Goal: Transaction & Acquisition: Purchase product/service

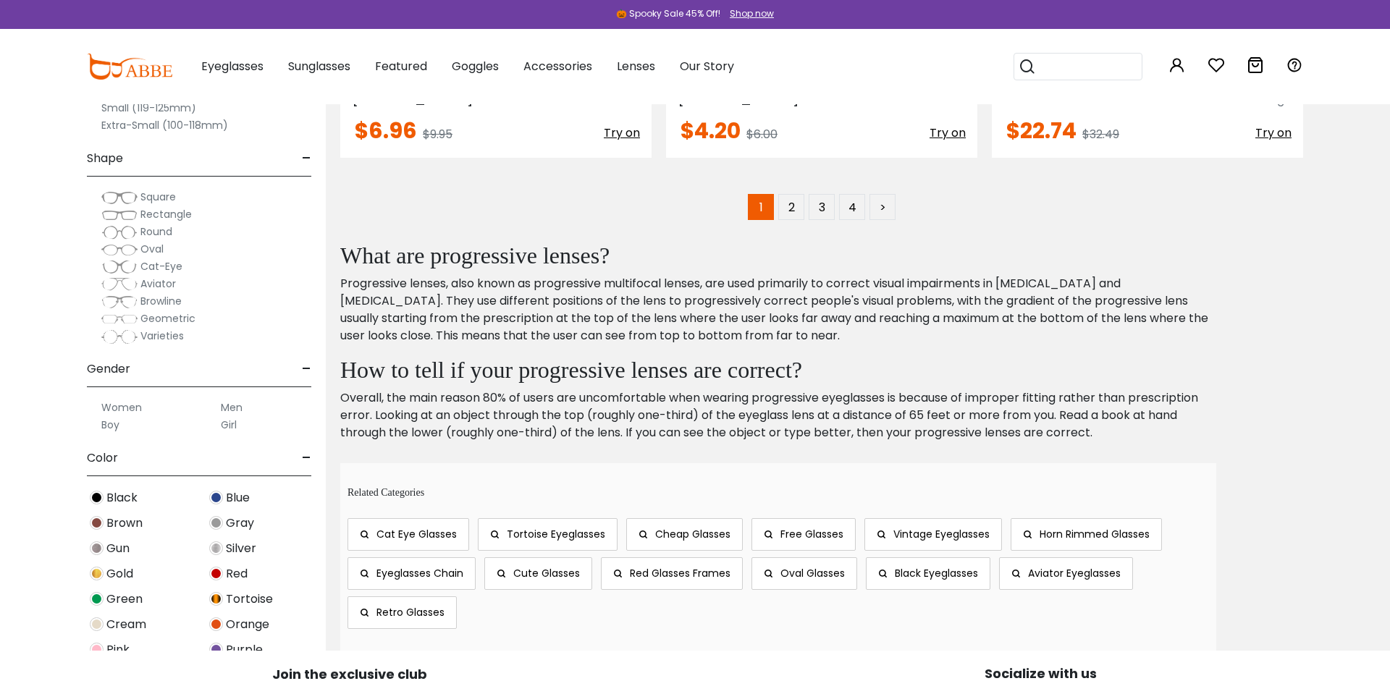
scroll to position [9088, 0]
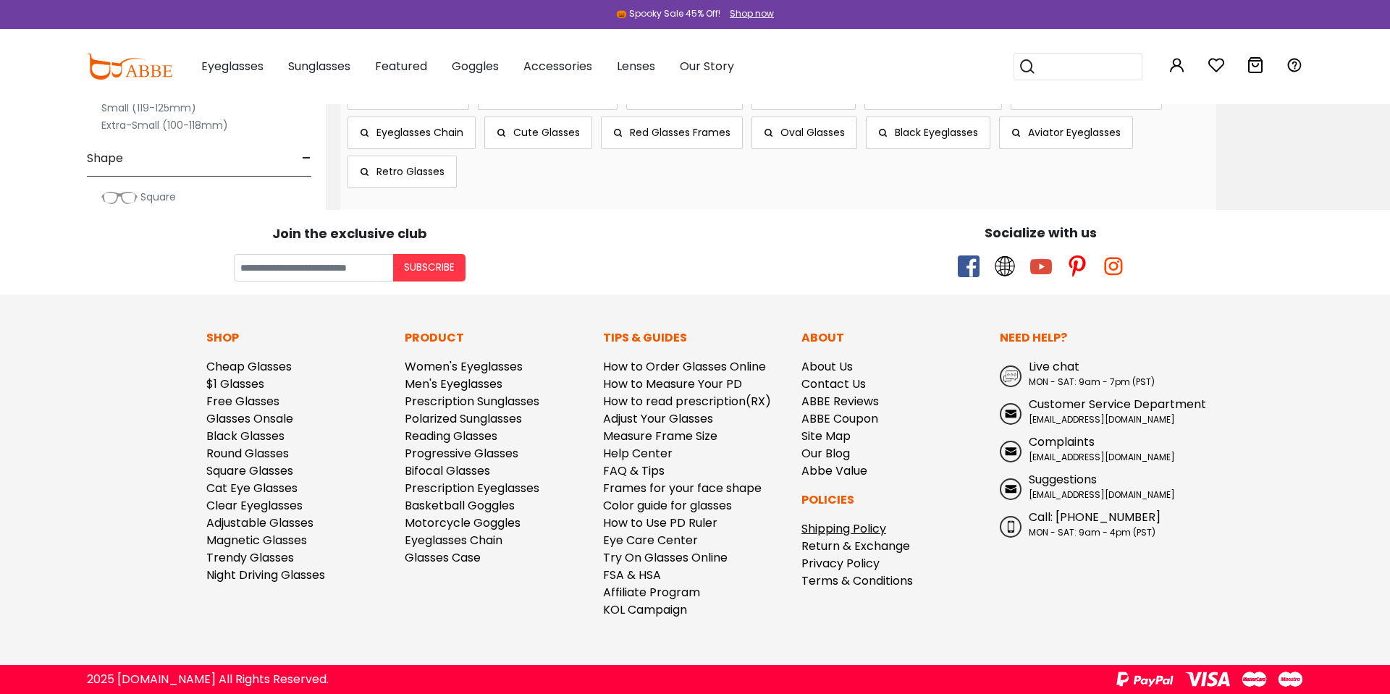
click at [861, 533] on link "Shipping Policy" at bounding box center [843, 529] width 85 height 17
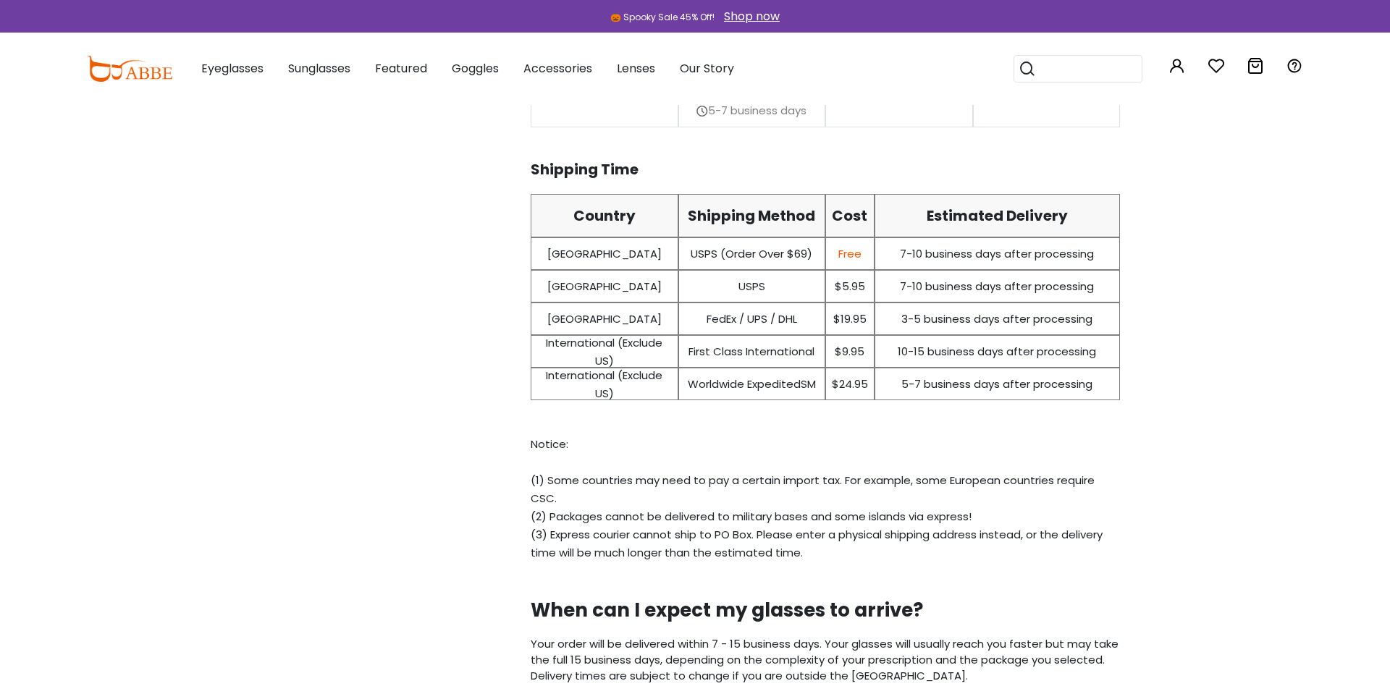
scroll to position [438, 0]
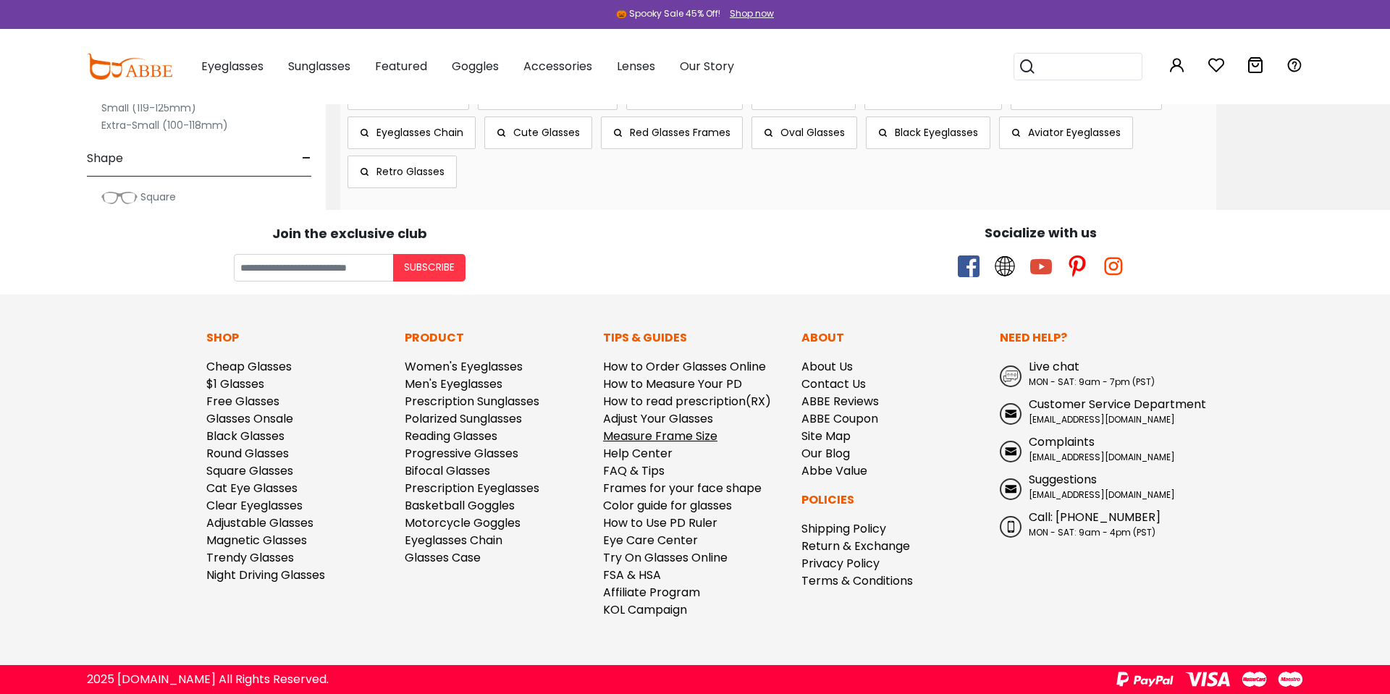
click at [696, 436] on link "Measure Frame Size" at bounding box center [660, 436] width 114 height 17
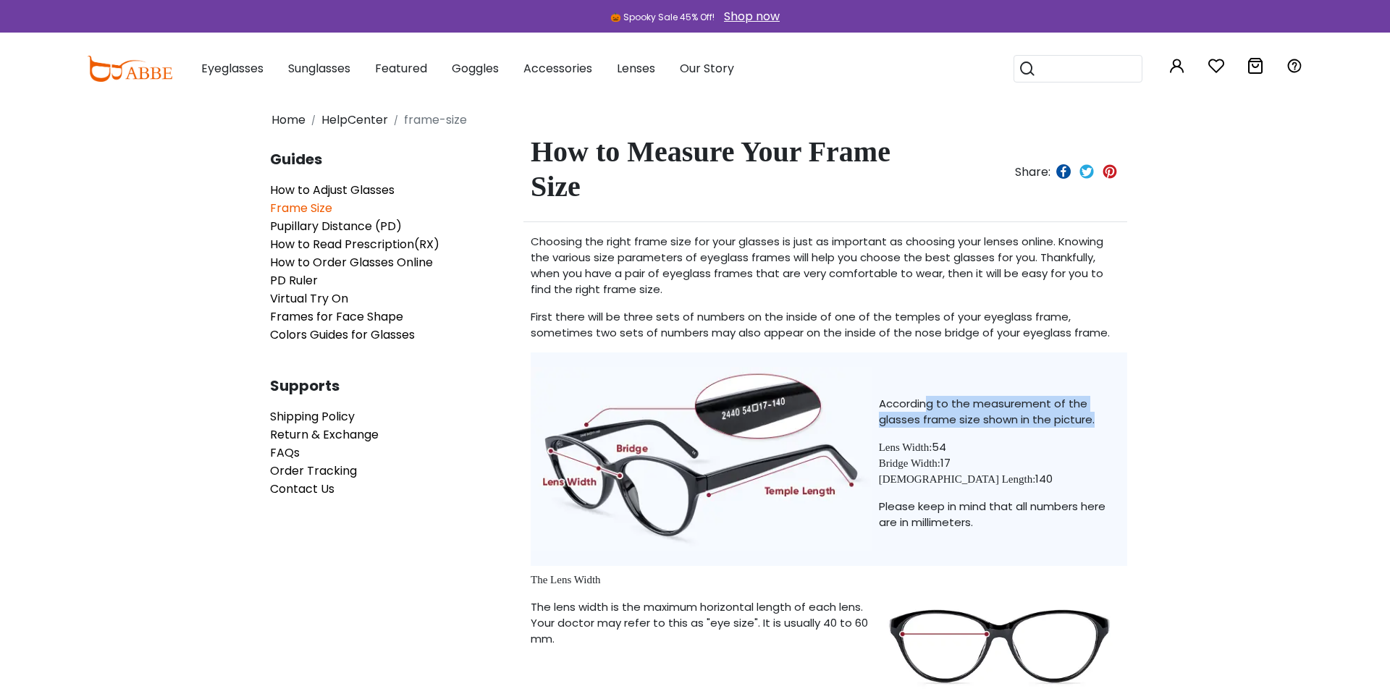
drag, startPoint x: 927, startPoint y: 400, endPoint x: 951, endPoint y: 429, distance: 37.1
click at [951, 429] on div "According to the measurement of the glasses frame size shown in the picture. Le…" at bounding box center [1003, 460] width 248 height 214
click at [998, 471] on p "Lens Width: 54 Bridge Width: 17 Temple Length: 140" at bounding box center [999, 463] width 241 height 48
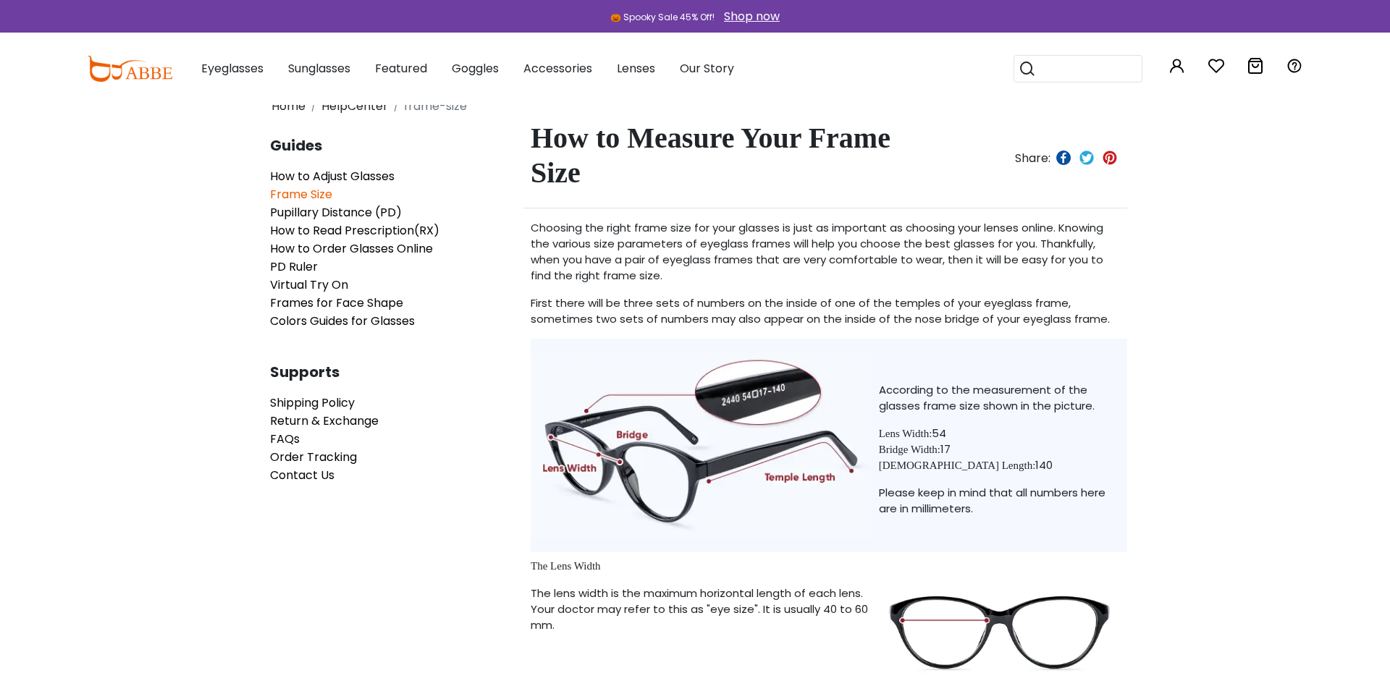
scroll to position [20, 0]
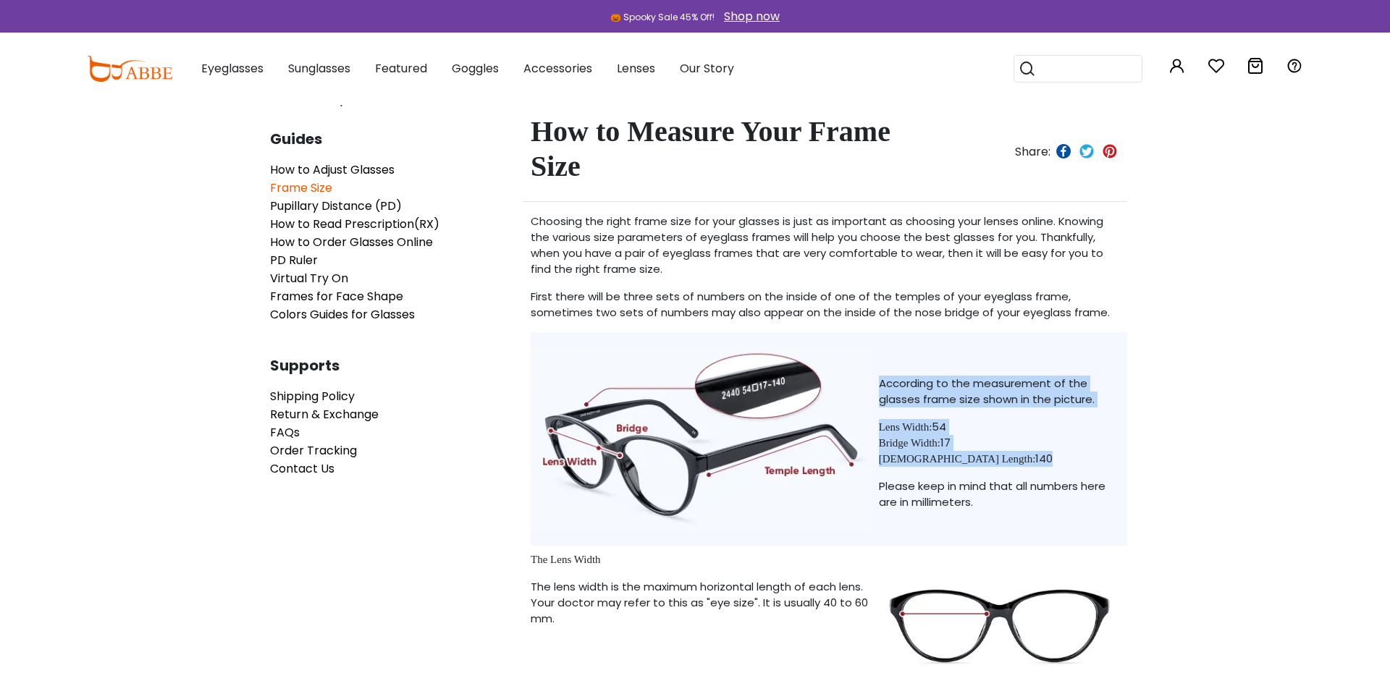
drag, startPoint x: 988, startPoint y: 369, endPoint x: 990, endPoint y: 467, distance: 98.5
click at [990, 466] on div "According to the measurement of the glasses frame size shown in the picture. Le…" at bounding box center [1003, 439] width 248 height 214
click at [990, 467] on p "Lens Width: 54 Bridge Width: 17 Temple Length: 140" at bounding box center [999, 443] width 241 height 48
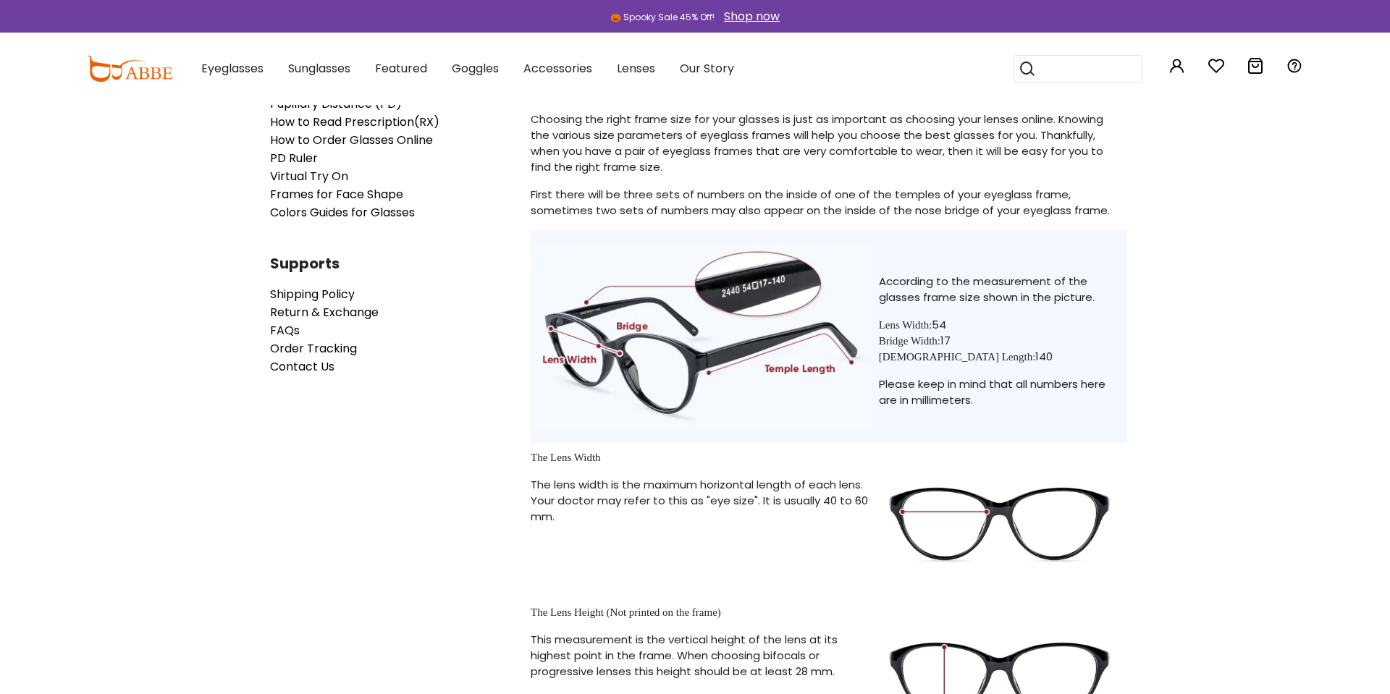
scroll to position [0, 0]
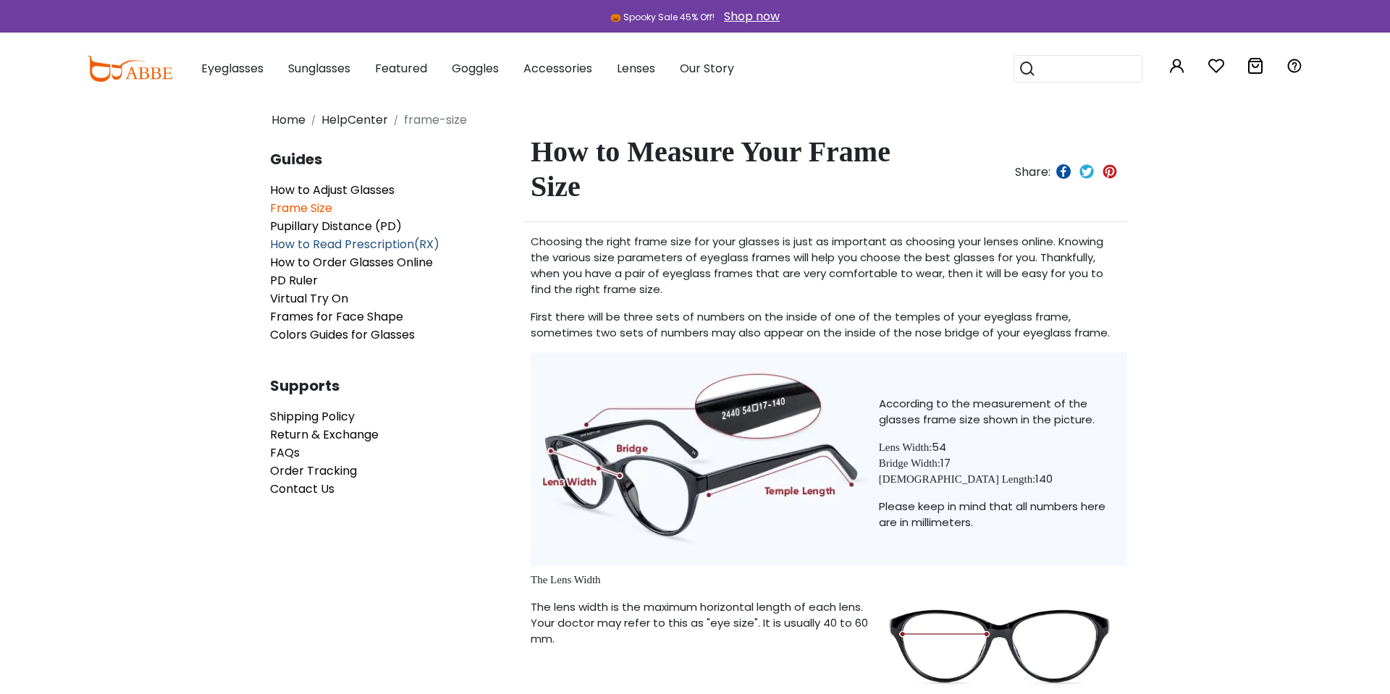
click at [337, 240] on span "How to Read Prescription(RX)" at bounding box center [354, 244] width 169 height 17
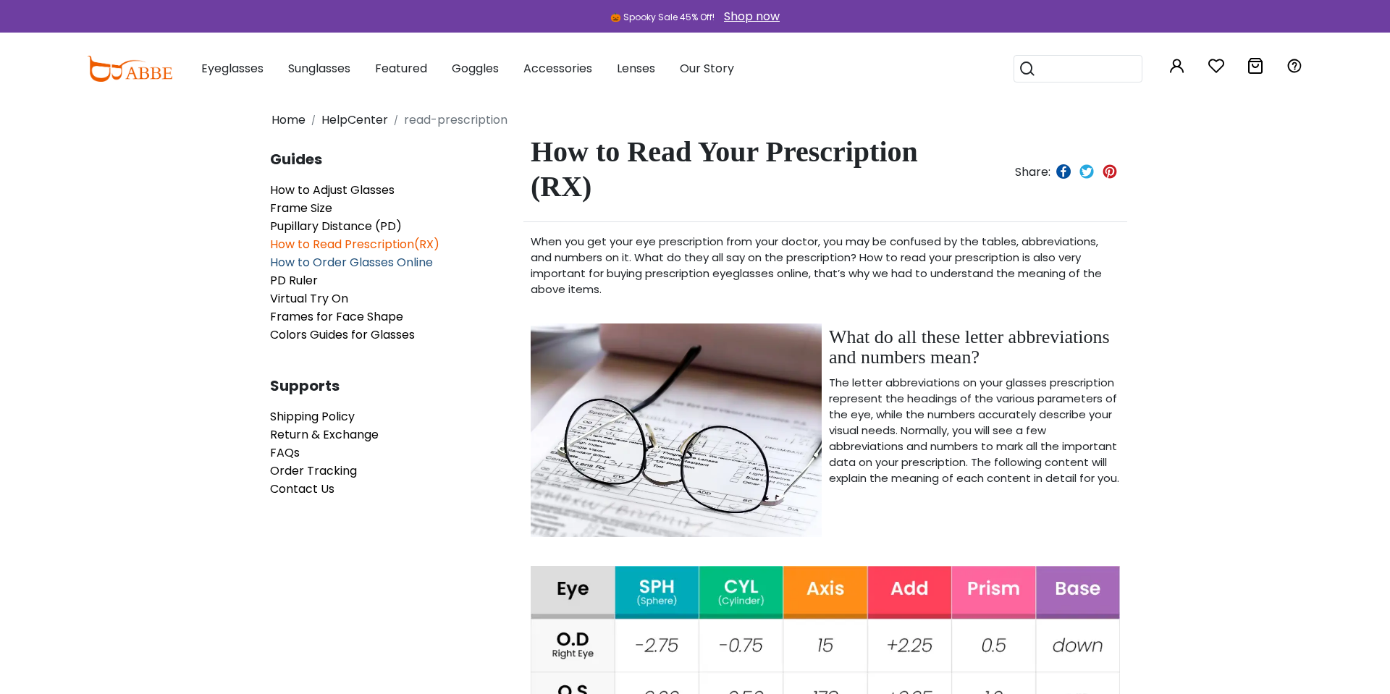
click at [371, 265] on span "How to Order Glasses Online" at bounding box center [351, 262] width 163 height 17
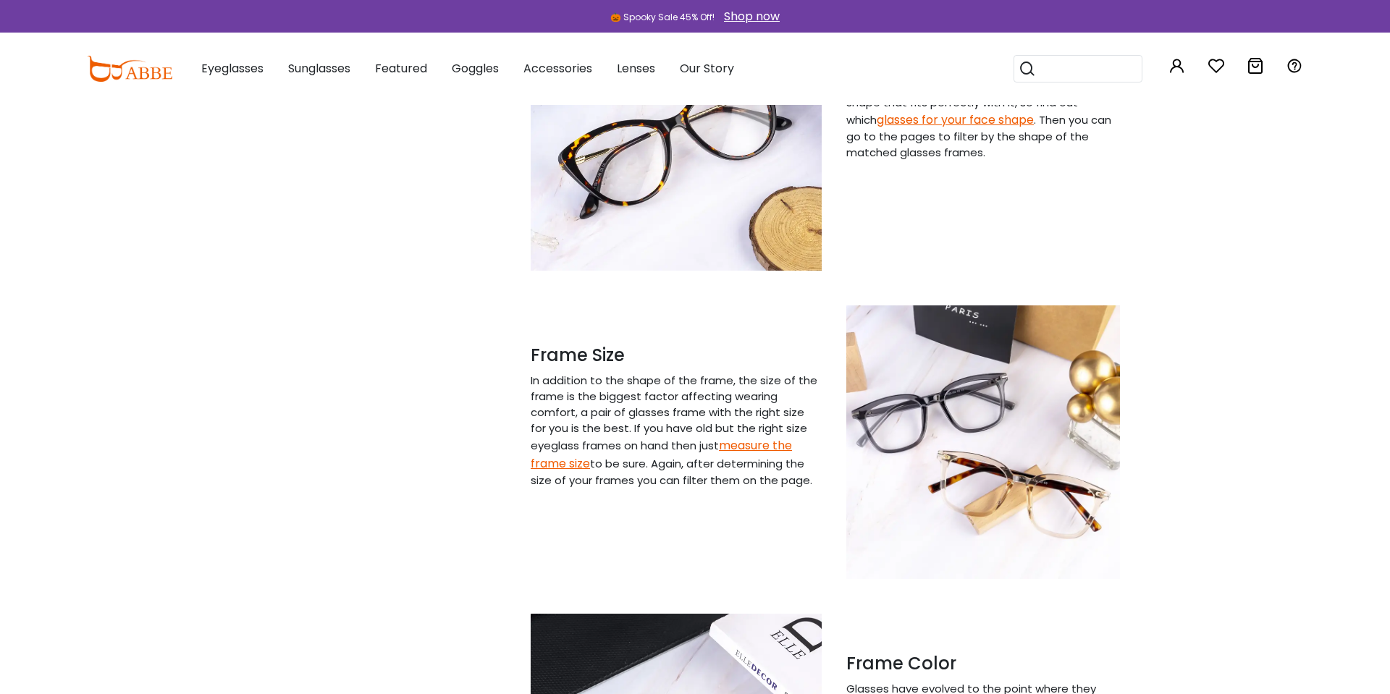
scroll to position [1075, 0]
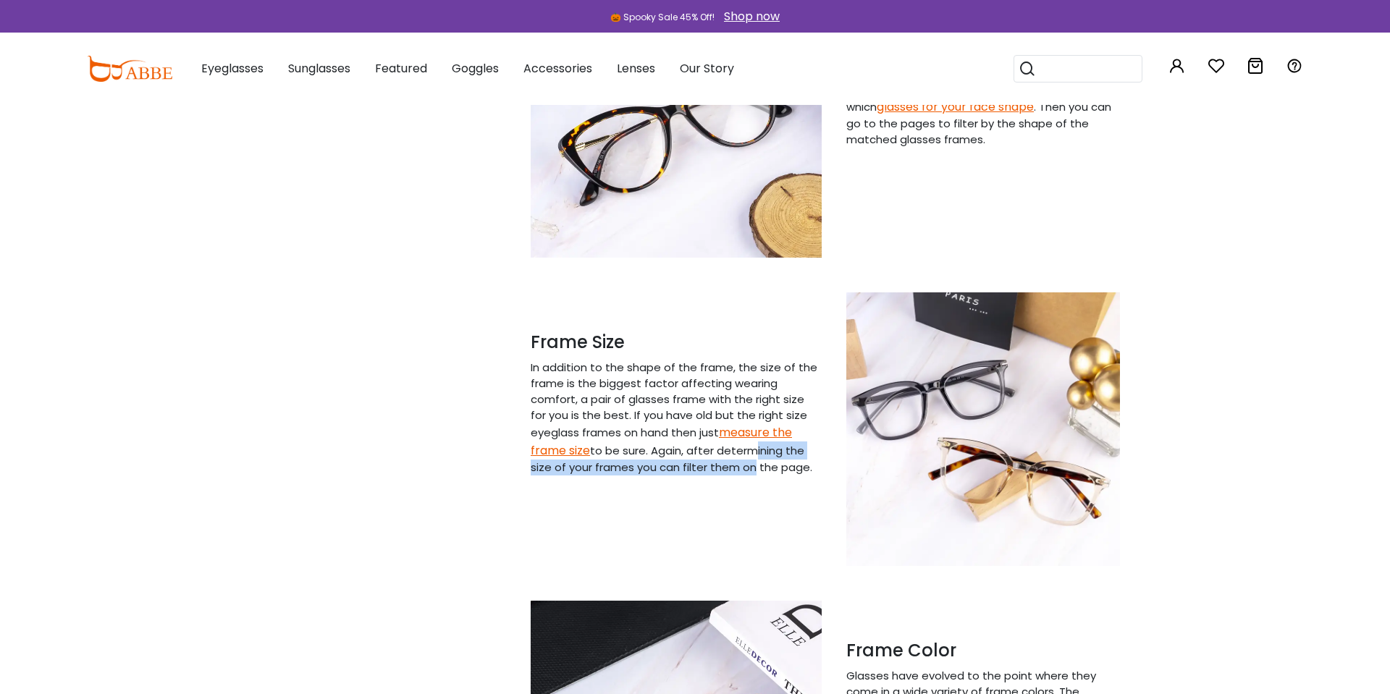
drag, startPoint x: 670, startPoint y: 450, endPoint x: 688, endPoint y: 465, distance: 22.6
click at [687, 464] on p "In addition to the shape of the frame, the size of the frame is the biggest fac…" at bounding box center [676, 418] width 291 height 116
click at [688, 465] on p "In addition to the shape of the frame, the size of the frame is the biggest fac…" at bounding box center [676, 418] width 291 height 116
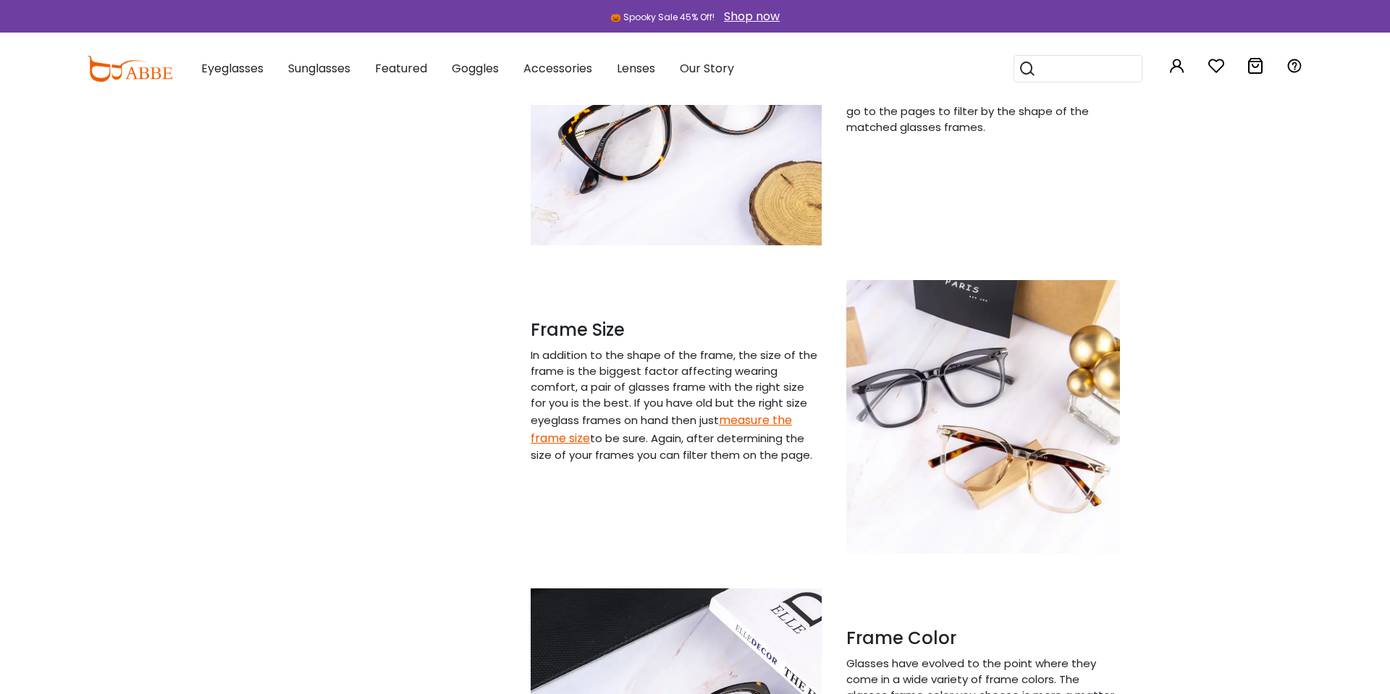
scroll to position [1077, 0]
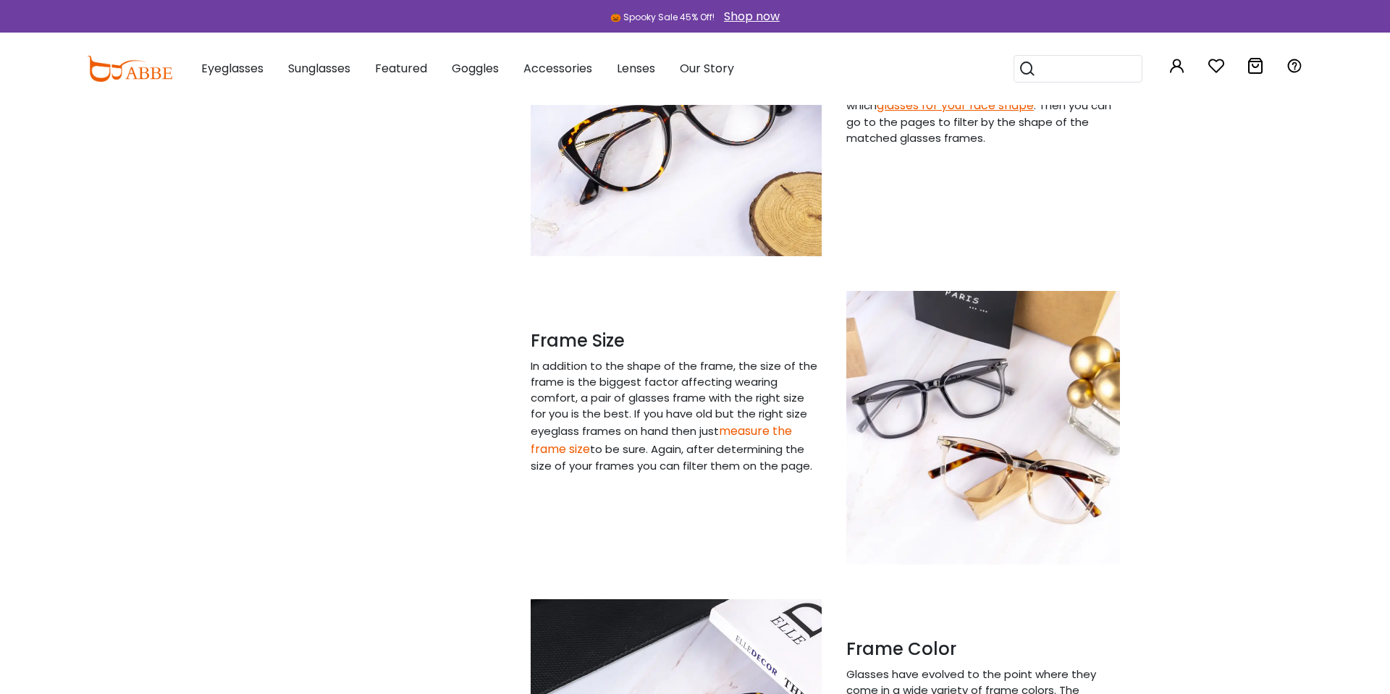
click at [735, 432] on link "measure the frame size" at bounding box center [661, 440] width 261 height 35
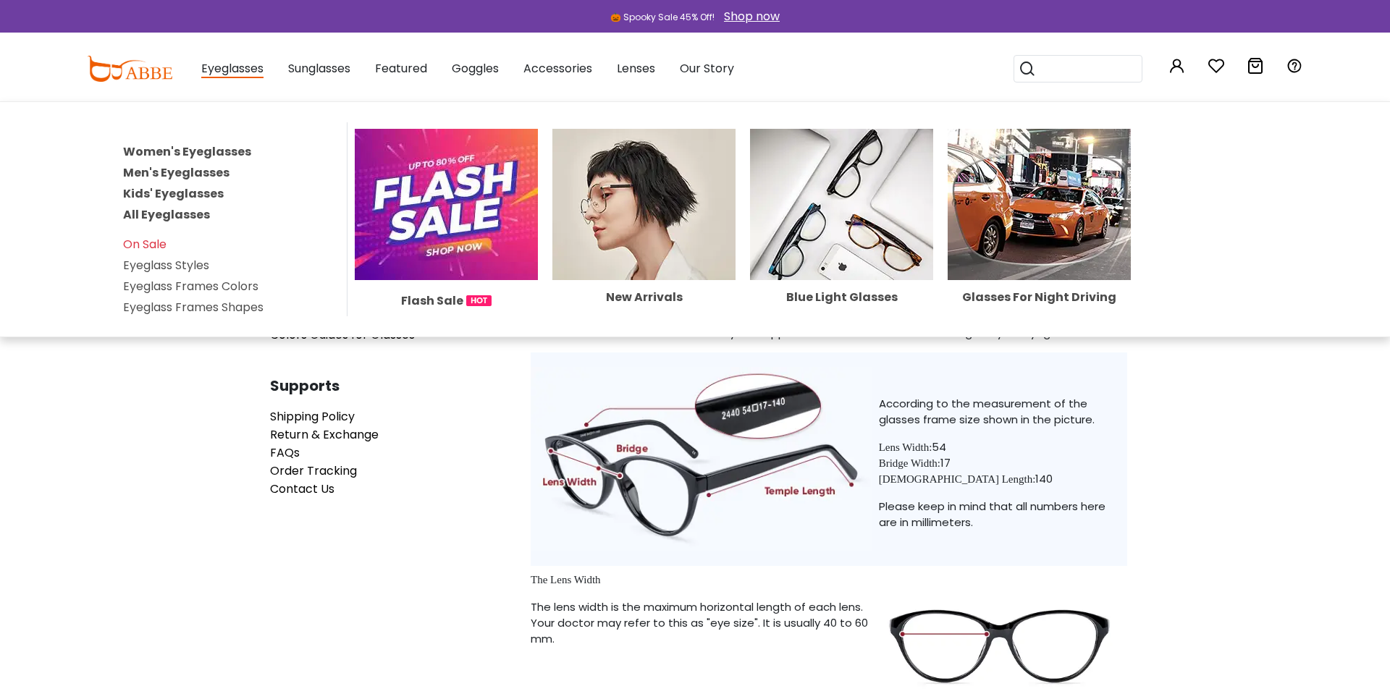
click at [202, 152] on link "Women's Eyeglasses" at bounding box center [187, 151] width 128 height 17
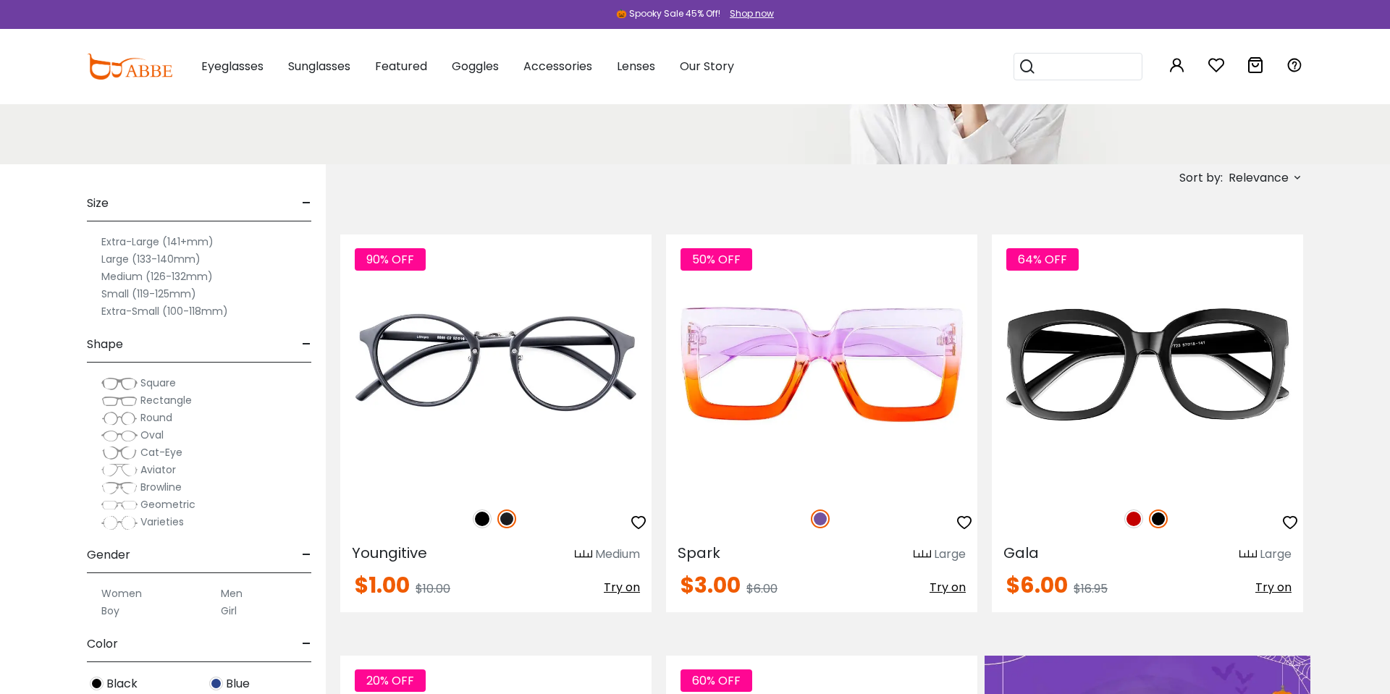
scroll to position [196, 0]
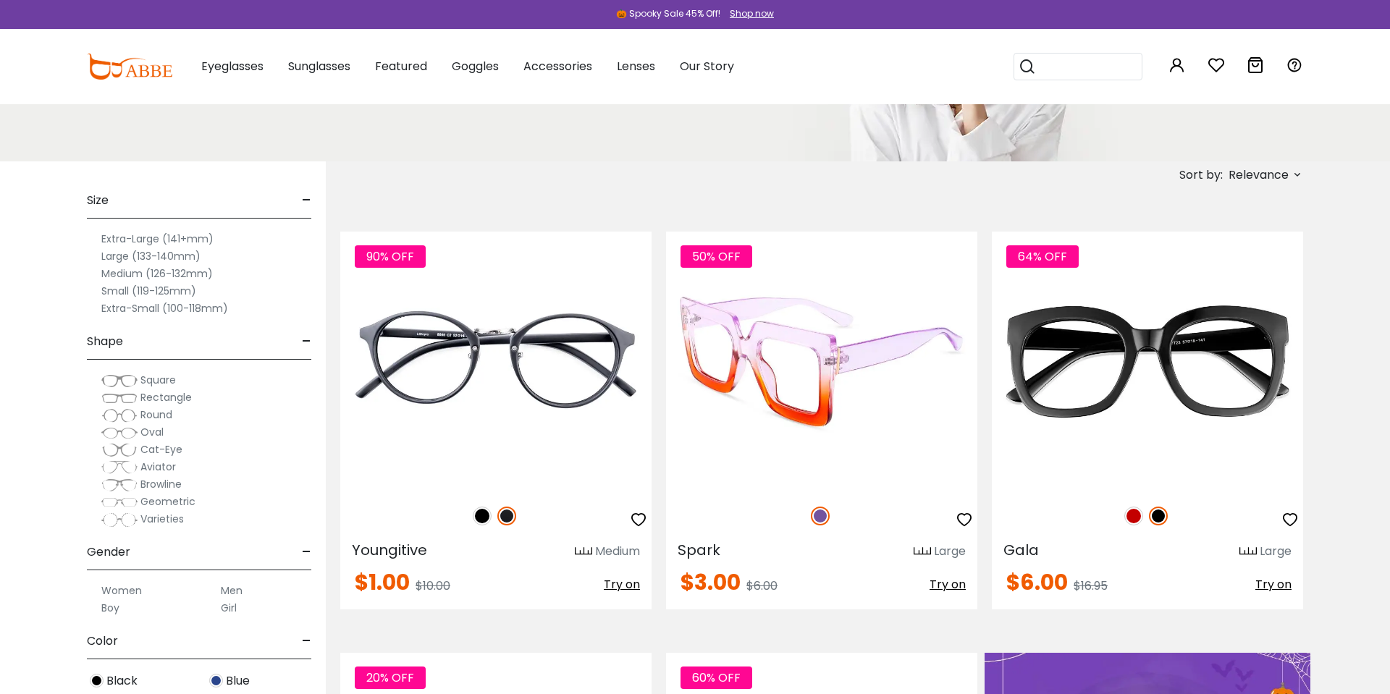
click at [780, 352] on img at bounding box center [821, 361] width 311 height 259
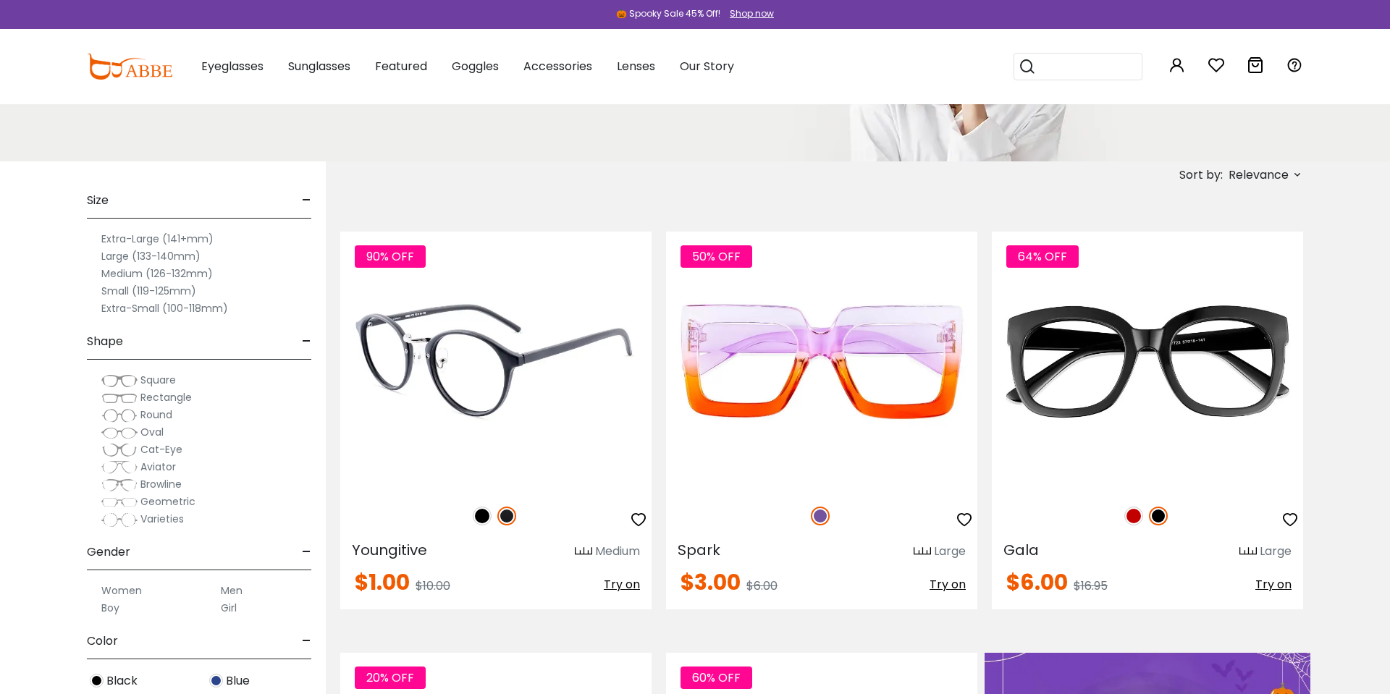
click at [514, 372] on img at bounding box center [495, 361] width 311 height 259
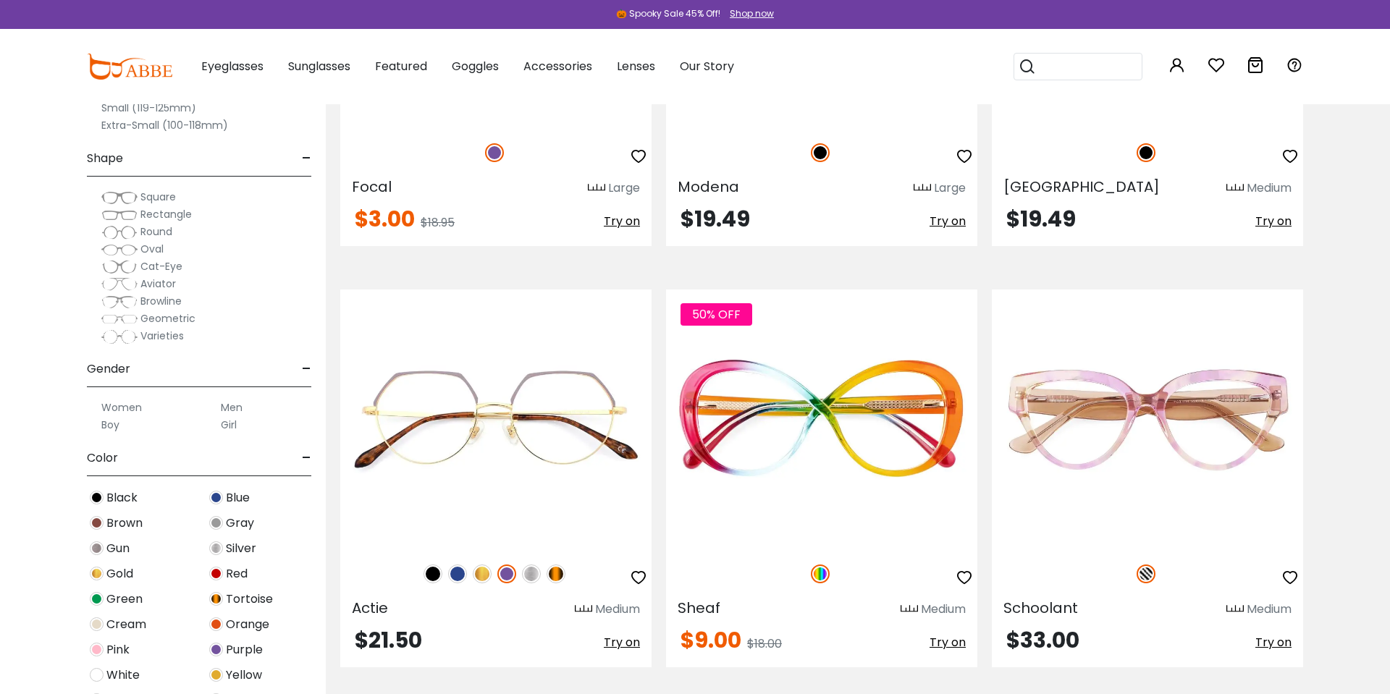
scroll to position [3955, 0]
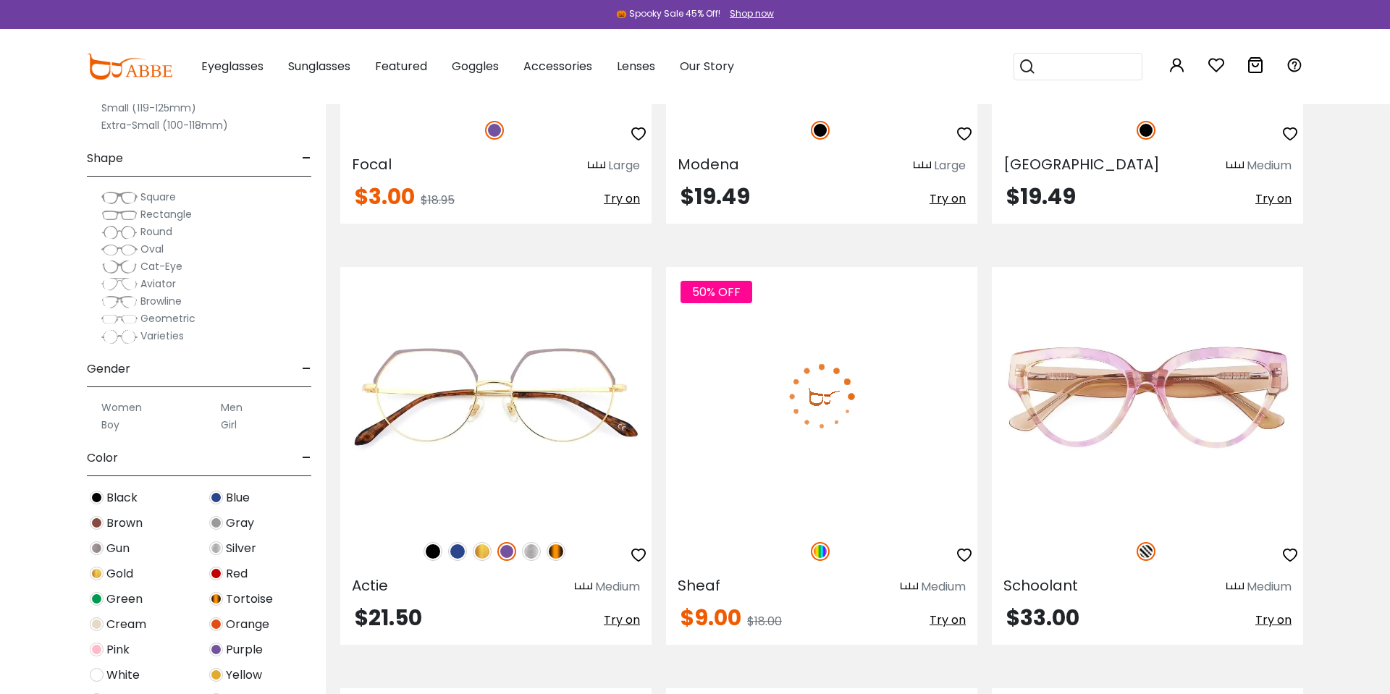
click at [828, 380] on img at bounding box center [821, 396] width 311 height 259
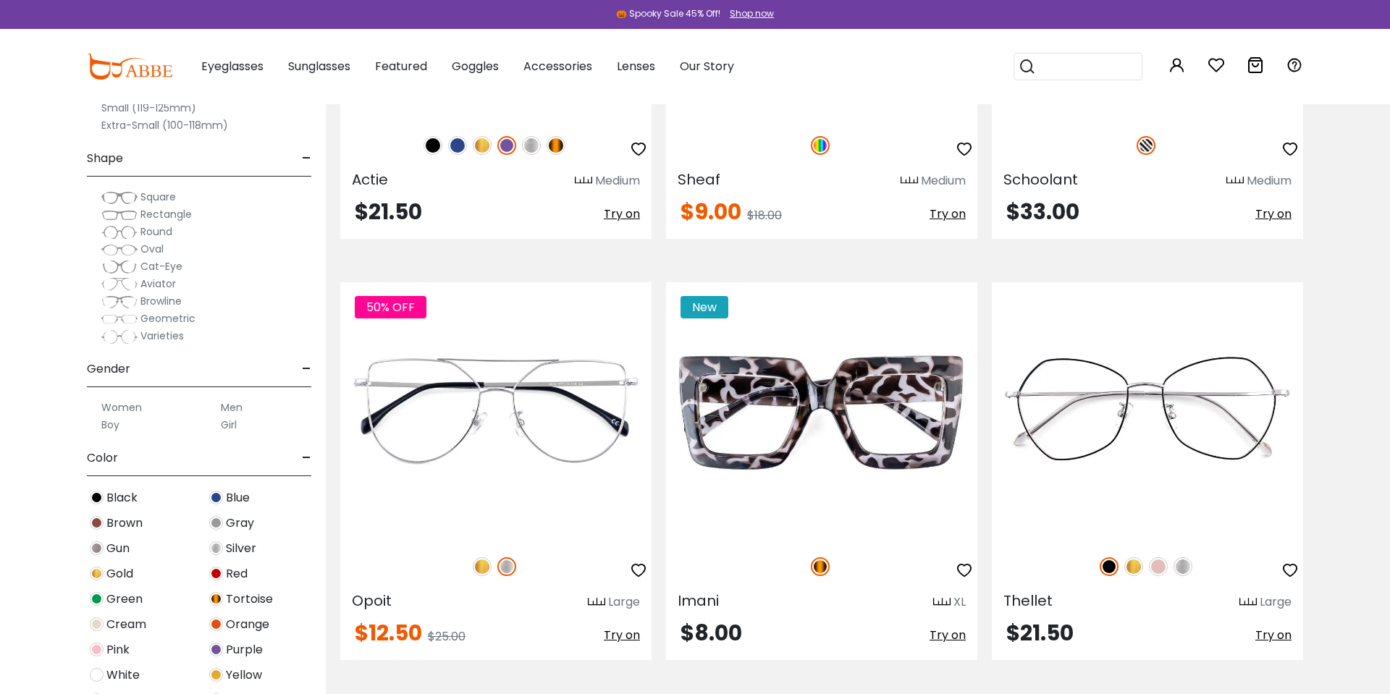
scroll to position [4400, 0]
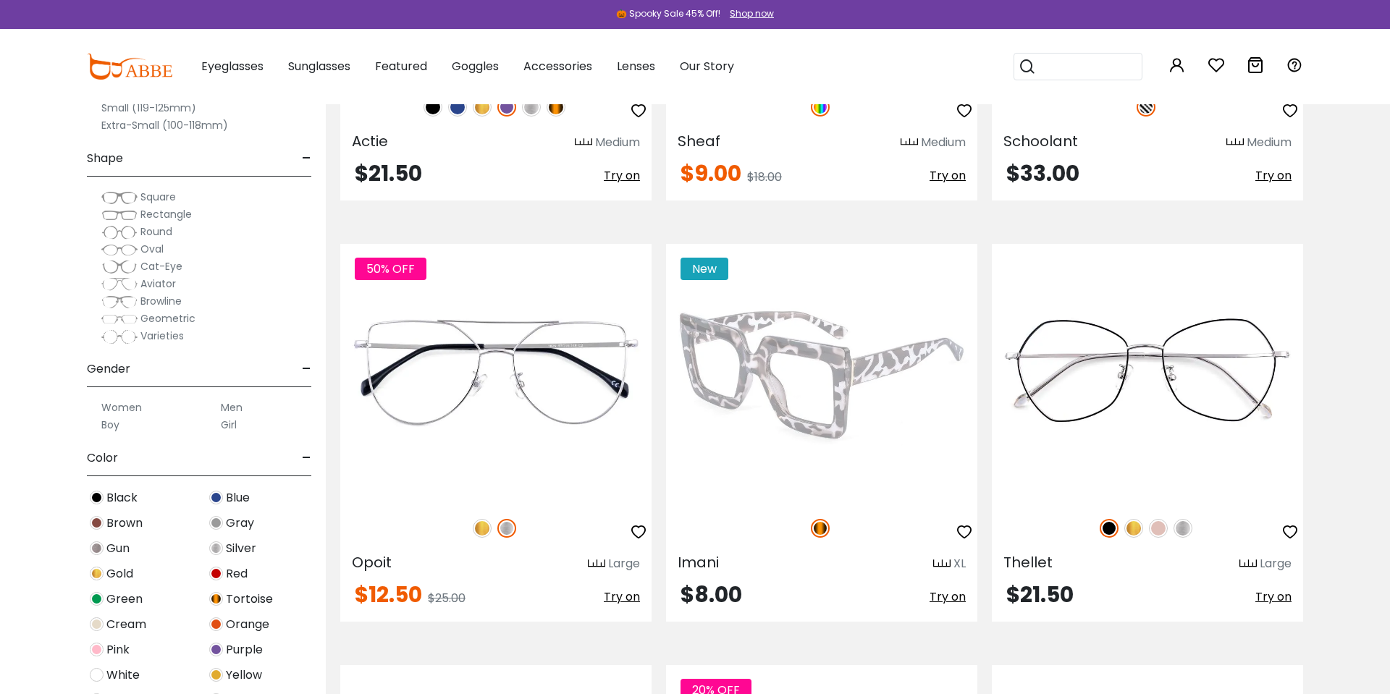
click at [796, 437] on img at bounding box center [821, 373] width 311 height 259
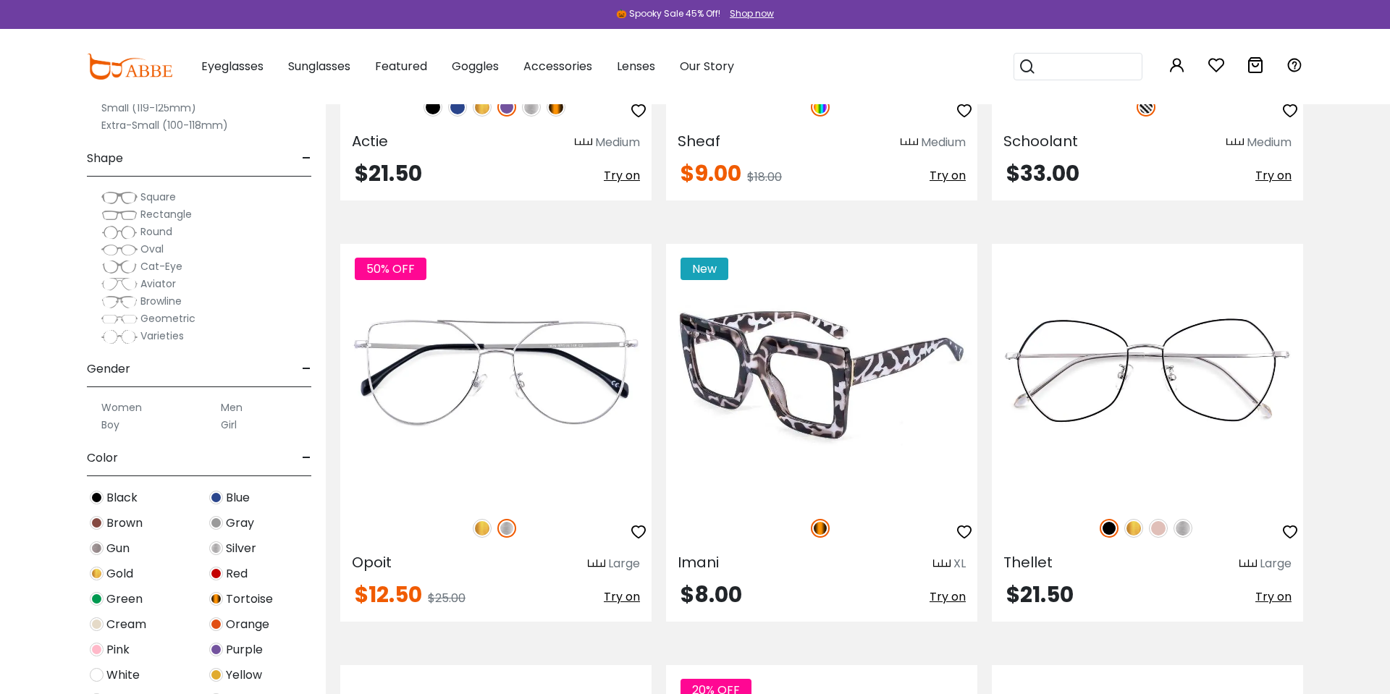
click at [791, 366] on img at bounding box center [821, 373] width 311 height 259
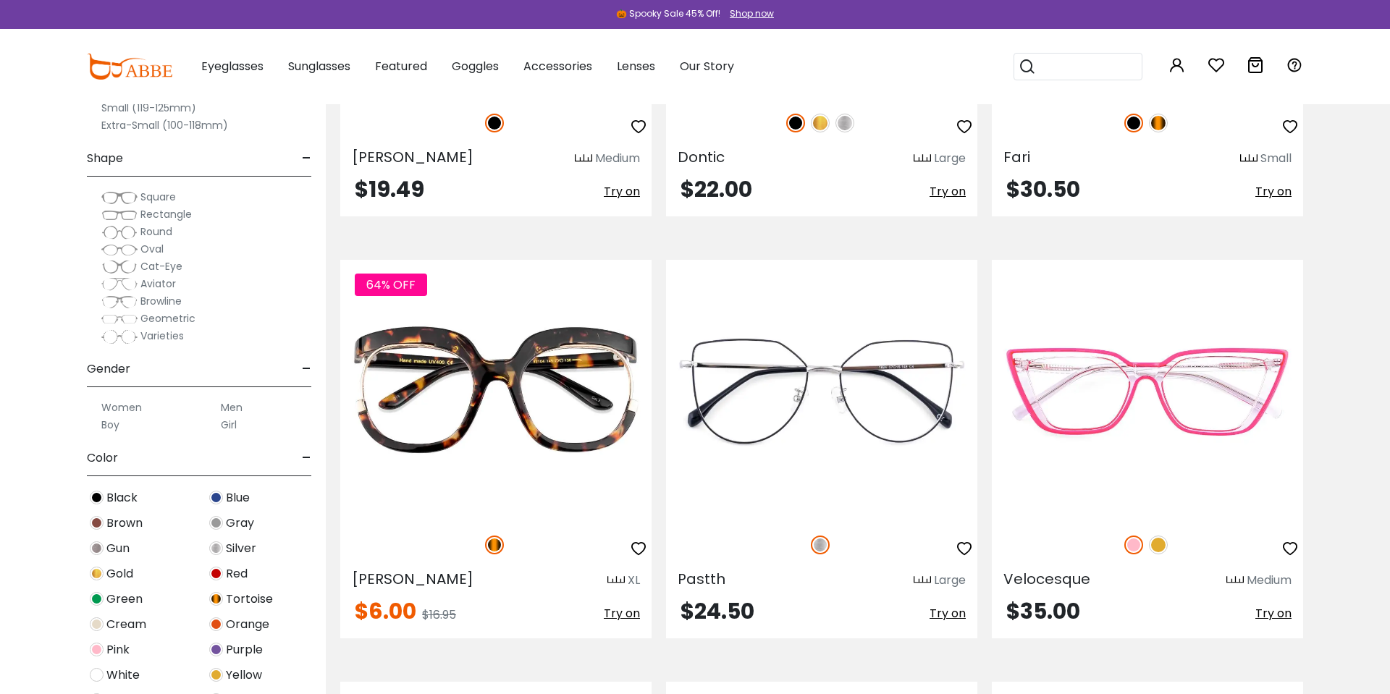
scroll to position [7342, 0]
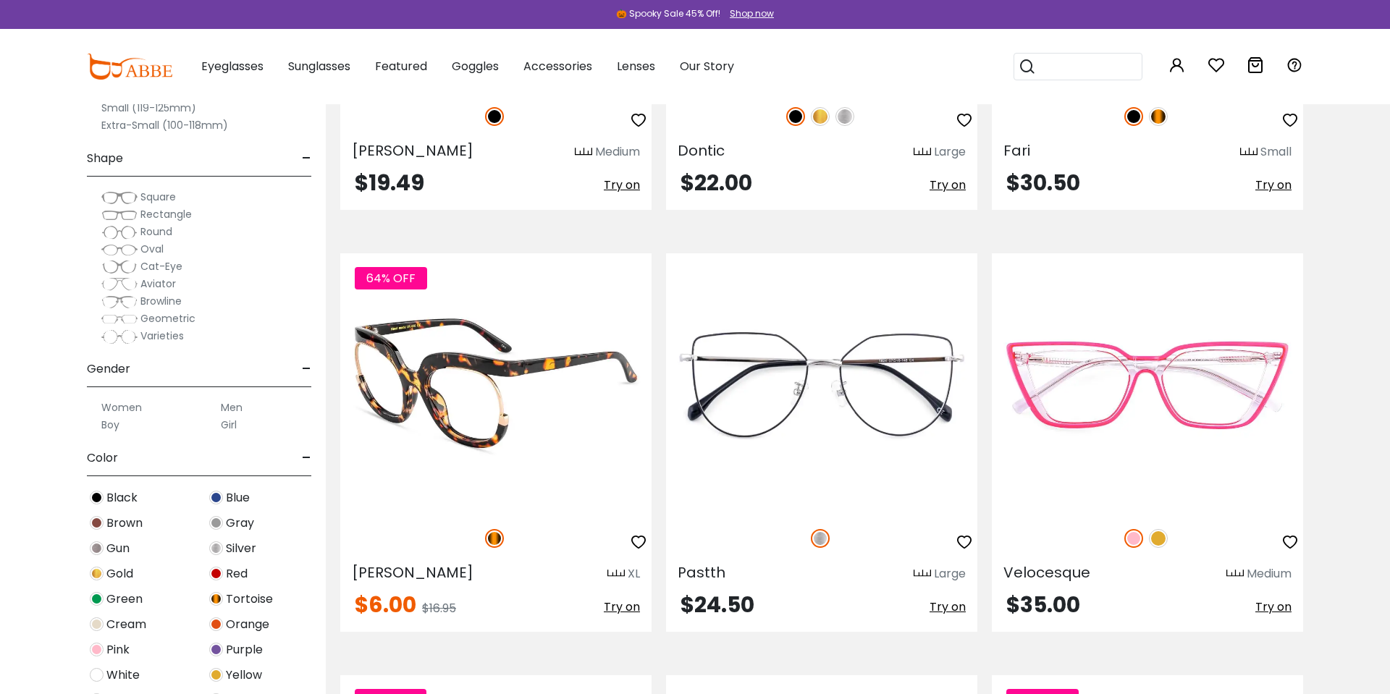
click at [518, 374] on img at bounding box center [495, 382] width 311 height 259
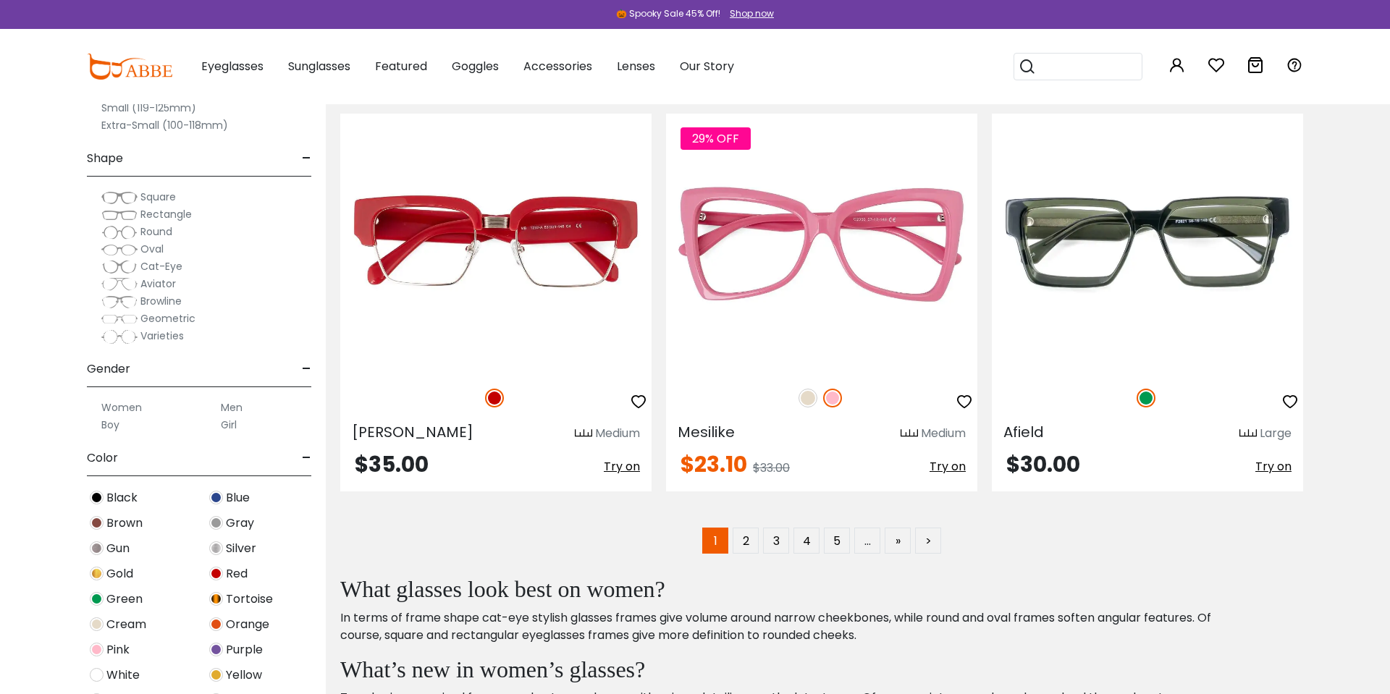
scroll to position [8323, 0]
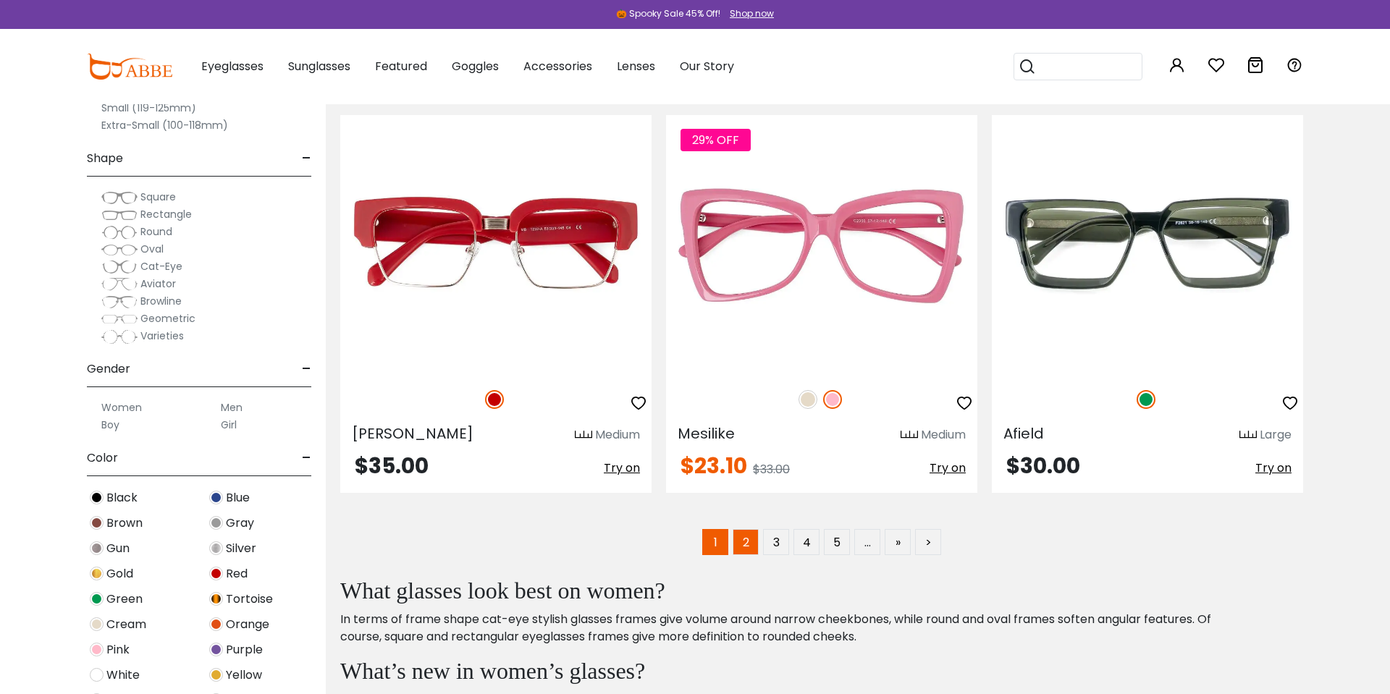
click at [744, 549] on link "2" at bounding box center [746, 542] width 26 height 26
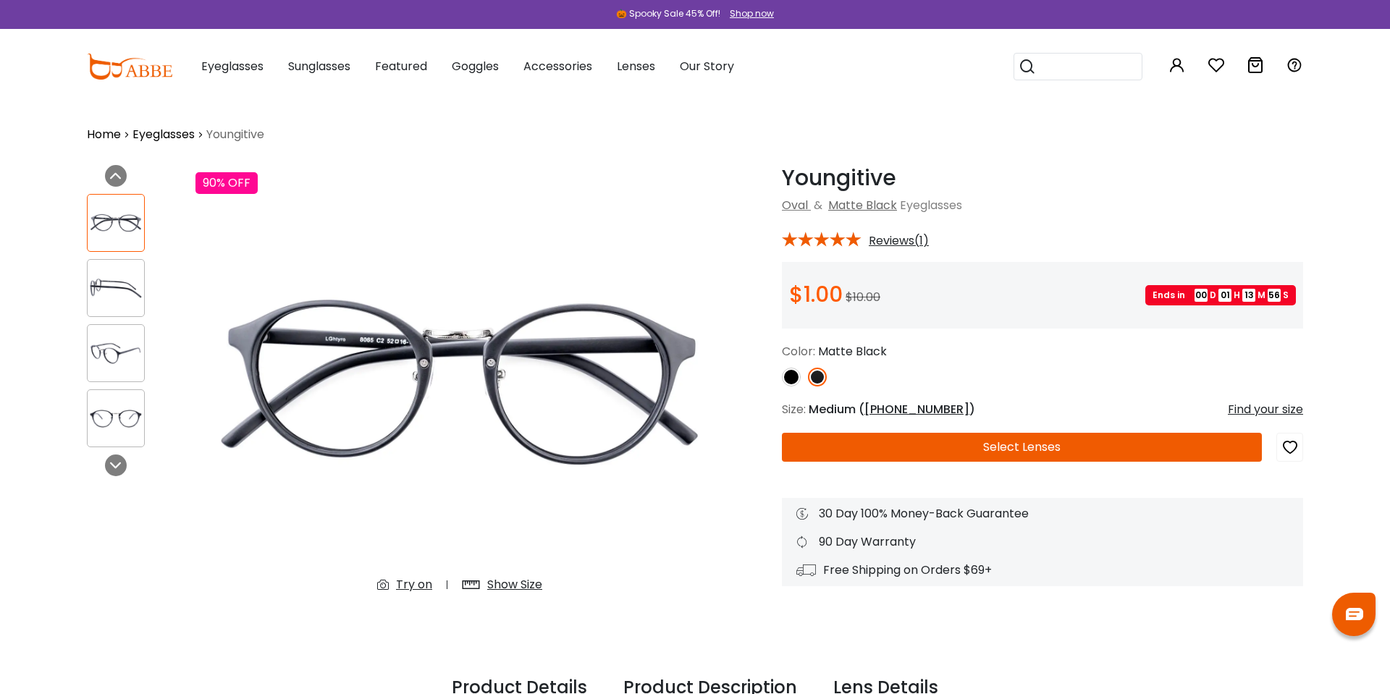
click at [920, 405] on span "49-16-135" at bounding box center [916, 409] width 105 height 17
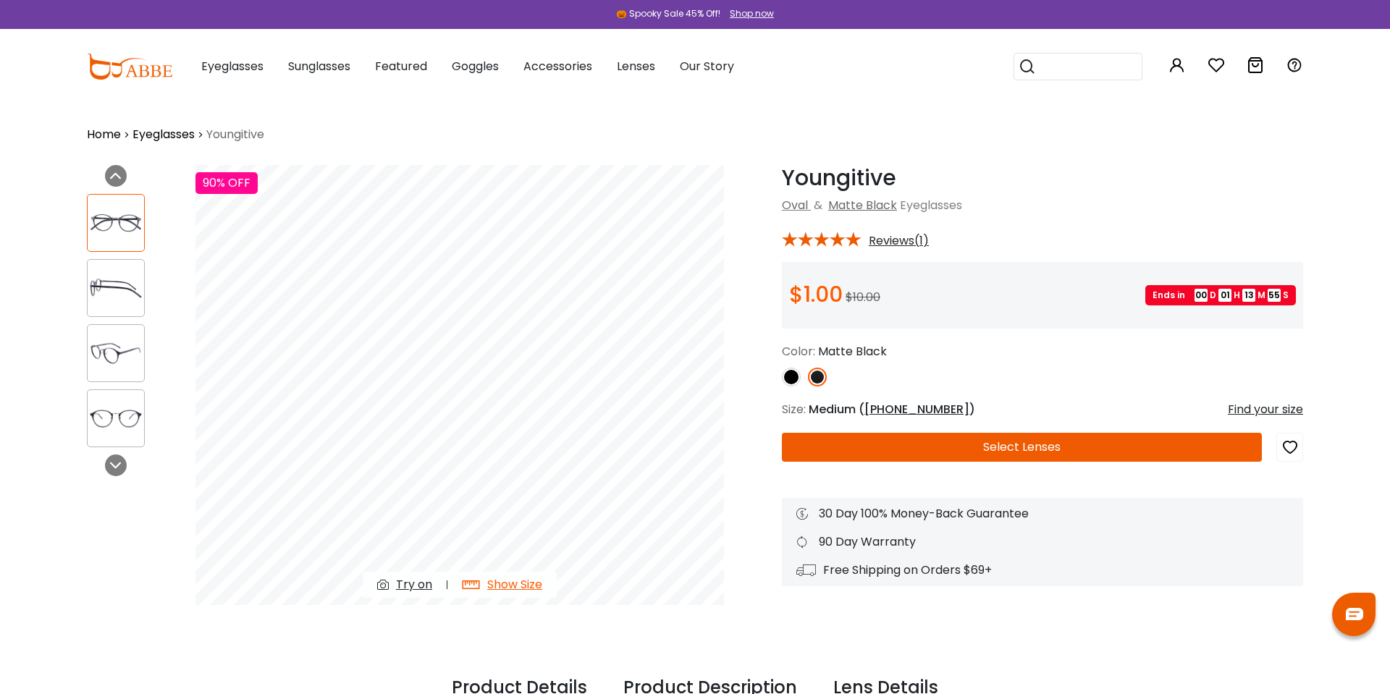
click at [920, 405] on span "49-16-135" at bounding box center [916, 409] width 105 height 17
click at [898, 413] on span "49-16-135" at bounding box center [916, 409] width 105 height 17
click at [899, 411] on span "49-16-135" at bounding box center [916, 409] width 105 height 17
click at [836, 424] on div "Youngitive Matte Black Oval & Matte Black Eyeglasses * Reviews(1) $1.00" at bounding box center [1042, 375] width 521 height 421
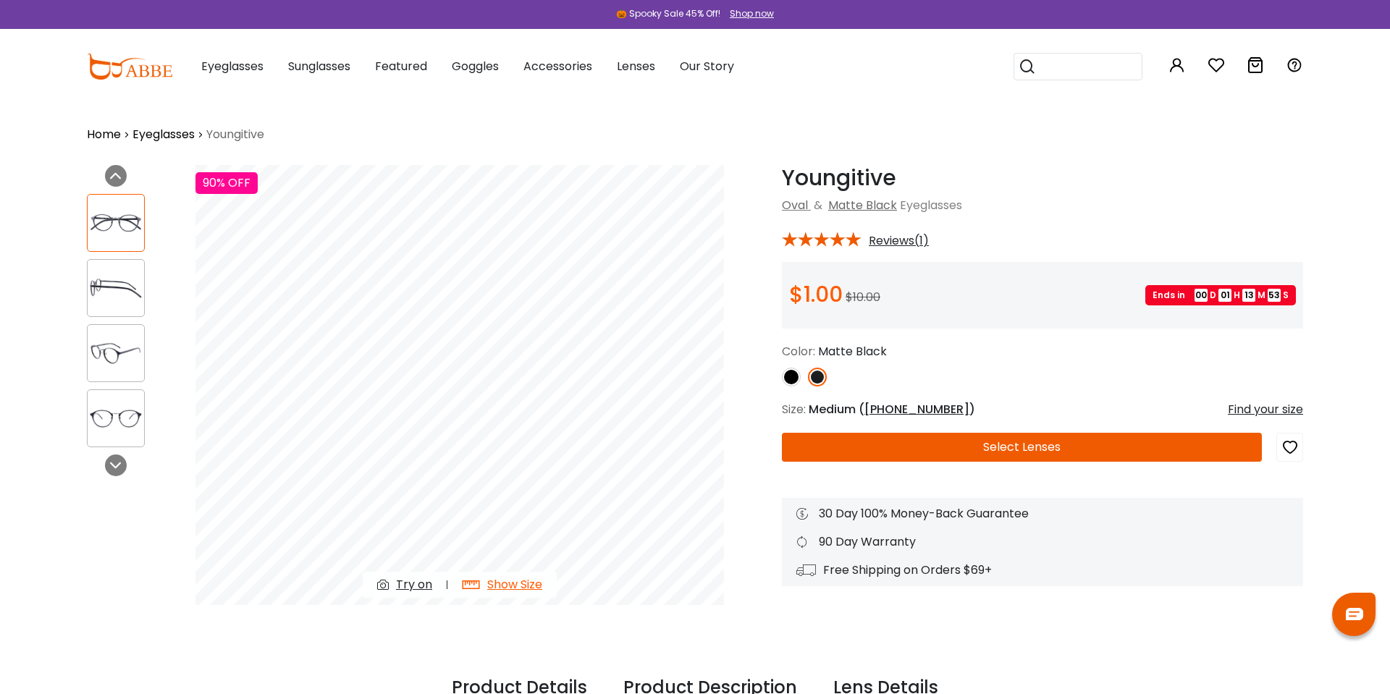
click at [836, 409] on span "Medium ( 49-16-135 )" at bounding box center [892, 409] width 167 height 17
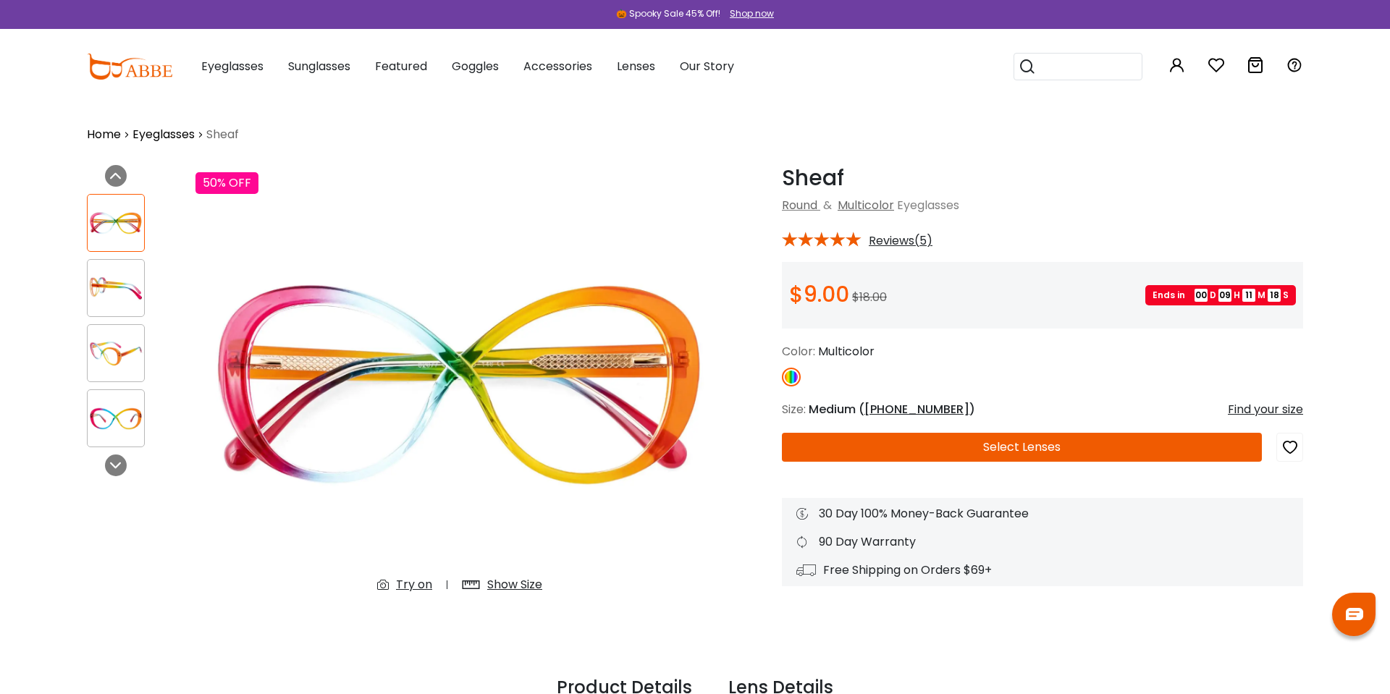
click at [105, 524] on div "Previous Next" at bounding box center [134, 402] width 109 height 474
click at [907, 448] on button "Select Lenses" at bounding box center [1022, 447] width 480 height 29
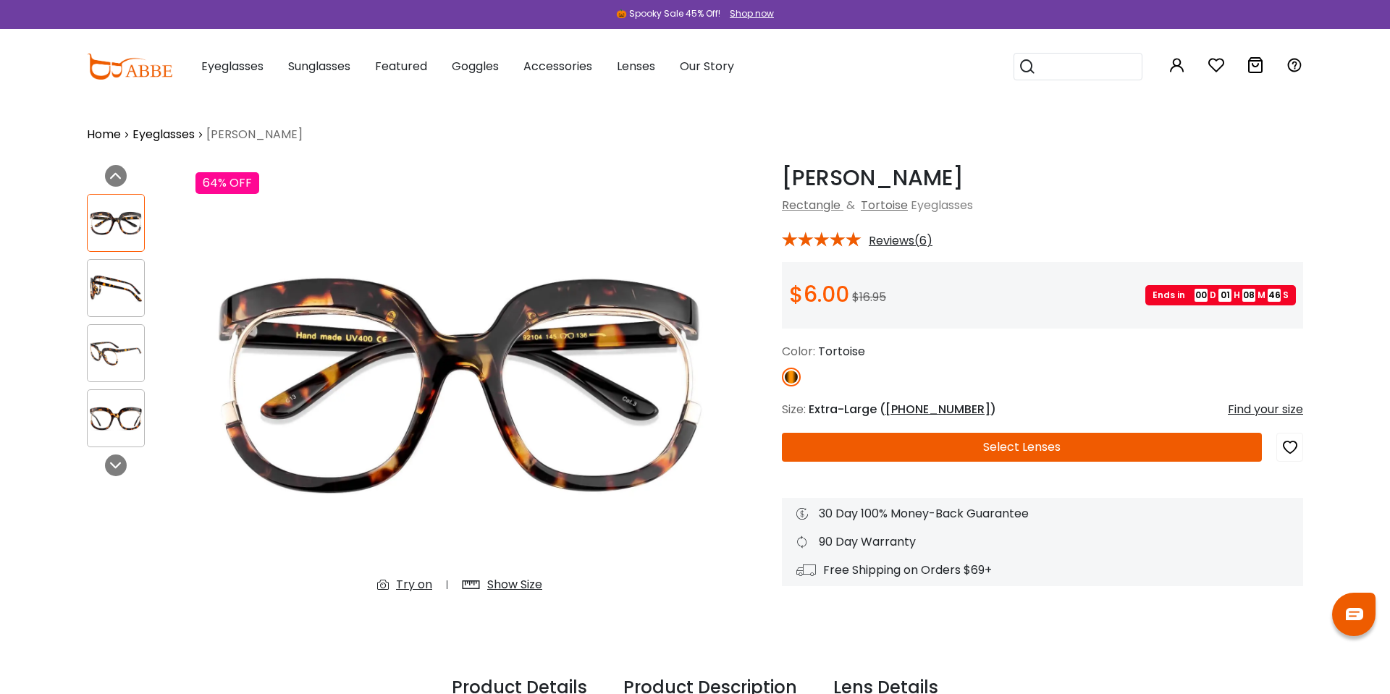
click at [922, 457] on button "Select Lenses" at bounding box center [1022, 447] width 480 height 29
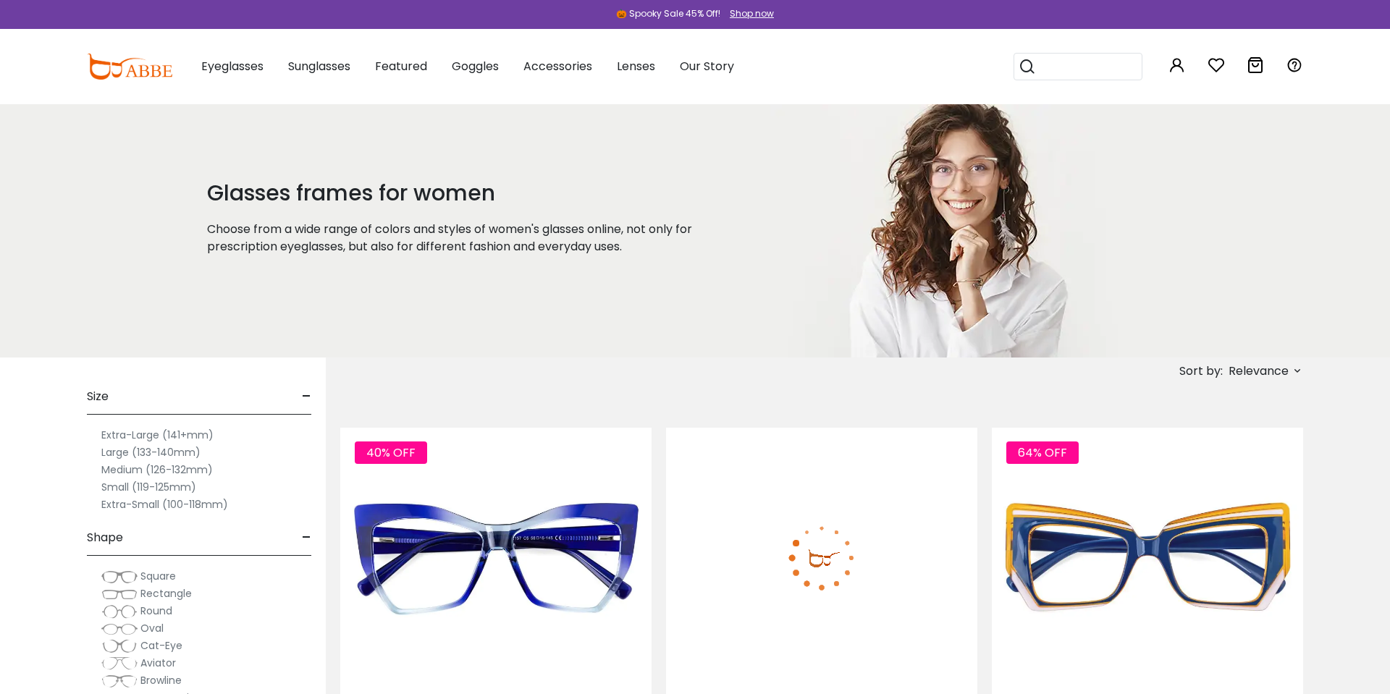
scroll to position [331, 0]
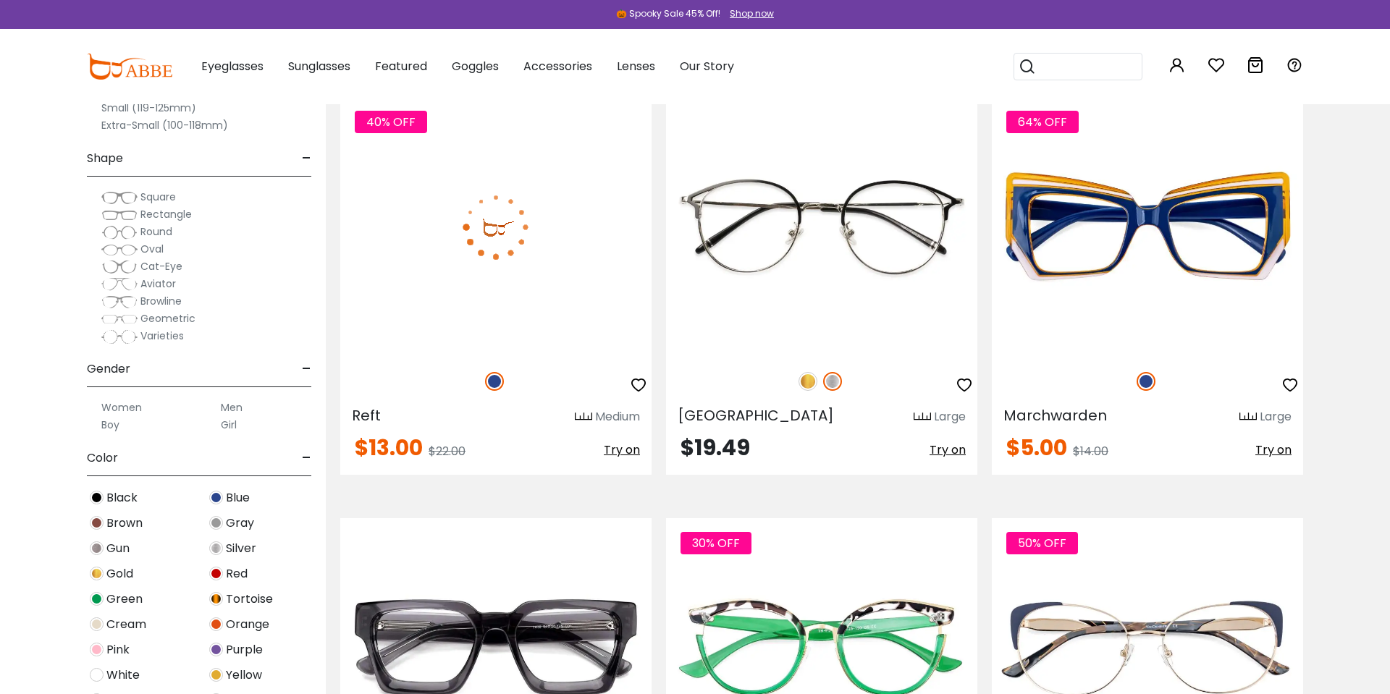
click at [538, 239] on img at bounding box center [495, 226] width 311 height 259
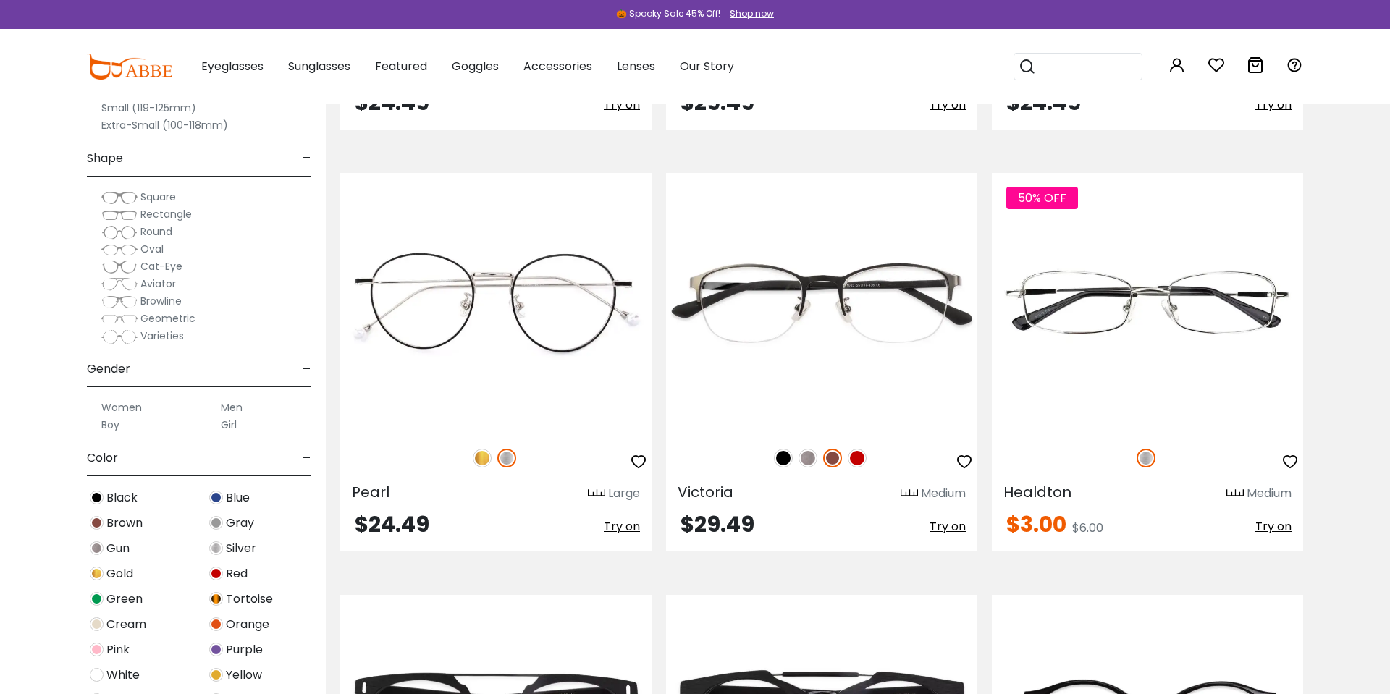
scroll to position [7423, 0]
click at [32, 281] on div "Size - Extra-Large (141+mm) Large (133-140mm) Medium (126-132mm) Small (119-125…" at bounding box center [163, 336] width 326 height 716
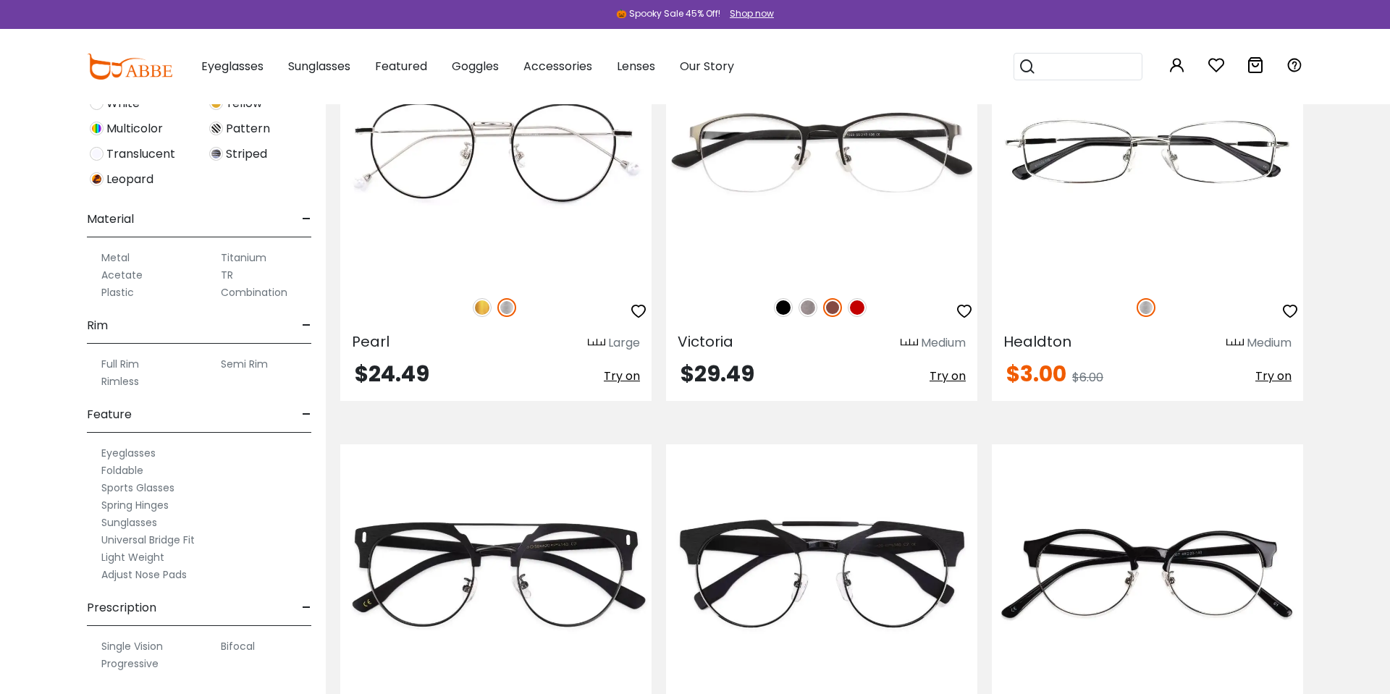
scroll to position [7594, 0]
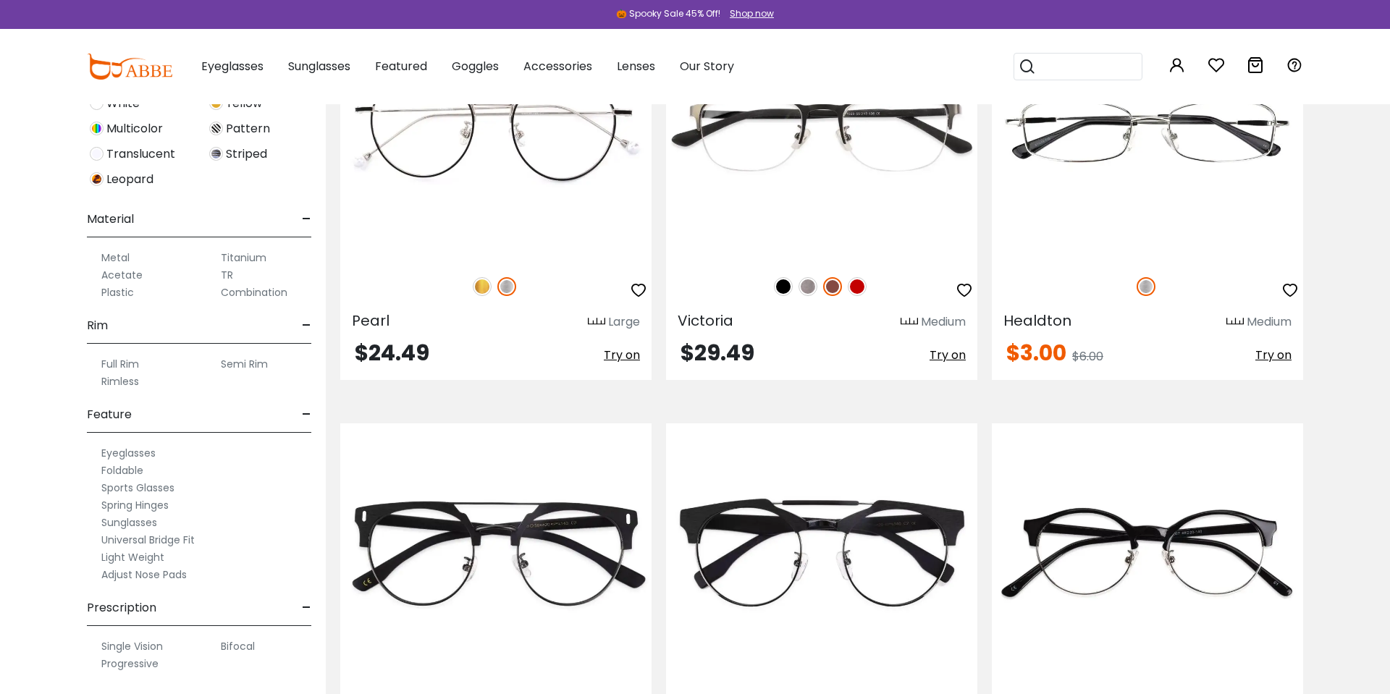
click at [140, 540] on label "Universal Bridge Fit" at bounding box center [147, 539] width 93 height 17
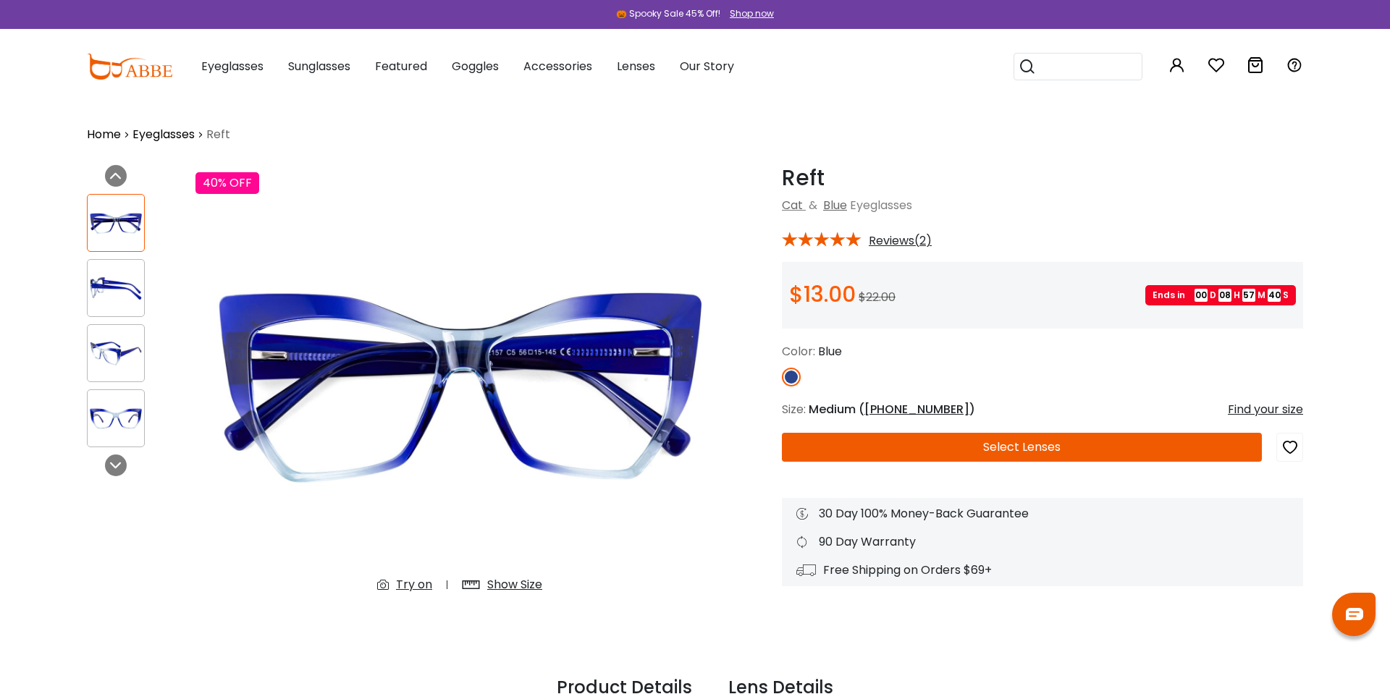
click at [1072, 442] on button "Select Lenses" at bounding box center [1022, 447] width 480 height 29
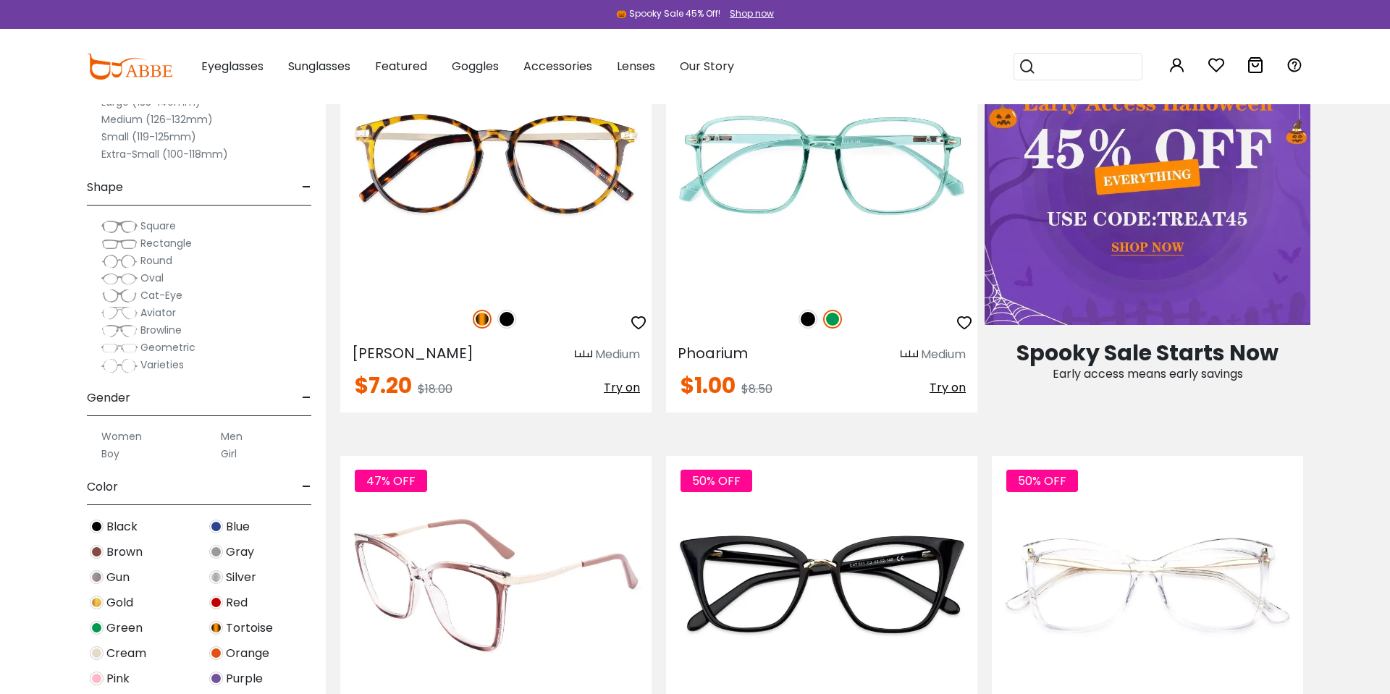
scroll to position [813, 0]
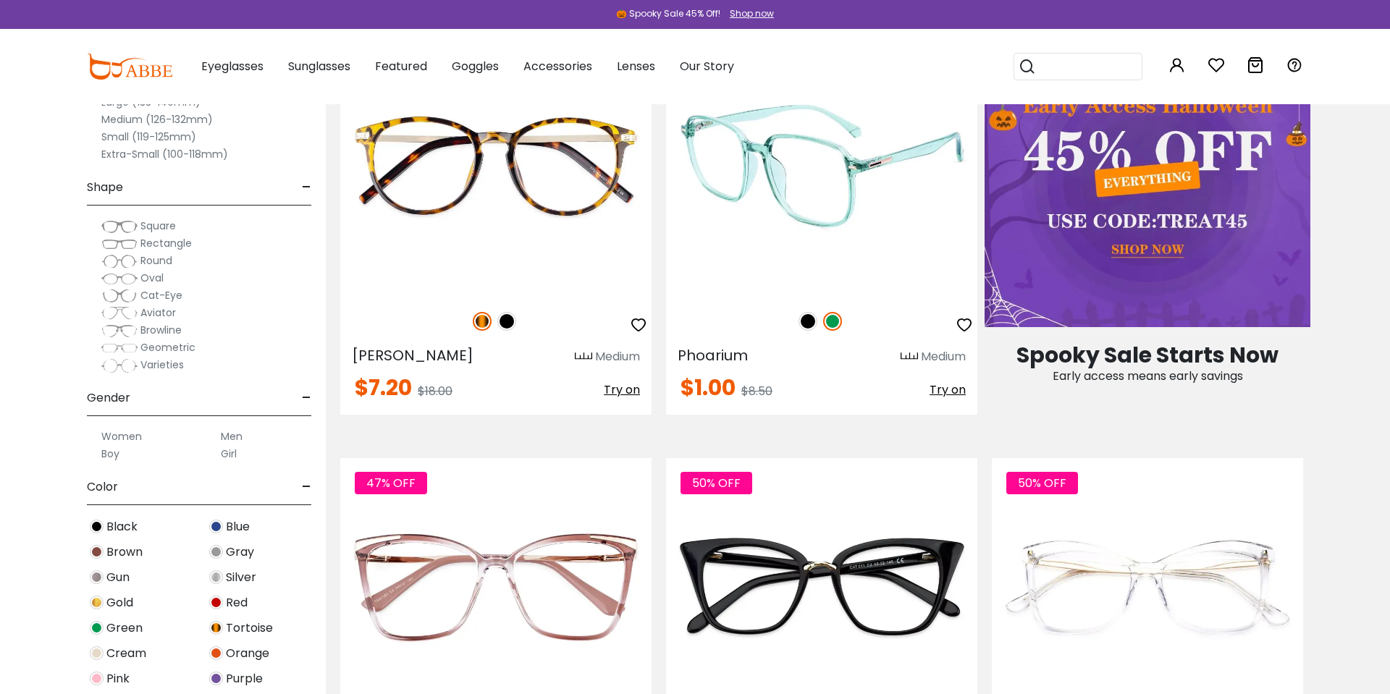
click at [737, 244] on img at bounding box center [821, 165] width 311 height 259
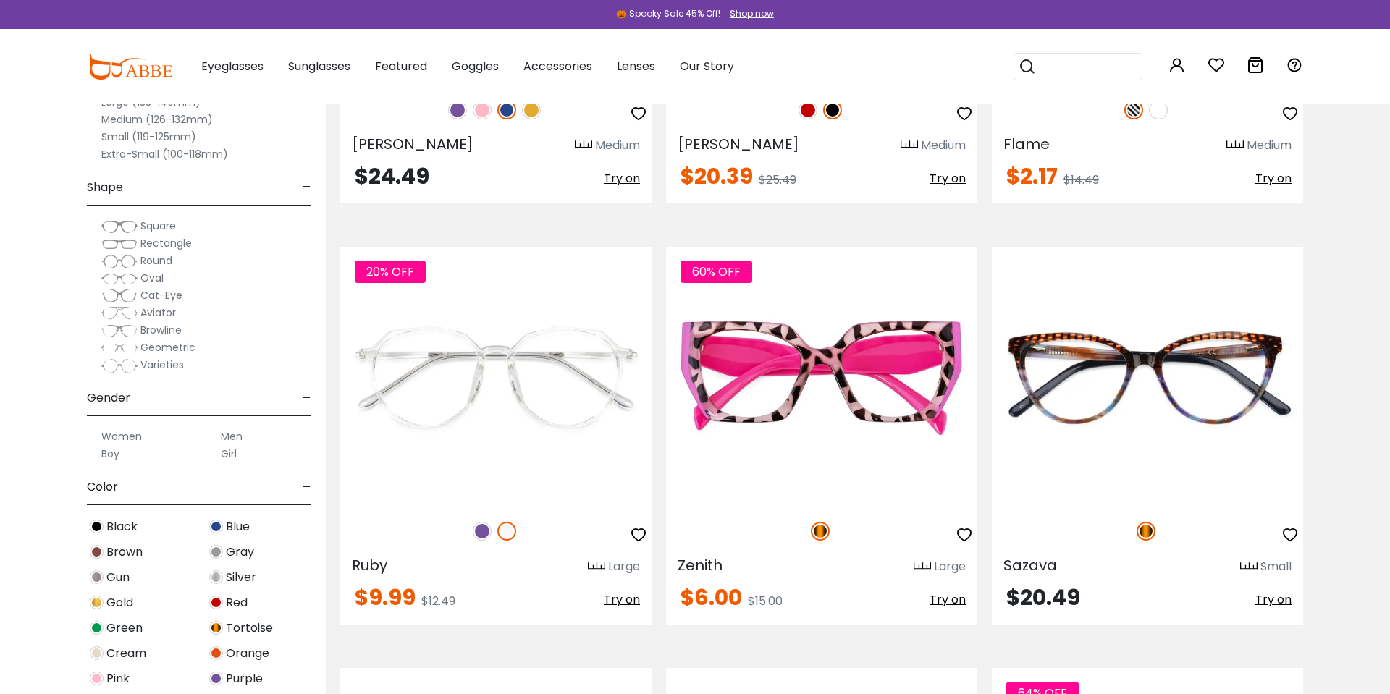
scroll to position [3564, 0]
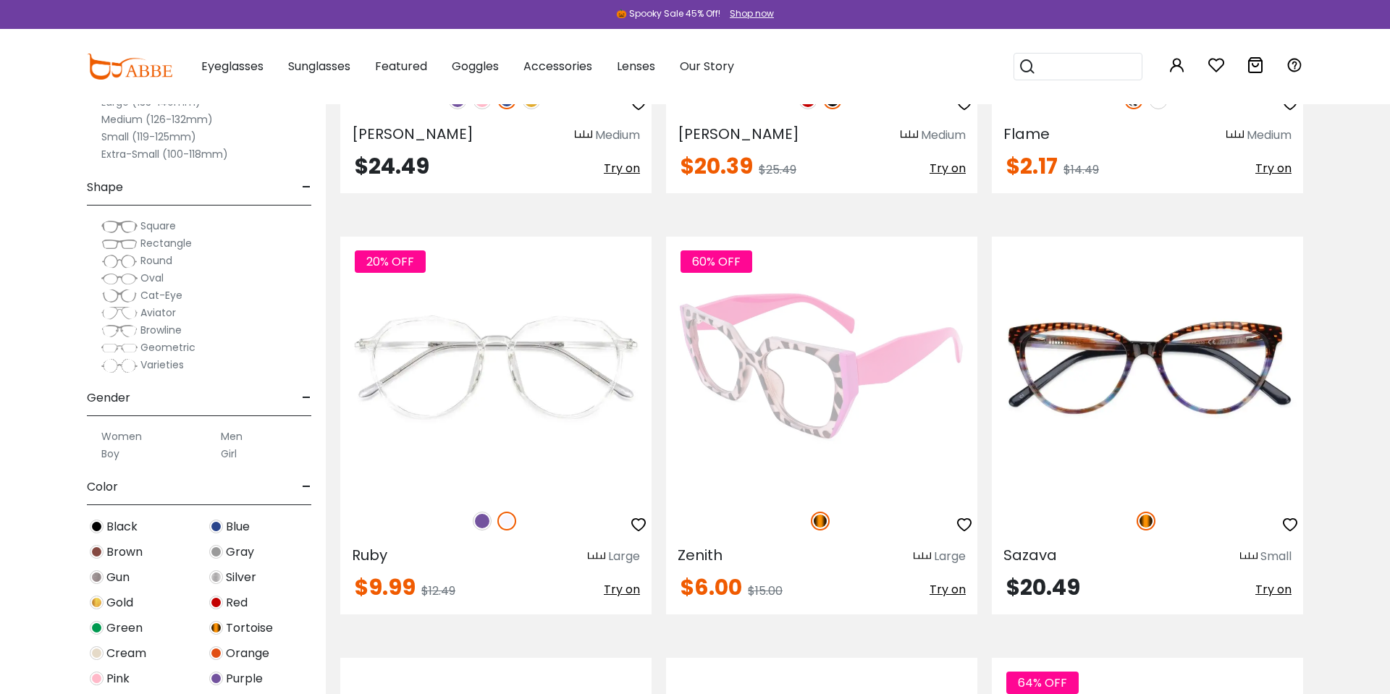
click at [841, 411] on img at bounding box center [821, 366] width 311 height 259
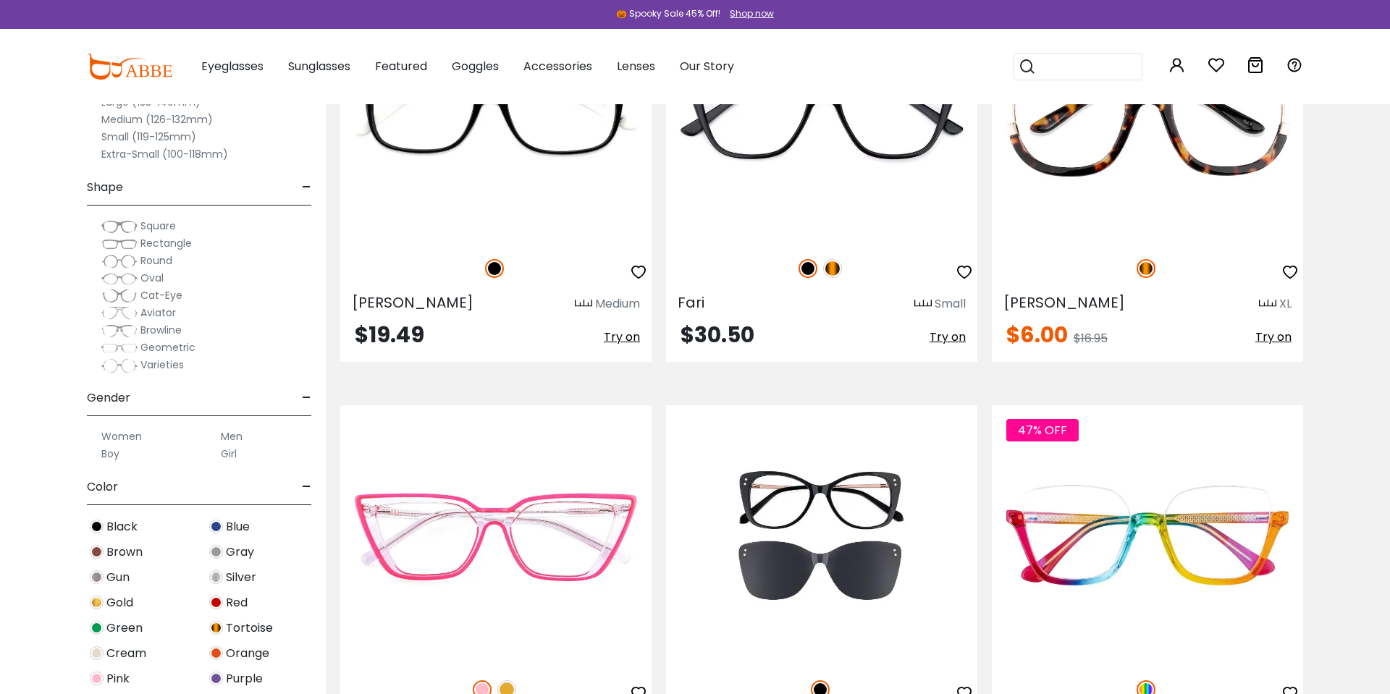
scroll to position [4243, 0]
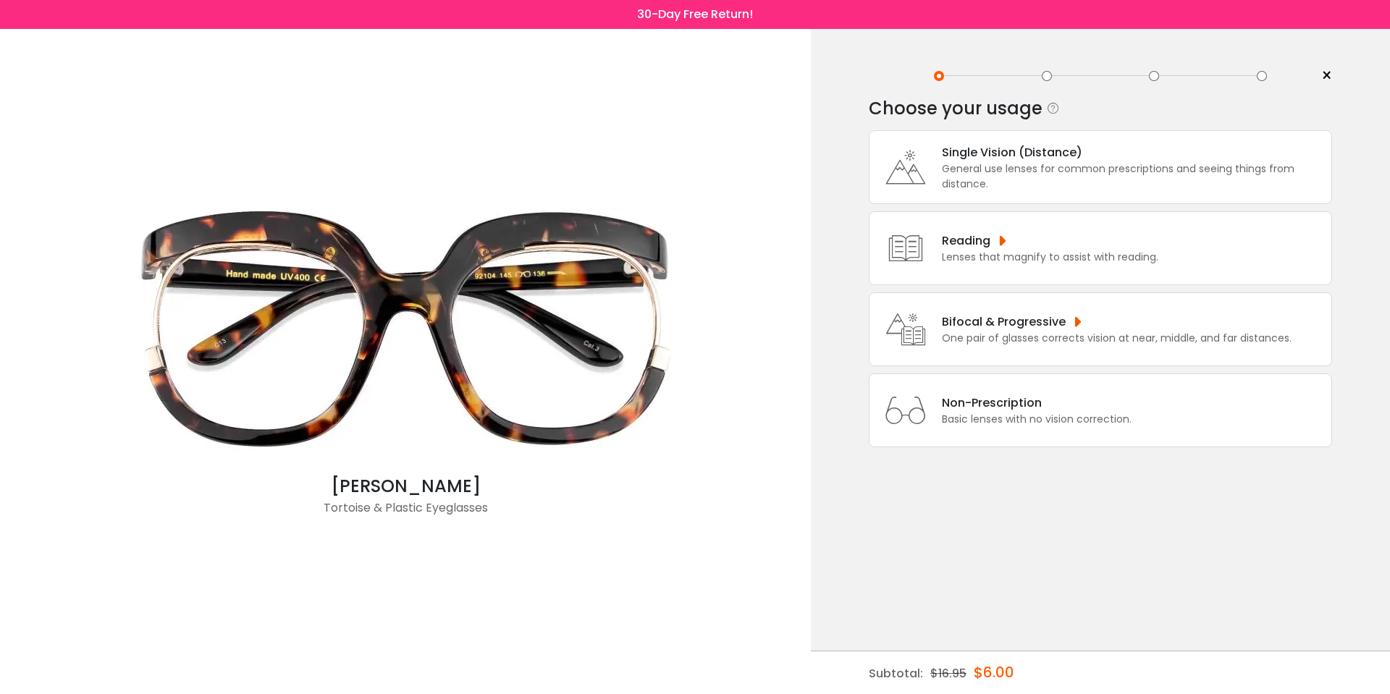
click at [948, 161] on div "Single Vision (Distance)" at bounding box center [1133, 152] width 382 height 18
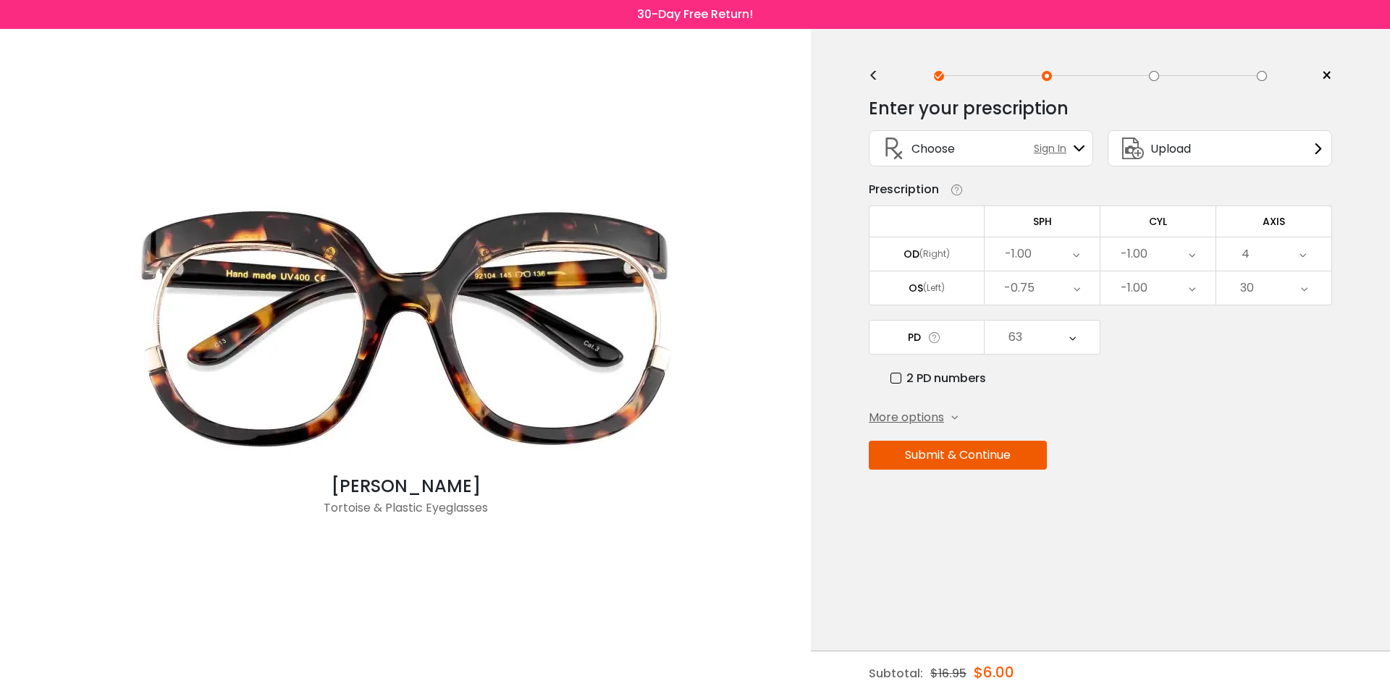
click at [977, 152] on div "Choose Sign In" at bounding box center [981, 148] width 209 height 35
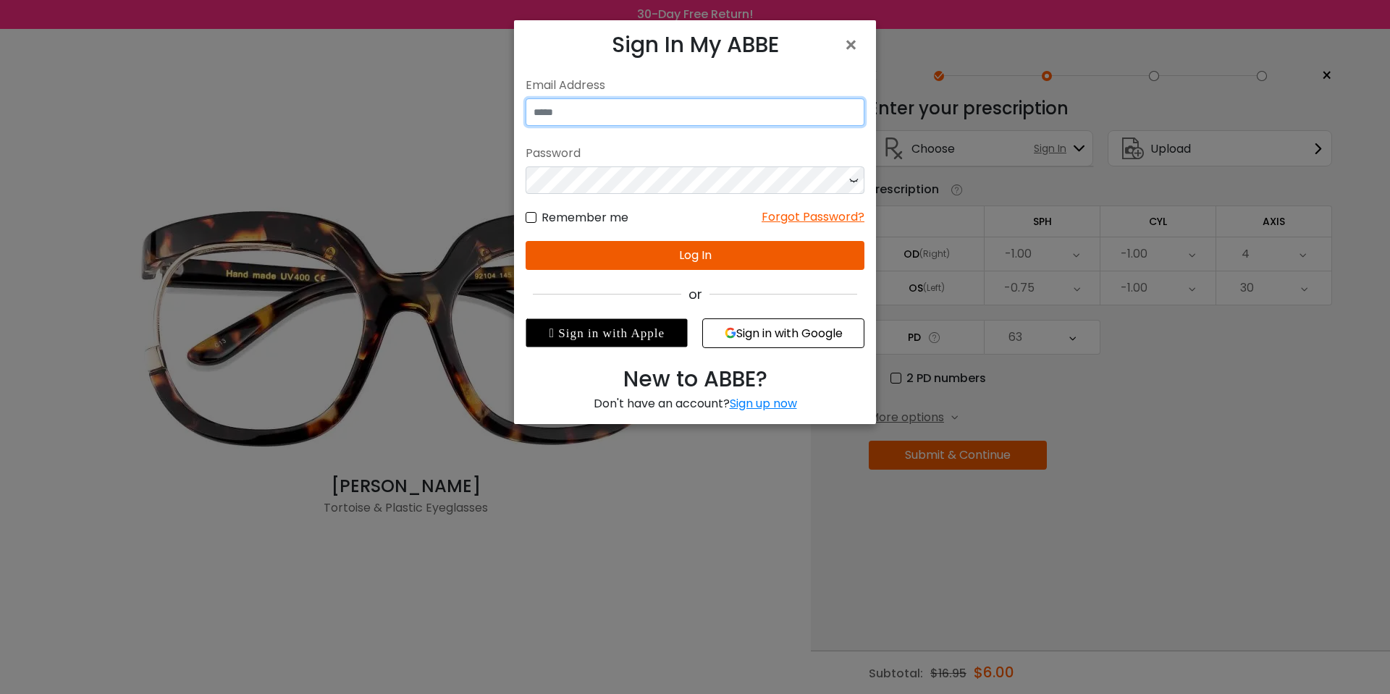
click at [615, 116] on input "email" at bounding box center [695, 112] width 339 height 28
click at [663, 337] on div " Sign in with Apple" at bounding box center [607, 333] width 162 height 29
click at [799, 321] on button "Sign in with Google" at bounding box center [783, 334] width 162 height 30
click at [788, 335] on button "Sign in with Google" at bounding box center [783, 334] width 162 height 30
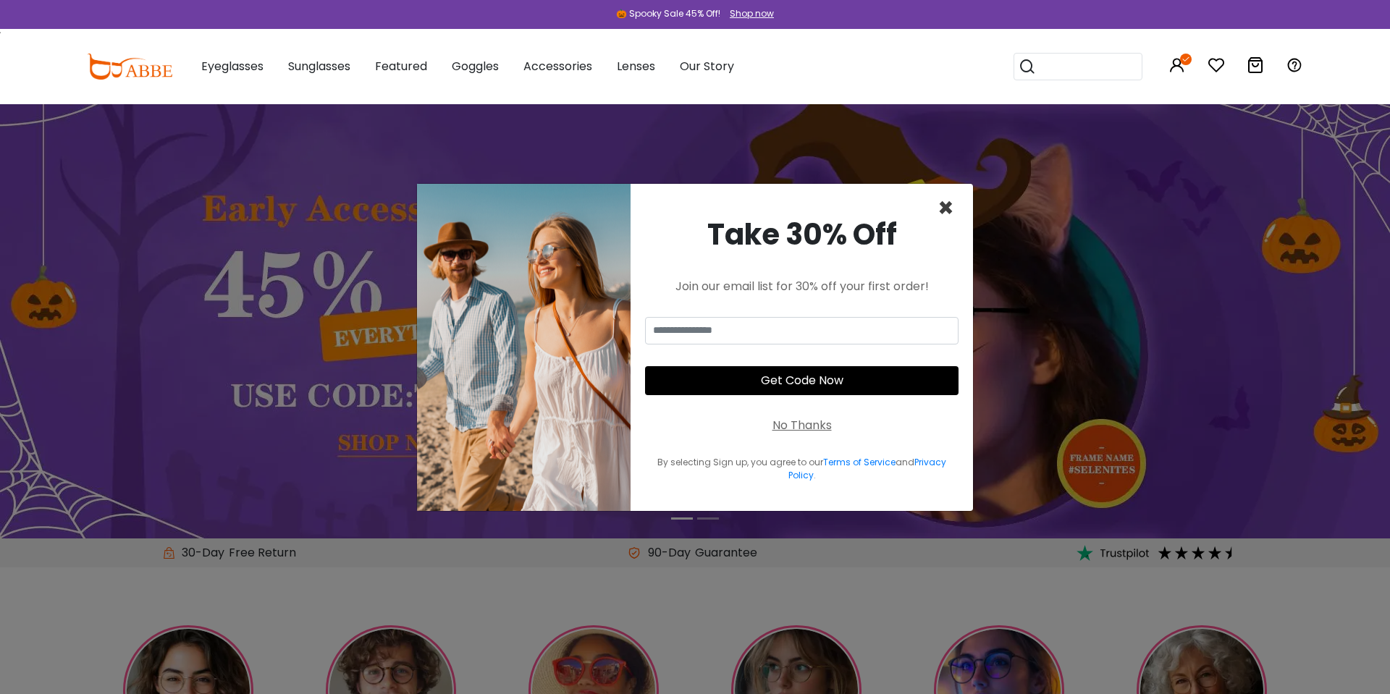
click at [950, 204] on span "×" at bounding box center [946, 208] width 17 height 37
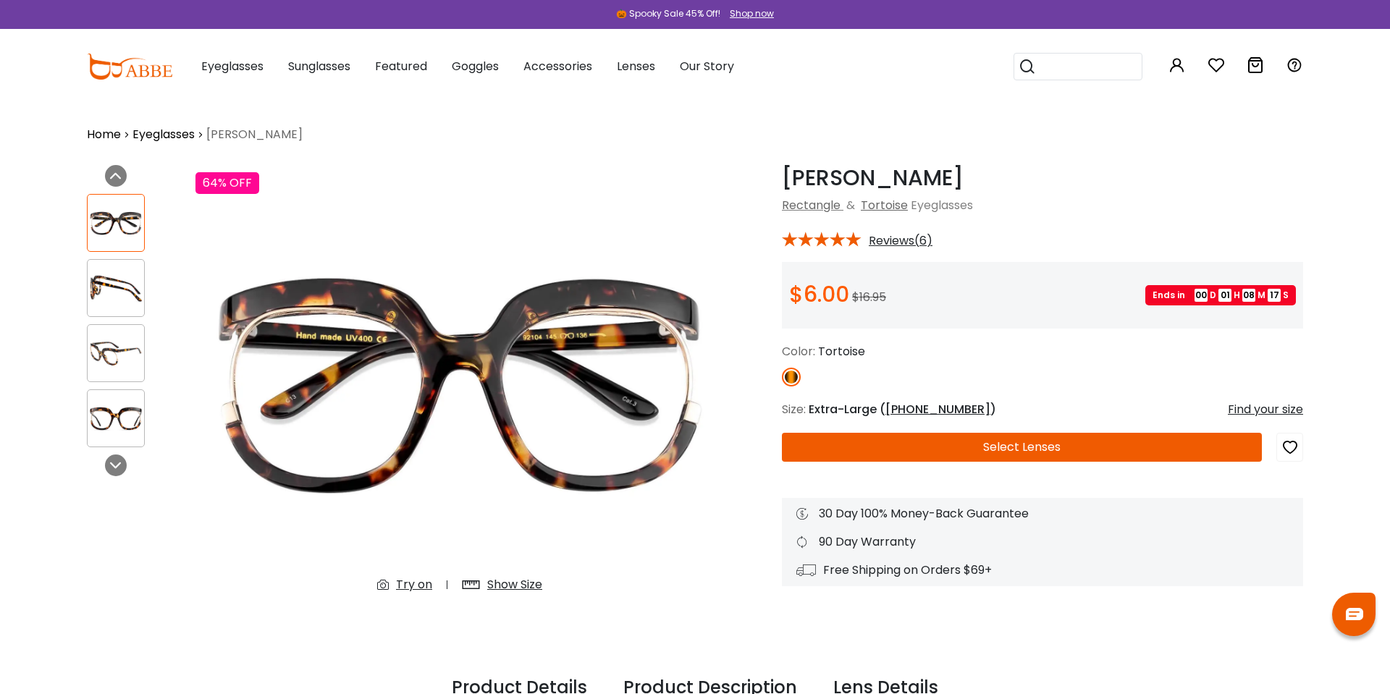
click at [1026, 445] on button "Select Lenses" at bounding box center [1022, 447] width 480 height 29
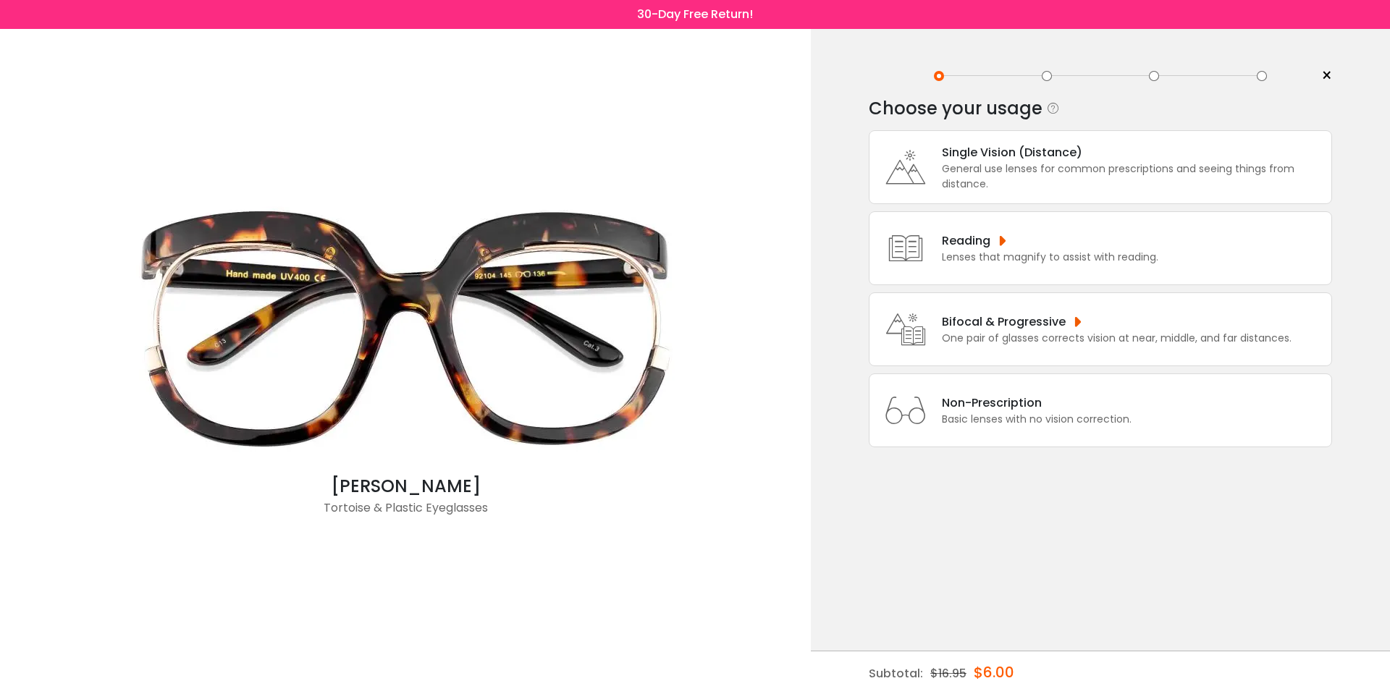
click at [980, 224] on div "Reading Lenses that magnify to assist with reading." at bounding box center [1100, 248] width 463 height 74
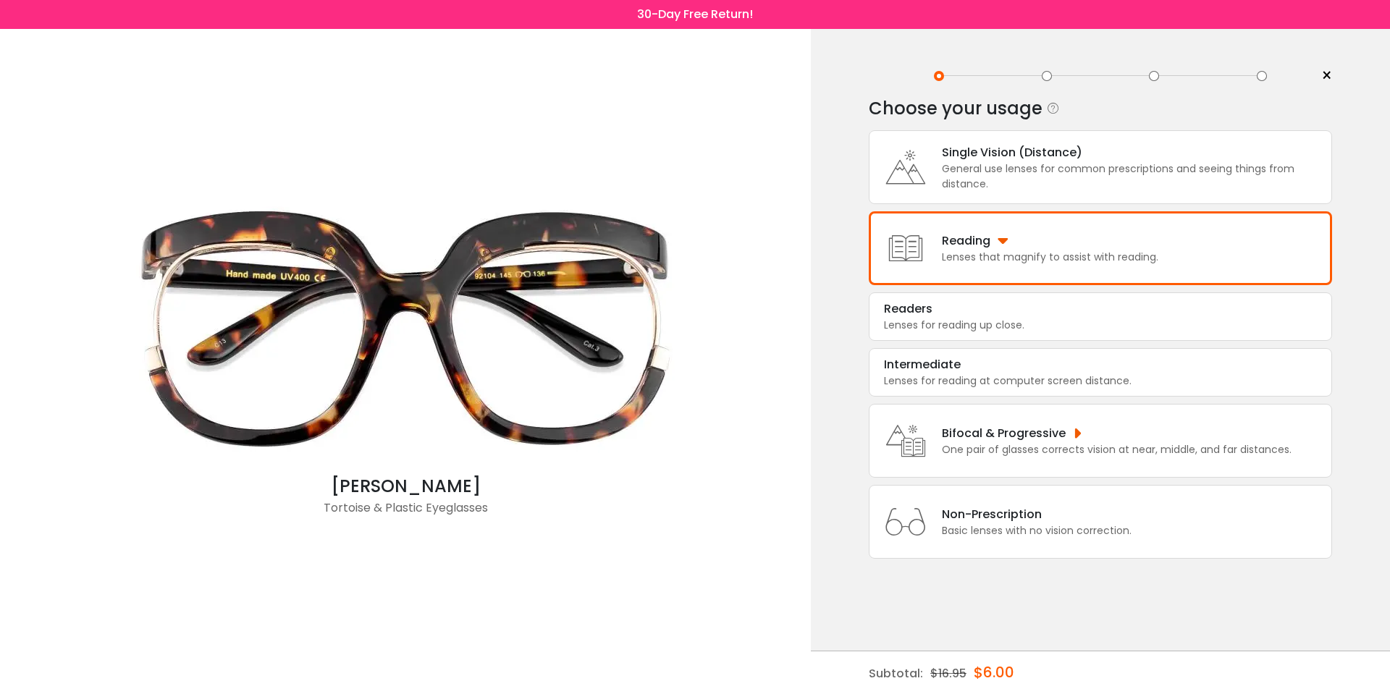
click at [989, 236] on div "Reading Lenses that magnify to assist with reading." at bounding box center [1100, 248] width 463 height 74
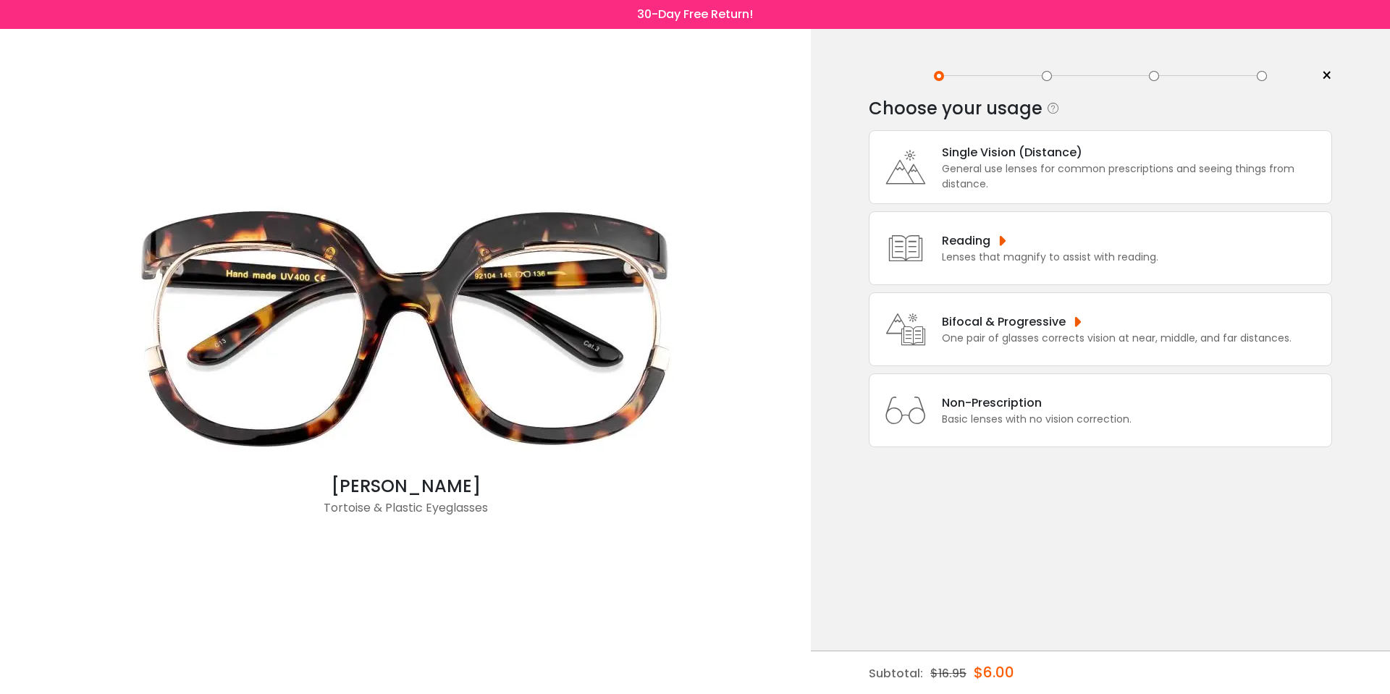
click at [988, 172] on div "Single Vision (Distance) General use lenses for common prescriptions and seeing…" at bounding box center [1100, 288] width 463 height 317
click at [1012, 177] on div "General use lenses for common prescriptions and seeing things from distance." at bounding box center [1133, 176] width 382 height 30
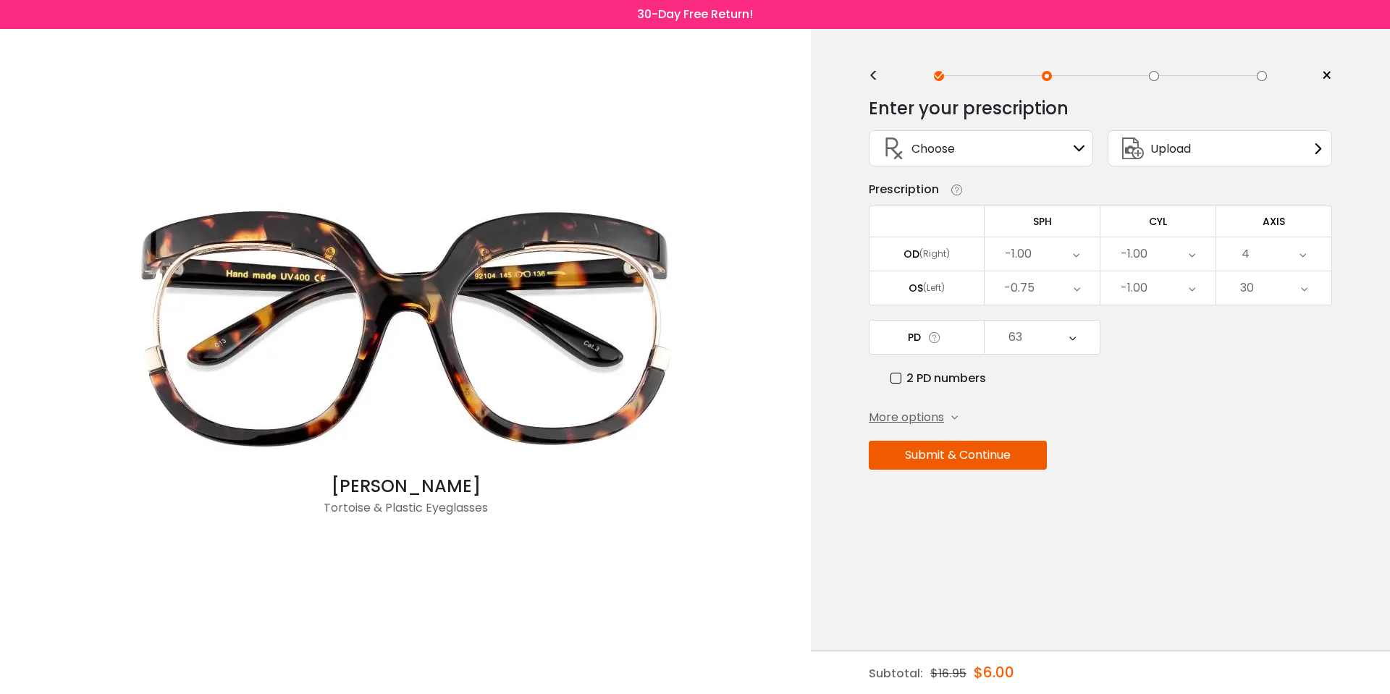
click at [998, 146] on div "Choose Sign In" at bounding box center [981, 148] width 209 height 35
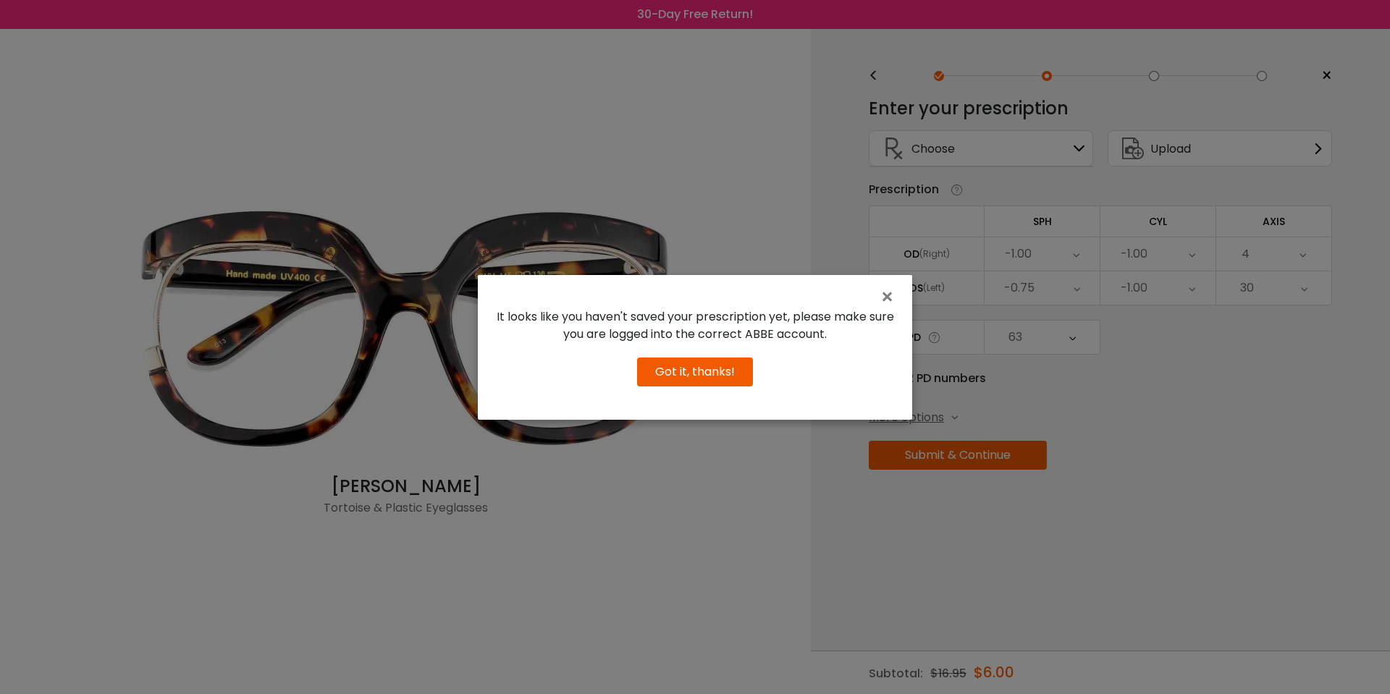
click at [991, 163] on div "× It looks like you haven't saved your prescription yet, please make sure you a…" at bounding box center [695, 347] width 1390 height 694
click at [998, 206] on div "× It looks like you haven't saved your prescription yet, please make sure you a…" at bounding box center [695, 347] width 1390 height 694
click at [870, 299] on div "It looks like you haven't saved your prescription yet, please make sure you are…" at bounding box center [695, 347] width 434 height 101
click at [890, 290] on span "×" at bounding box center [890, 297] width 21 height 31
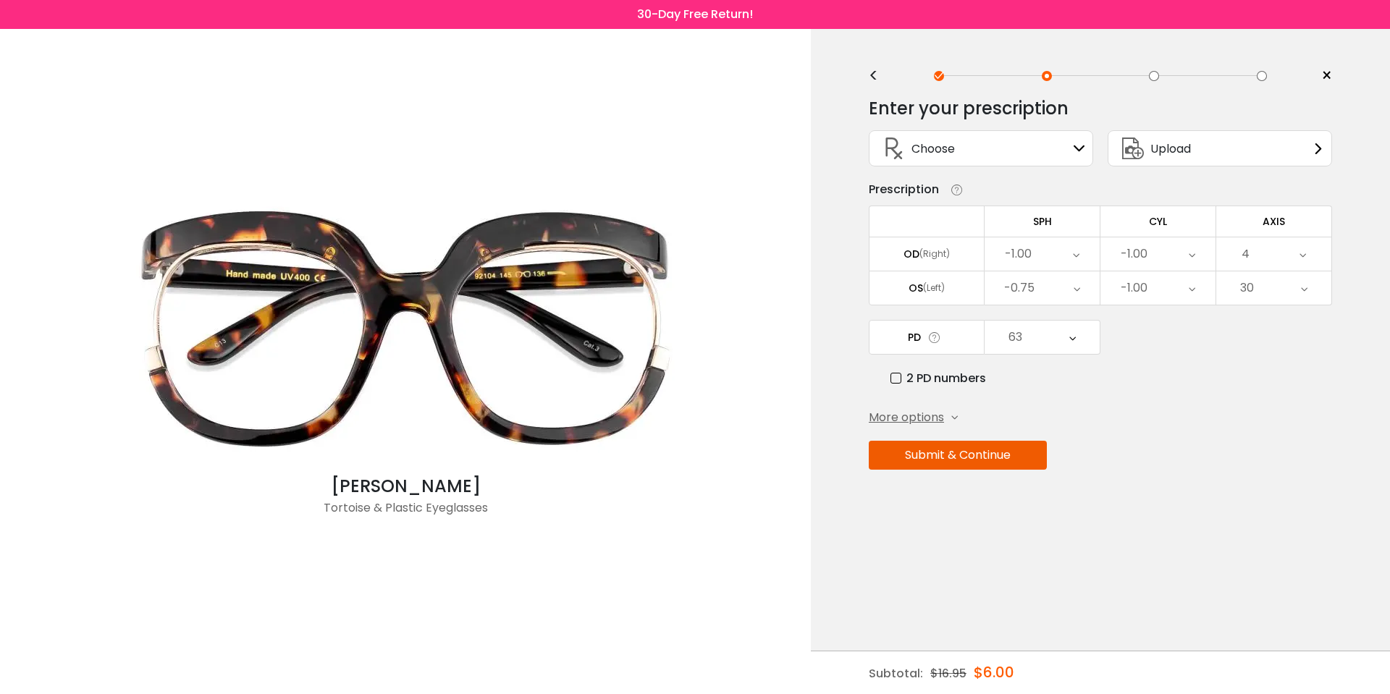
click at [1081, 258] on div "-1.00" at bounding box center [1042, 253] width 115 height 33
click at [1066, 400] on li "-0.75" at bounding box center [1042, 405] width 115 height 26
click at [1071, 290] on div "-0.75" at bounding box center [1042, 288] width 115 height 33
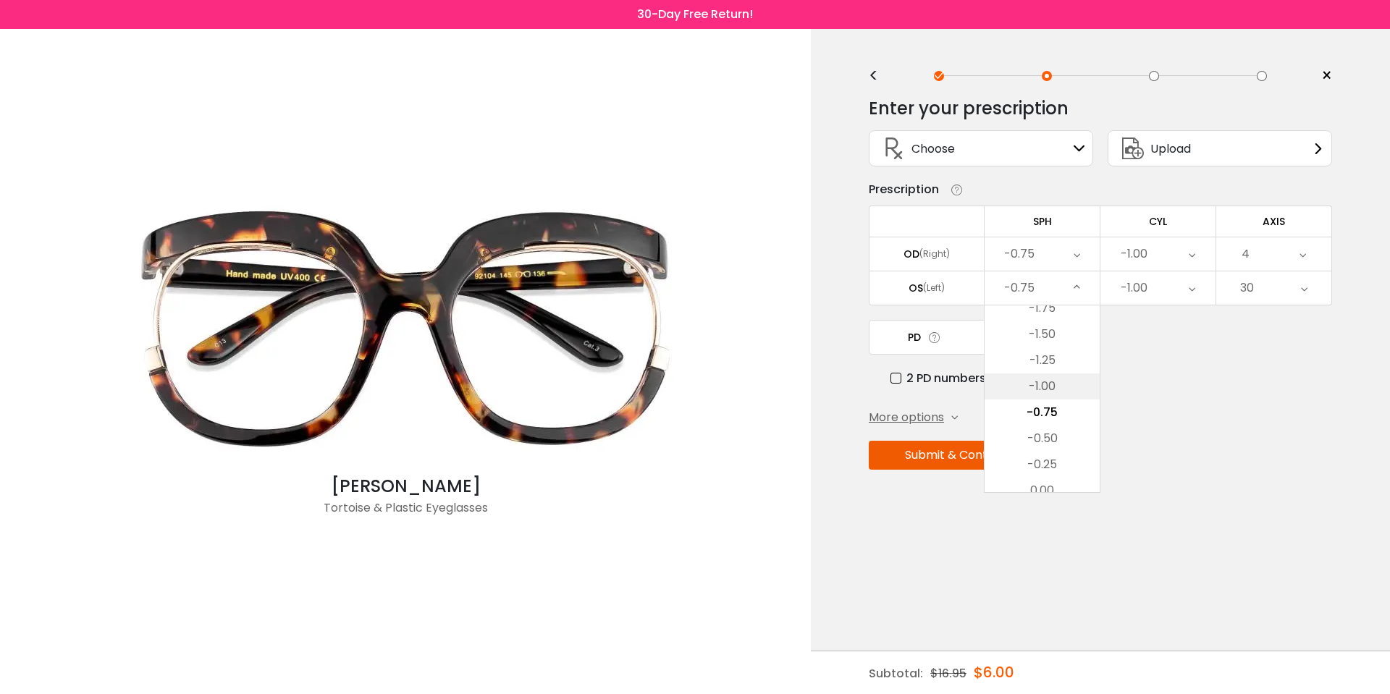
click at [1066, 386] on li "-1.00" at bounding box center [1042, 387] width 115 height 26
click at [1145, 363] on div "PD 63 Cancel PD Save 46 47 48 49 50 51 52 53 54 55 56 57 58 59 60 61 62 63 64 6…" at bounding box center [1100, 353] width 463 height 67
click at [1197, 252] on div "-1.00" at bounding box center [1158, 253] width 115 height 33
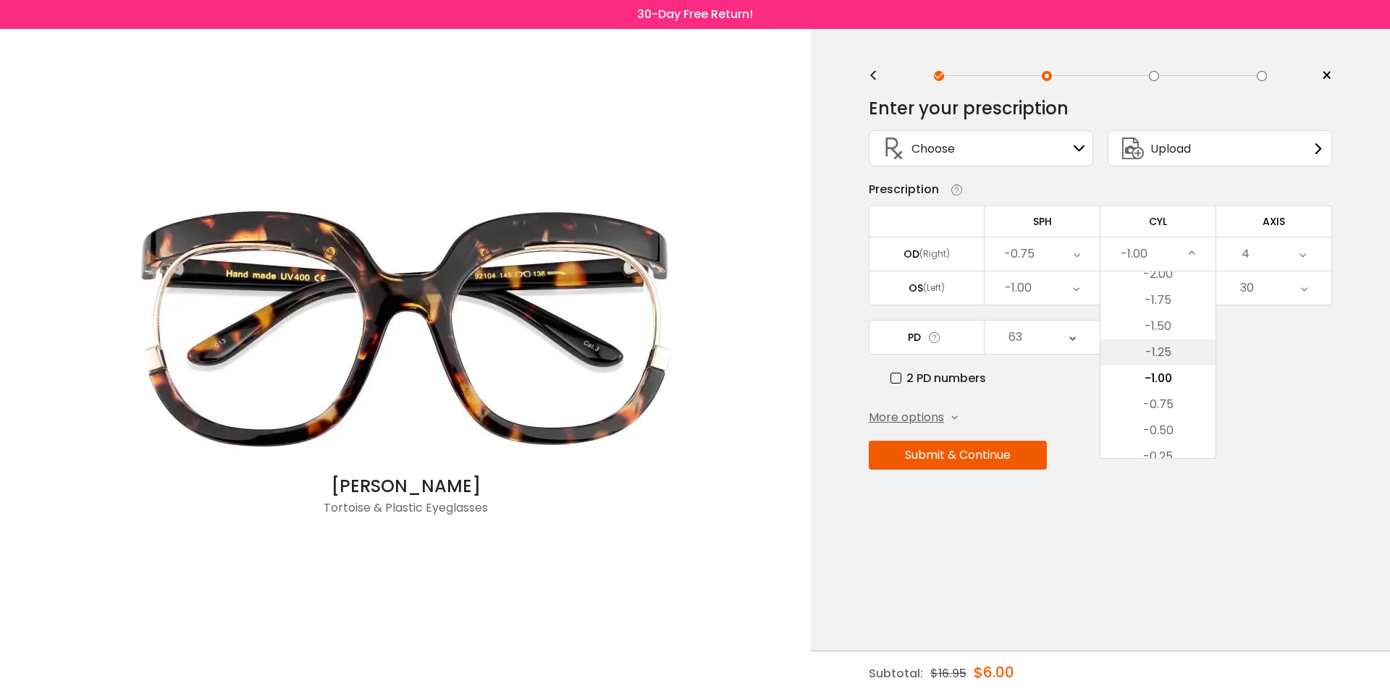
click at [1187, 359] on li "-1.25" at bounding box center [1158, 353] width 115 height 26
click at [1200, 291] on div "-1.00" at bounding box center [1158, 288] width 115 height 33
click at [1233, 348] on div "PD 63 Cancel PD Save 46 47 48 49 50 51 52 53 54 55 56 57 58 59 60 61 62 63 64 6…" at bounding box center [1100, 353] width 463 height 67
click at [1313, 258] on div "4" at bounding box center [1273, 253] width 115 height 33
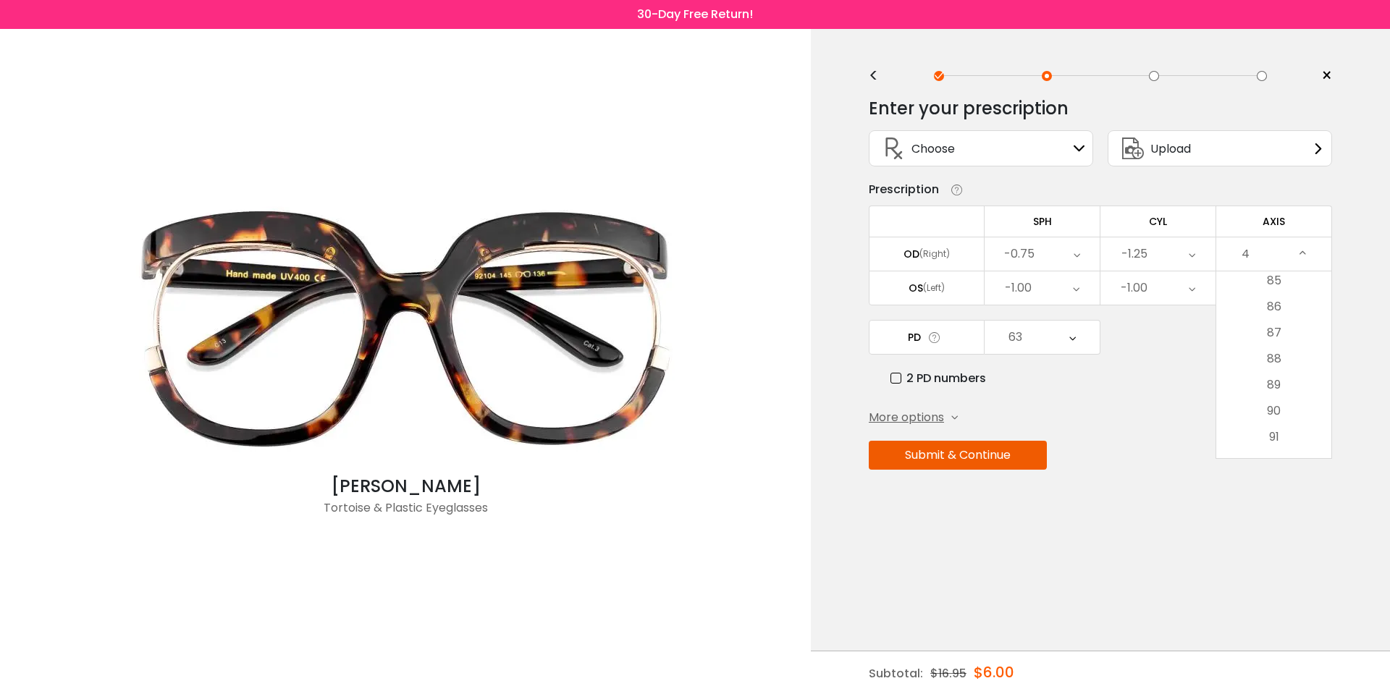
scroll to position [2229, 0]
click at [1301, 403] on li "90" at bounding box center [1273, 402] width 115 height 26
click at [1308, 284] on div "30" at bounding box center [1273, 288] width 115 height 33
click at [1282, 416] on li "90" at bounding box center [1273, 416] width 115 height 26
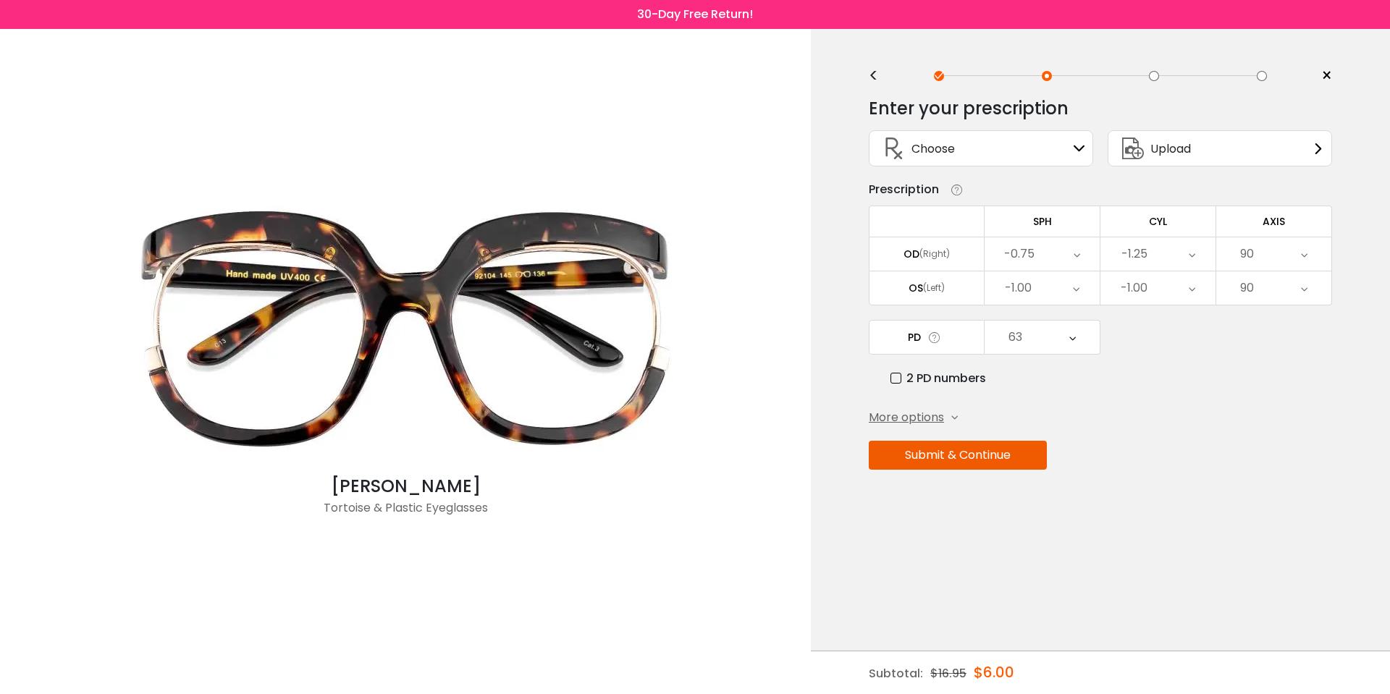
click at [1272, 420] on div "More options Add Prism Vertical (Δ) Base Direction Horizontal (Δ) Base Directio…" at bounding box center [1100, 417] width 463 height 17
click at [937, 384] on label "2 PD numbers" at bounding box center [939, 378] width 96 height 18
click at [1034, 345] on div "31.5" at bounding box center [1042, 337] width 115 height 33
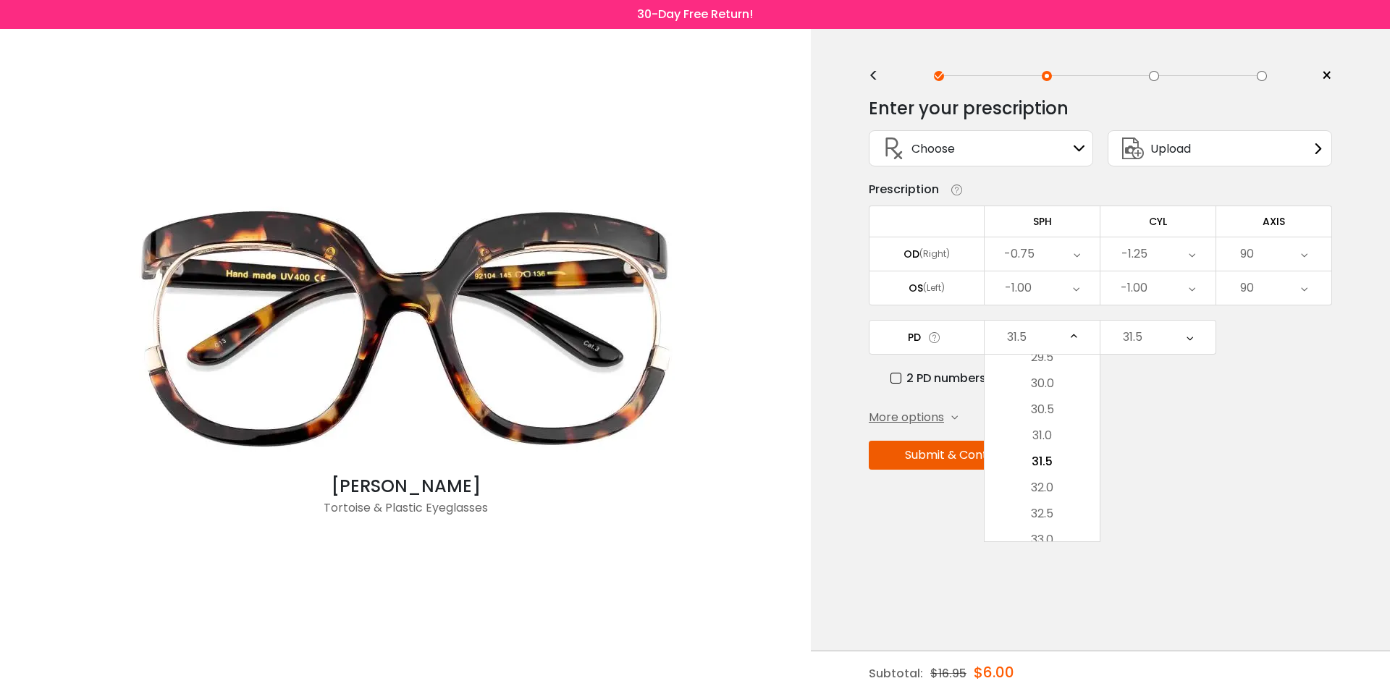
click at [990, 338] on div "31.5" at bounding box center [1042, 337] width 115 height 33
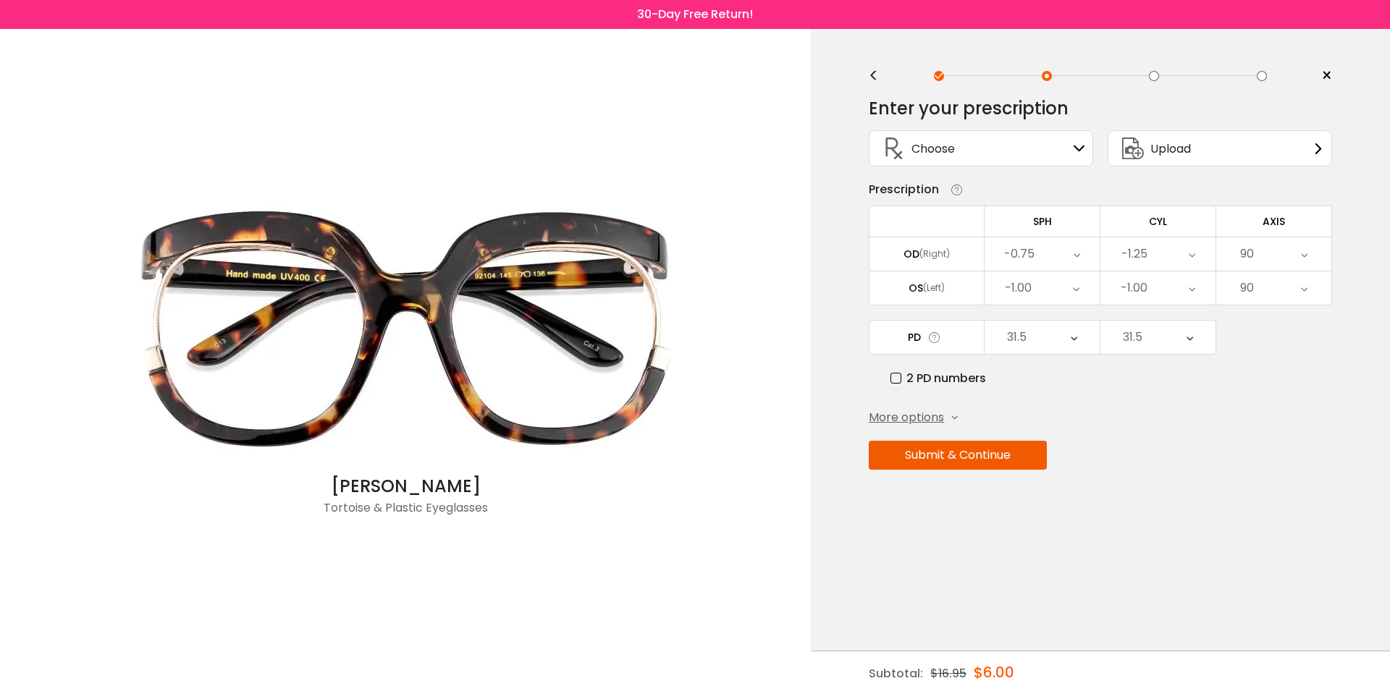
click at [1034, 348] on div "31.5" at bounding box center [1042, 337] width 115 height 33
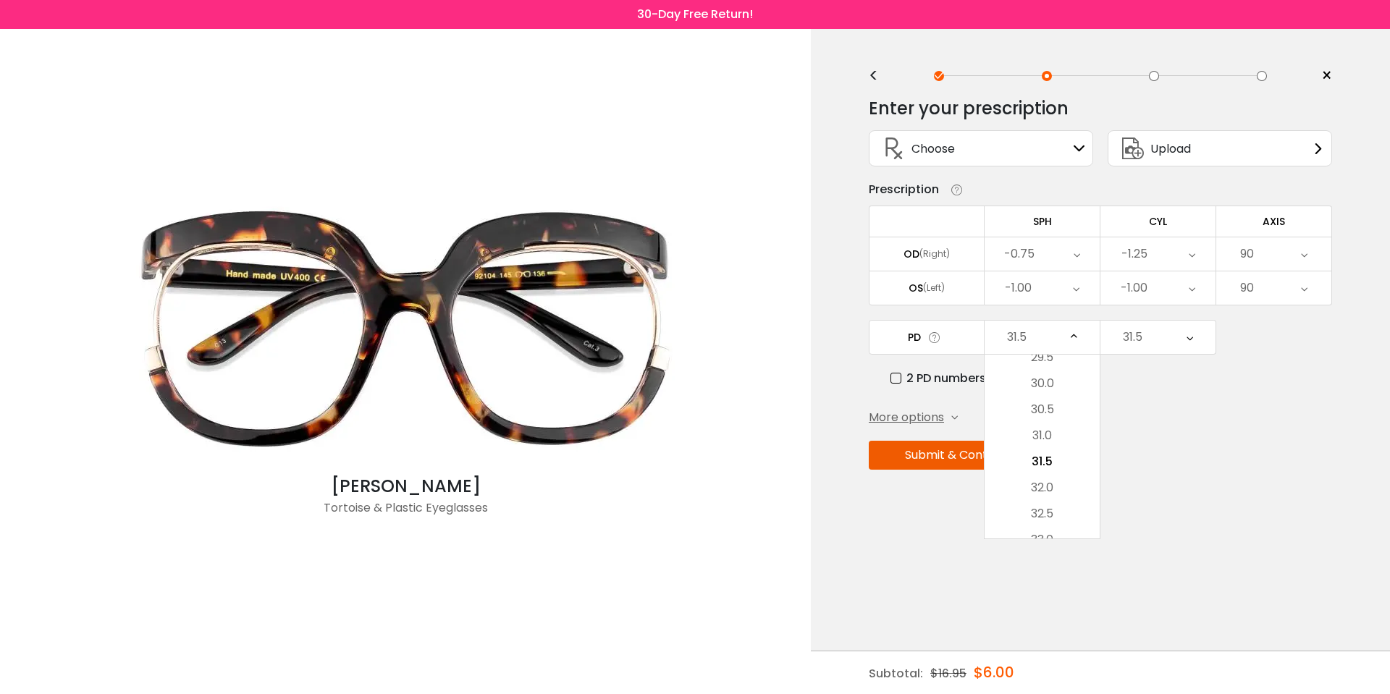
click at [1034, 348] on div "31.5" at bounding box center [1042, 337] width 115 height 33
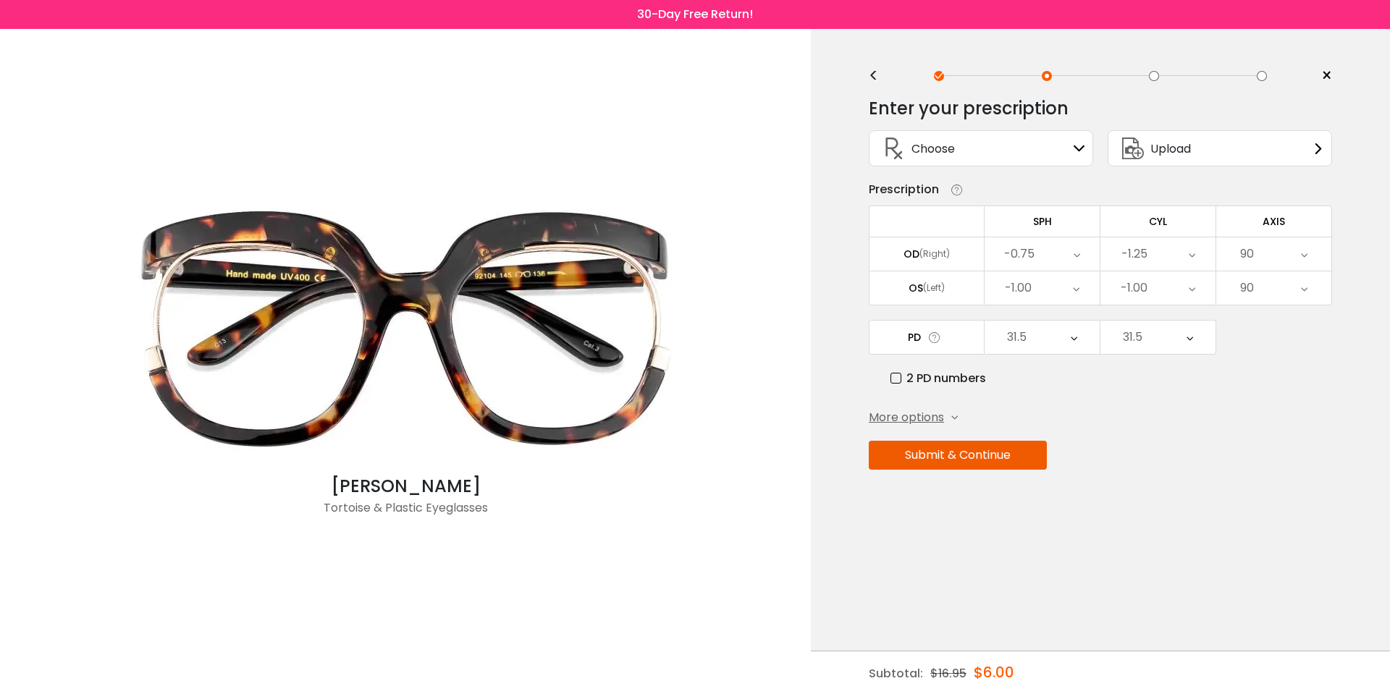
click at [933, 341] on icon at bounding box center [934, 337] width 14 height 15
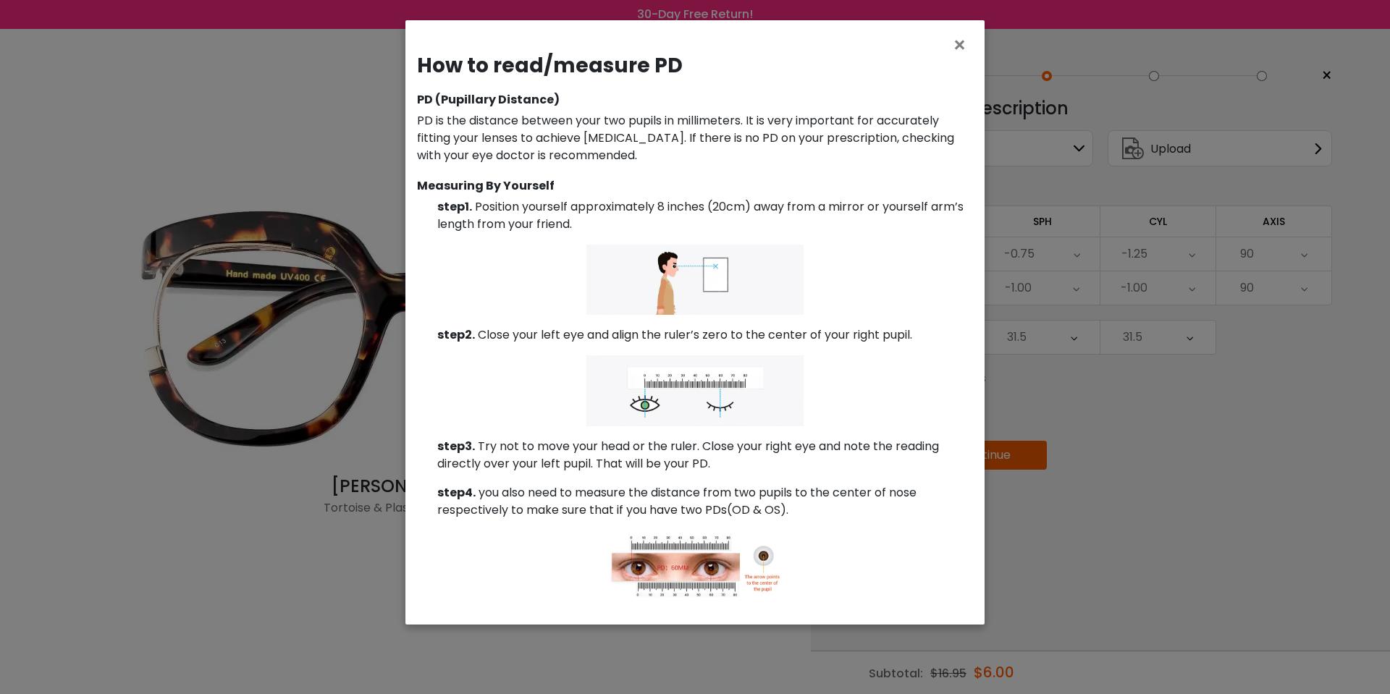
click at [1101, 478] on div "× How to read/measure PD PD (Pupillary Distance) PD is the distance between you…" at bounding box center [695, 347] width 1390 height 694
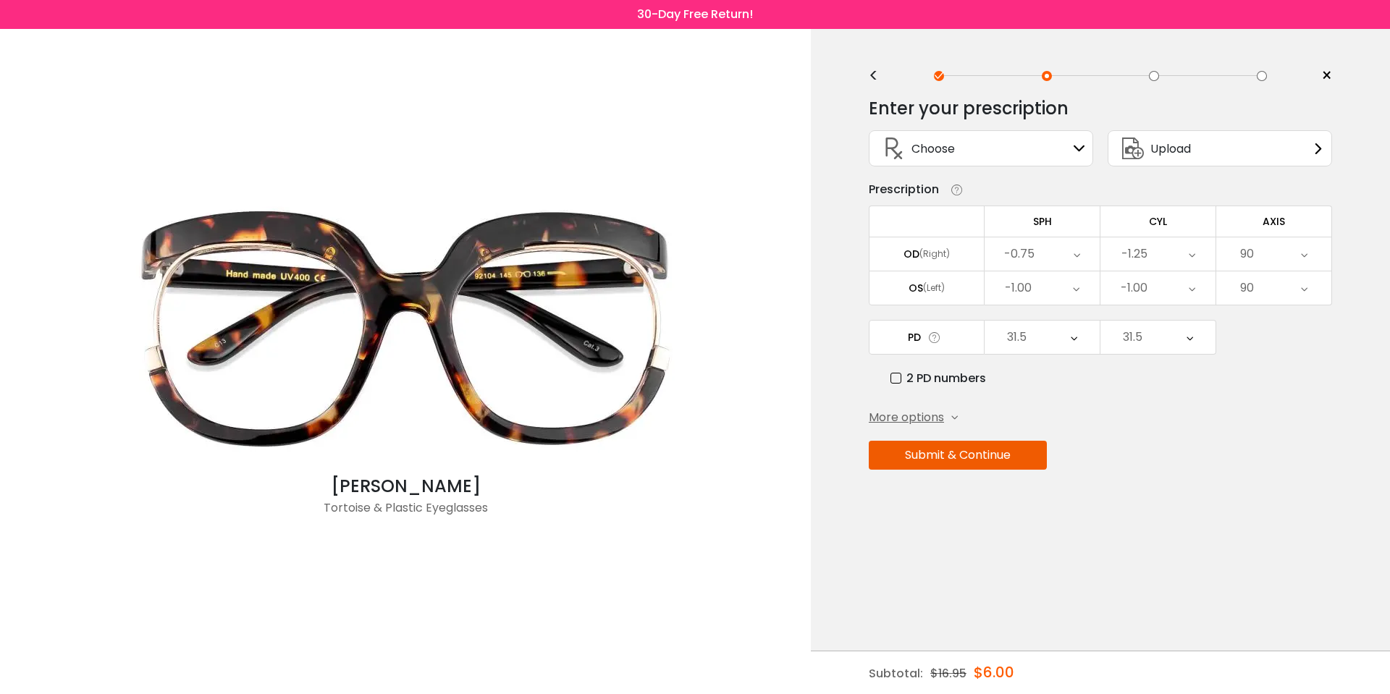
click at [945, 412] on div "More options" at bounding box center [913, 417] width 89 height 17
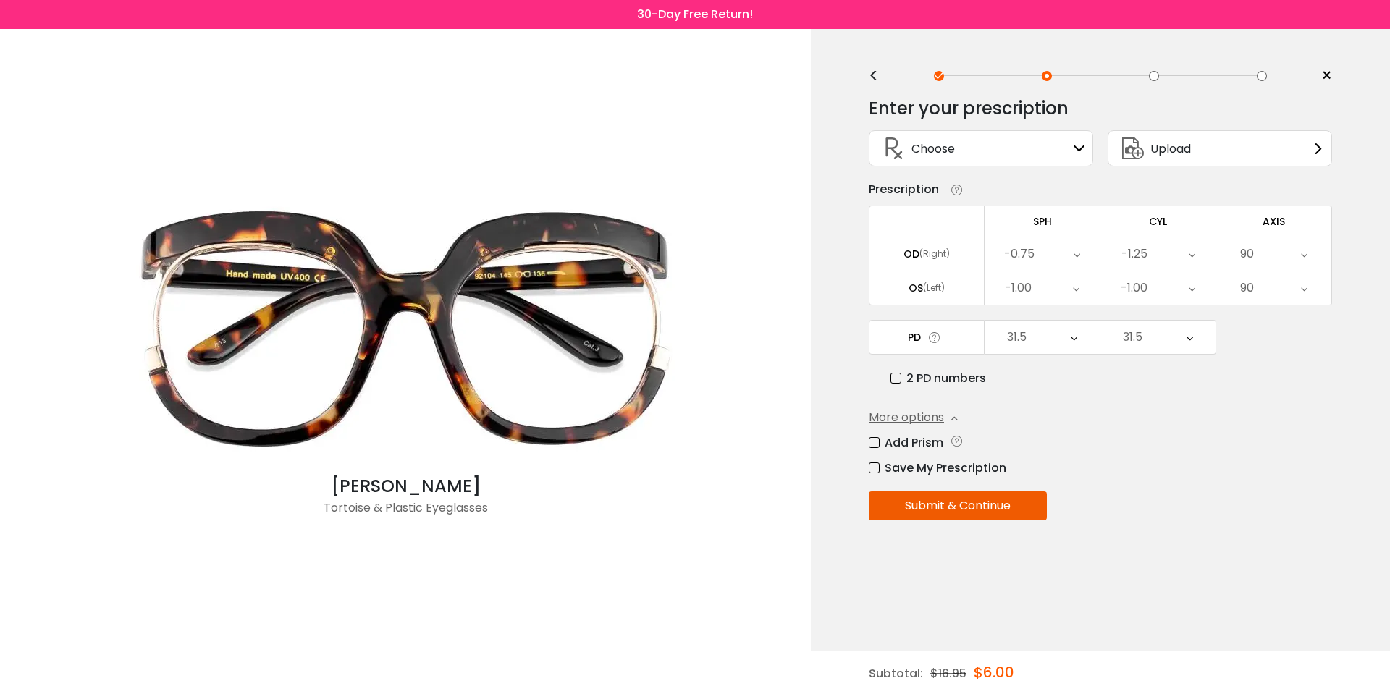
click at [945, 413] on div "More options" at bounding box center [913, 417] width 89 height 17
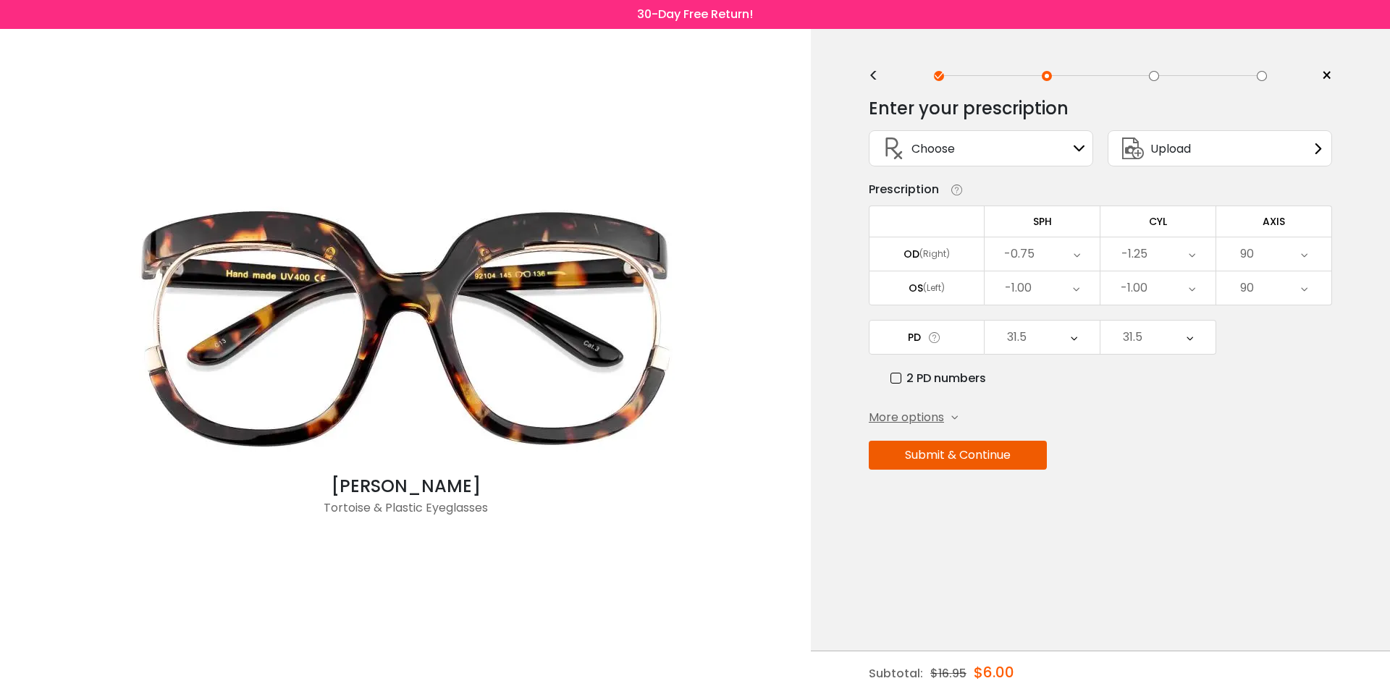
click at [945, 413] on div "More options" at bounding box center [913, 417] width 89 height 17
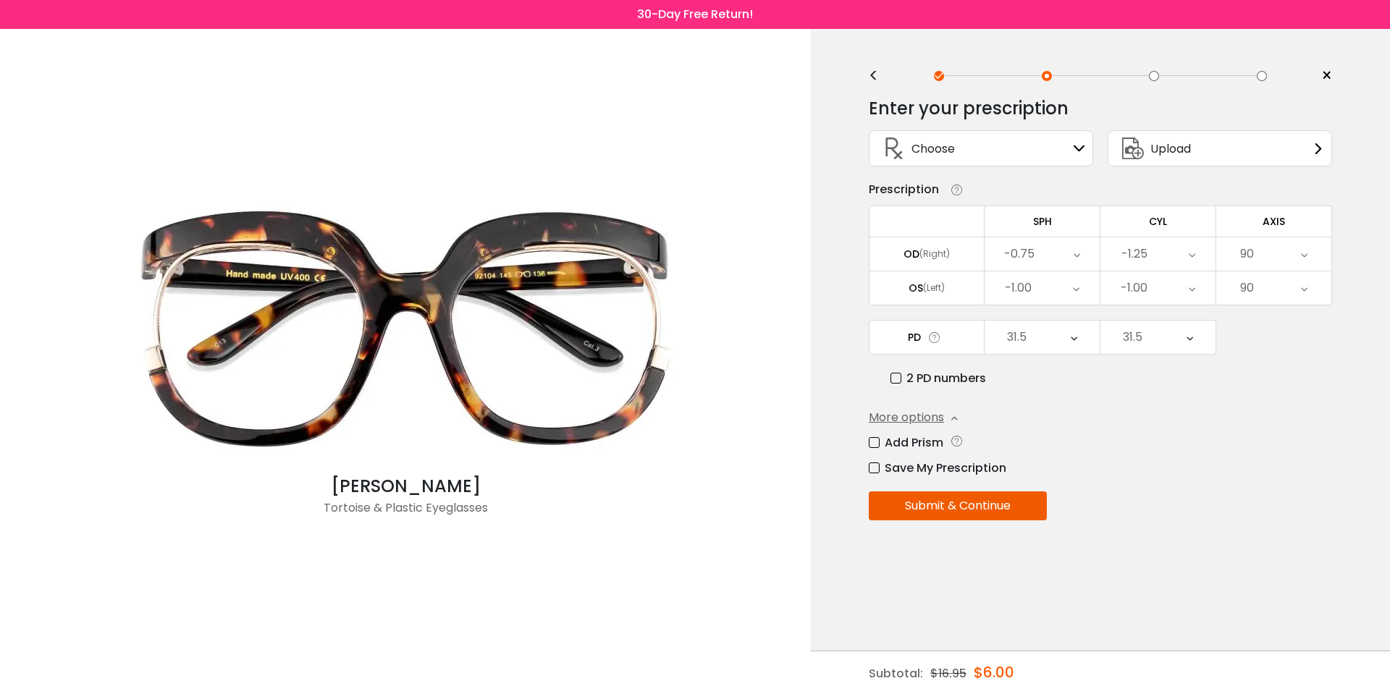
click at [945, 413] on div "More options" at bounding box center [913, 417] width 89 height 17
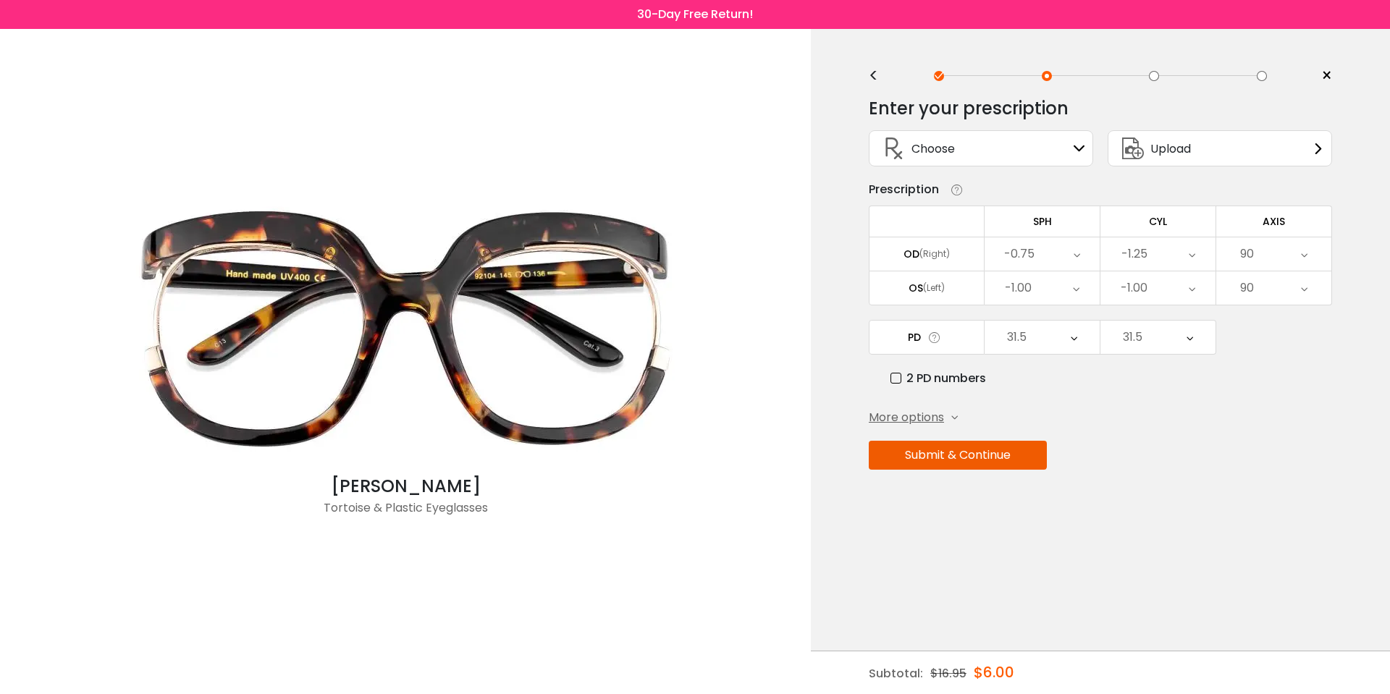
click at [950, 416] on div "More options" at bounding box center [913, 417] width 89 height 17
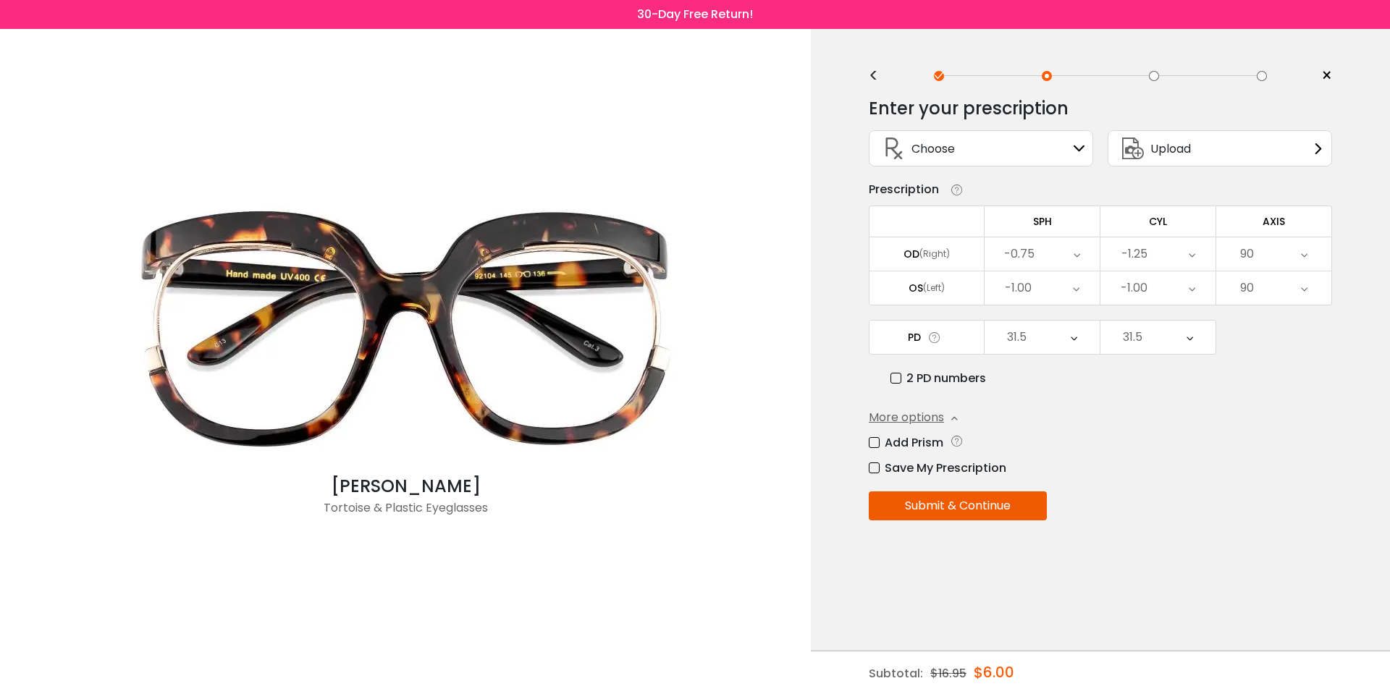
click at [941, 474] on label "Save My Prescription" at bounding box center [938, 468] width 138 height 18
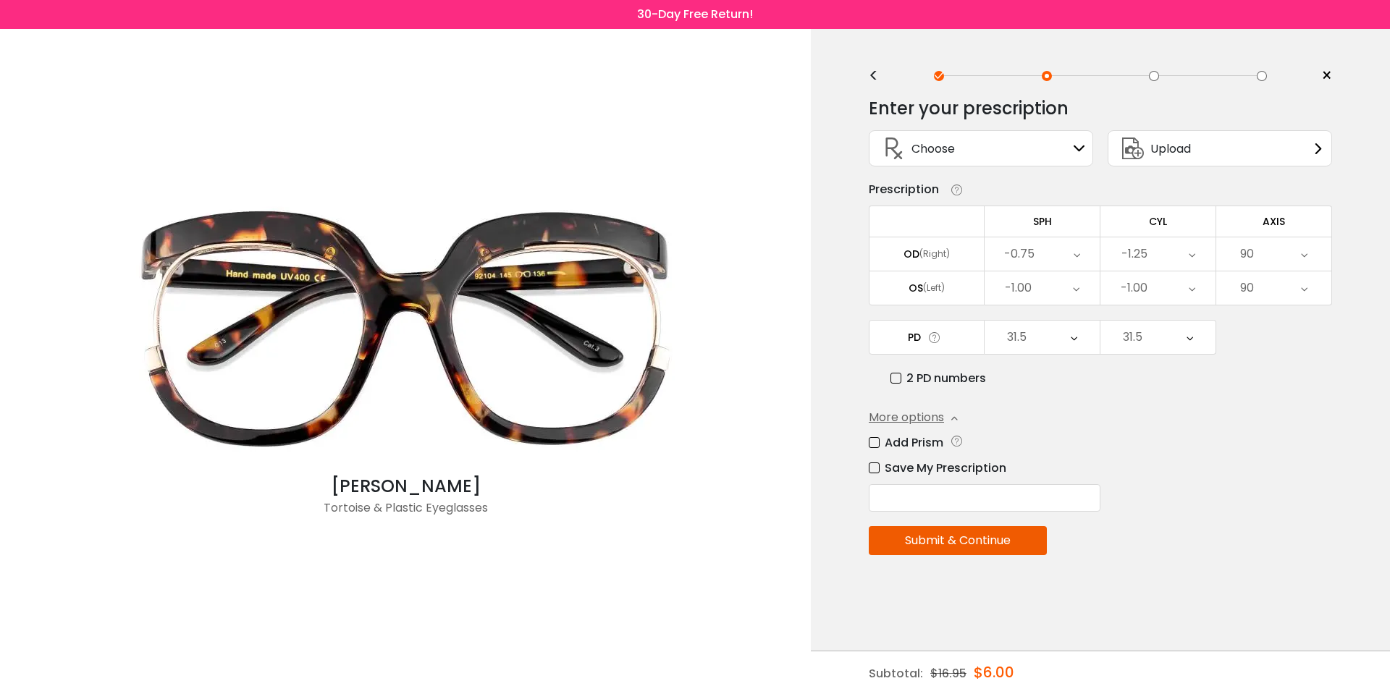
click at [991, 499] on input "text" at bounding box center [985, 498] width 232 height 28
type input "****"
type input "**********"
click at [1085, 441] on div "Add Prism" at bounding box center [1100, 443] width 463 height 18
click at [1048, 340] on div "31.5" at bounding box center [1042, 337] width 115 height 33
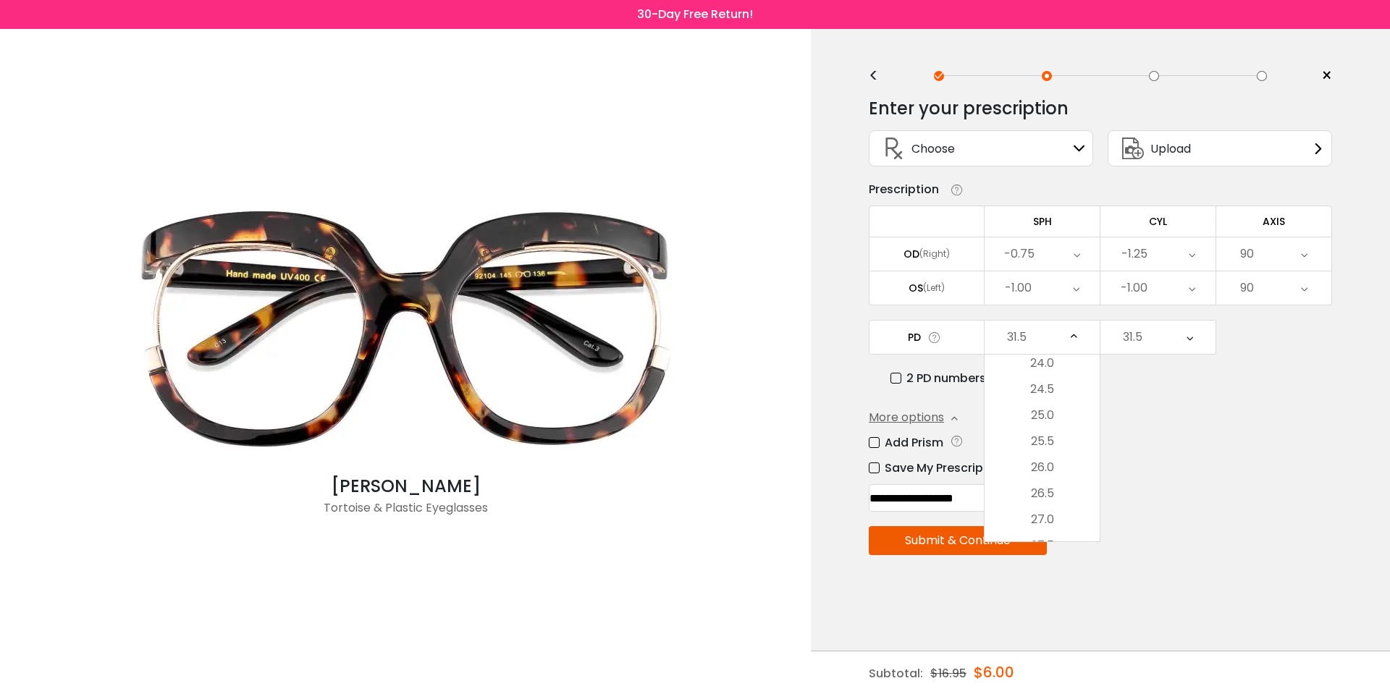
scroll to position [0, 0]
click at [1159, 332] on div "31.5" at bounding box center [1158, 337] width 115 height 33
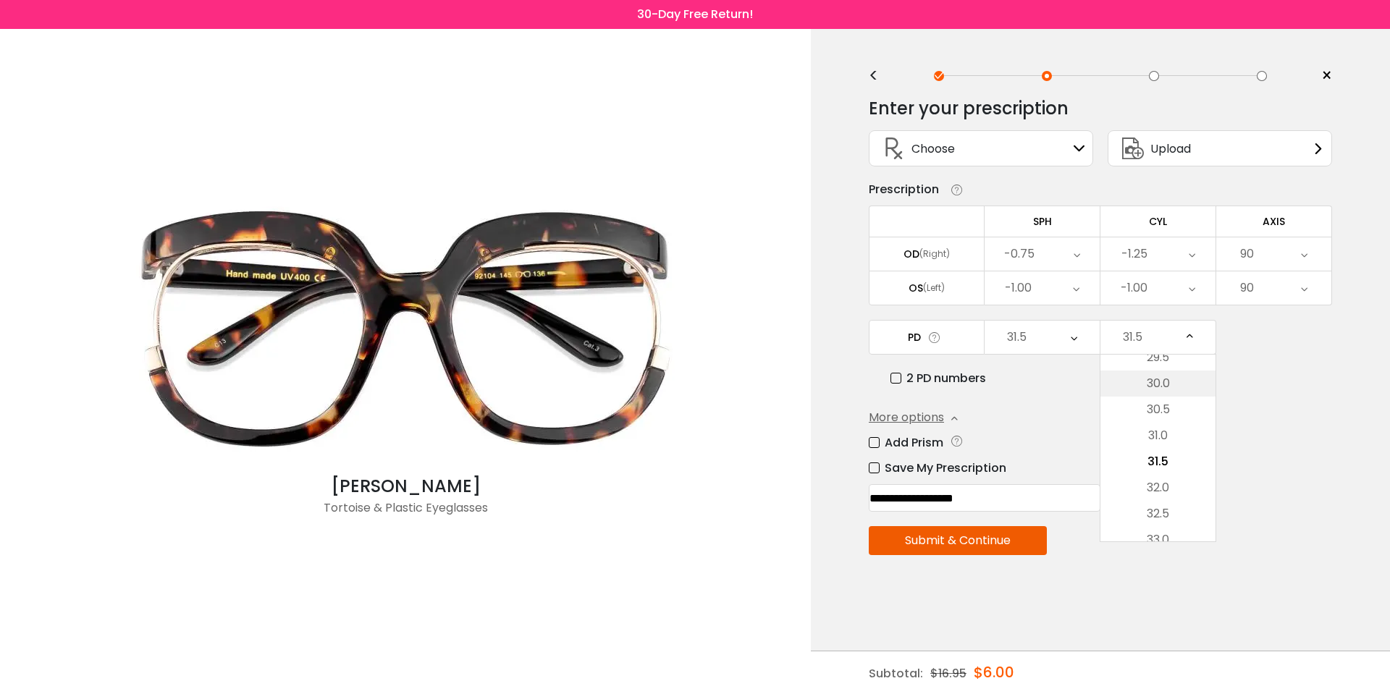
scroll to position [725, 0]
click at [1274, 425] on div "More options Add Prism Vertical (Δ) Base Direction Horizontal (Δ) Base Directio…" at bounding box center [1100, 460] width 463 height 103
click at [921, 387] on label "2 PD numbers" at bounding box center [939, 378] width 96 height 18
click at [1048, 340] on div "63" at bounding box center [1042, 337] width 115 height 33
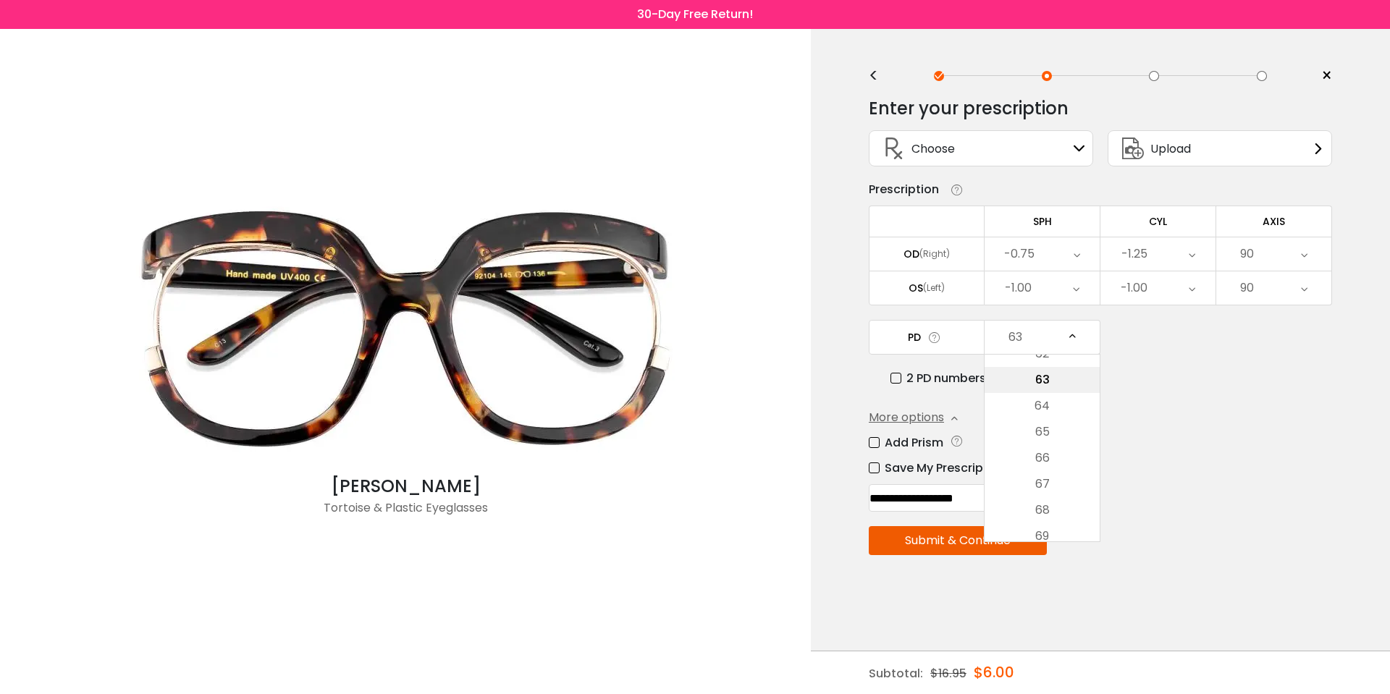
scroll to position [432, 0]
click at [1064, 506] on li "68" at bounding box center [1042, 510] width 115 height 26
click at [1158, 439] on div "Add Prism" at bounding box center [1100, 443] width 463 height 18
click at [974, 542] on button "Submit & Continue" at bounding box center [958, 540] width 178 height 29
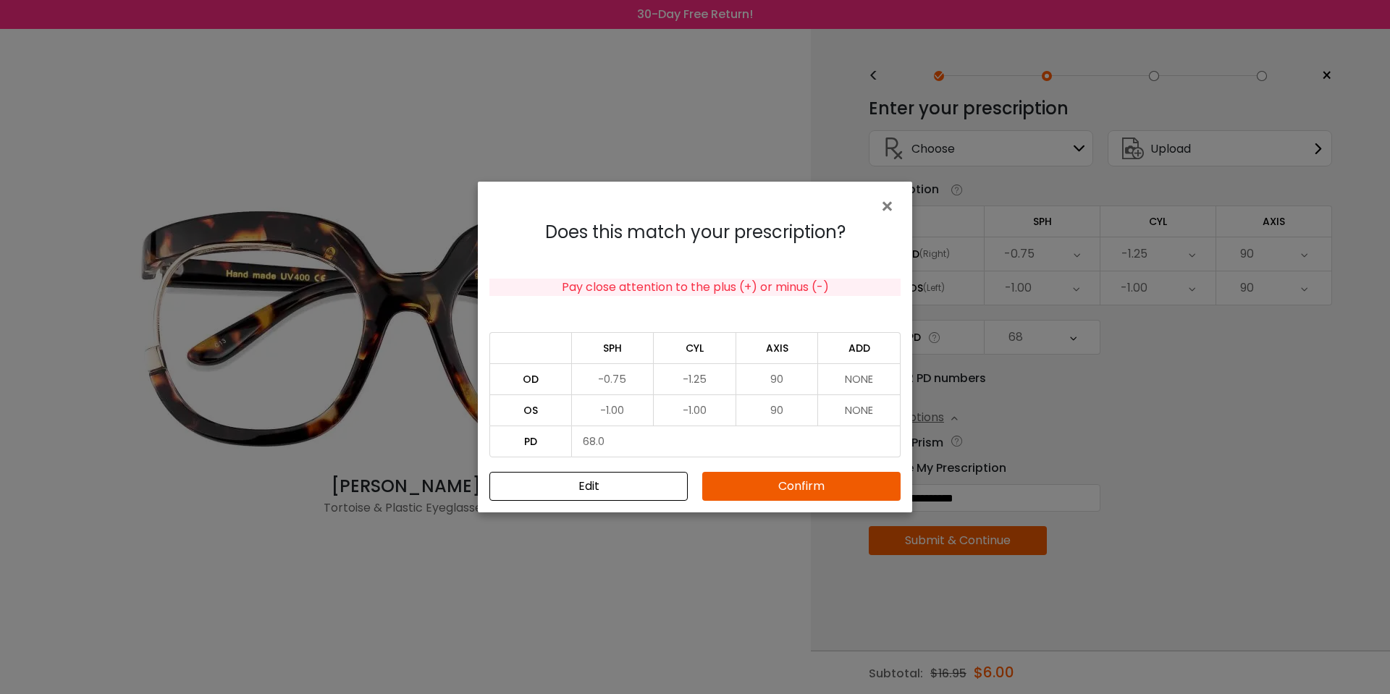
click at [741, 486] on button "Confirm" at bounding box center [801, 486] width 198 height 29
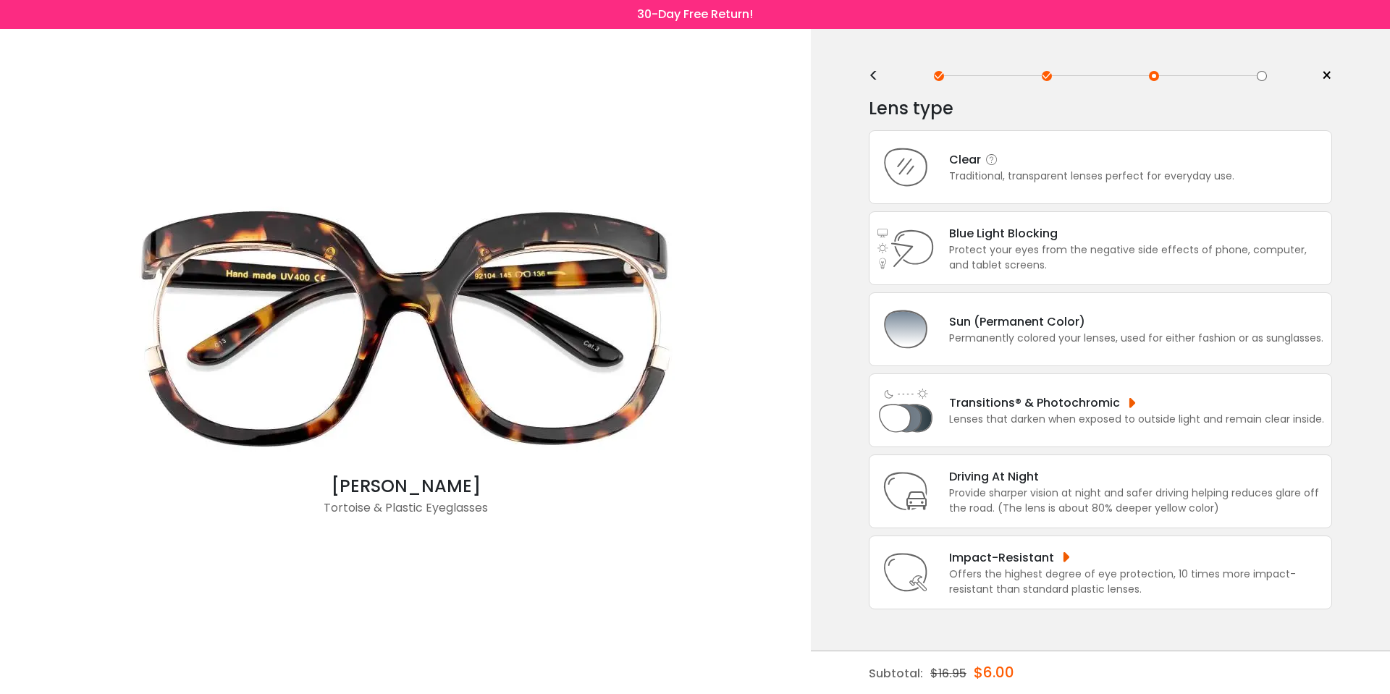
click at [1040, 188] on div "Clear Traditional, transparent lenses perfect for everyday use." at bounding box center [1100, 167] width 463 height 74
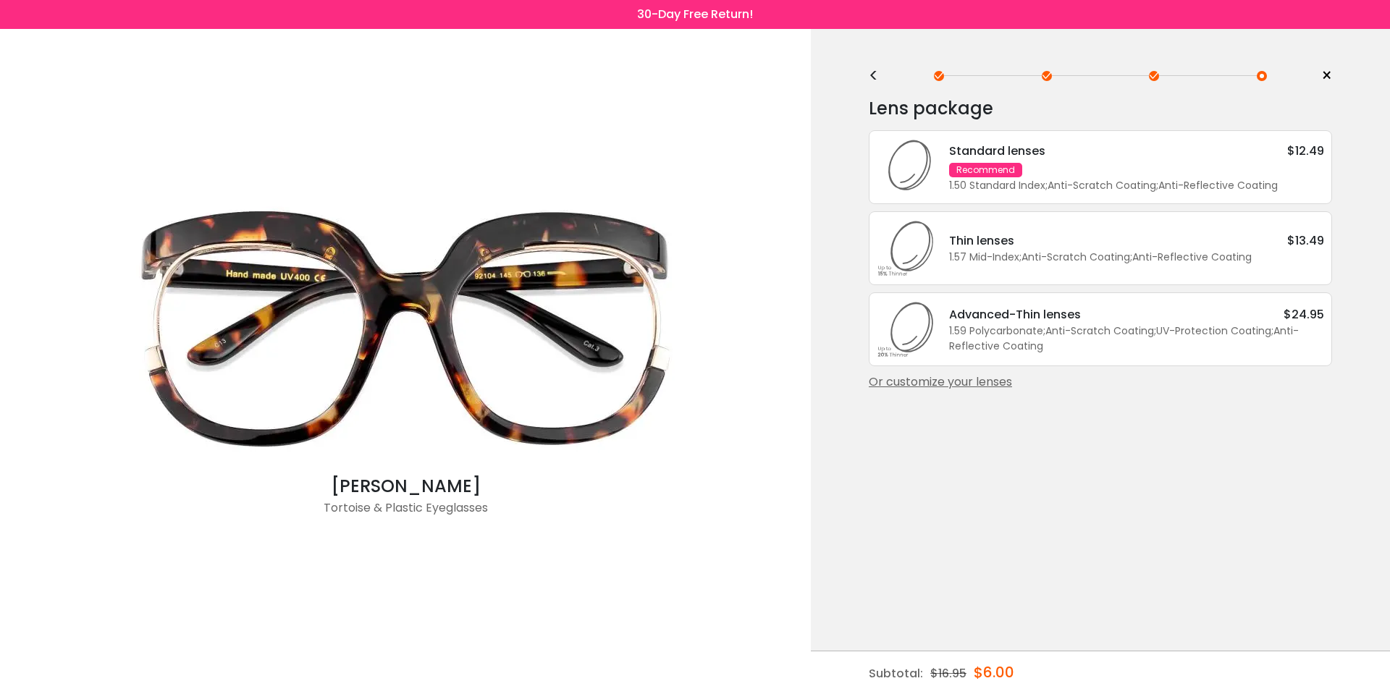
click at [1008, 391] on div "Or customize your lenses" at bounding box center [1100, 382] width 463 height 17
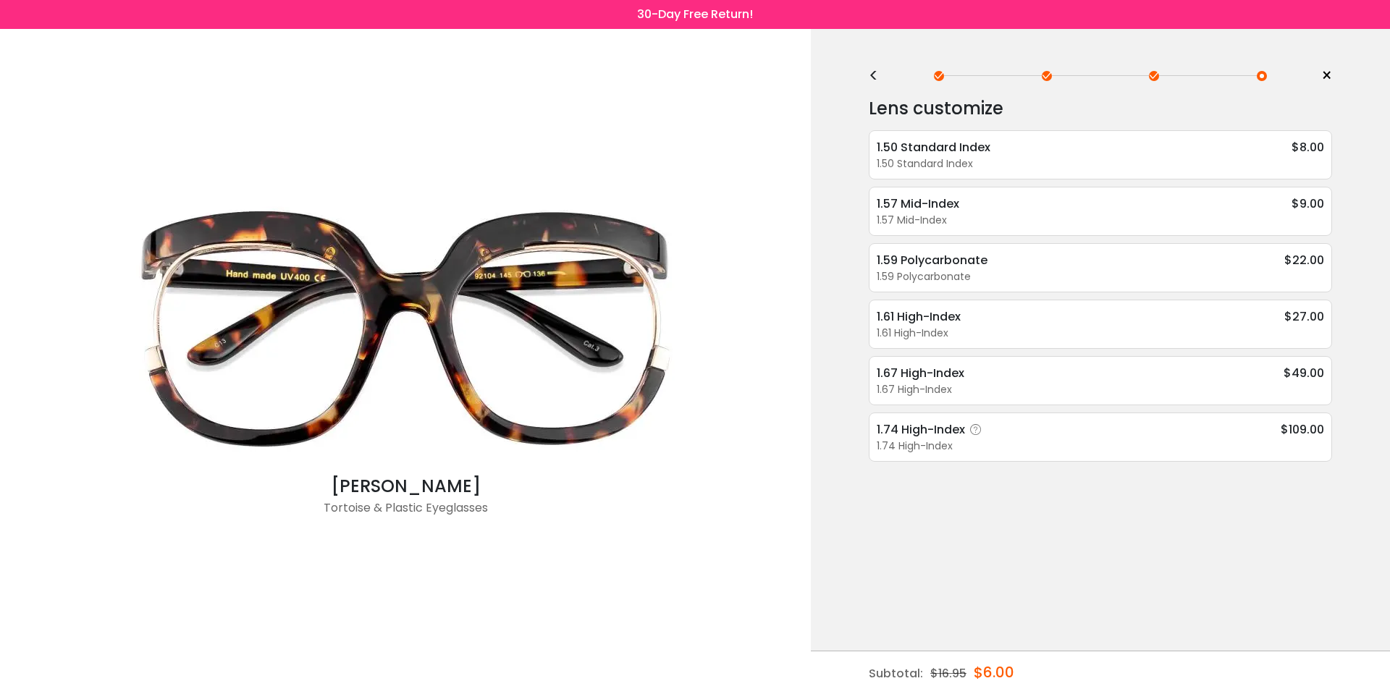
click at [977, 431] on icon at bounding box center [976, 430] width 14 height 14
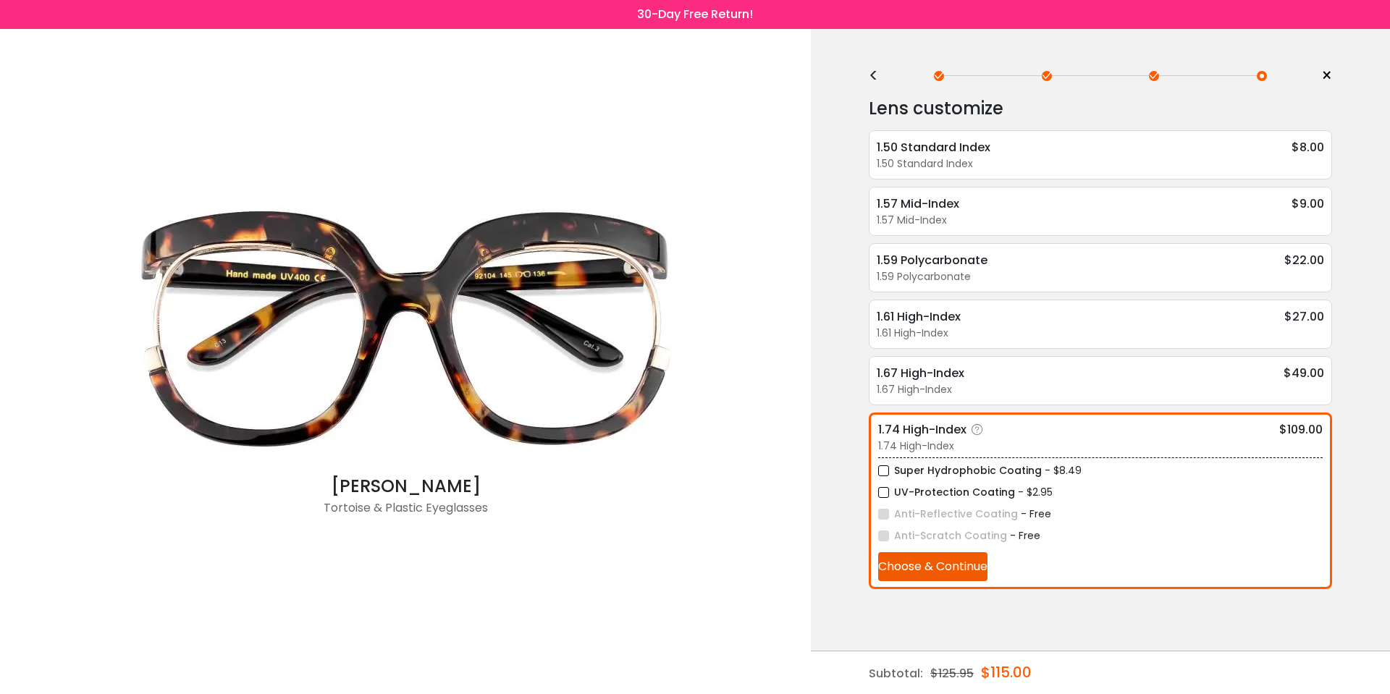
click at [977, 430] on icon at bounding box center [977, 430] width 14 height 14
click at [980, 159] on div "1.50 Standard Index" at bounding box center [1100, 163] width 447 height 15
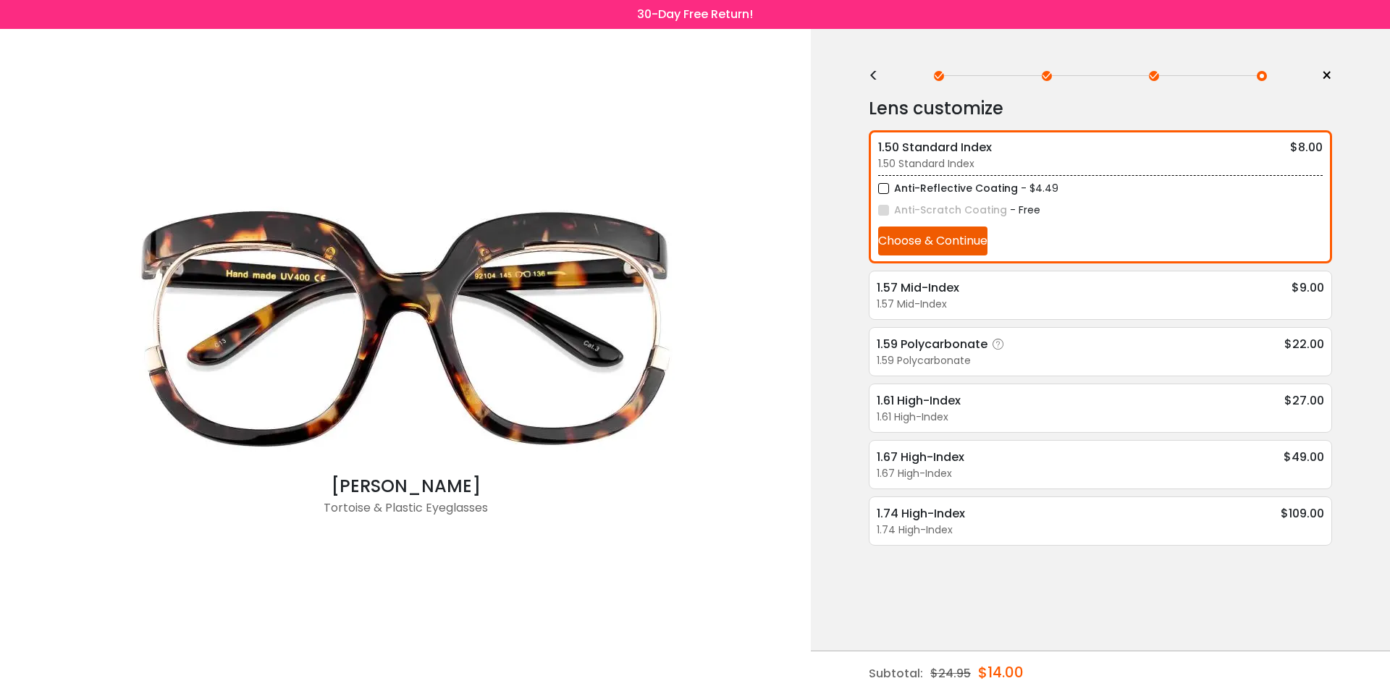
click at [1045, 348] on div "1.59 Polycarbonate $22.00" at bounding box center [1100, 344] width 447 height 18
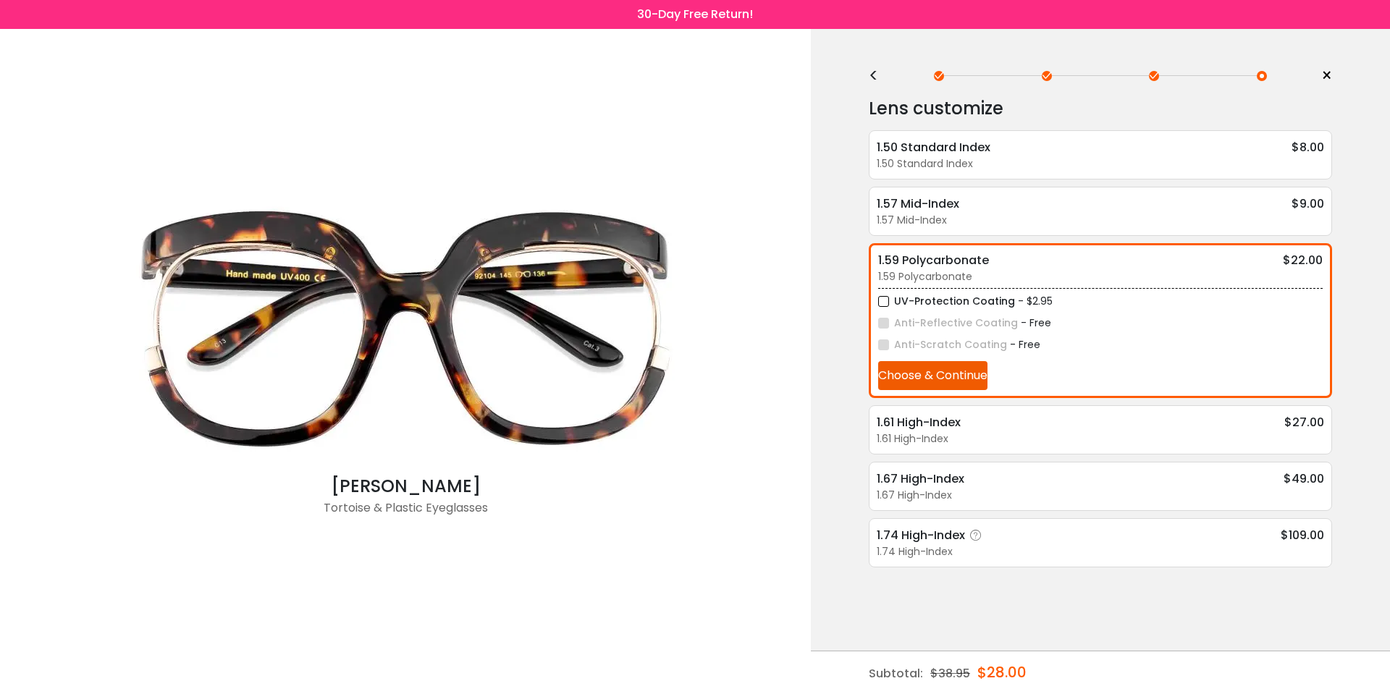
click at [1056, 552] on div "1.74 High-Index" at bounding box center [1100, 551] width 447 height 15
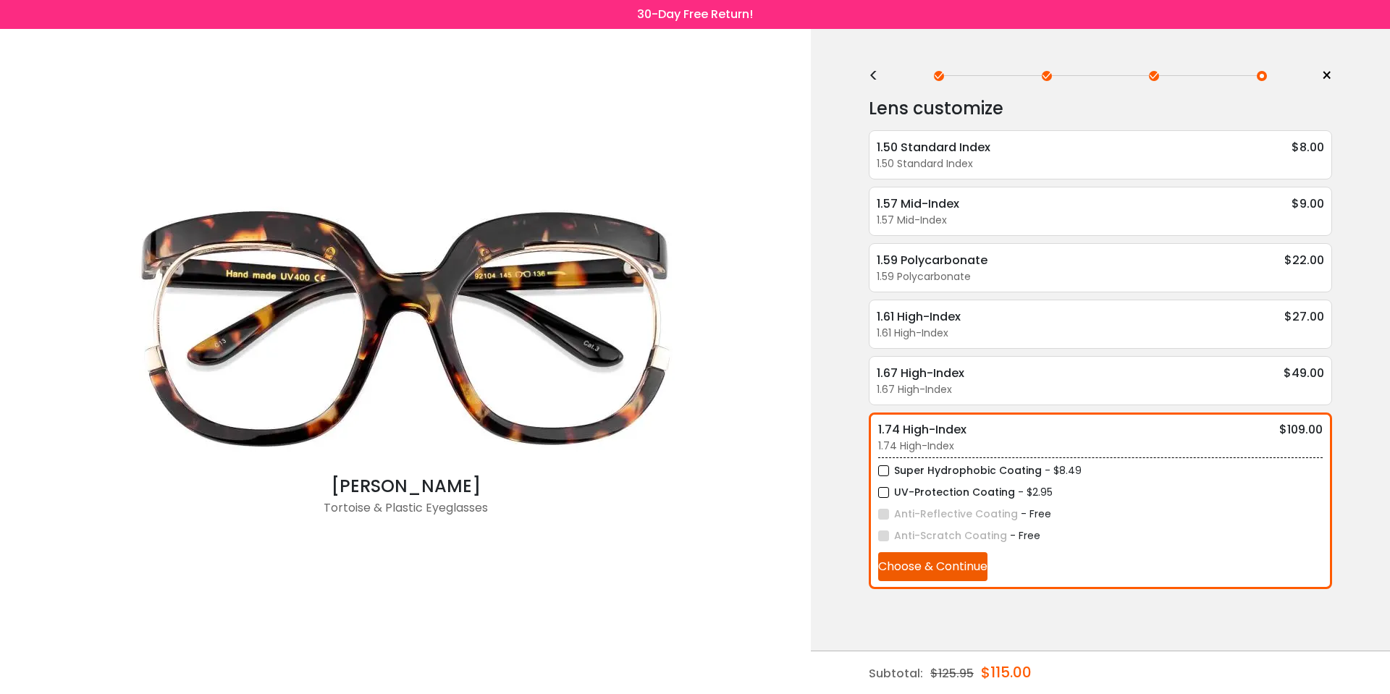
click at [1048, 297] on div "Lens customize 1.50 Standard Index $8.00 1.50 Standard Index Anti-Reflective Co…" at bounding box center [1100, 341] width 463 height 495
click at [1048, 284] on div "1.59 Polycarbonate" at bounding box center [1100, 276] width 447 height 15
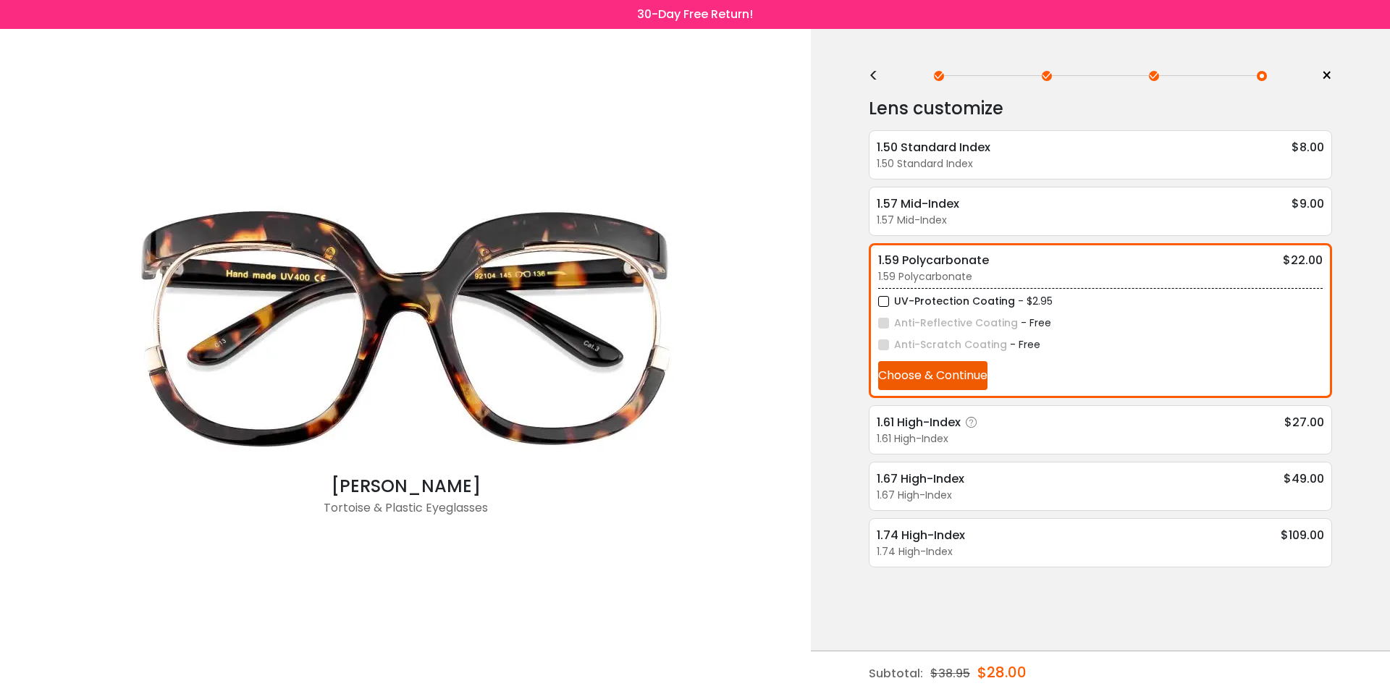
click at [1048, 434] on div "1.61 High-Index" at bounding box center [1100, 439] width 447 height 15
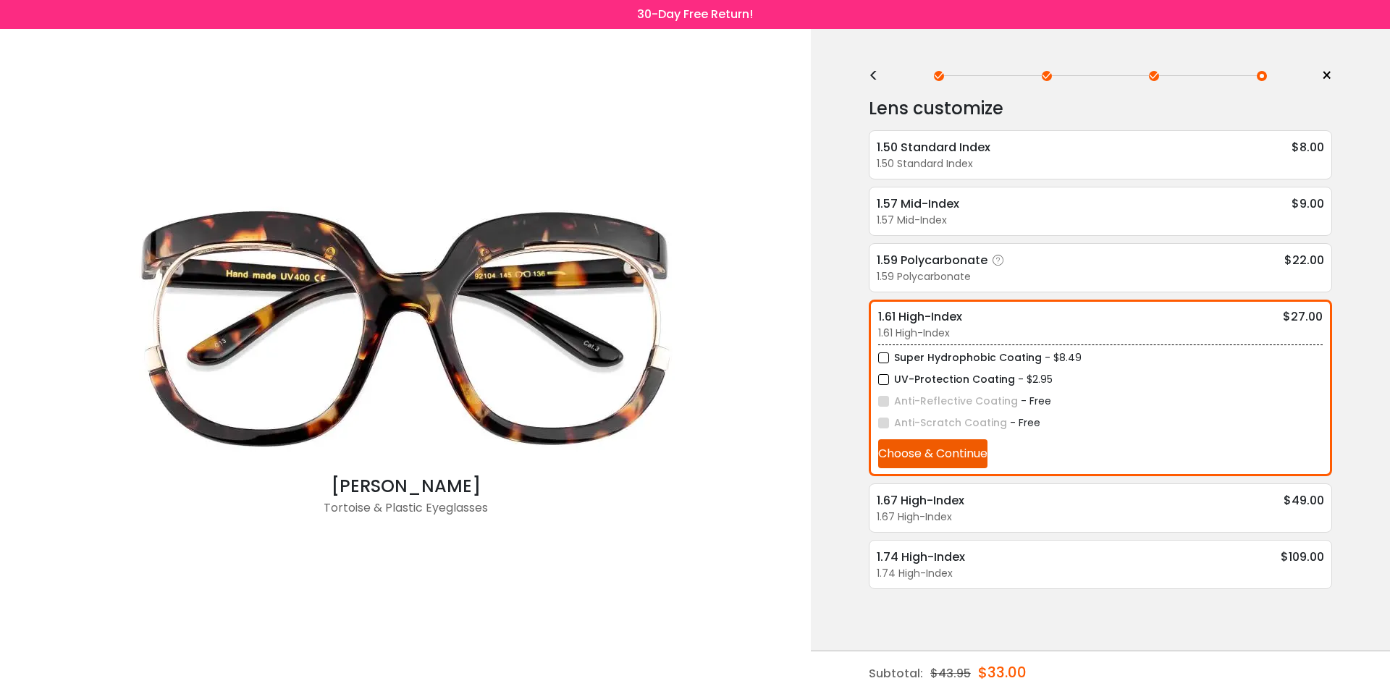
click at [1058, 260] on div "1.59 Polycarbonate $22.00" at bounding box center [1100, 260] width 447 height 18
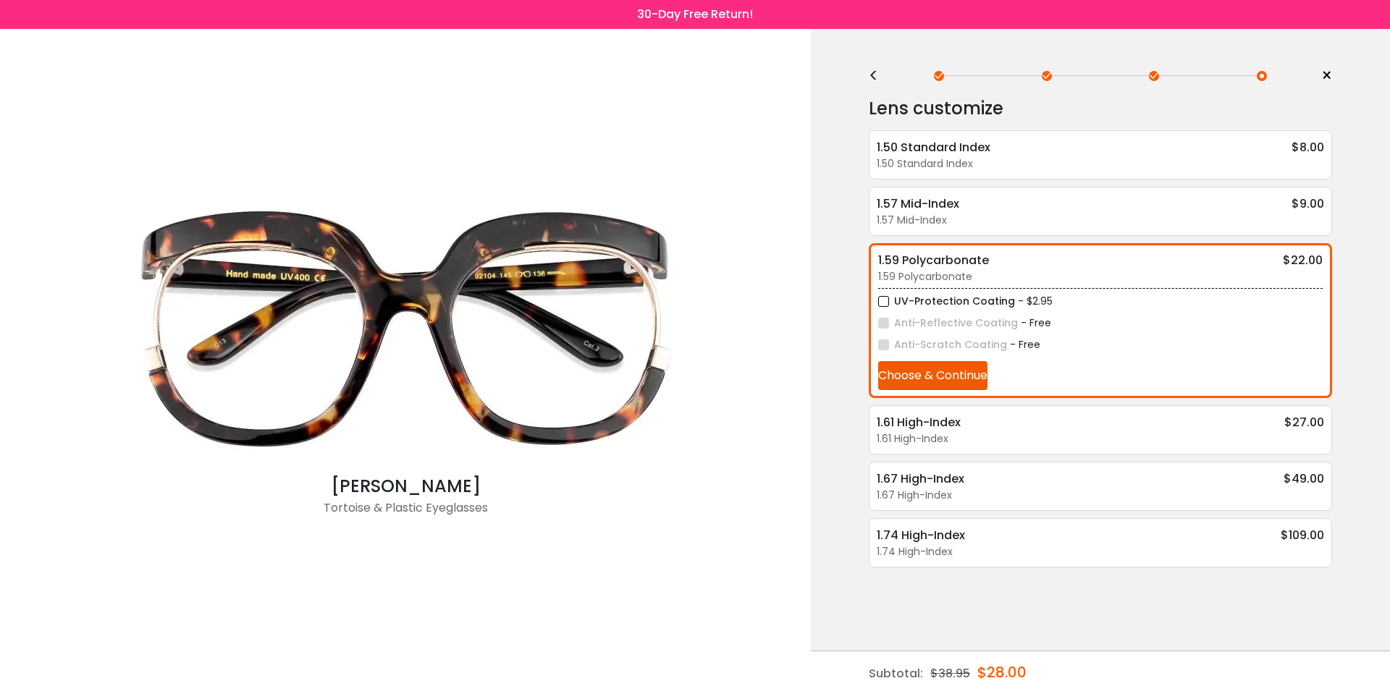
click at [880, 76] on div "<" at bounding box center [880, 76] width 22 height 12
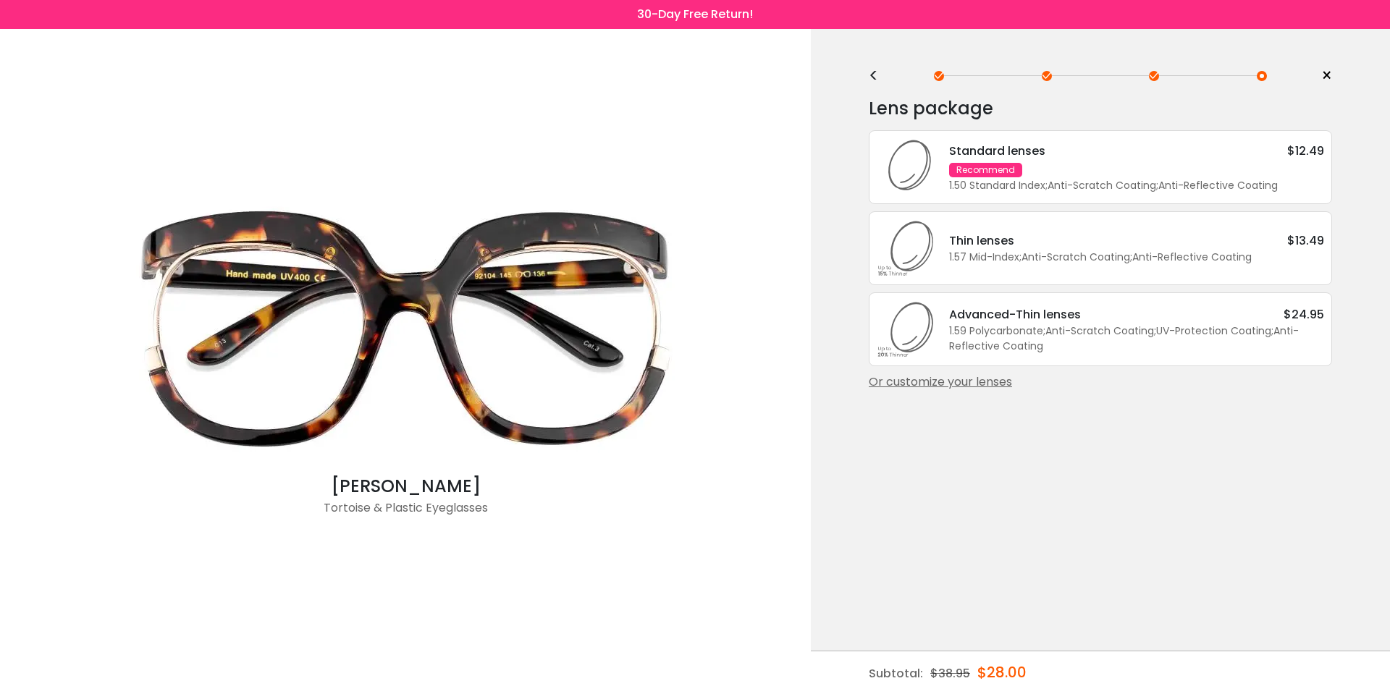
click at [873, 77] on div "<" at bounding box center [880, 76] width 22 height 12
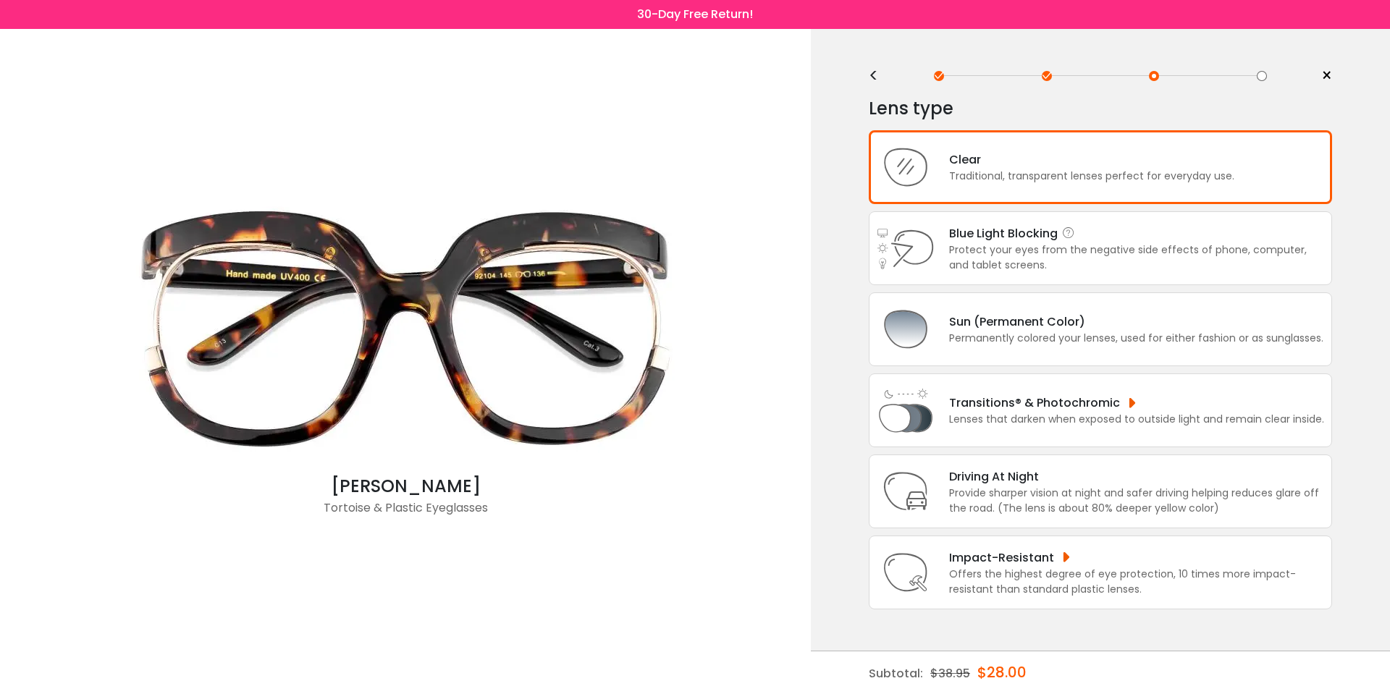
click at [995, 243] on div "Blue Light Blocking Blue Light Blocking Blue Light blocking lenses offer the be…" at bounding box center [1136, 233] width 375 height 18
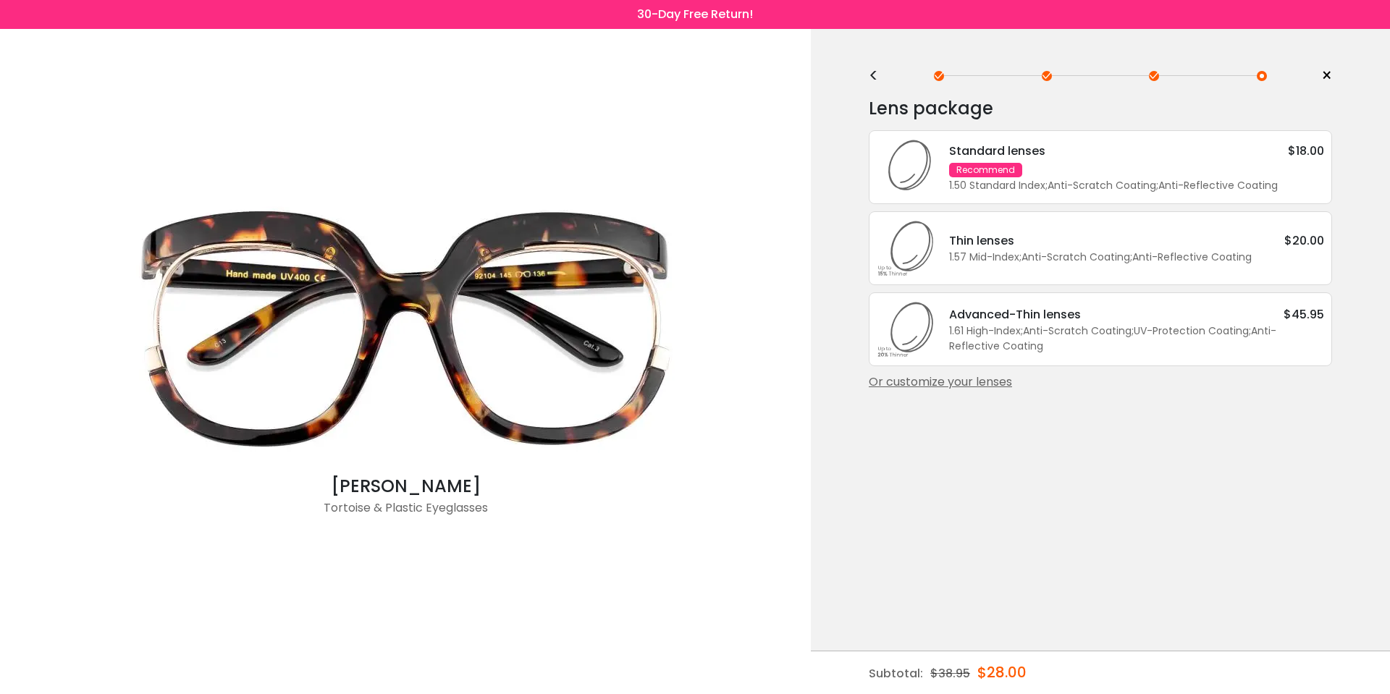
click at [875, 77] on div "<" at bounding box center [880, 76] width 22 height 12
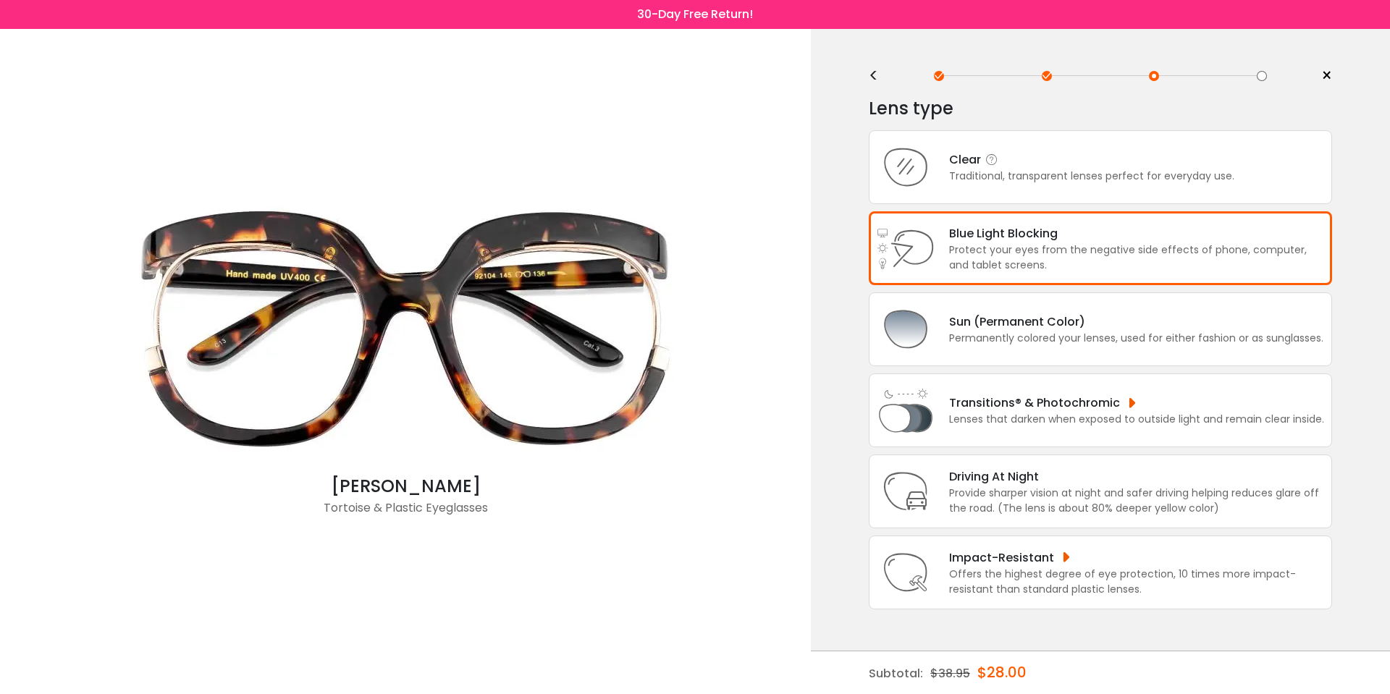
click at [1034, 184] on div "Traditional, transparent lenses perfect for everyday use." at bounding box center [1091, 176] width 285 height 15
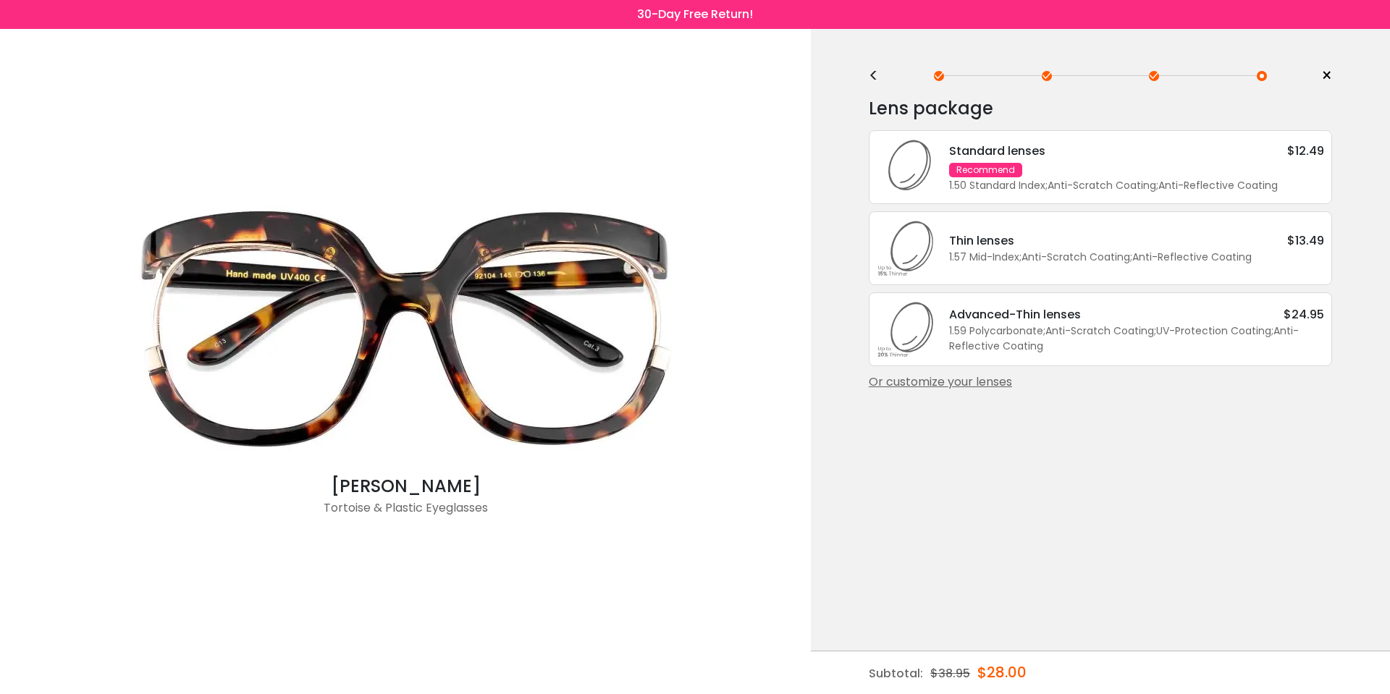
click at [996, 391] on div "Or customize your lenses" at bounding box center [1100, 382] width 463 height 17
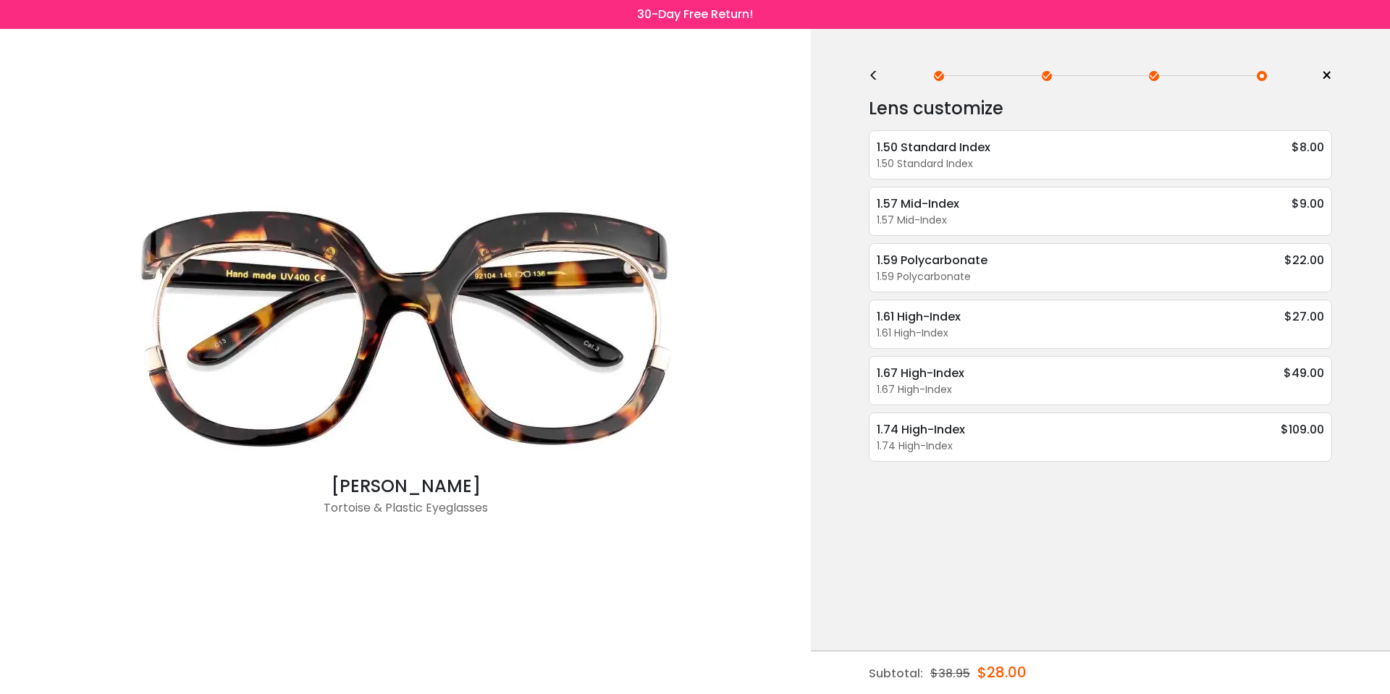
click at [1041, 296] on div "Lens customize 1.50 Standard Index $8.00 1.50 Standard Index Anti-Reflective Co…" at bounding box center [1100, 278] width 463 height 368
click at [1030, 266] on div "1.59 Polycarbonate $22.00" at bounding box center [1100, 260] width 447 height 18
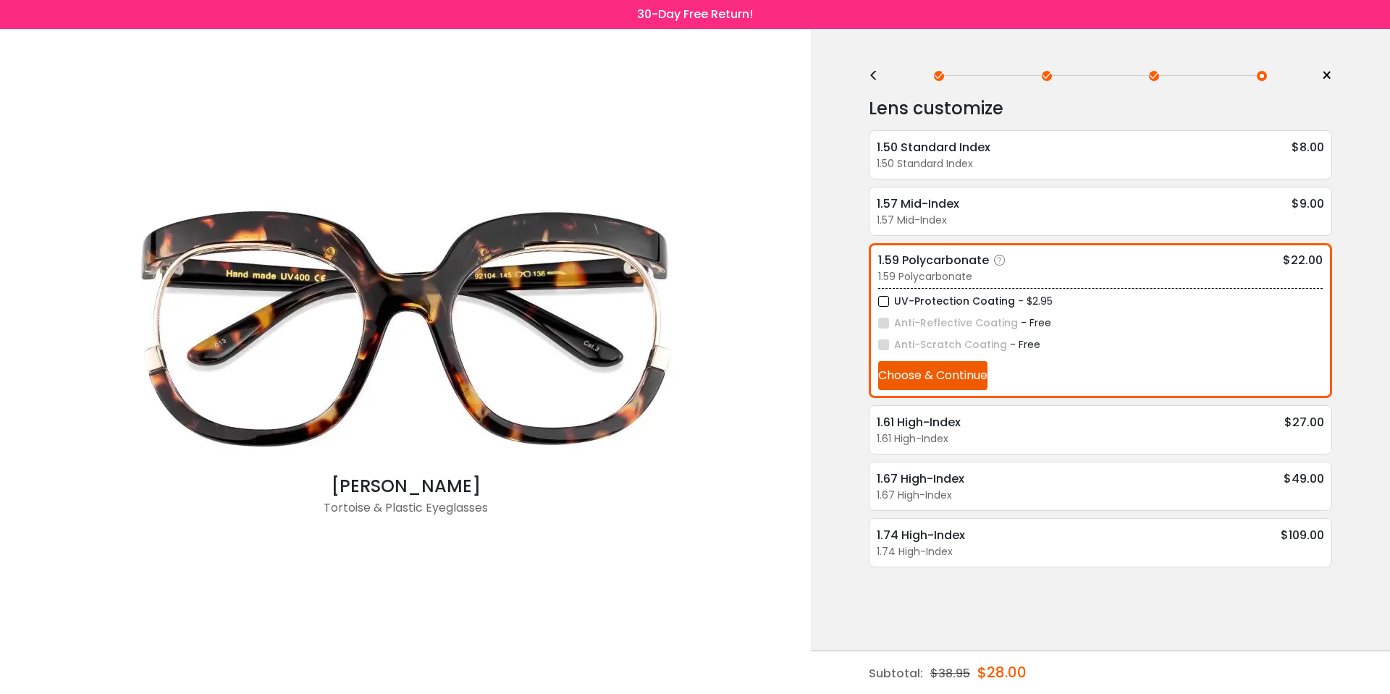
click at [1030, 266] on div "1.59 Polycarbonate $22.00" at bounding box center [1100, 260] width 445 height 18
click at [1055, 164] on div "1.50 Standard Index" at bounding box center [1100, 163] width 447 height 15
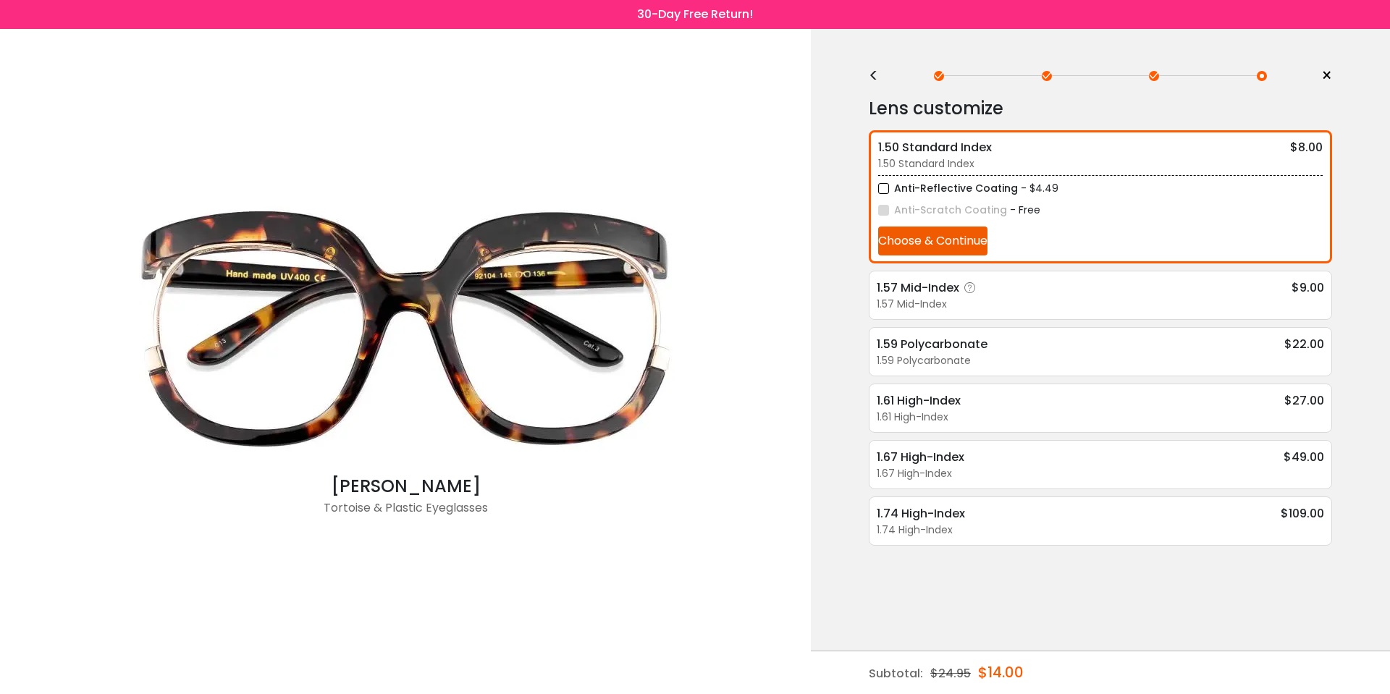
click at [1034, 290] on div "1.57 Mid-Index $9.00" at bounding box center [1100, 288] width 447 height 18
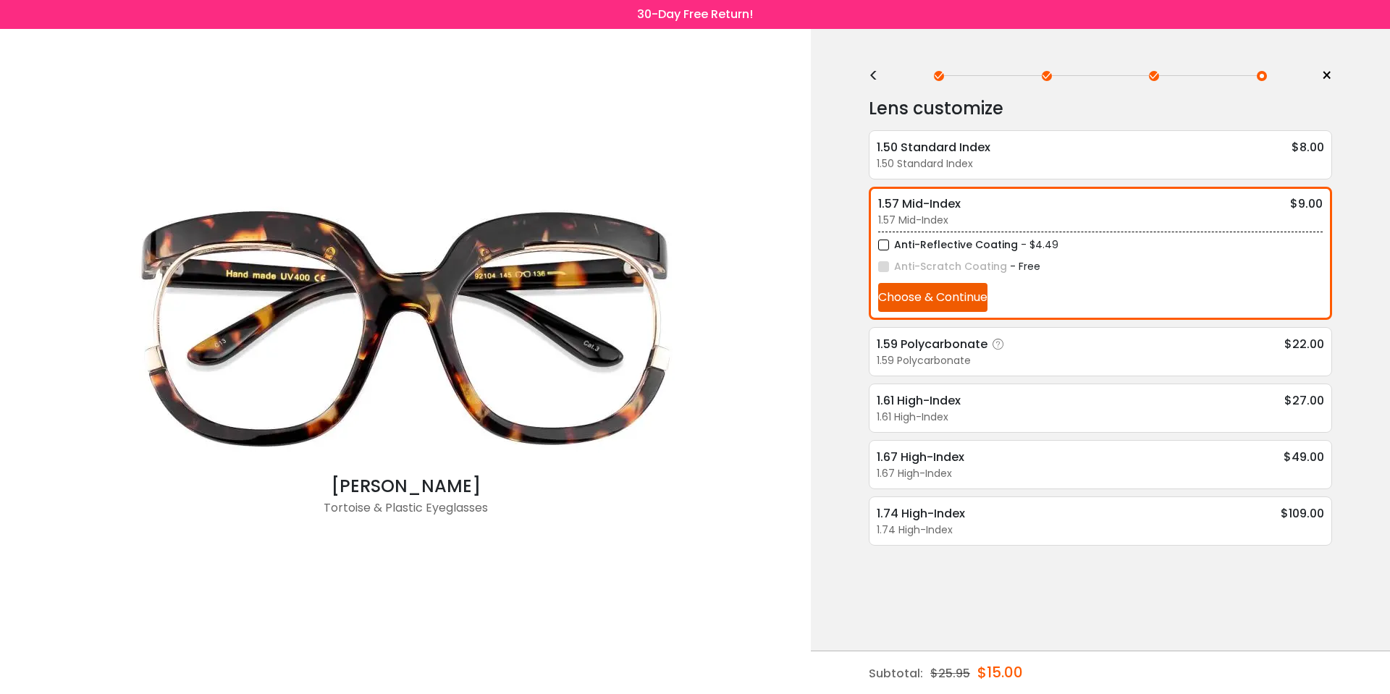
click at [1074, 353] on div "1.59 Polycarbonate" at bounding box center [1100, 360] width 447 height 15
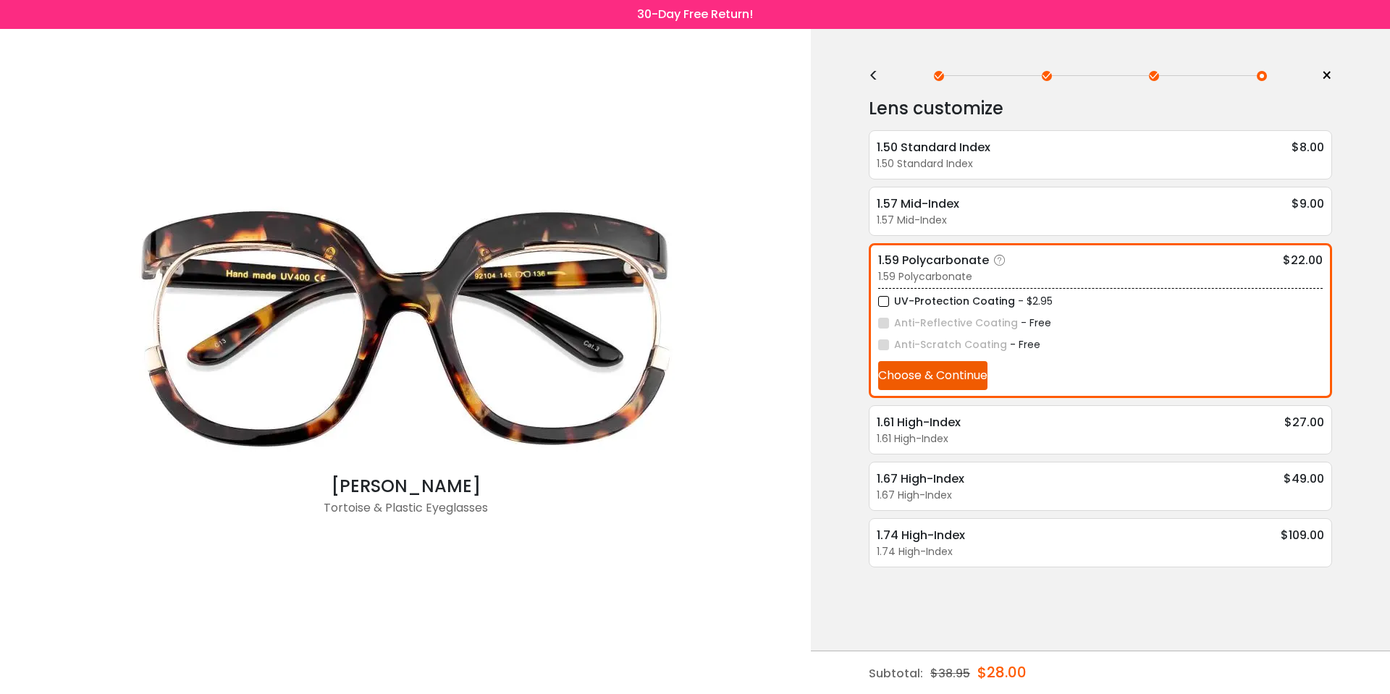
click at [993, 303] on label "UV-Protection Coating" at bounding box center [946, 302] width 137 height 18
click at [901, 304] on label "UV-Protection Coating" at bounding box center [946, 302] width 137 height 18
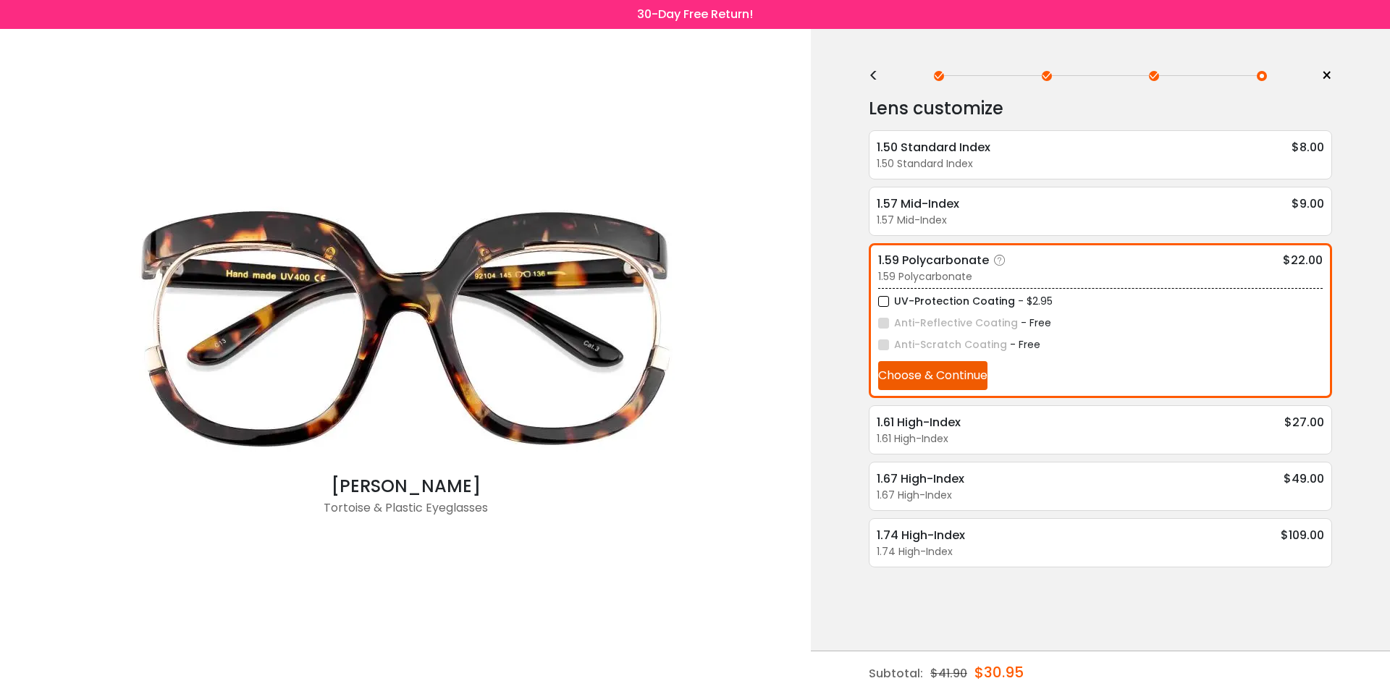
click at [918, 303] on label "UV-Protection Coating" at bounding box center [946, 302] width 137 height 18
click at [942, 372] on button "Choose & Continue" at bounding box center [932, 375] width 109 height 29
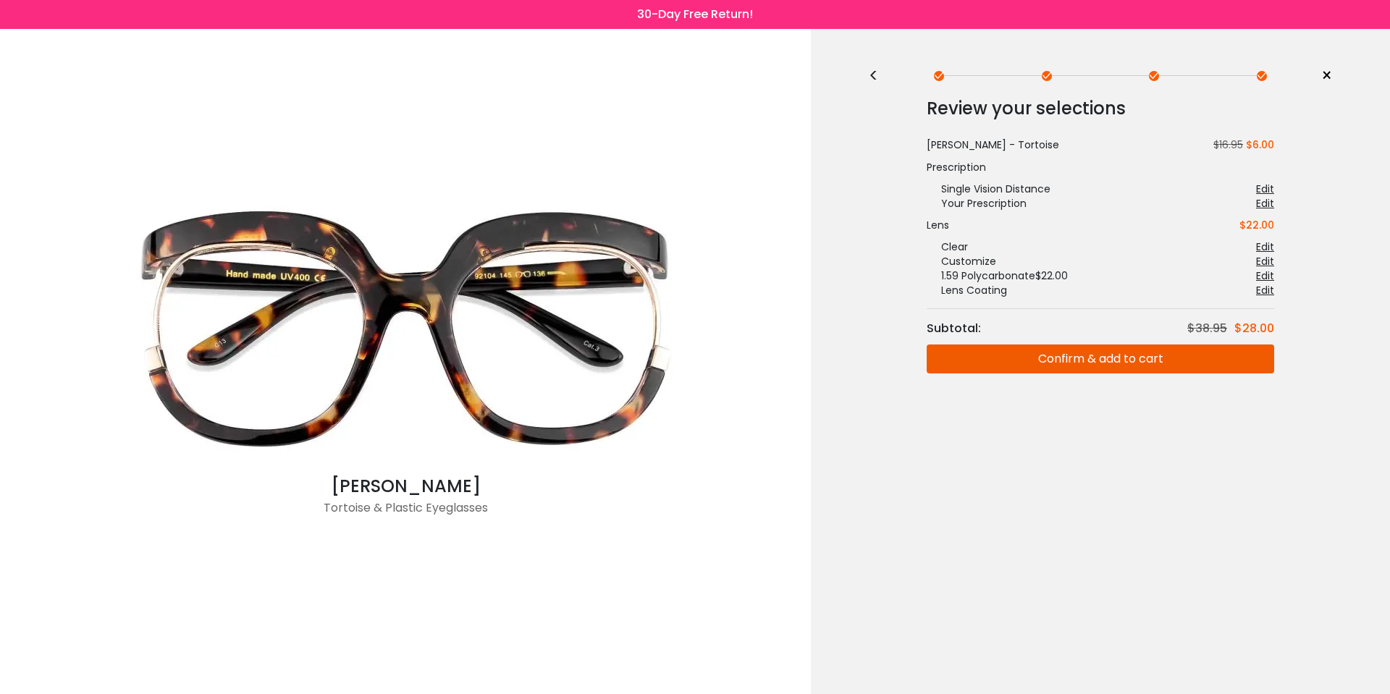
click at [1263, 287] on div "Edit" at bounding box center [1265, 290] width 18 height 14
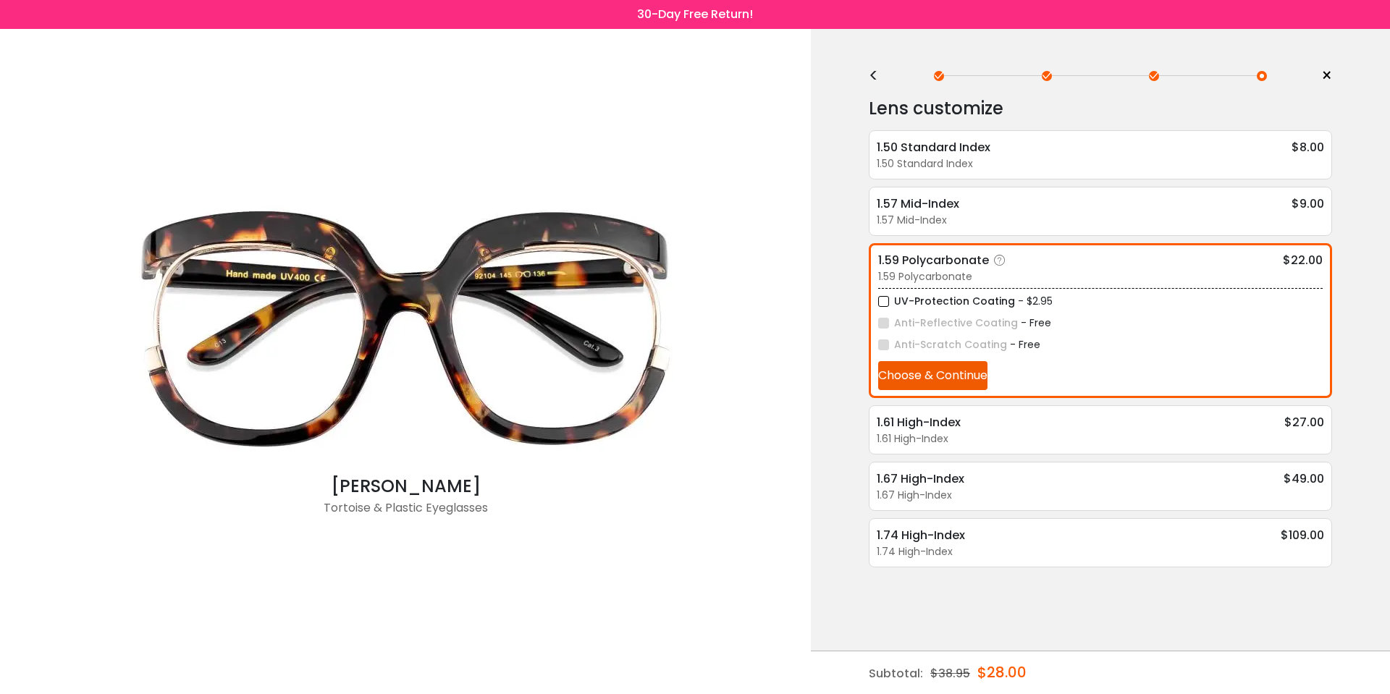
click at [966, 379] on button "Choose & Continue" at bounding box center [932, 375] width 109 height 29
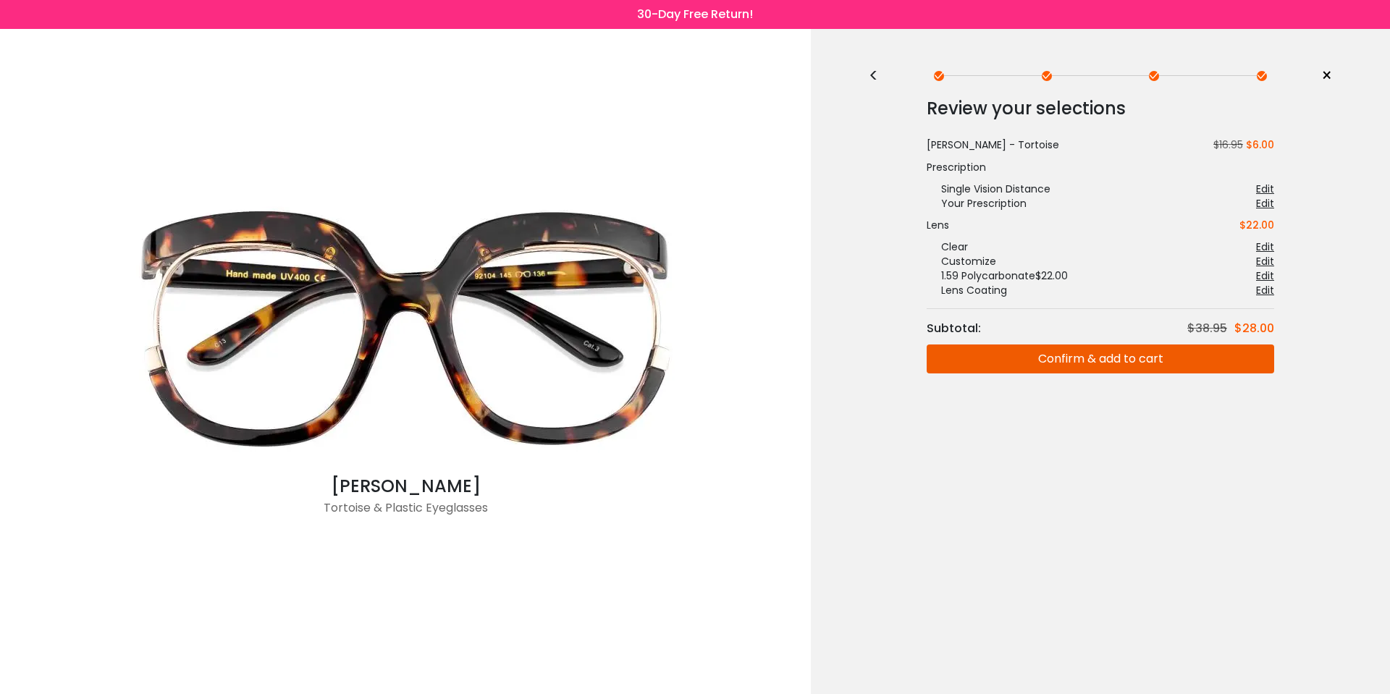
click at [1091, 364] on button "Confirm & add to cart" at bounding box center [1101, 359] width 348 height 29
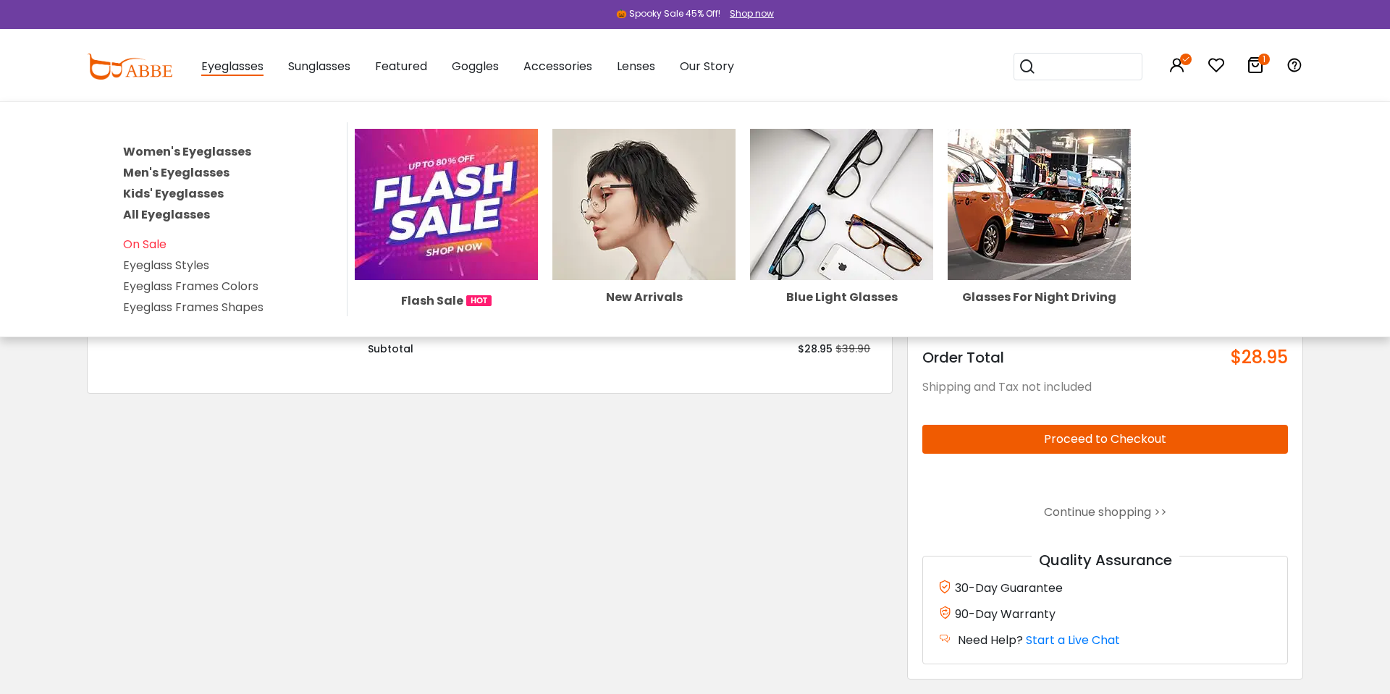
click at [219, 148] on link "Women's Eyeglasses" at bounding box center [187, 151] width 128 height 17
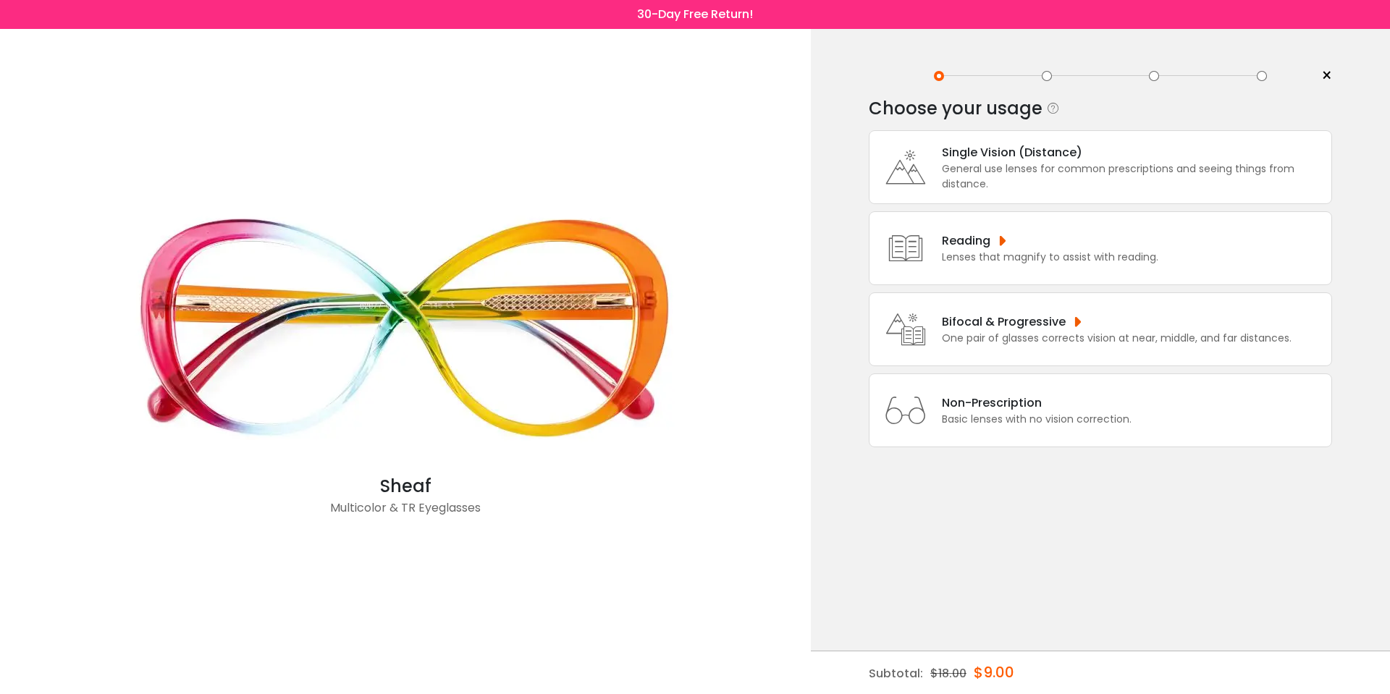
click at [1011, 167] on div "General use lenses for common prescriptions and seeing things from distance." at bounding box center [1133, 176] width 382 height 30
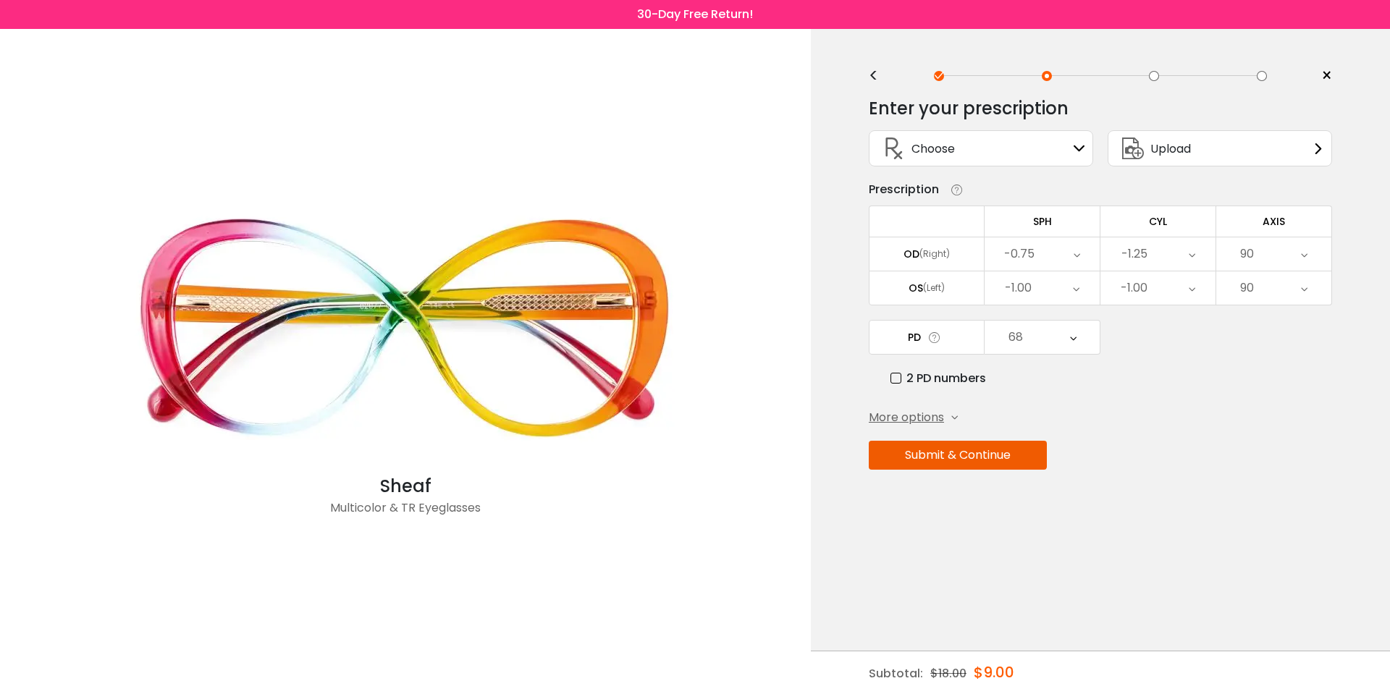
click at [1005, 154] on div "Choose Sign In" at bounding box center [981, 148] width 209 height 35
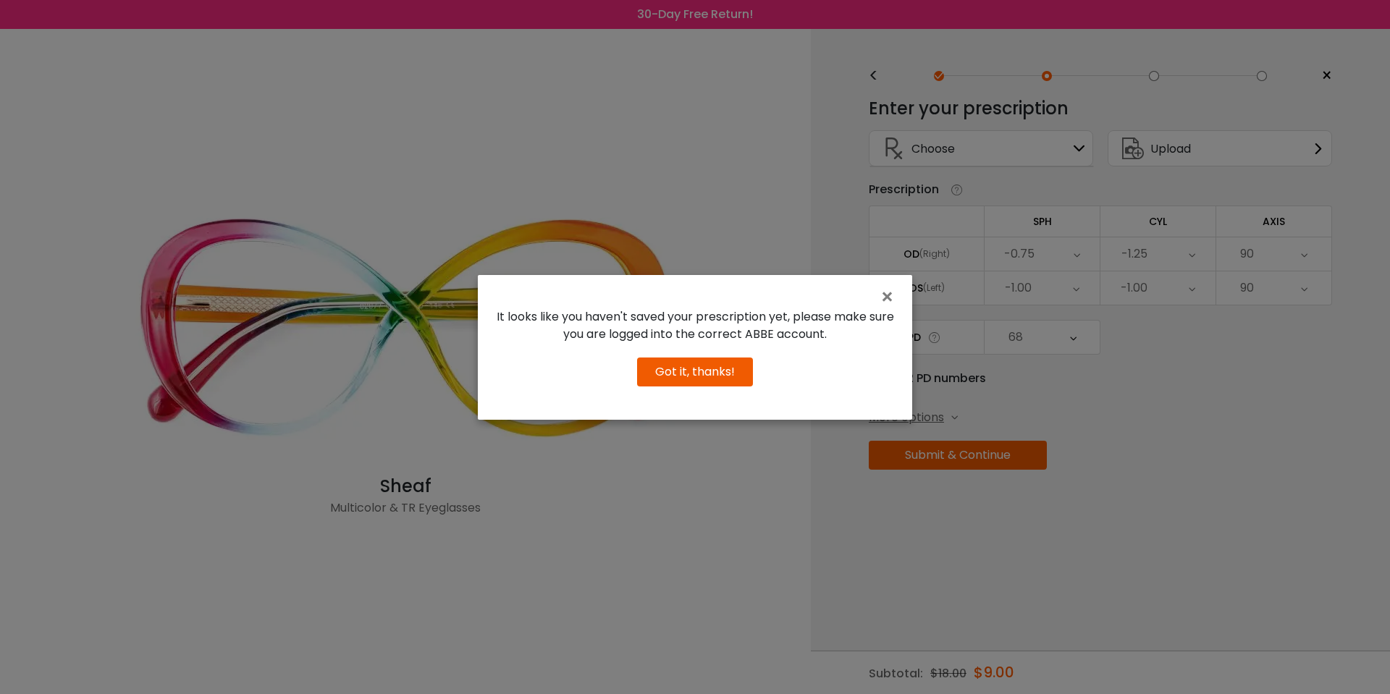
click at [835, 261] on div "× It looks like you haven't saved your prescription yet, please make sure you a…" at bounding box center [695, 347] width 1390 height 694
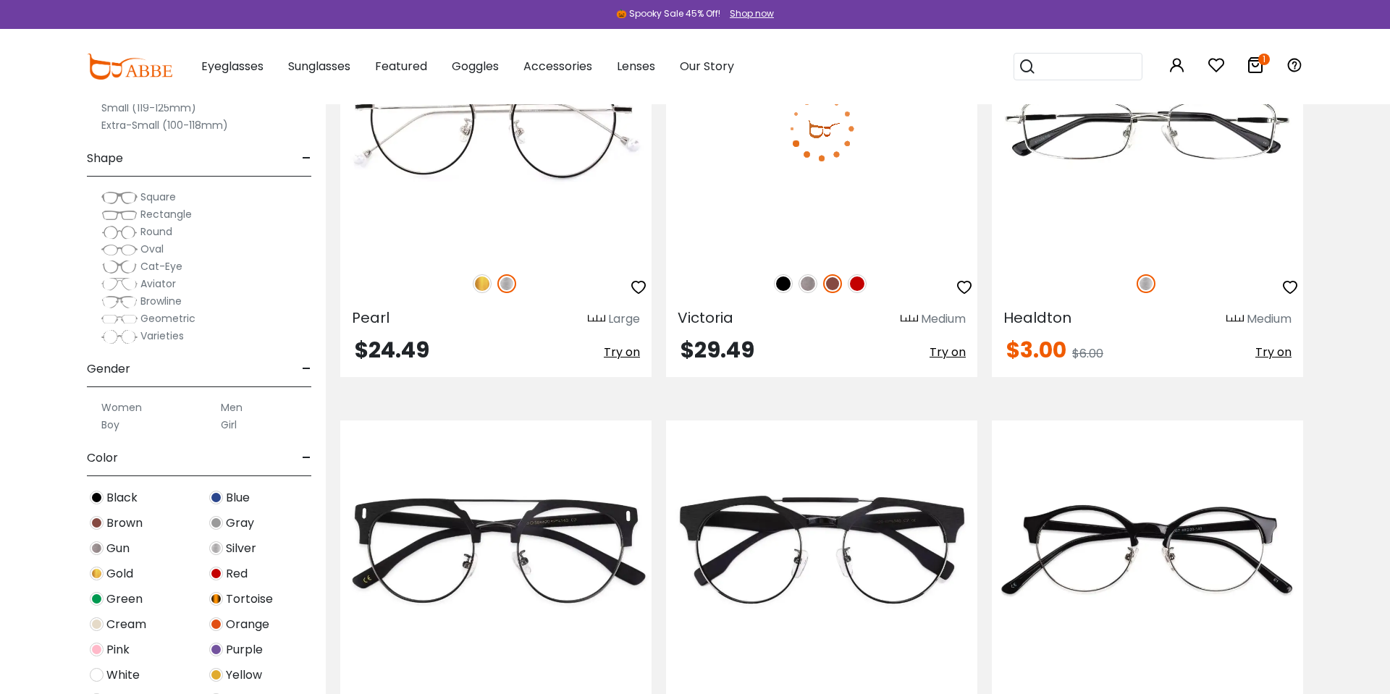
scroll to position [7594, 0]
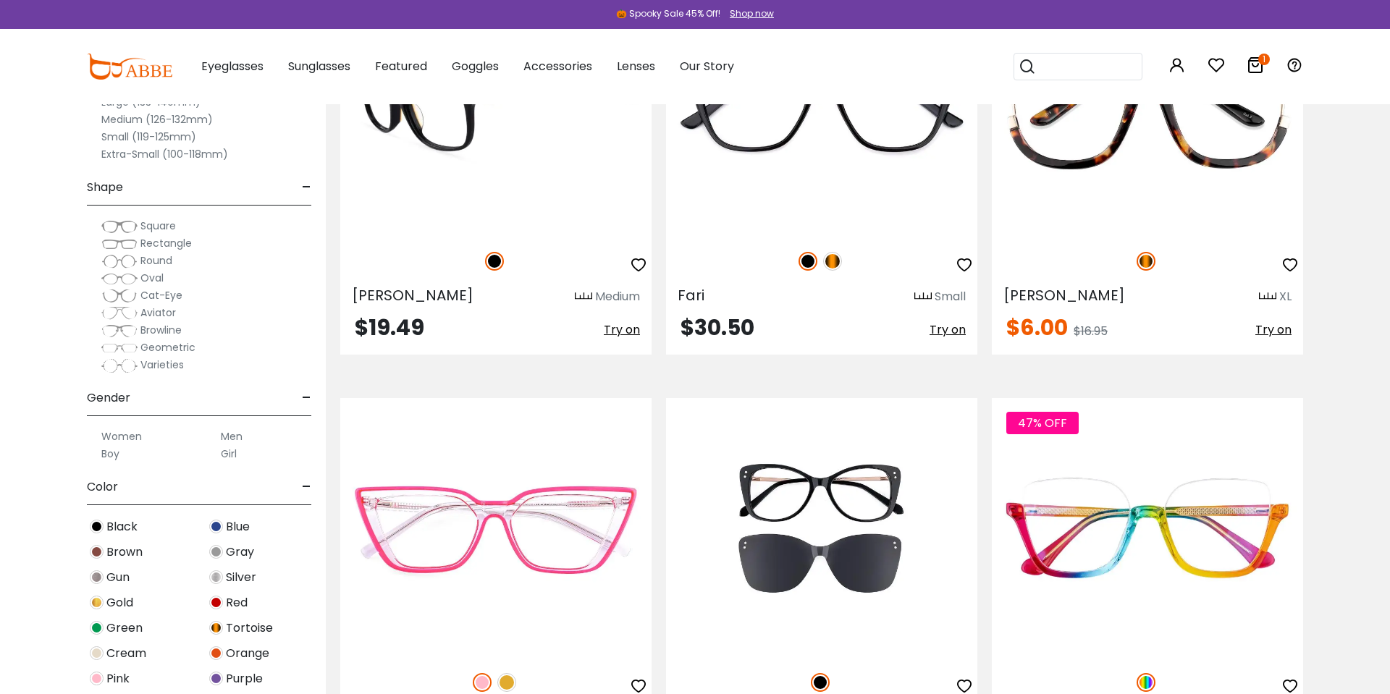
scroll to position [4243, 0]
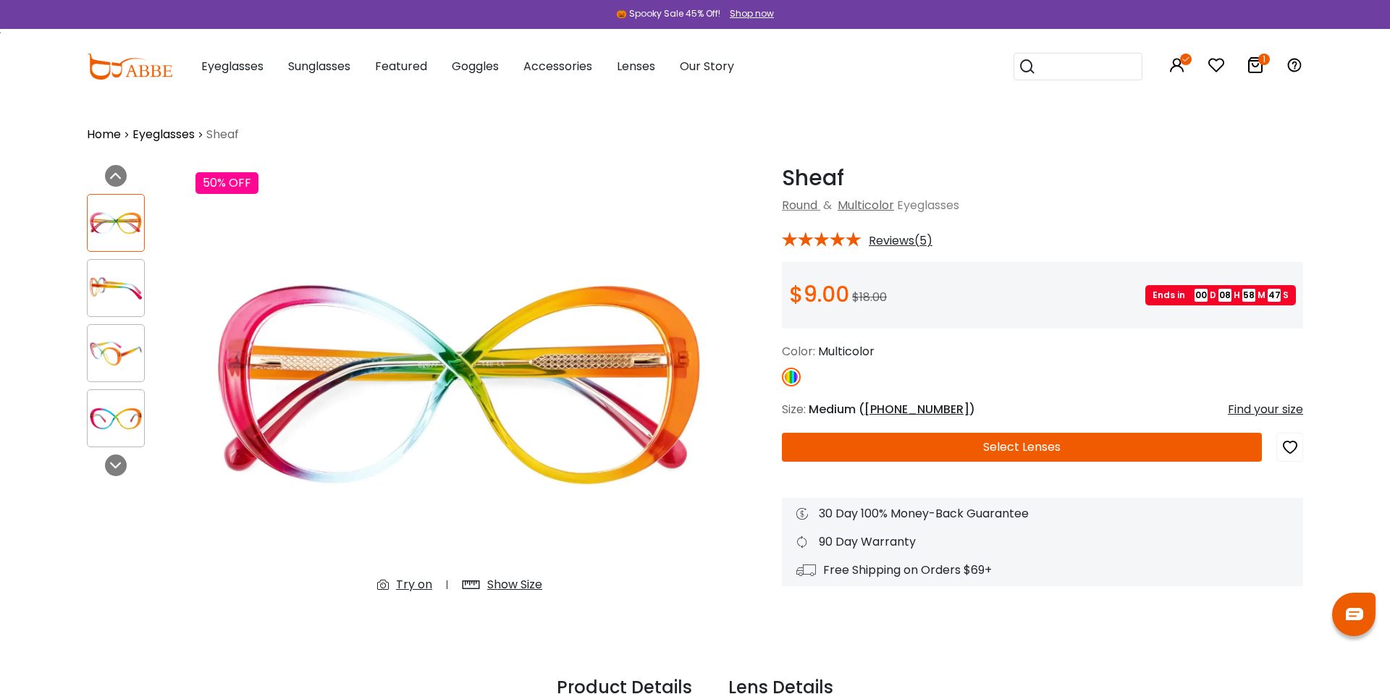
click at [1122, 434] on button "Select Lenses" at bounding box center [1022, 447] width 480 height 29
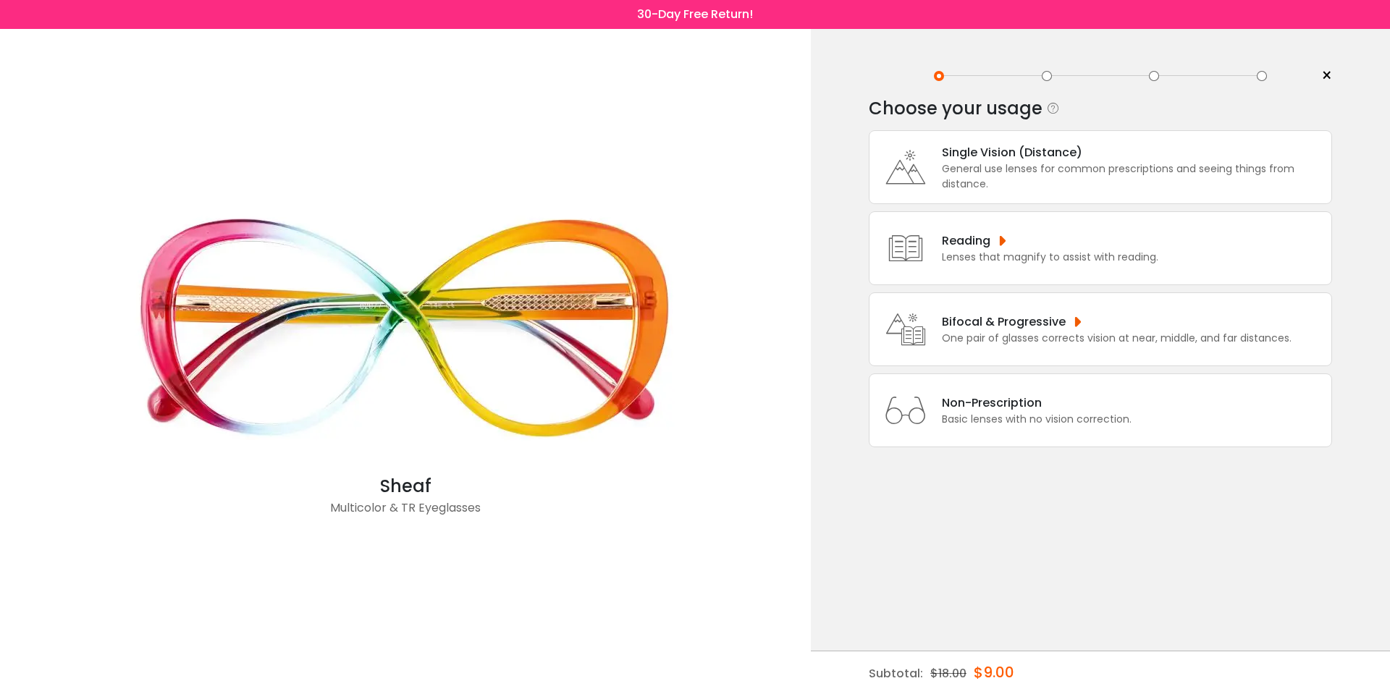
click at [962, 180] on div "General use lenses for common prescriptions and seeing things from distance." at bounding box center [1133, 176] width 382 height 30
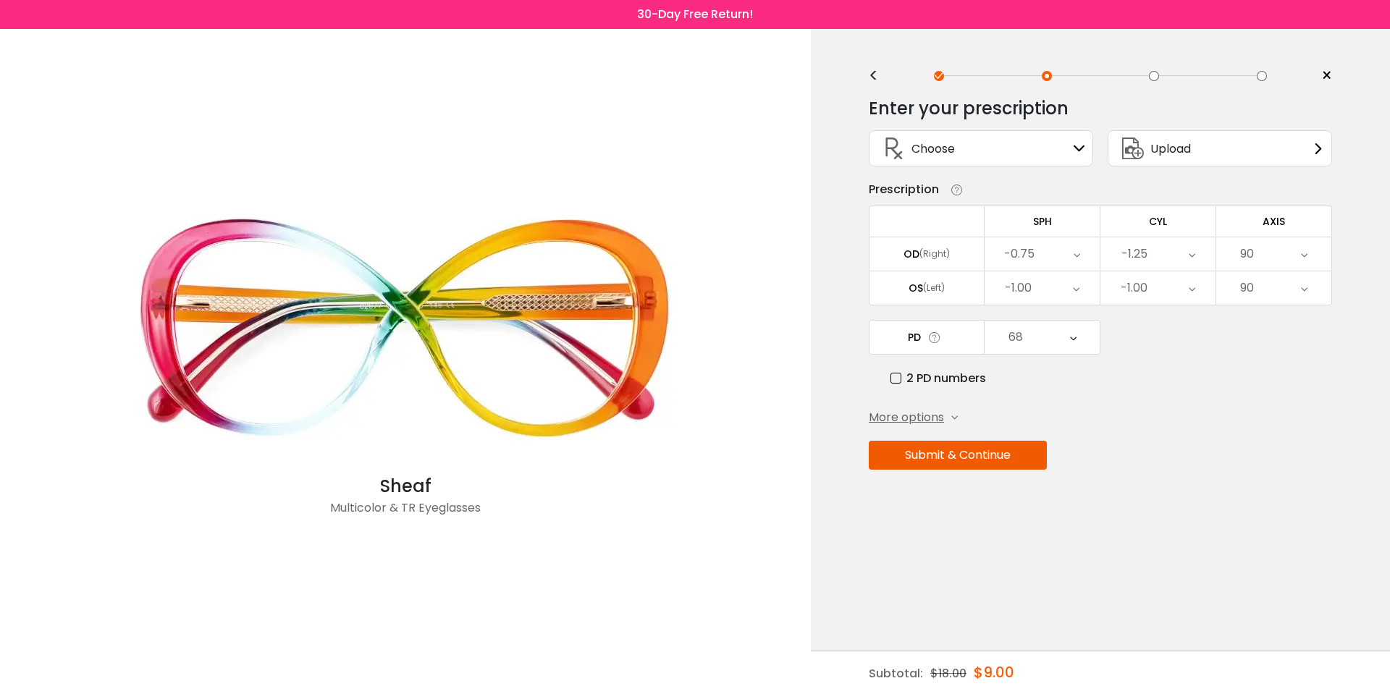
click at [992, 158] on div "Choose Sign In" at bounding box center [981, 148] width 209 height 35
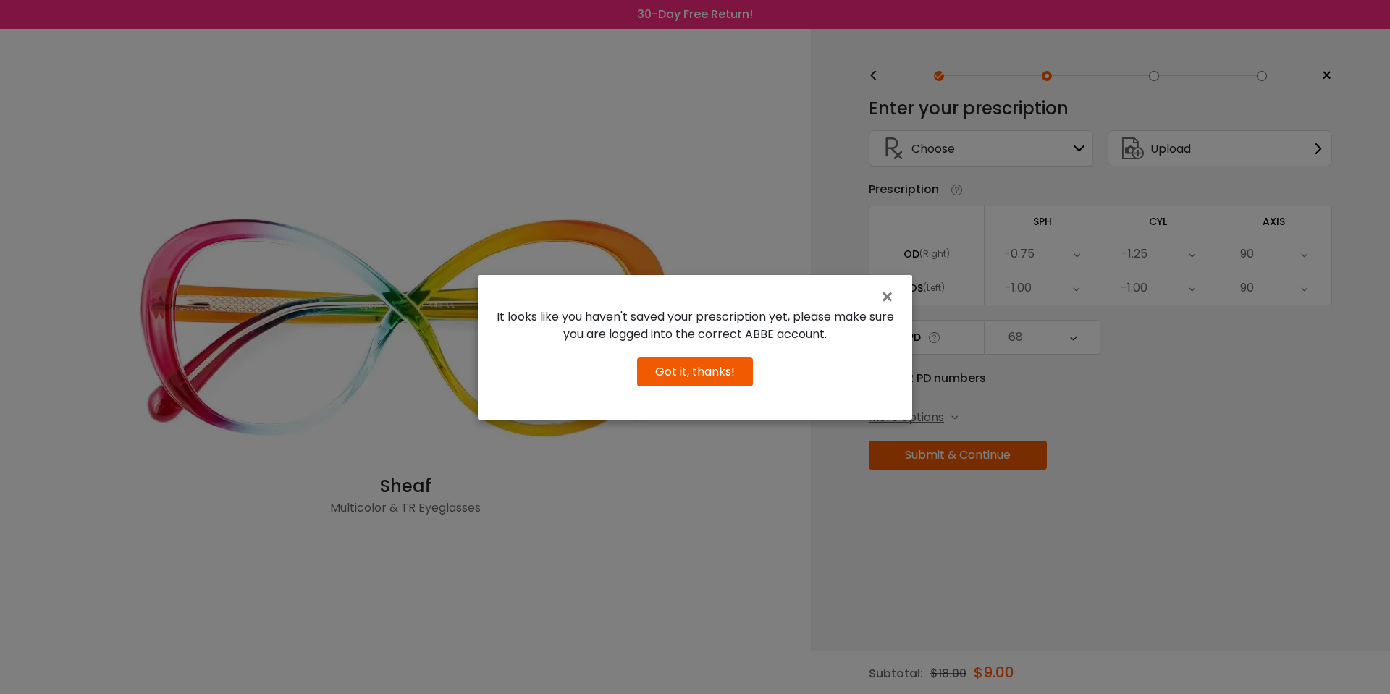
click at [972, 190] on div "× It looks like you haven't saved your prescription yet, please make sure you a…" at bounding box center [695, 347] width 1390 height 694
click at [1009, 244] on div "× It looks like you haven't saved your prescription yet, please make sure you a…" at bounding box center [695, 347] width 1390 height 694
click at [876, 303] on div "It looks like you haven't saved your prescription yet, please make sure you are…" at bounding box center [695, 347] width 434 height 101
click at [880, 295] on span "×" at bounding box center [890, 297] width 21 height 31
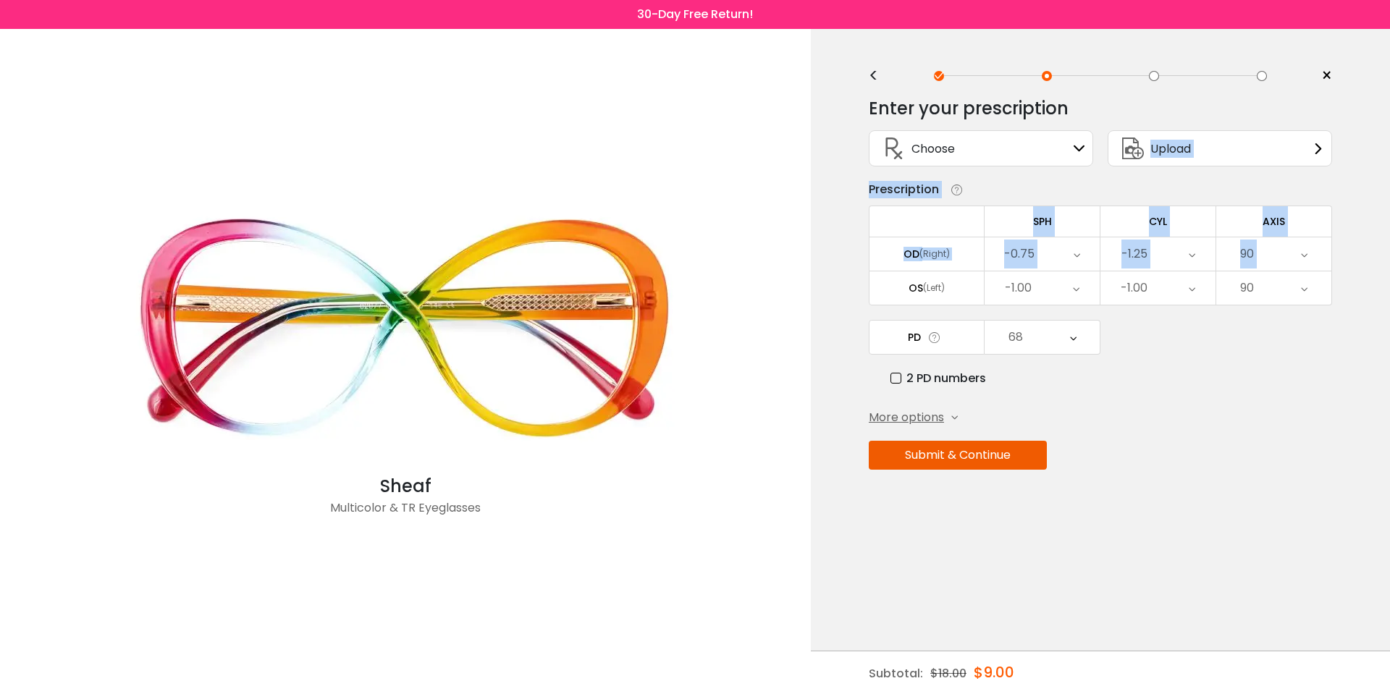
drag, startPoint x: 888, startPoint y: 290, endPoint x: 1098, endPoint y: 128, distance: 264.9
click at [1221, 436] on div "Enter your prescription SPH (Sphere) Lens strength needed to correct your visio…" at bounding box center [1100, 314] width 463 height 455
click at [1014, 463] on button "Submit & Continue" at bounding box center [958, 455] width 178 height 29
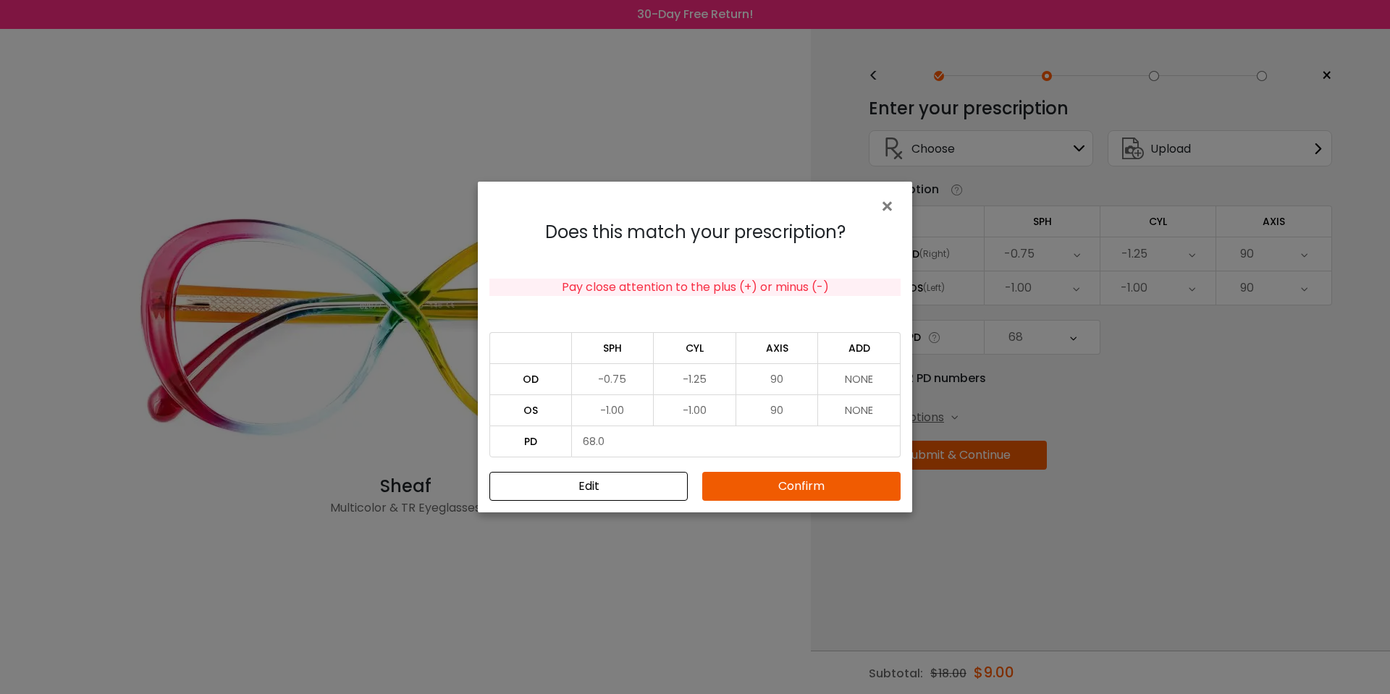
click at [763, 479] on button "Confirm" at bounding box center [801, 486] width 198 height 29
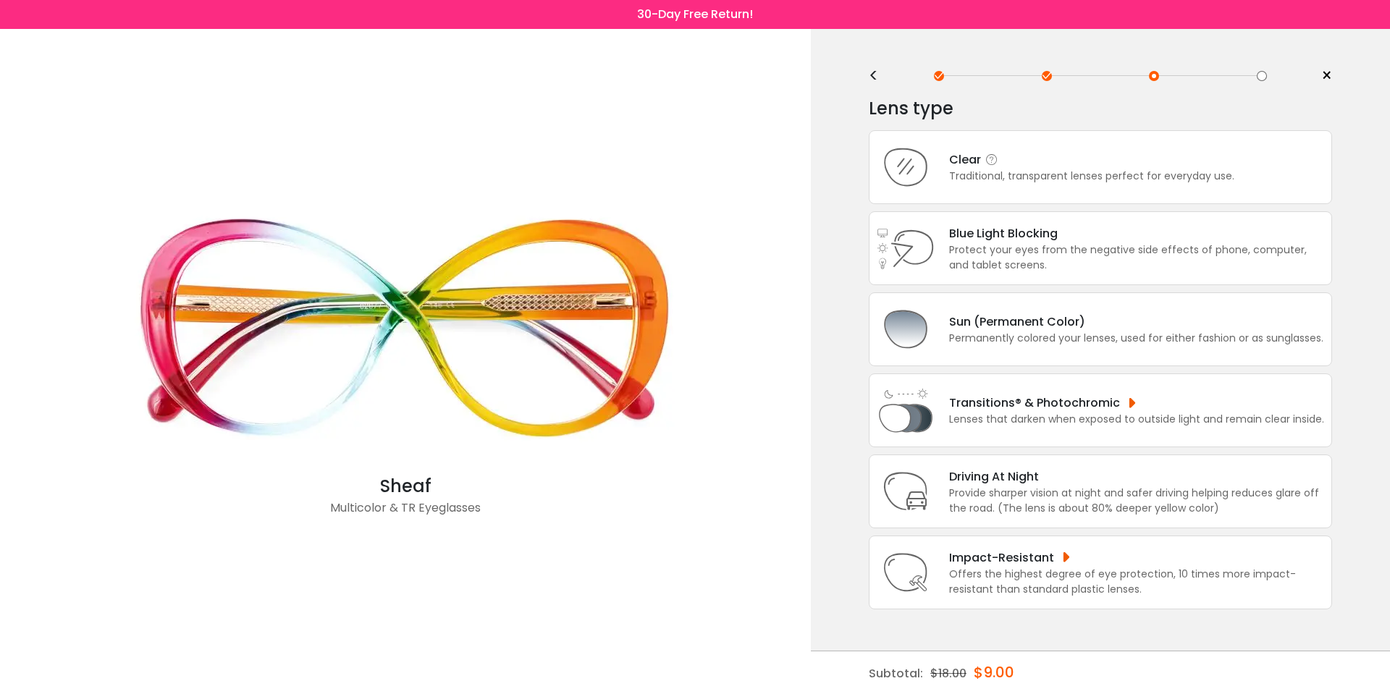
click at [956, 160] on div "Clear" at bounding box center [1091, 160] width 285 height 18
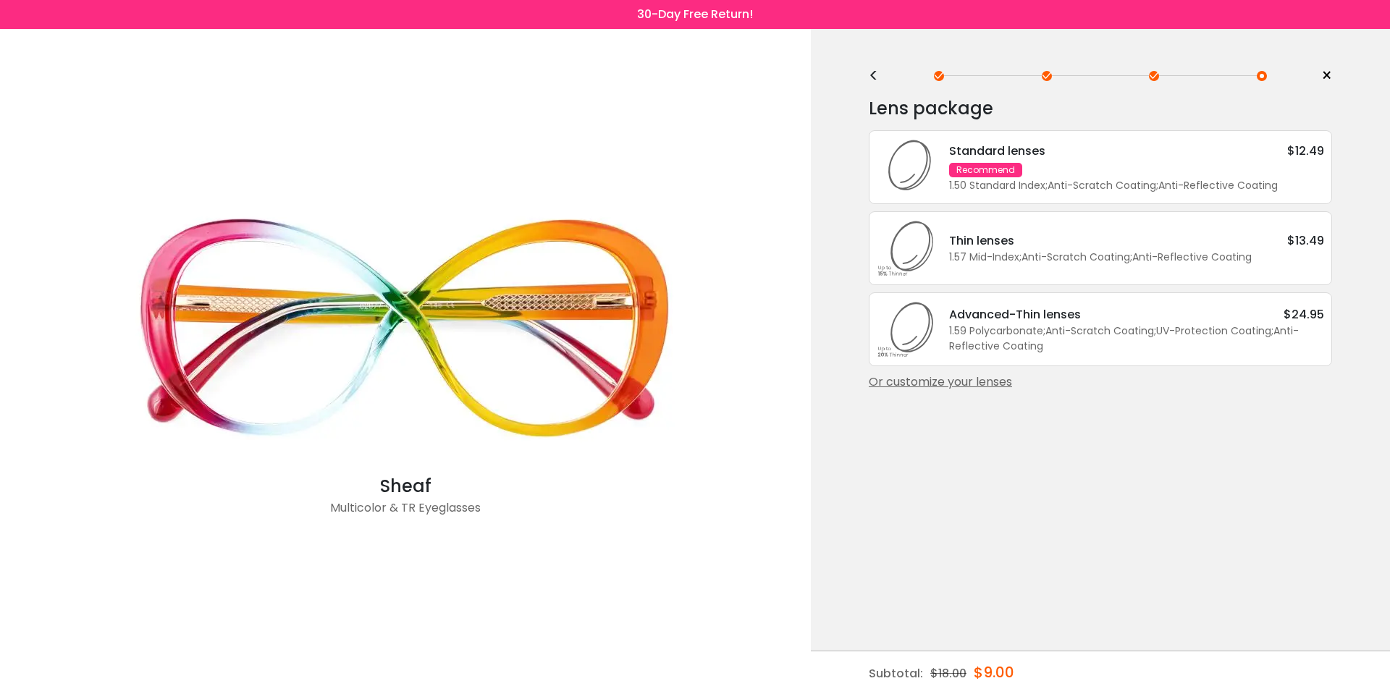
click at [957, 391] on div "Or customize your lenses" at bounding box center [1100, 382] width 463 height 17
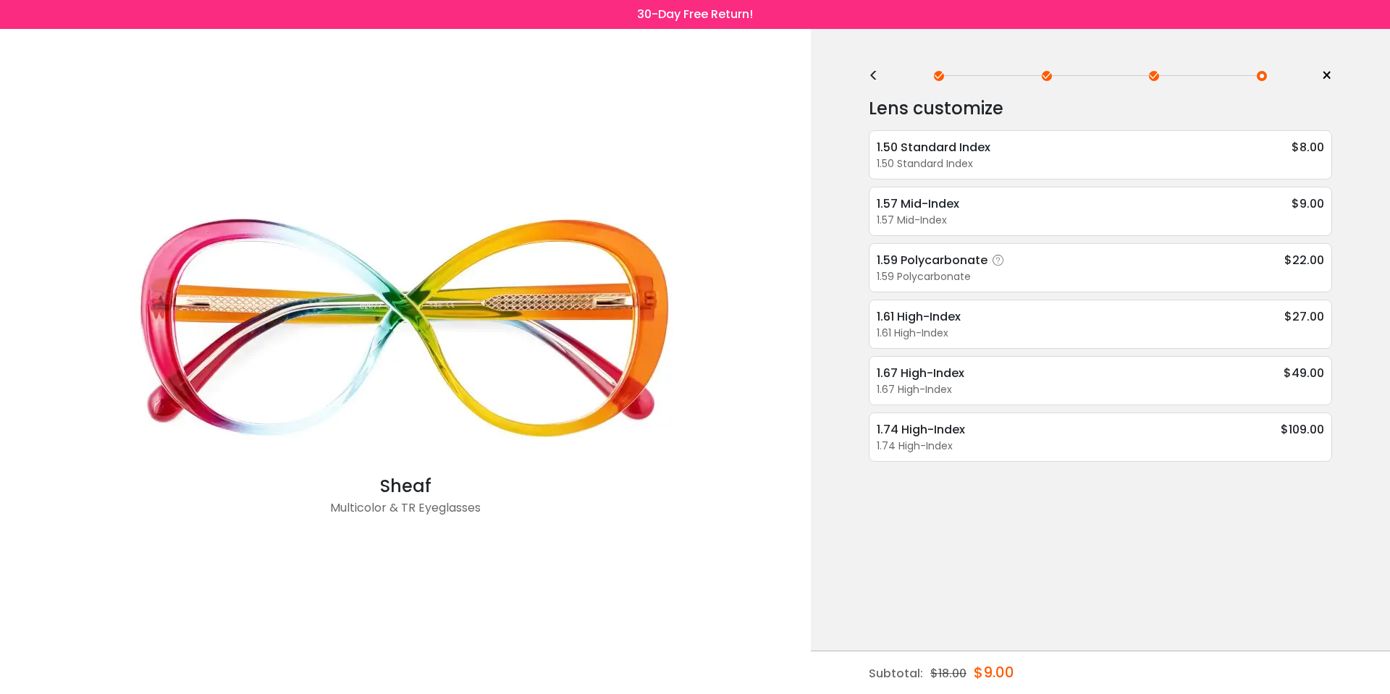
click at [1038, 268] on div "1.59 Polycarbonate $22.00" at bounding box center [1100, 260] width 447 height 18
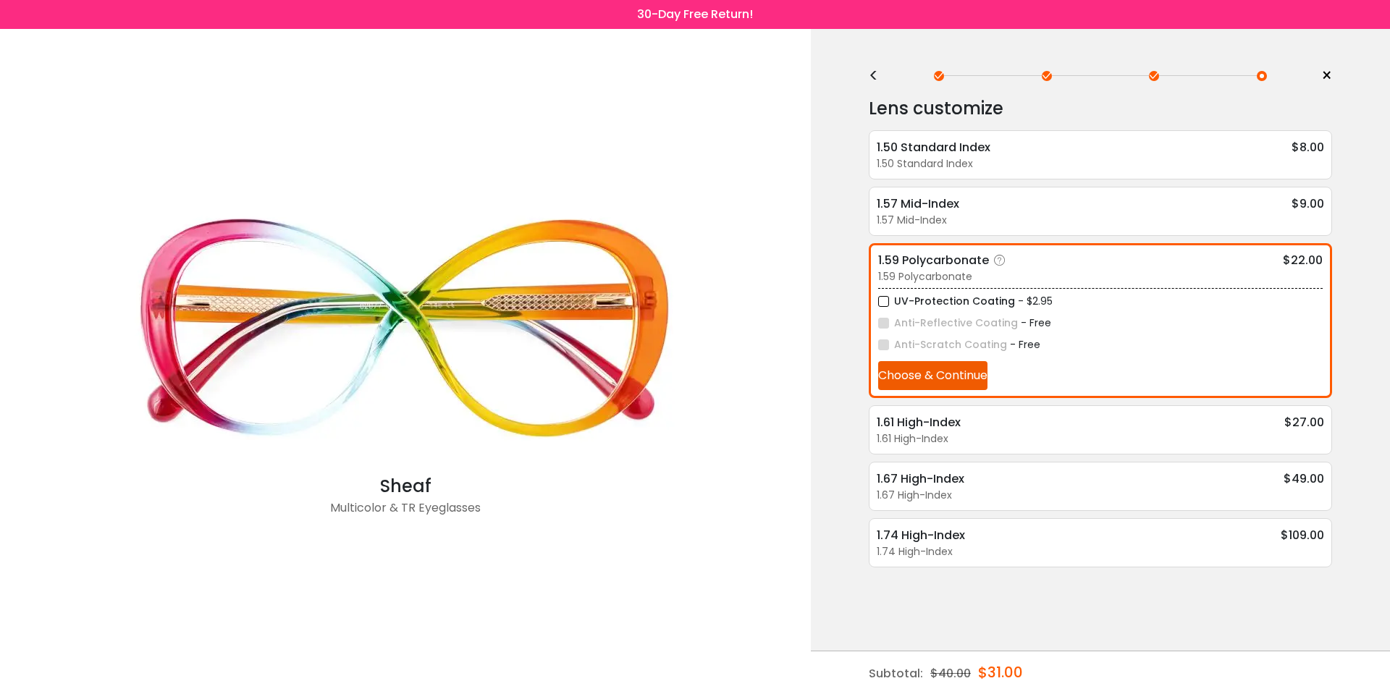
click at [966, 384] on button "Choose & Continue" at bounding box center [932, 375] width 109 height 29
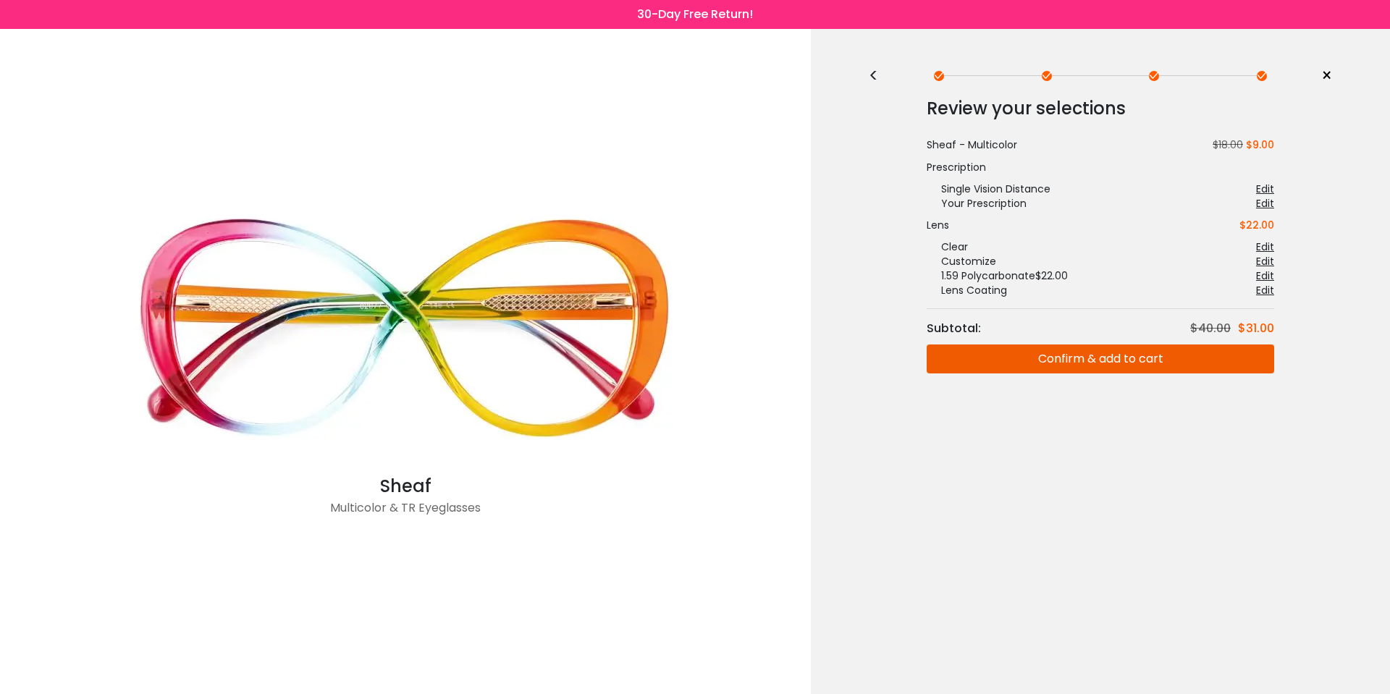
click at [1056, 366] on button "Confirm & add to cart" at bounding box center [1101, 359] width 348 height 29
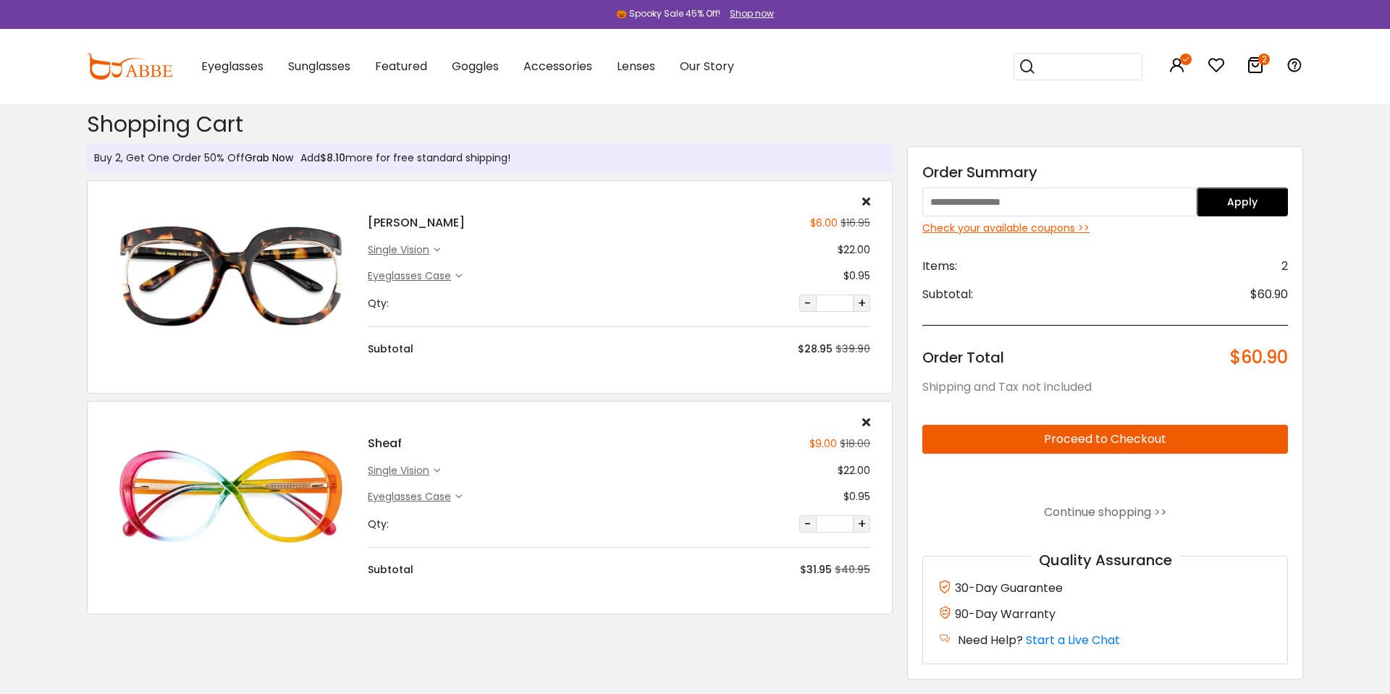
click at [282, 156] on link "Grab Now" at bounding box center [269, 158] width 49 height 14
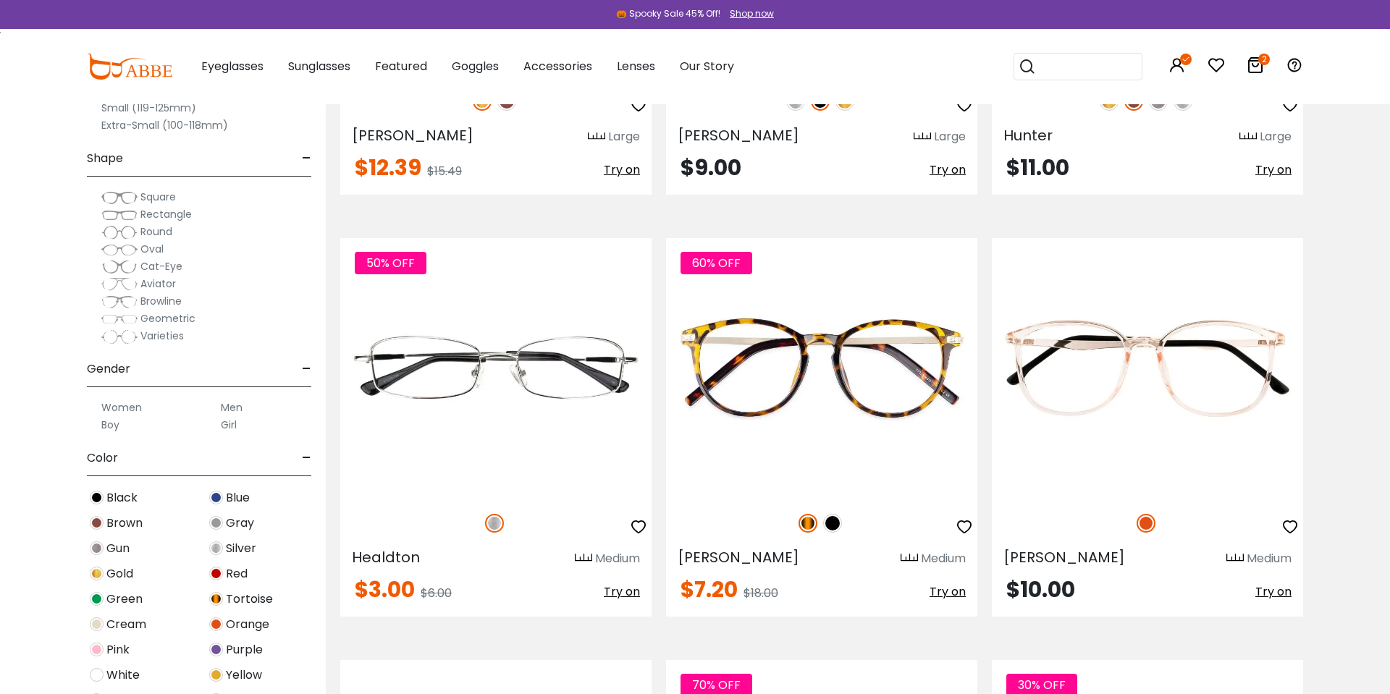
scroll to position [3194, 0]
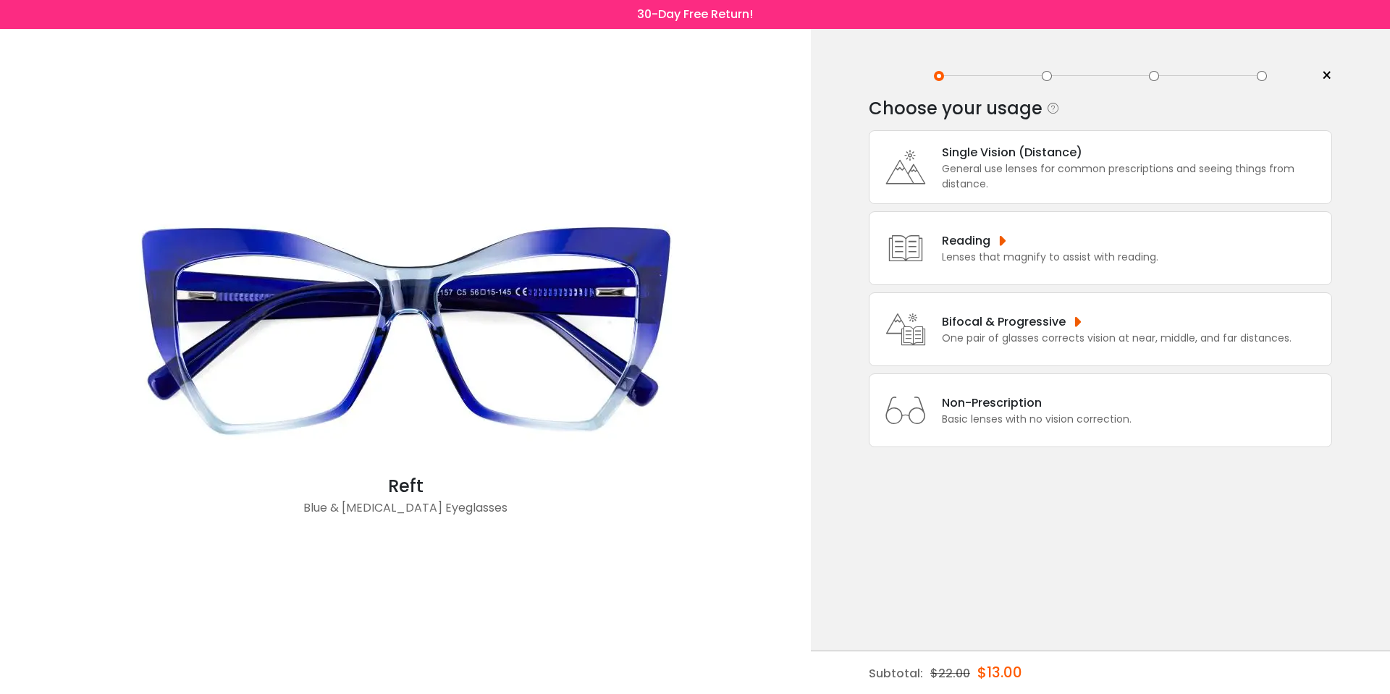
click at [1006, 183] on div "General use lenses for common prescriptions and seeing things from distance." at bounding box center [1133, 176] width 382 height 30
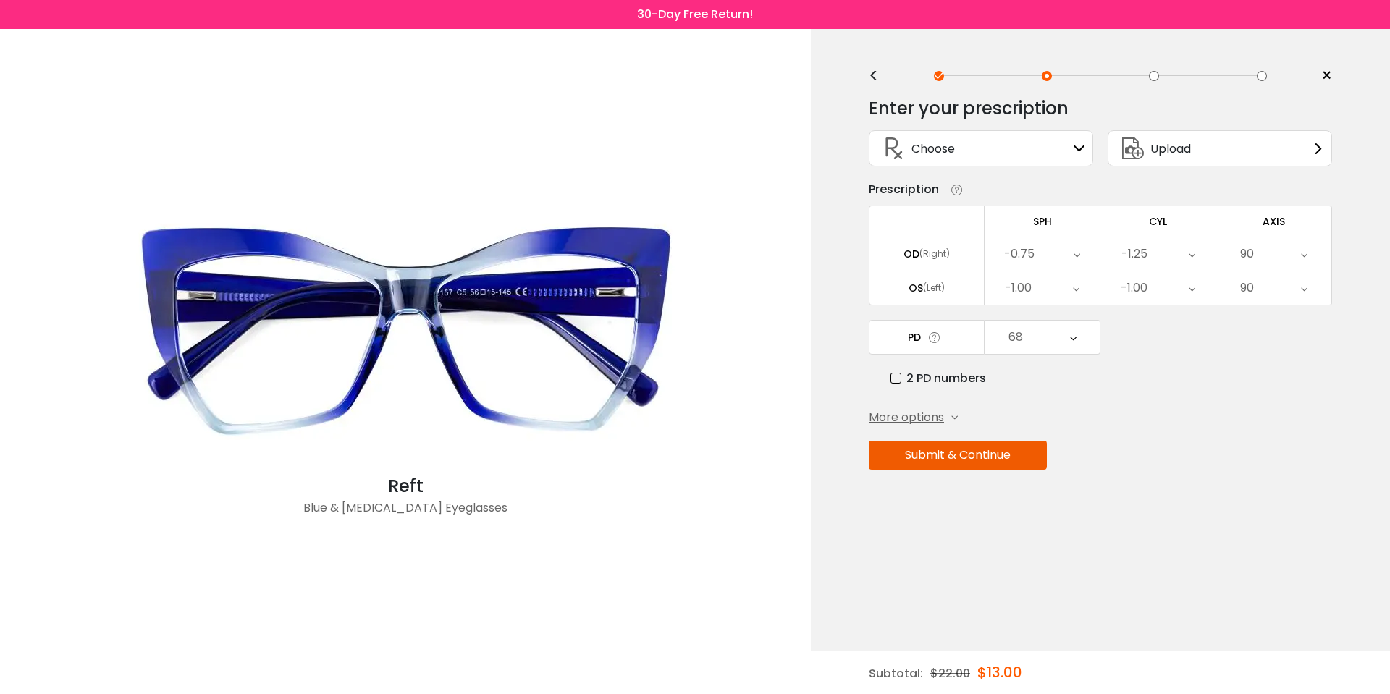
click at [999, 453] on button "Submit & Continue" at bounding box center [958, 455] width 178 height 29
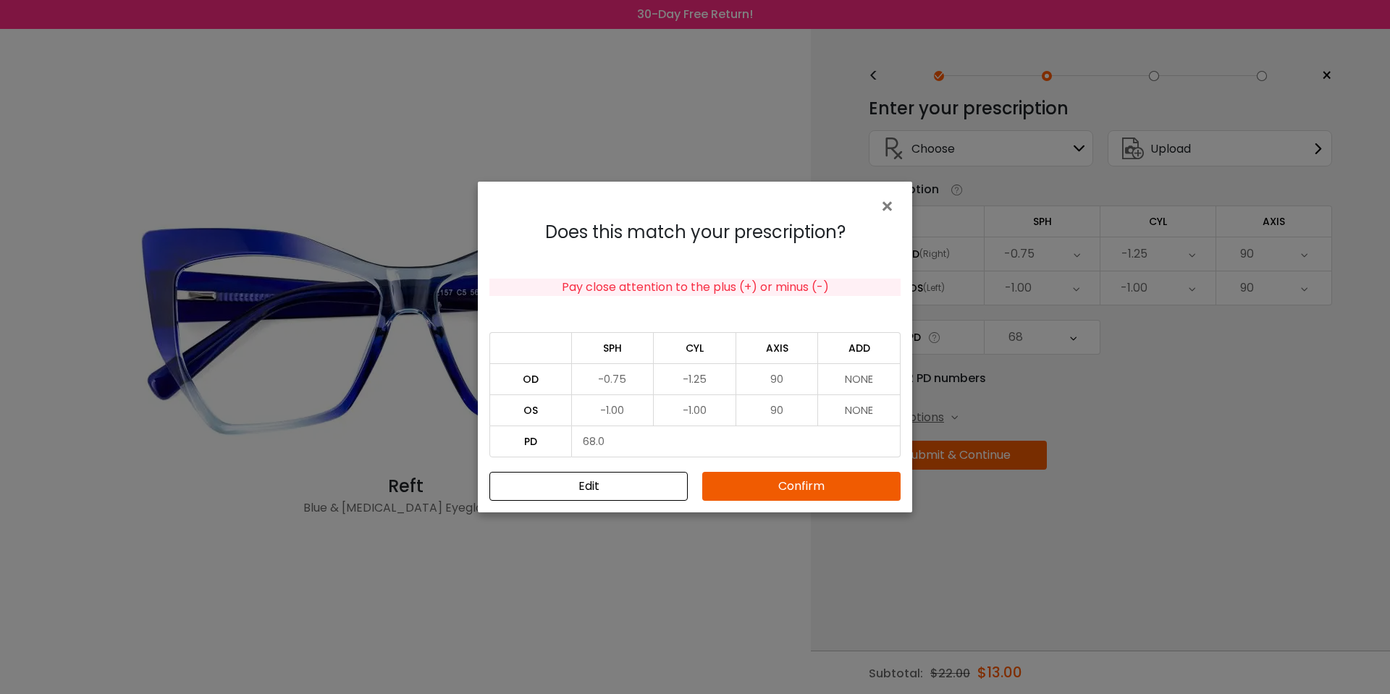
click at [790, 480] on button "Confirm" at bounding box center [801, 486] width 198 height 29
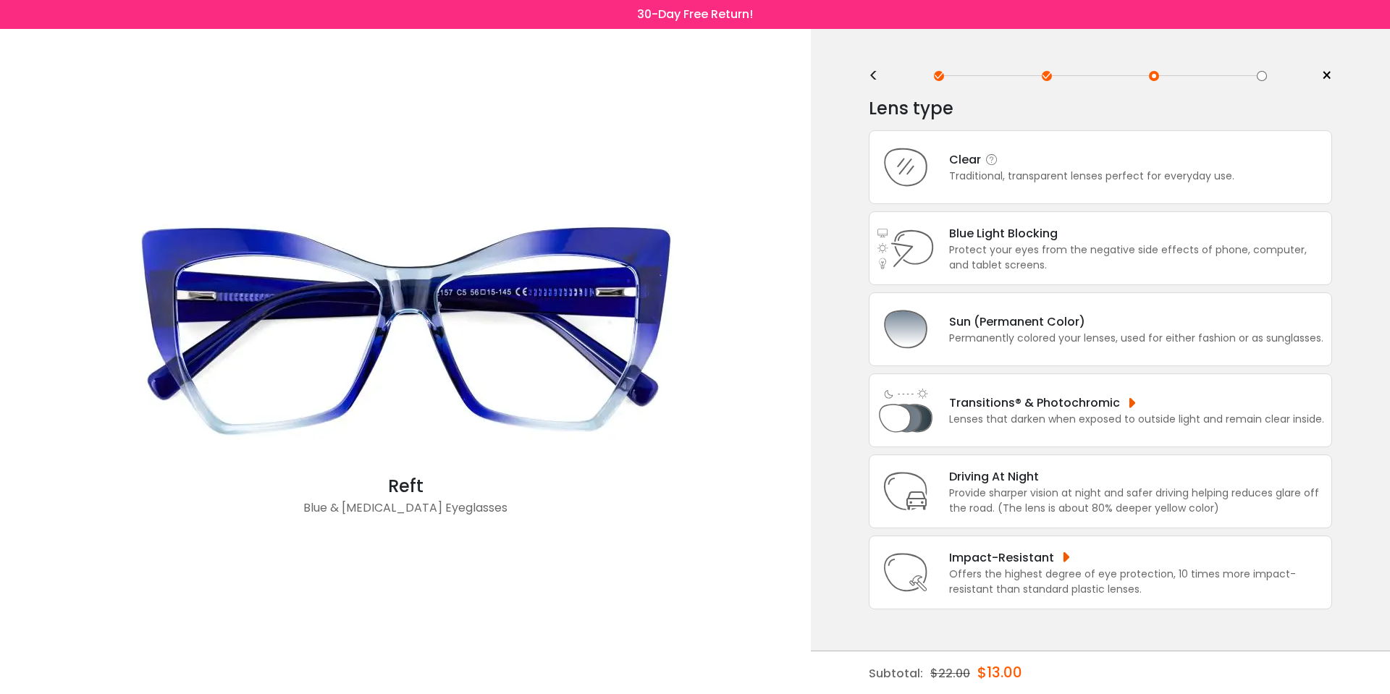
click at [1044, 190] on div "Clear Traditional, transparent lenses perfect for everyday use." at bounding box center [1100, 167] width 463 height 74
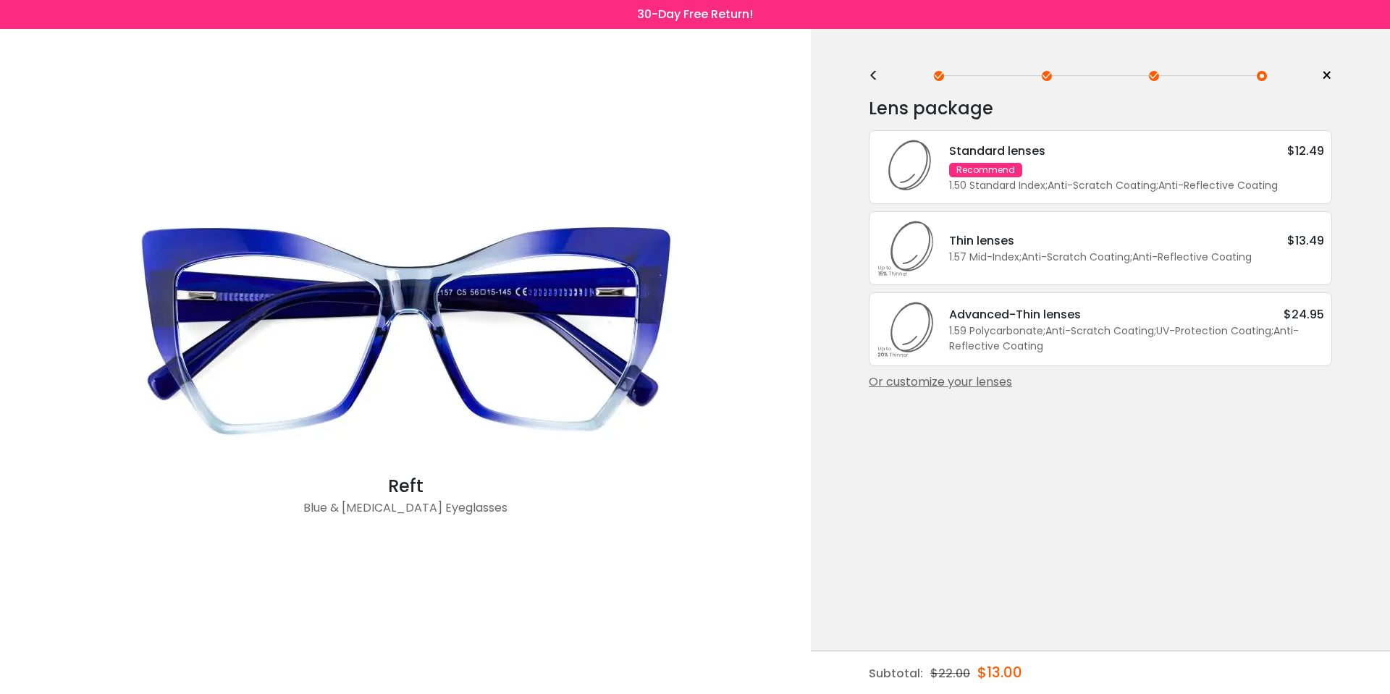
click at [994, 391] on div "Or customize your lenses" at bounding box center [1100, 382] width 463 height 17
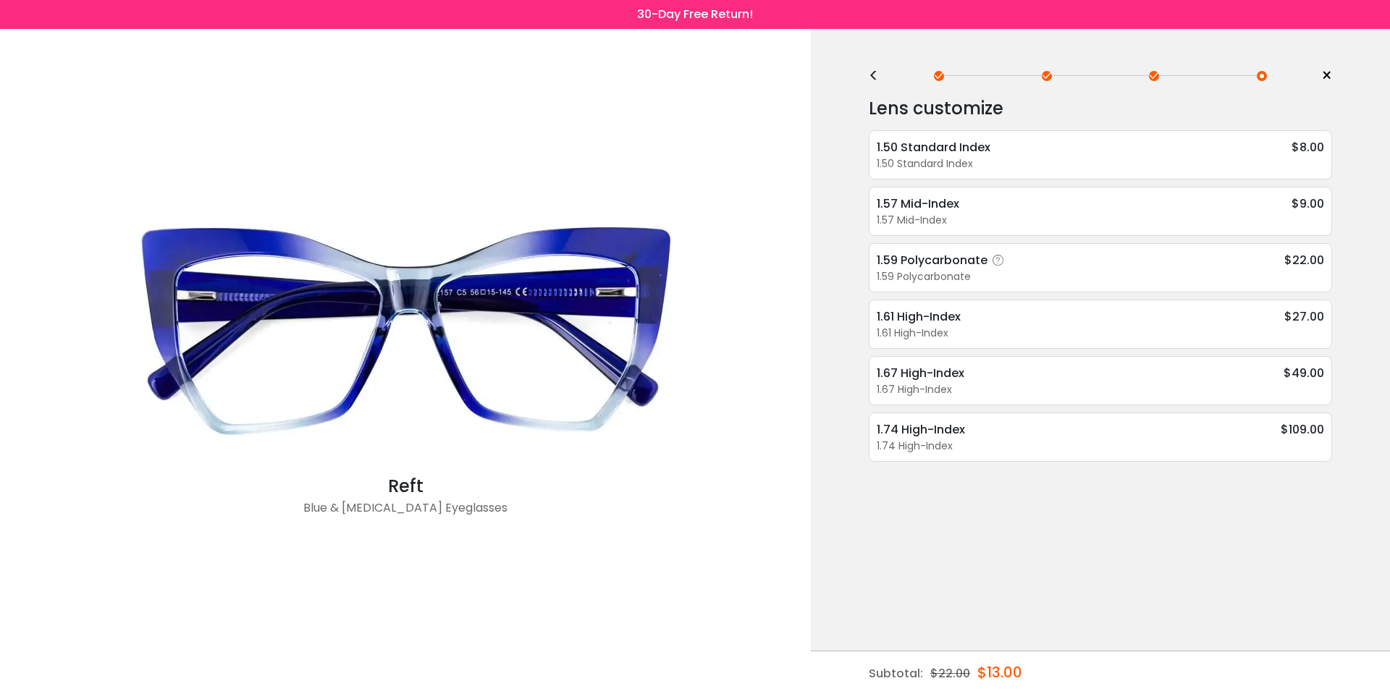
click at [1006, 262] on div "1.59 Polycarbonate" at bounding box center [943, 260] width 132 height 18
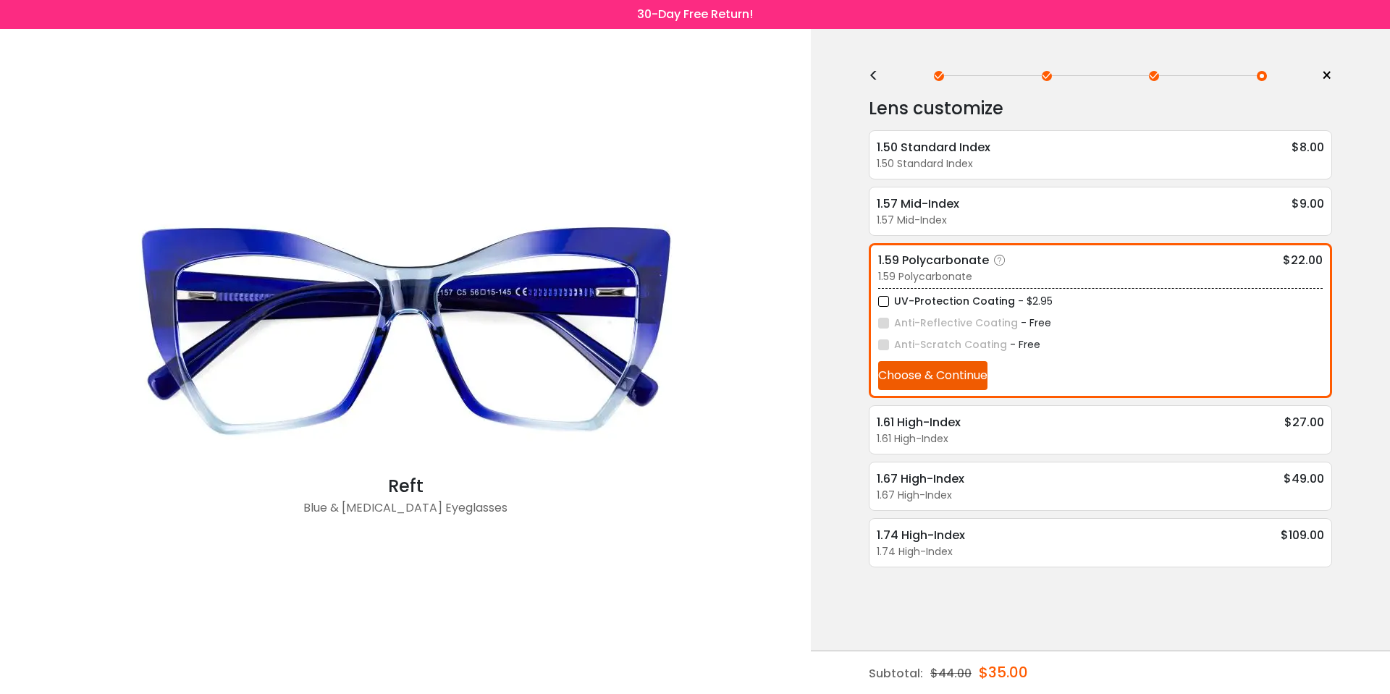
click at [961, 385] on button "Choose & Continue" at bounding box center [932, 375] width 109 height 29
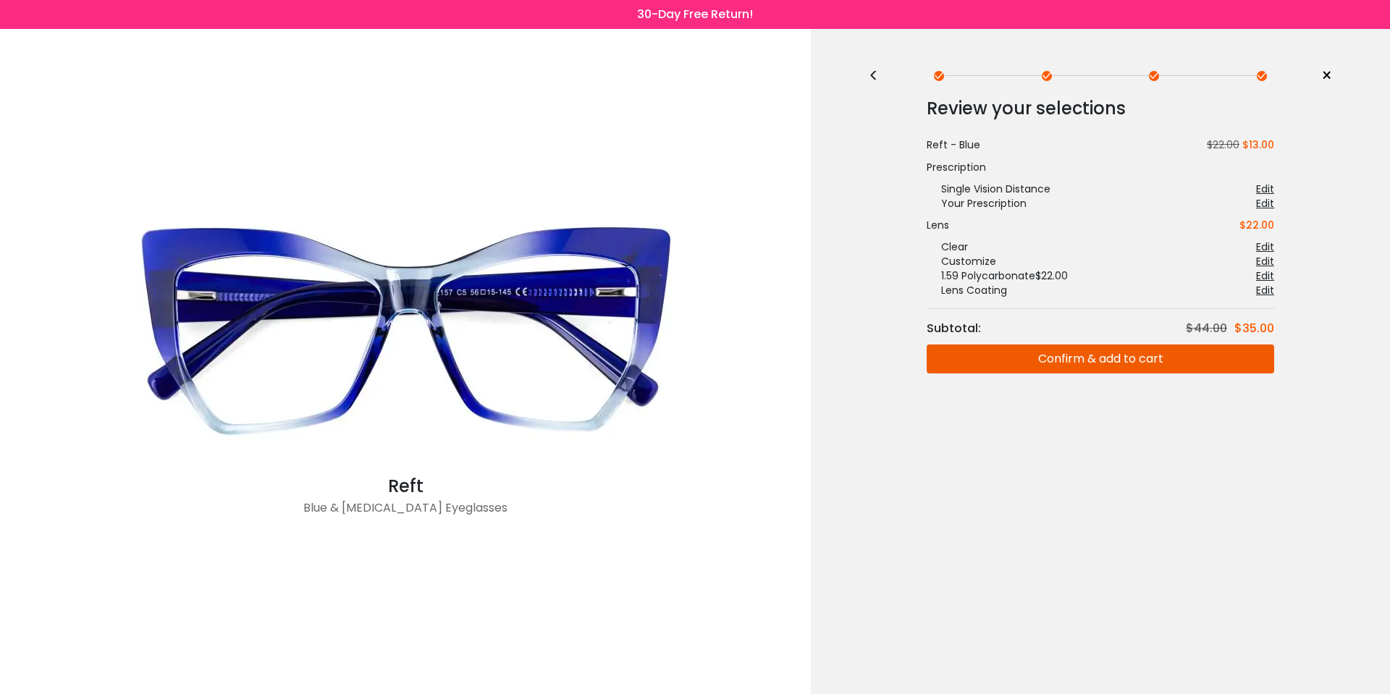
click at [1058, 367] on button "Confirm & add to cart" at bounding box center [1101, 359] width 348 height 29
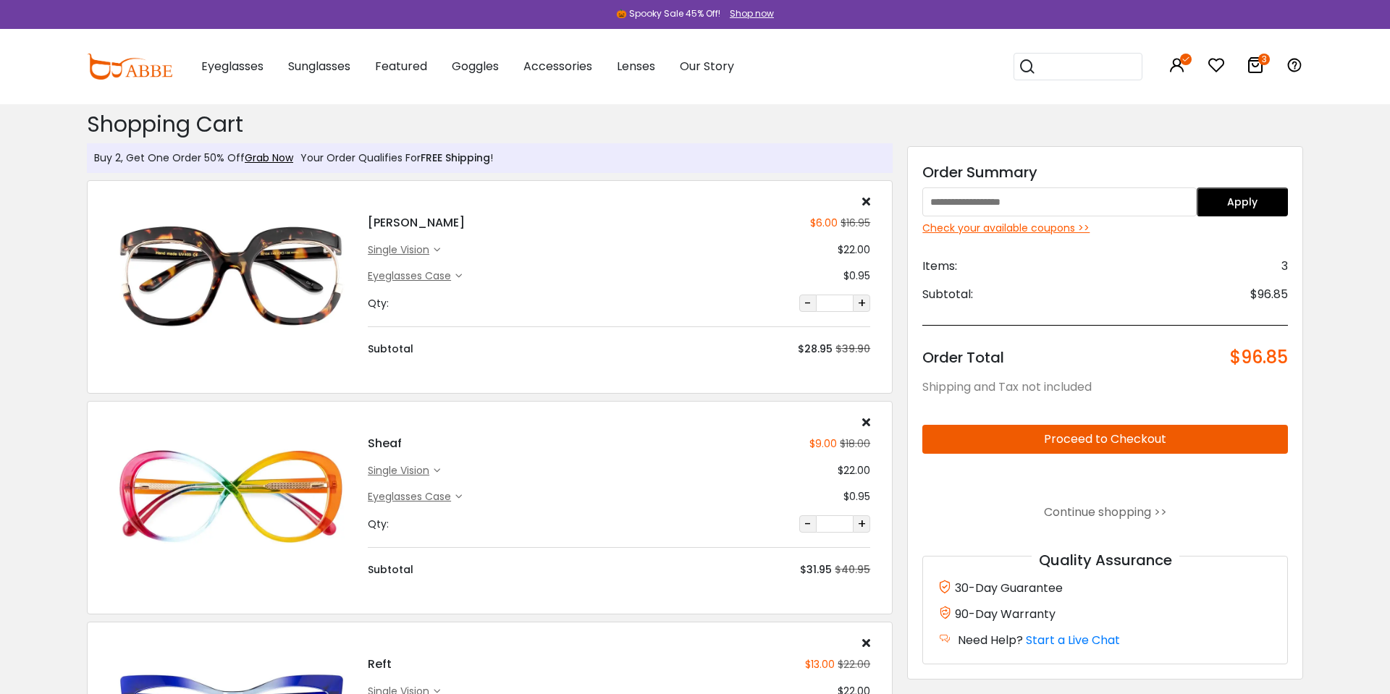
click at [990, 224] on div "Check your available coupons >>" at bounding box center [1105, 228] width 366 height 15
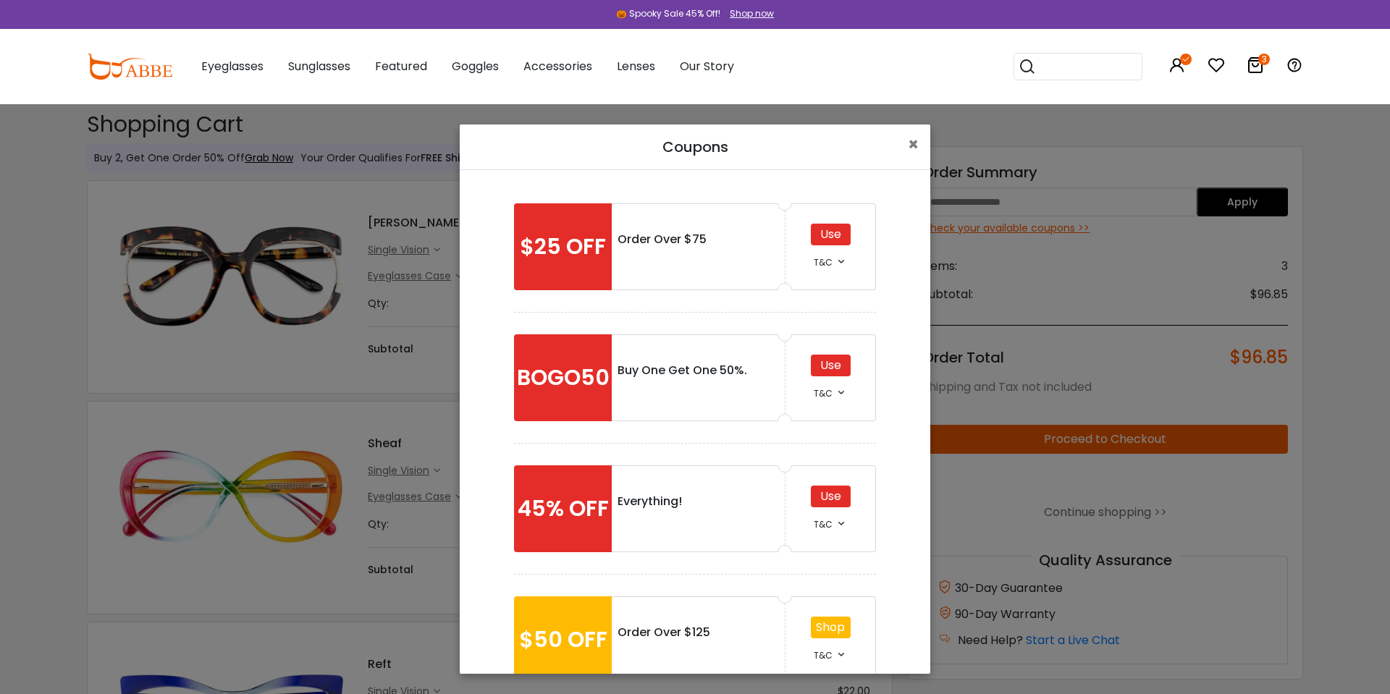
click at [825, 232] on div "Use" at bounding box center [831, 235] width 40 height 22
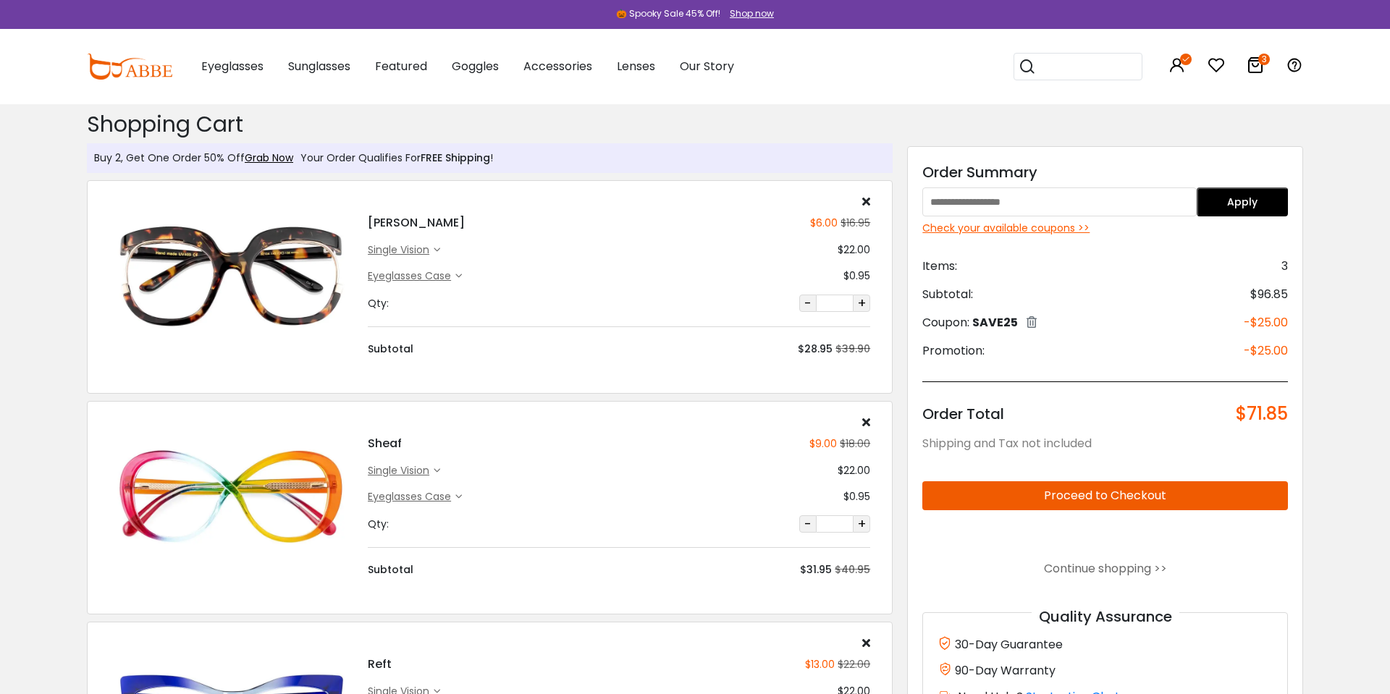
click at [1073, 489] on button "Proceed to Checkout" at bounding box center [1105, 495] width 366 height 29
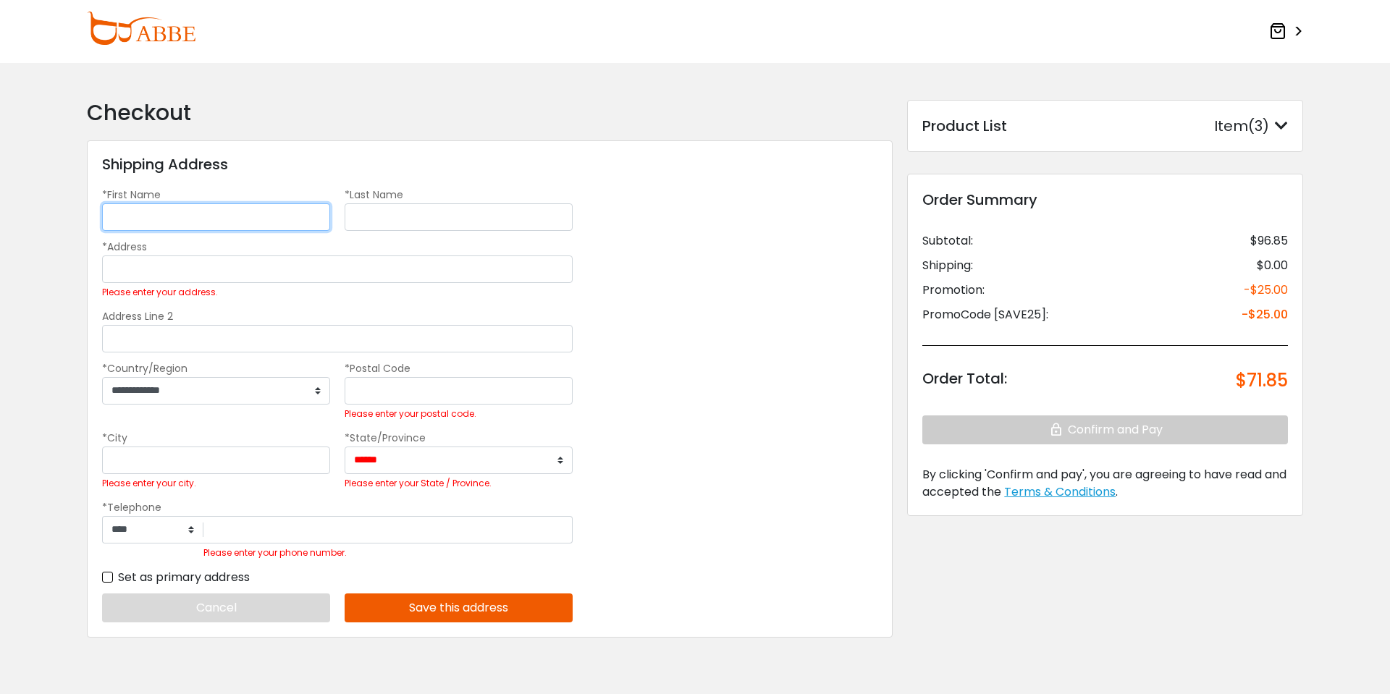
click at [222, 203] on input "*First Name" at bounding box center [216, 217] width 228 height 28
click at [222, 211] on input "*First Name" at bounding box center [216, 217] width 228 height 28
type input "**********"
type input "*****"
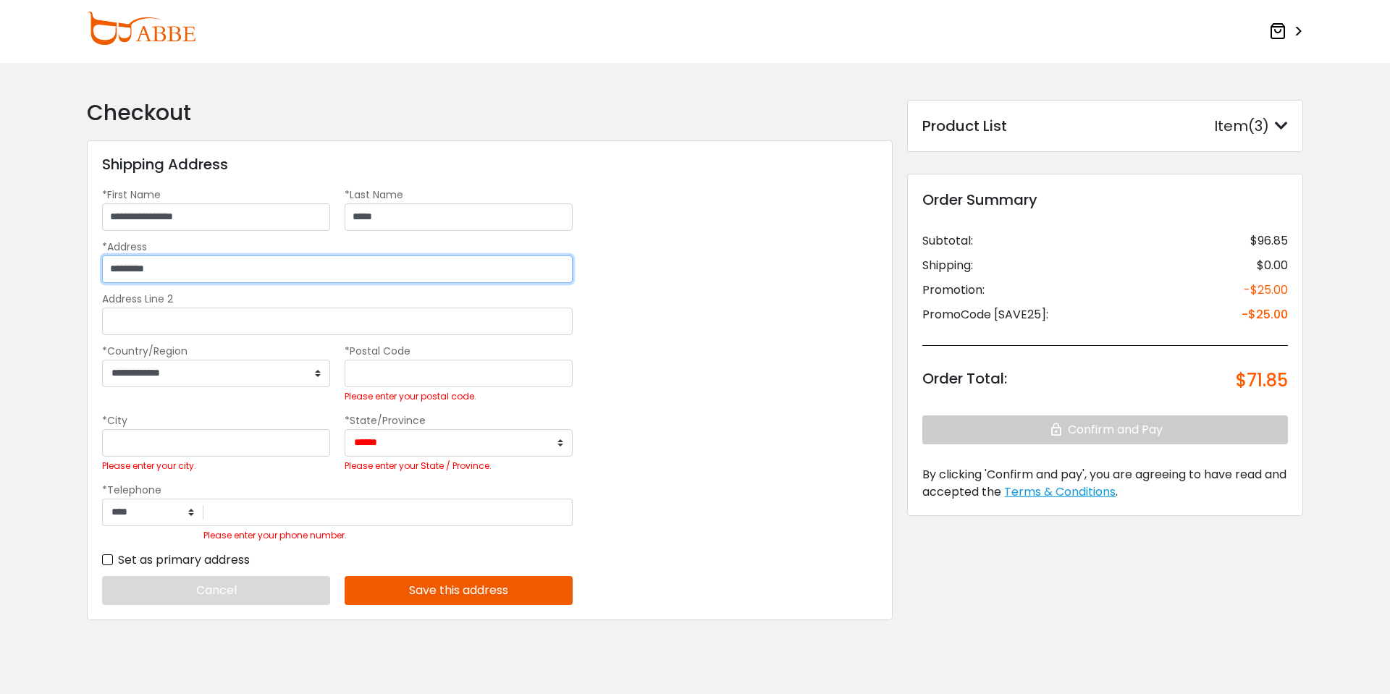
type input "*********"
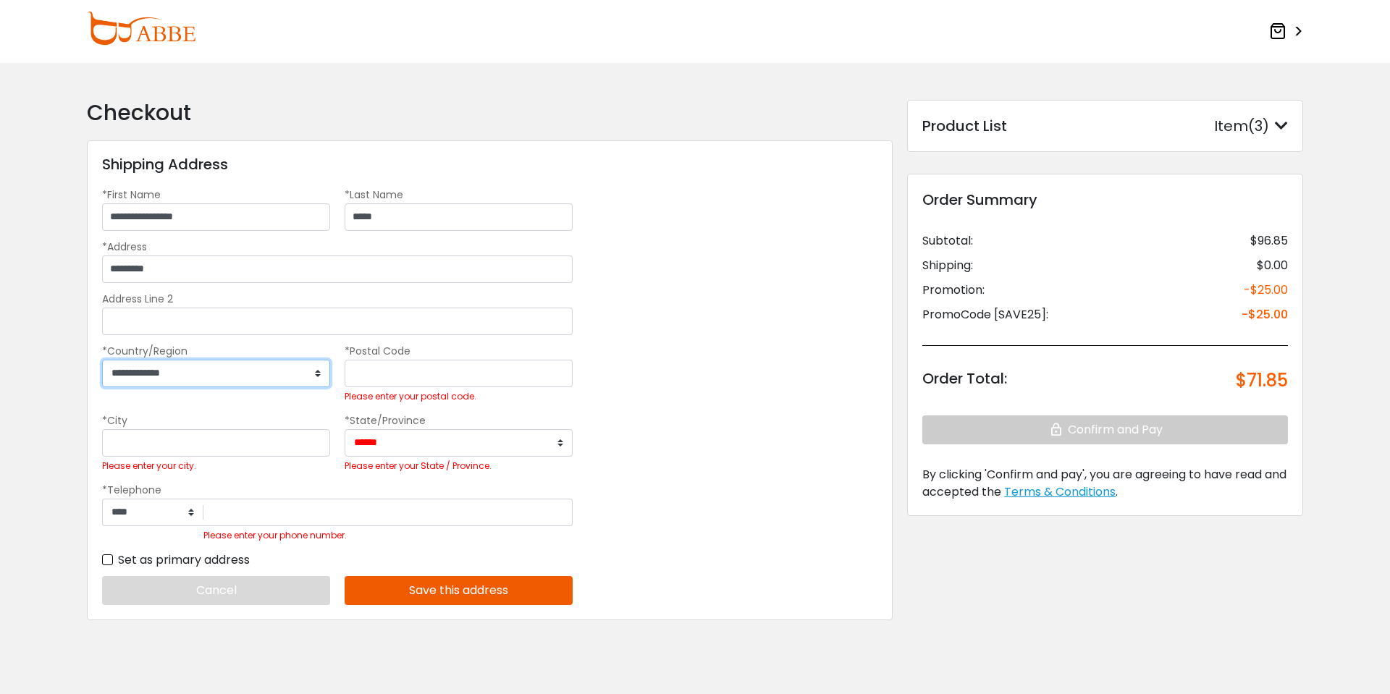
click at [140, 377] on select "**********" at bounding box center [216, 374] width 228 height 28
select select "***"
click at [102, 360] on select "**********" at bounding box center [216, 374] width 228 height 28
select select "***"
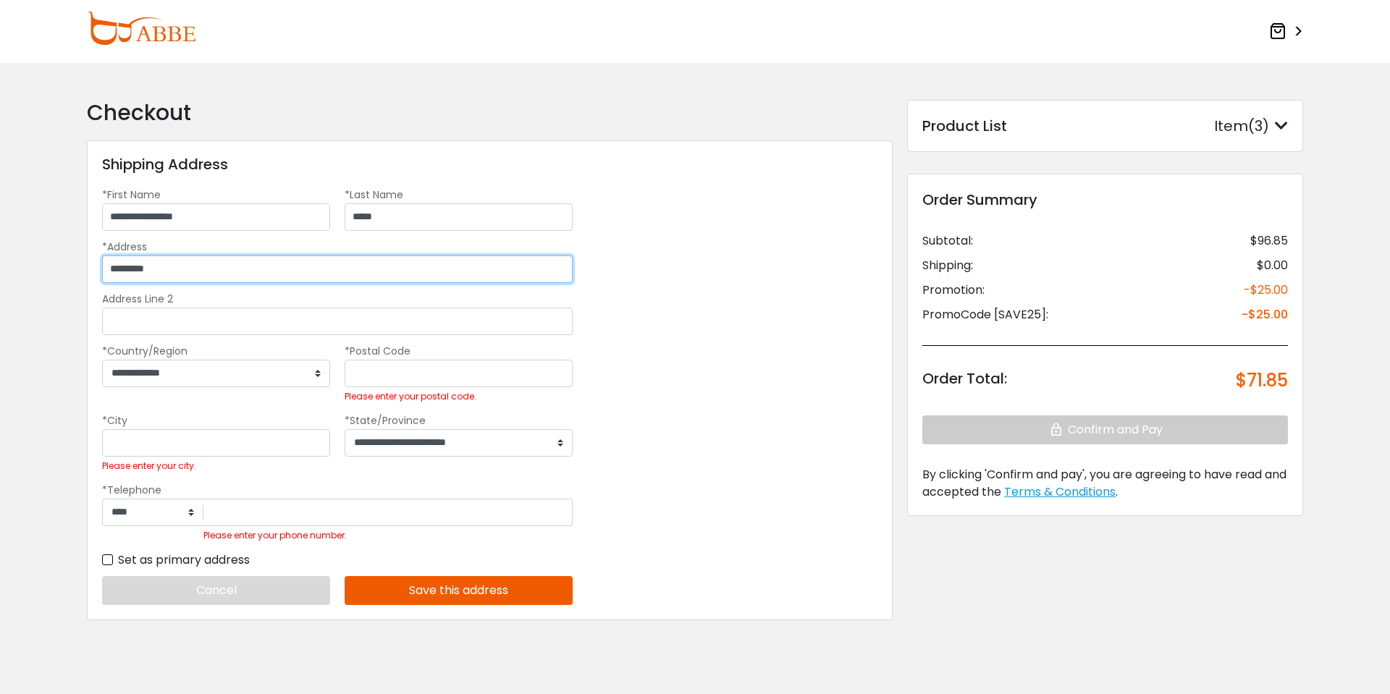
click at [240, 272] on input "*********" at bounding box center [337, 270] width 471 height 28
type input "**********"
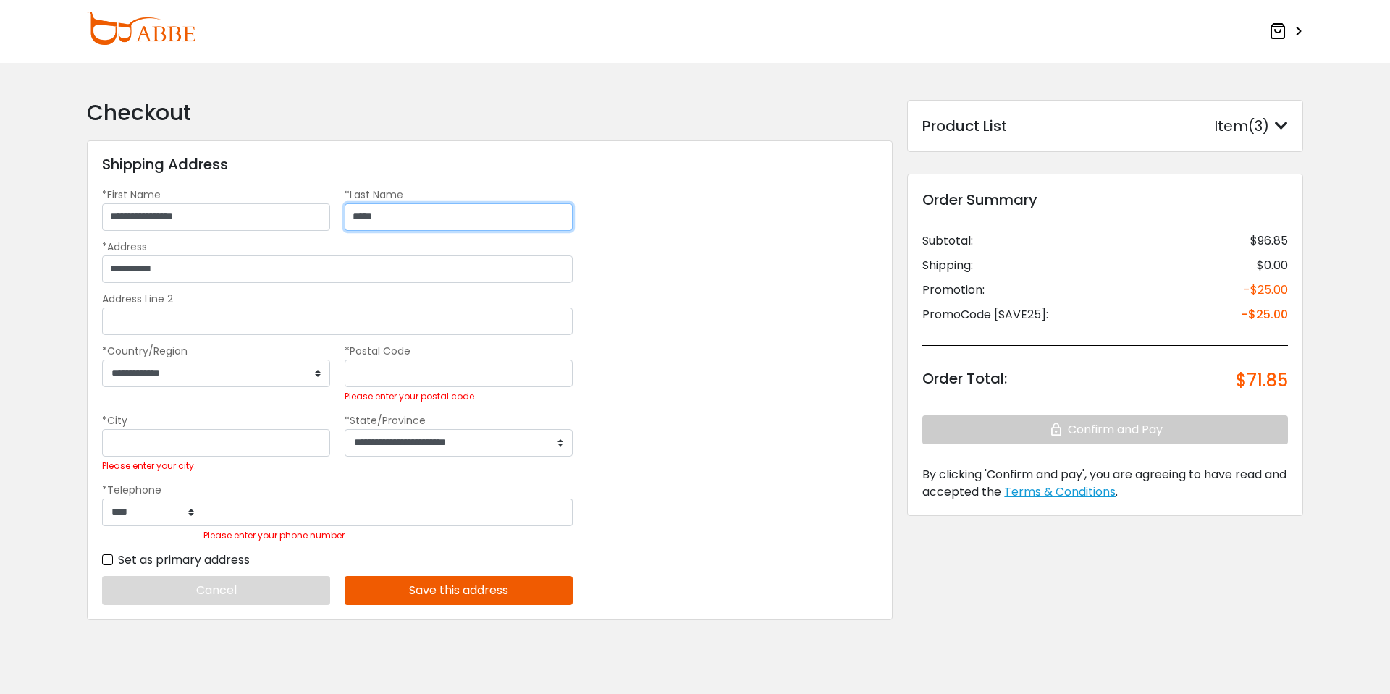
click at [366, 214] on input "*****" at bounding box center [459, 217] width 228 height 28
type input "*****"
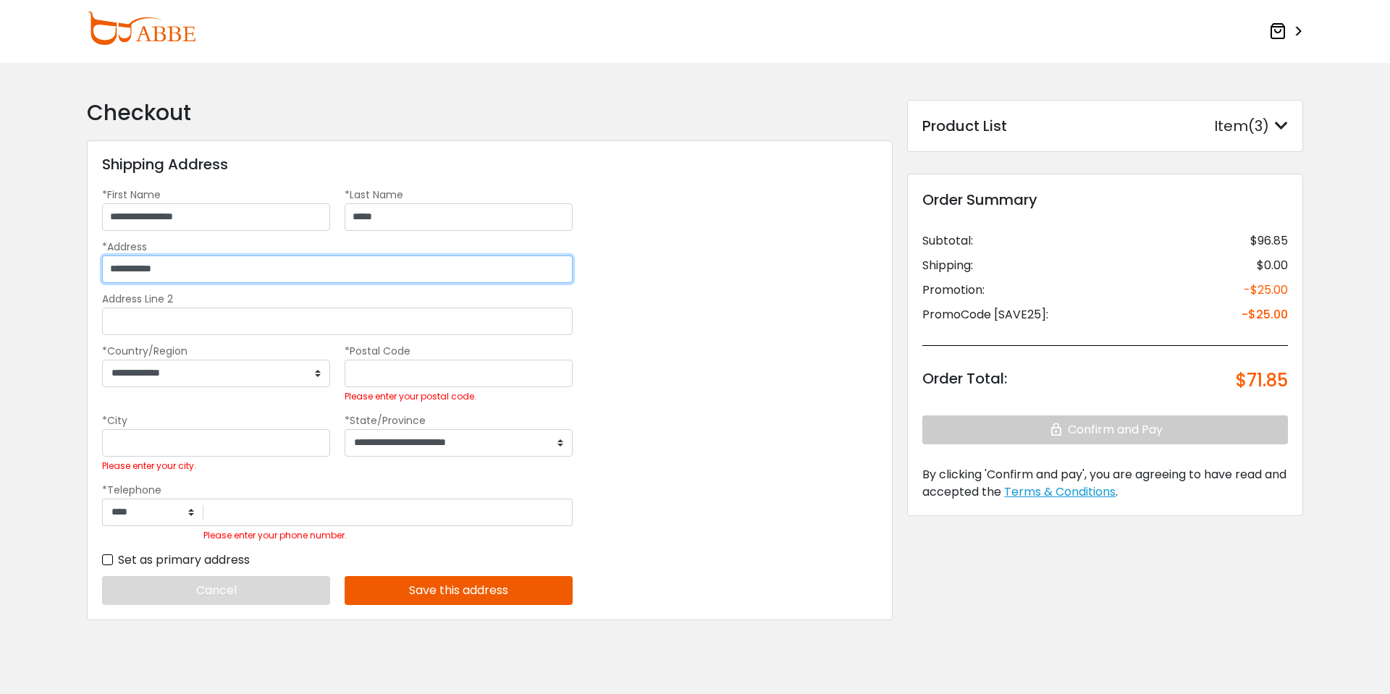
click at [259, 277] on input "**********" at bounding box center [337, 270] width 471 height 28
type input "**********"
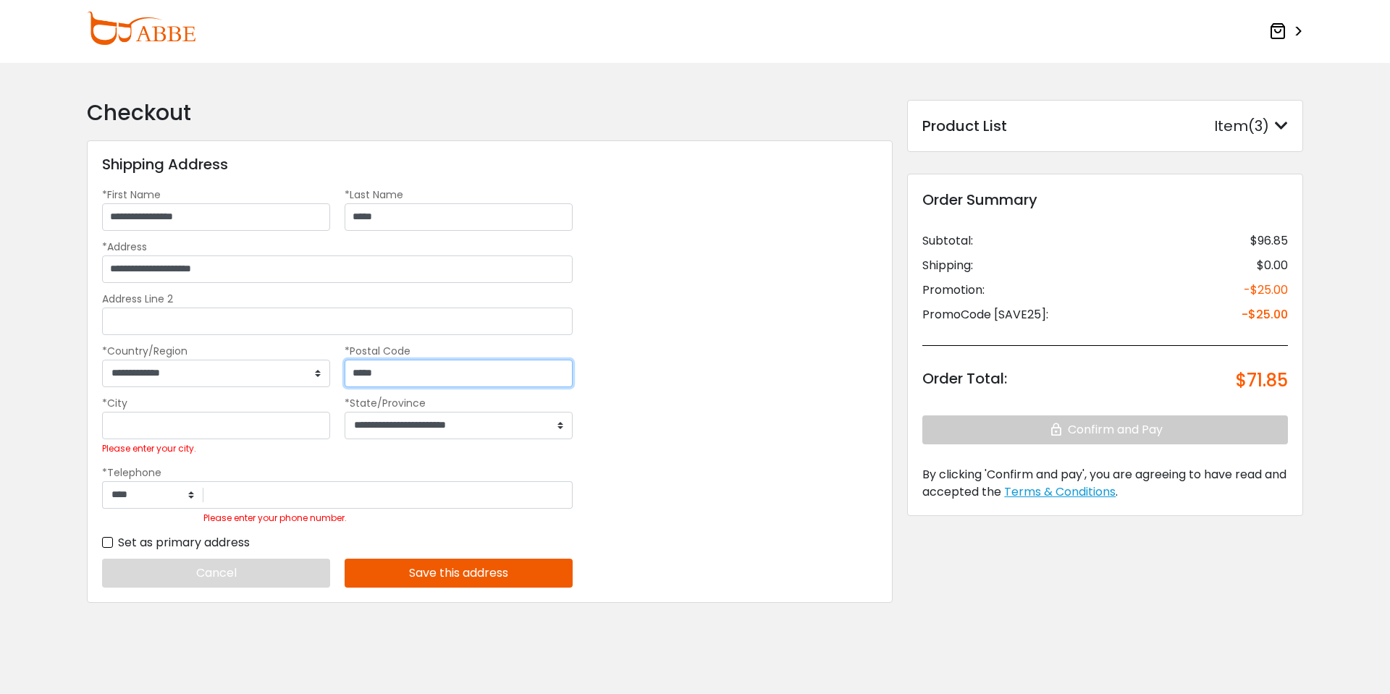
type input "*****"
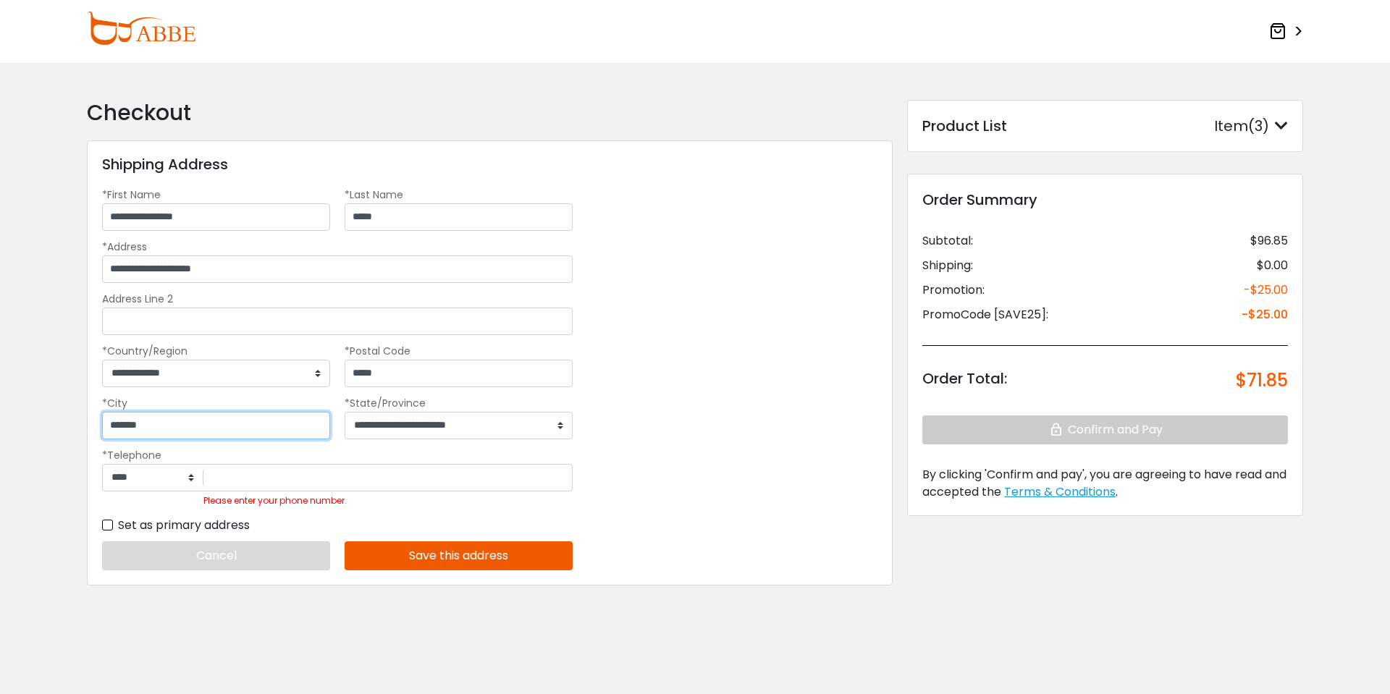
type input "*******"
select select "****"
click at [440, 421] on select "**********" at bounding box center [459, 426] width 228 height 28
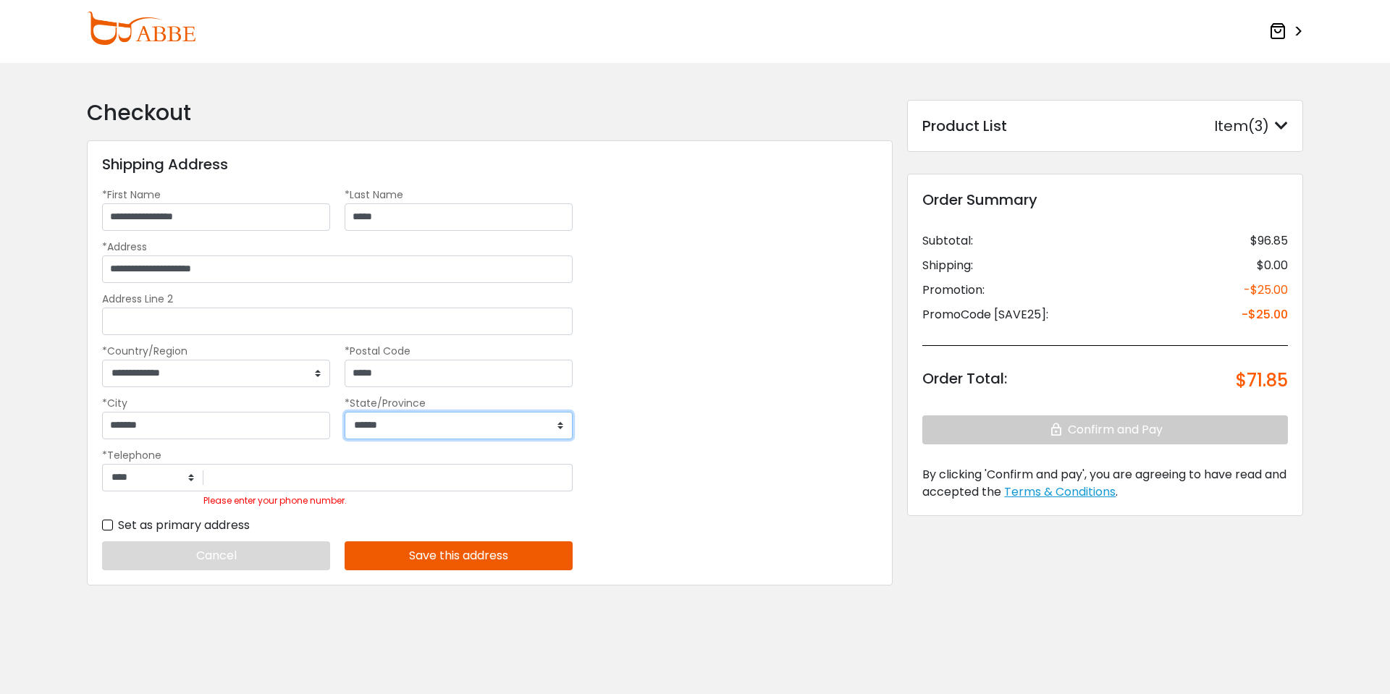
click at [345, 412] on select "**********" at bounding box center [459, 426] width 228 height 28
click at [439, 424] on select "**********" at bounding box center [459, 426] width 228 height 28
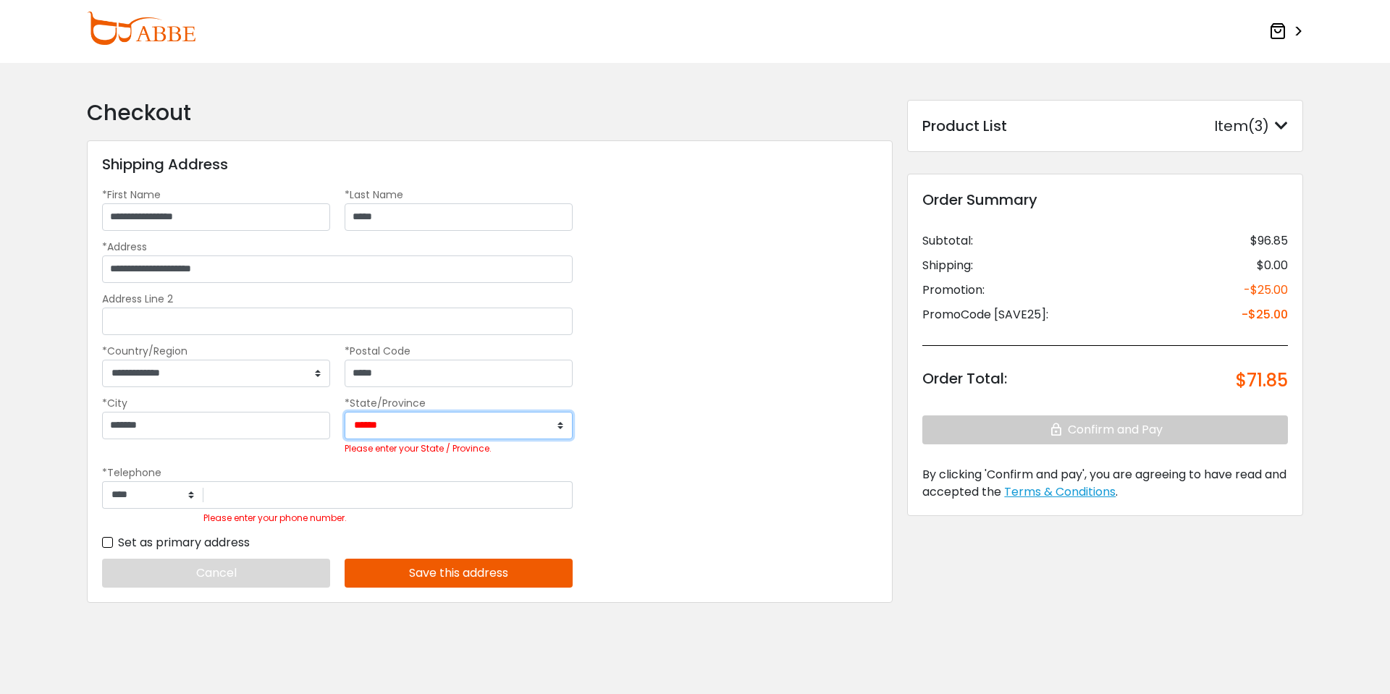
select select "****"
click at [345, 412] on select "**********" at bounding box center [459, 426] width 228 height 28
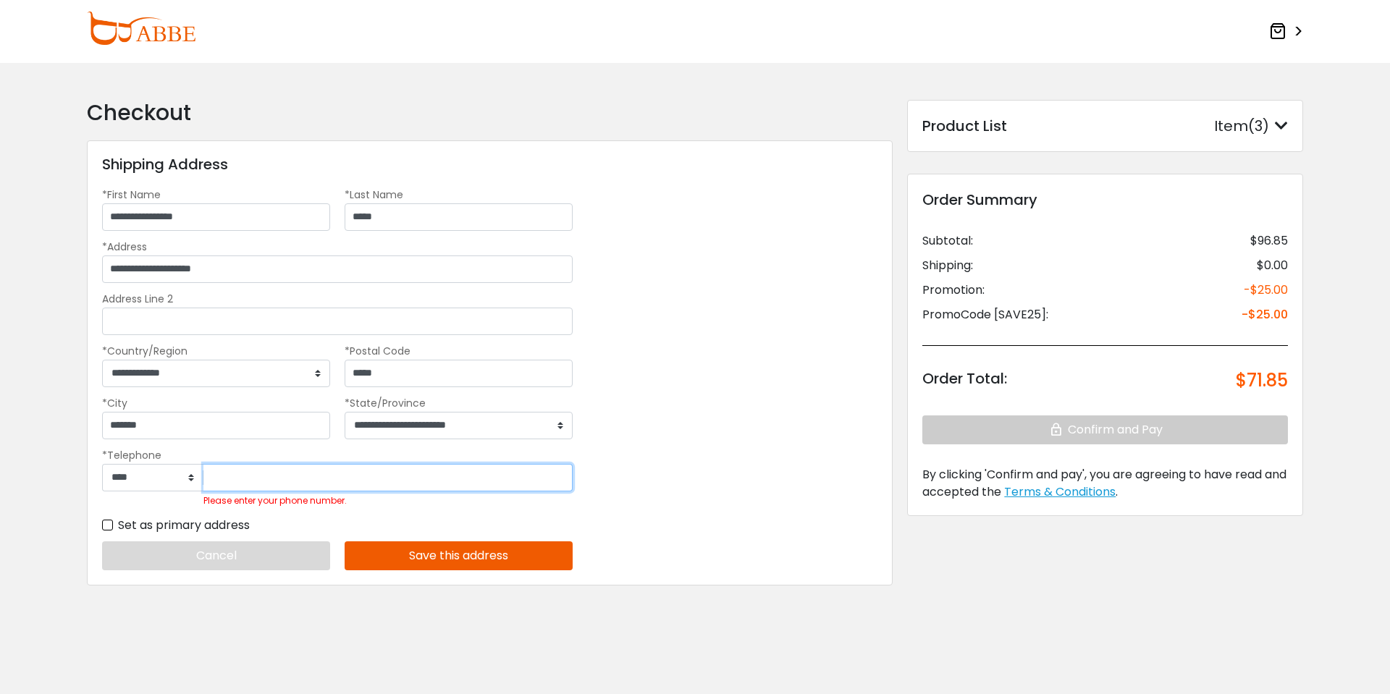
click at [318, 475] on input "Please enter your phone number." at bounding box center [387, 478] width 369 height 28
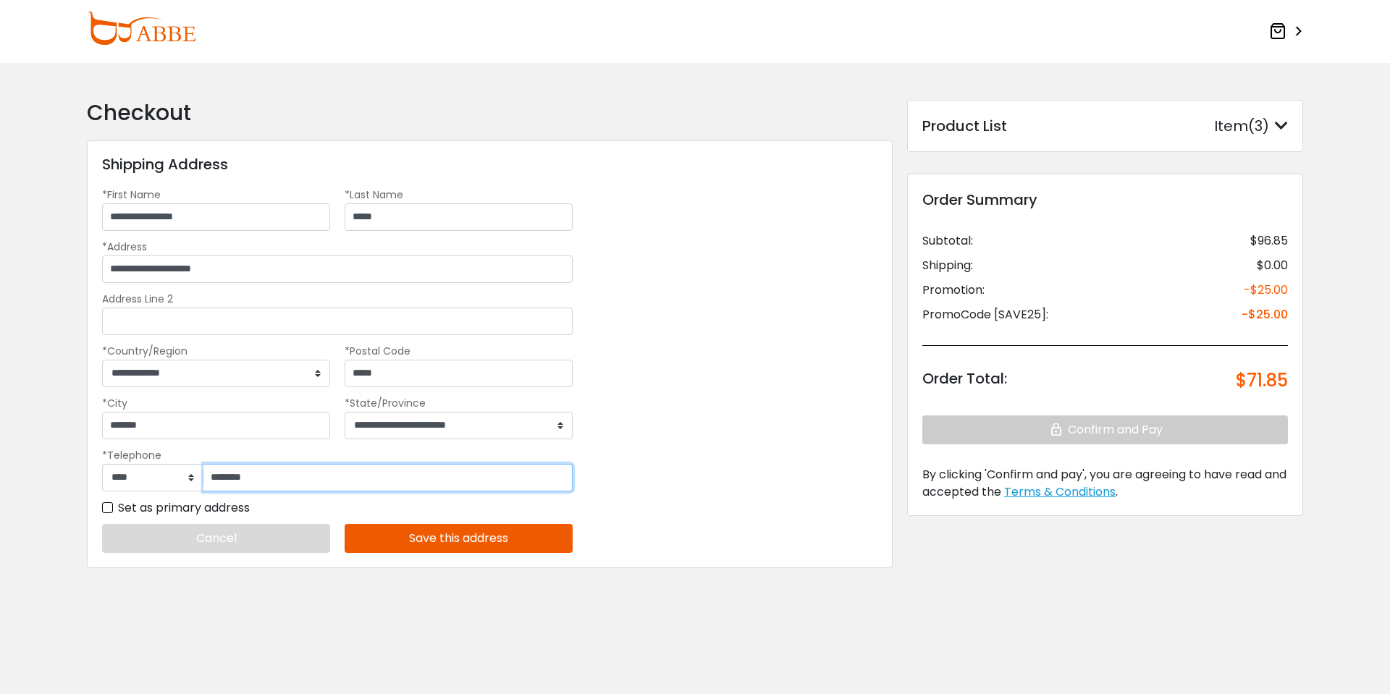
type input "********"
click at [414, 541] on button "Save this address" at bounding box center [459, 538] width 228 height 29
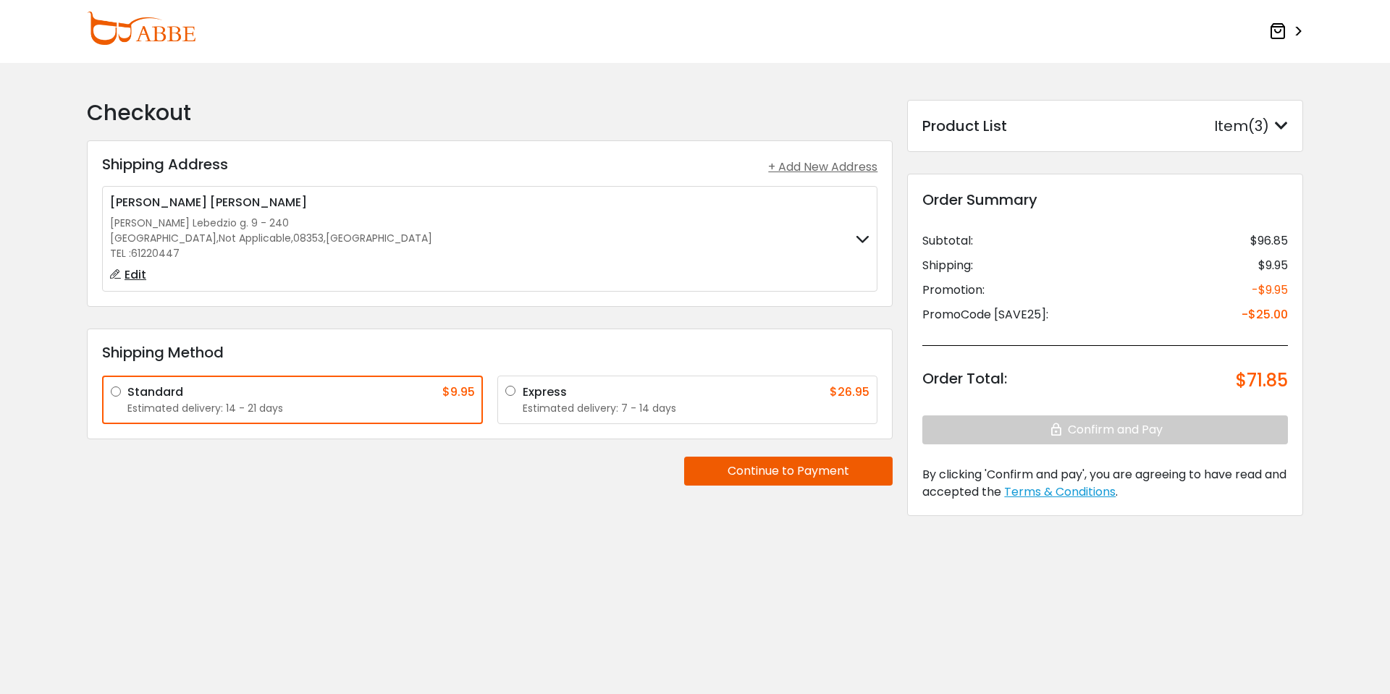
click at [544, 384] on div "Express" at bounding box center [545, 392] width 44 height 17
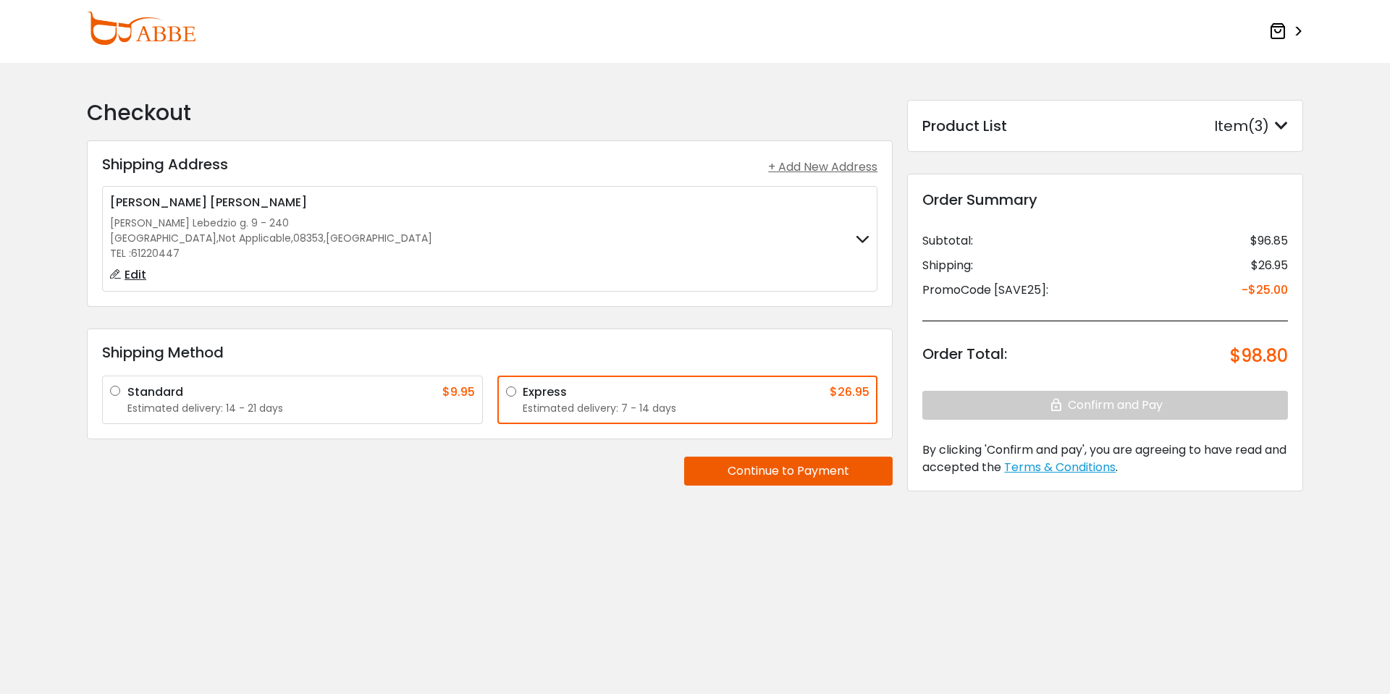
click at [418, 398] on div "Standard $9.95" at bounding box center [301, 392] width 348 height 17
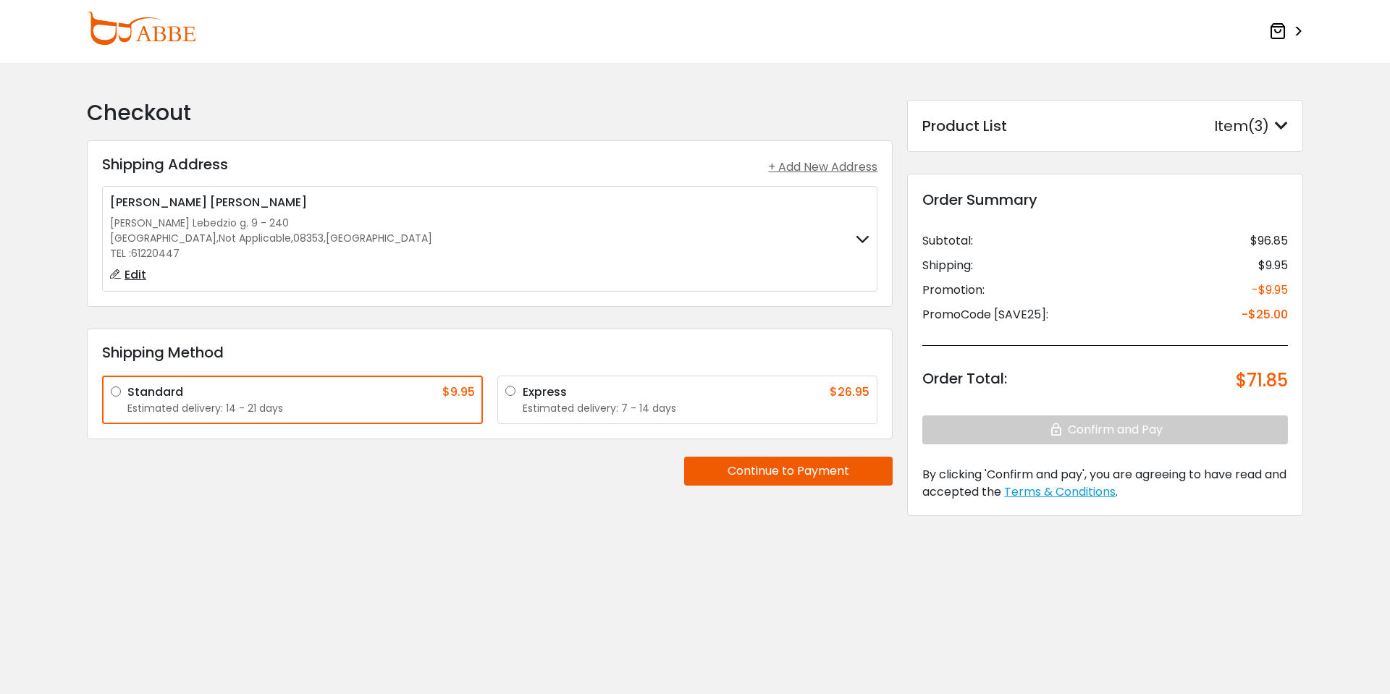
click at [556, 417] on div "Express $26.95 Estimated delivery: 7 - 14 days" at bounding box center [687, 400] width 381 height 49
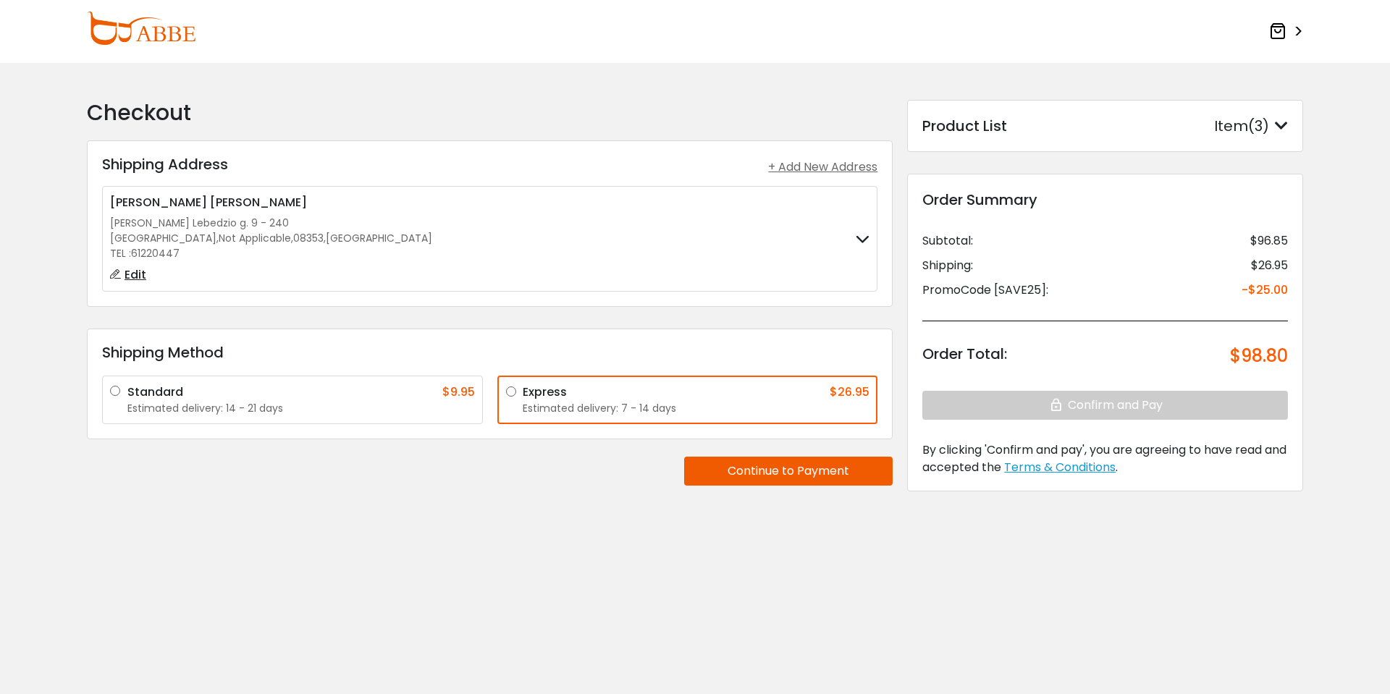
click at [371, 414] on div "Estimated delivery: 14 - 21 days" at bounding box center [301, 408] width 348 height 15
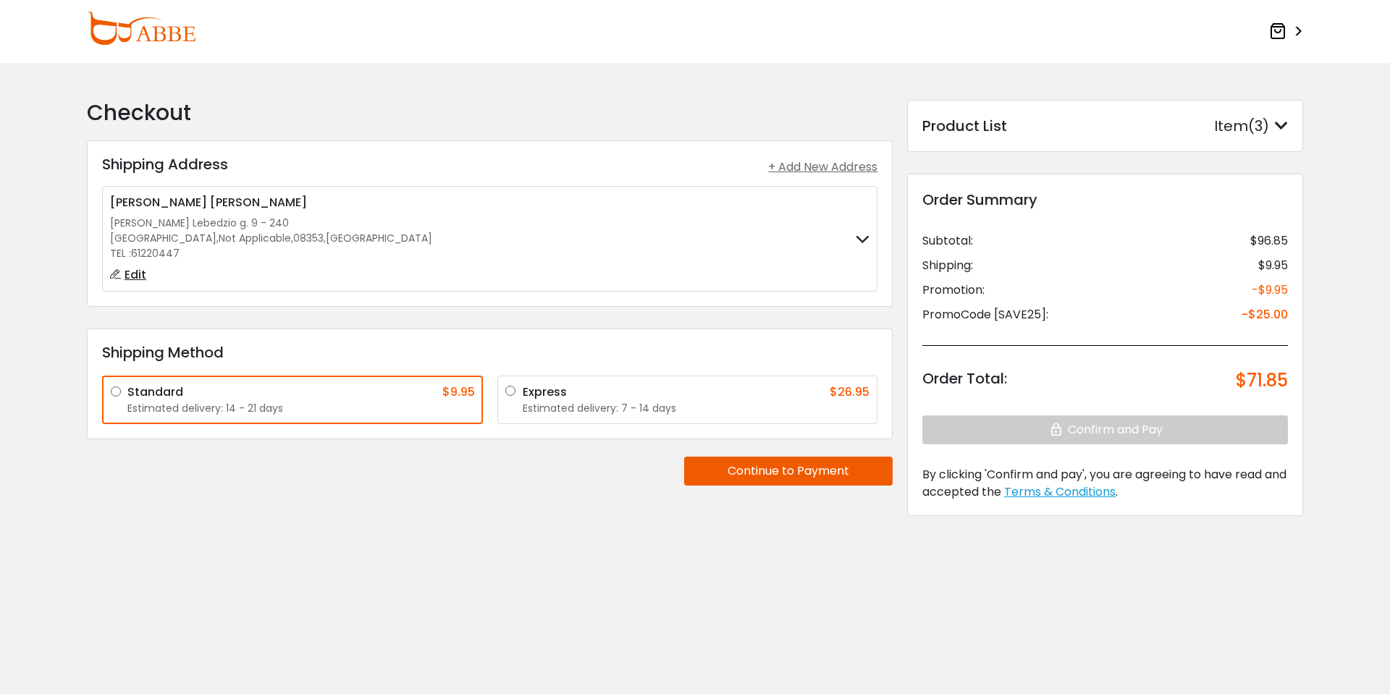
click at [422, 540] on div "**********" at bounding box center [695, 355] width 1231 height 510
click at [709, 479] on button "Continue to Payment" at bounding box center [788, 471] width 209 height 29
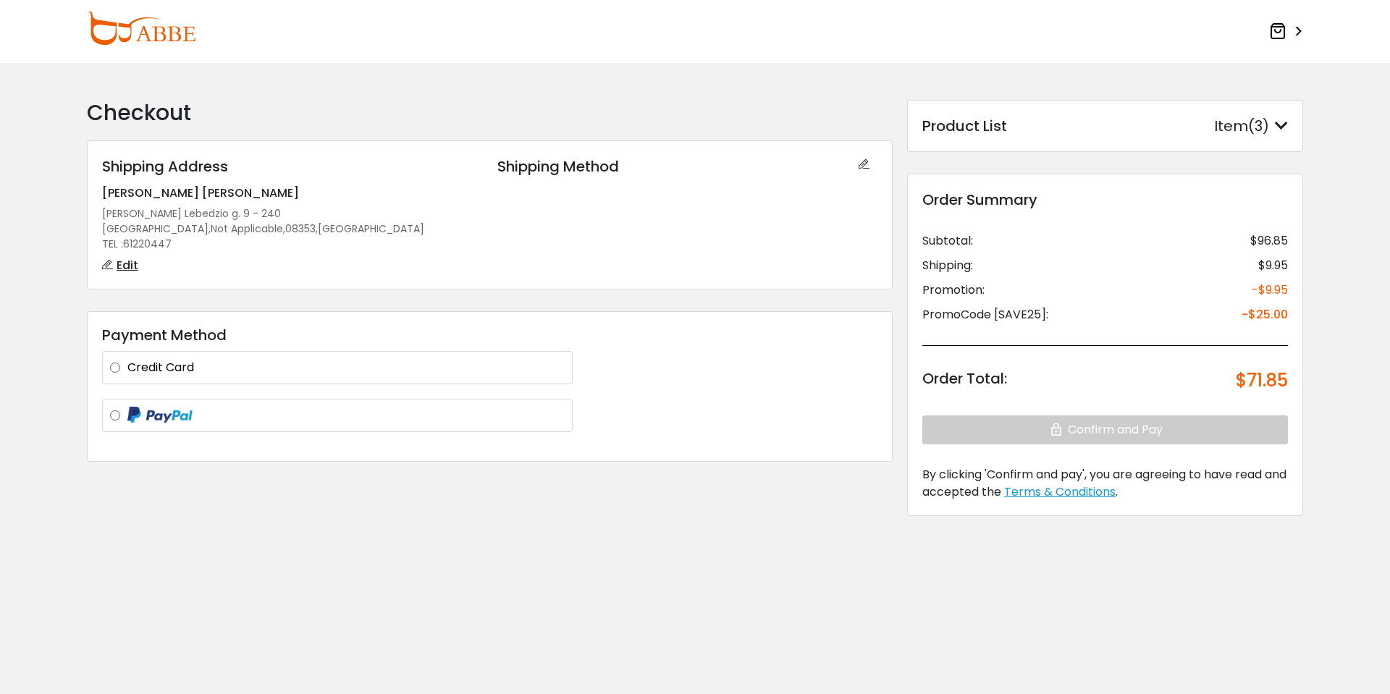
click at [421, 376] on div "**********" at bounding box center [337, 367] width 471 height 33
click at [414, 364] on label "Credit Card" at bounding box center [345, 367] width 437 height 17
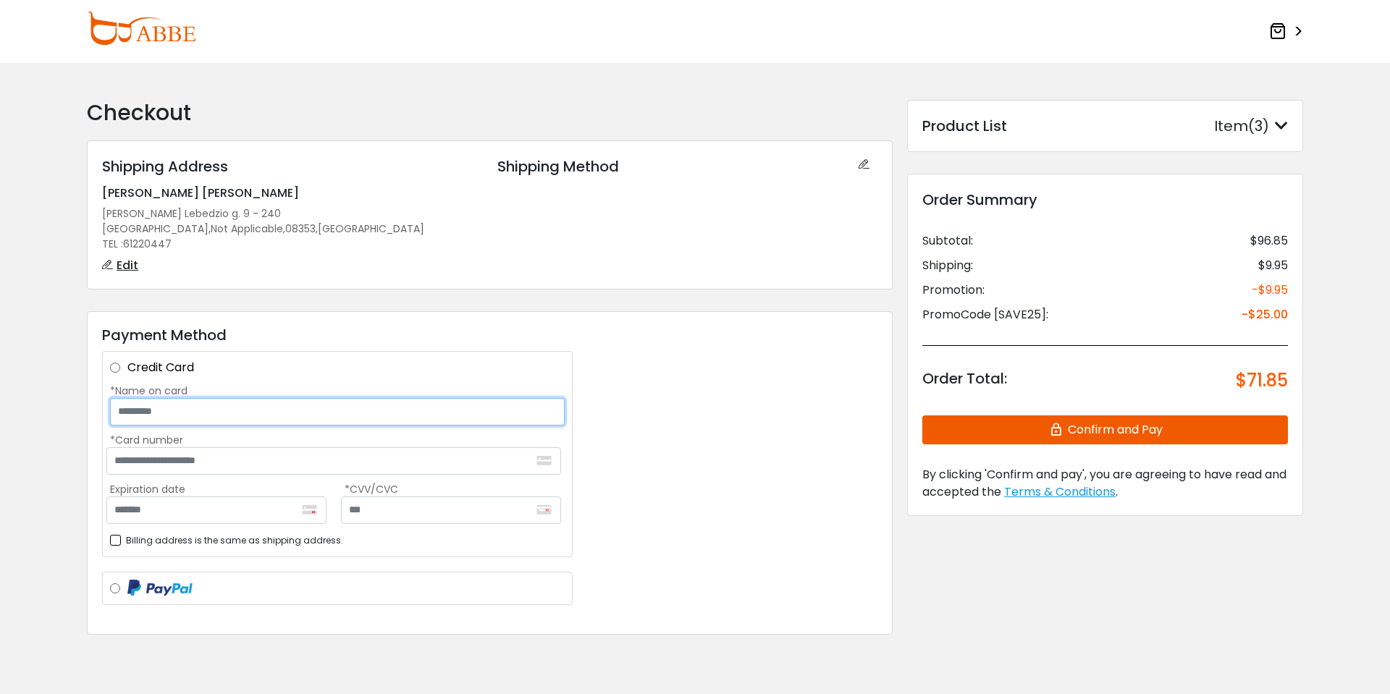
click at [308, 403] on input "*Name on card" at bounding box center [337, 412] width 455 height 28
type input "**********"
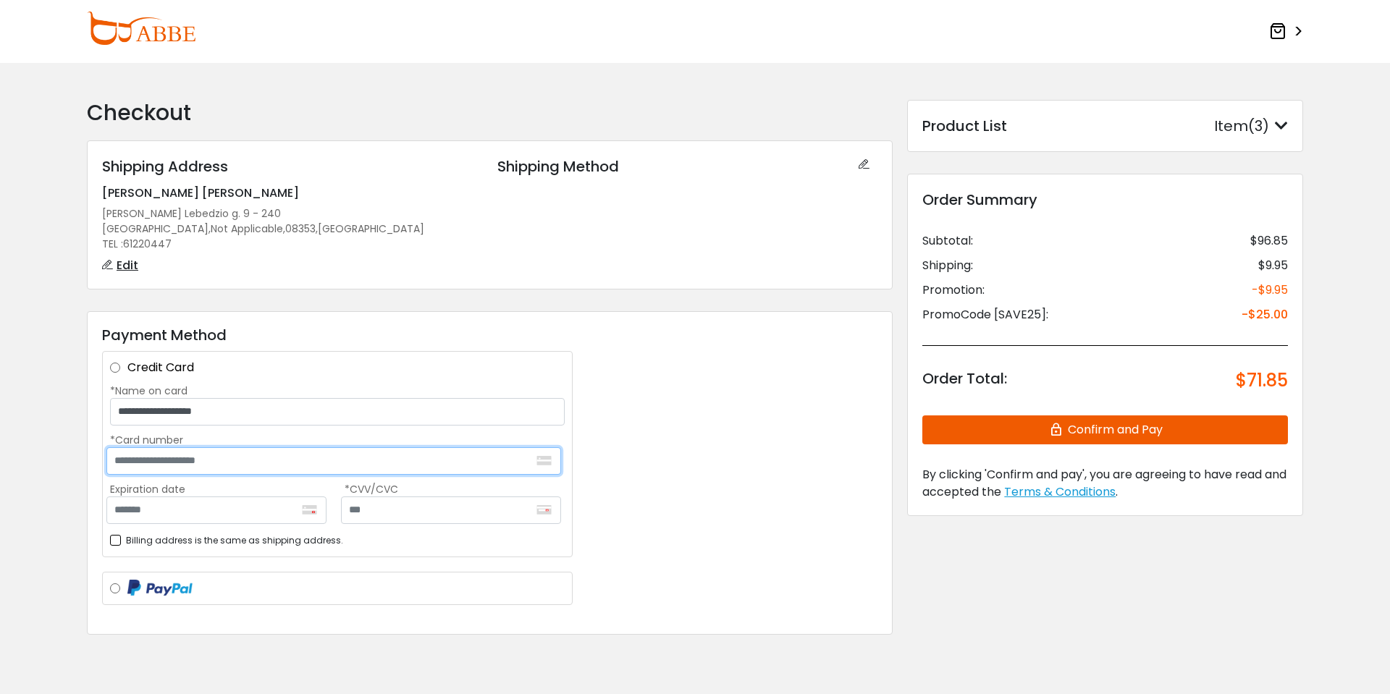
type input "**********"
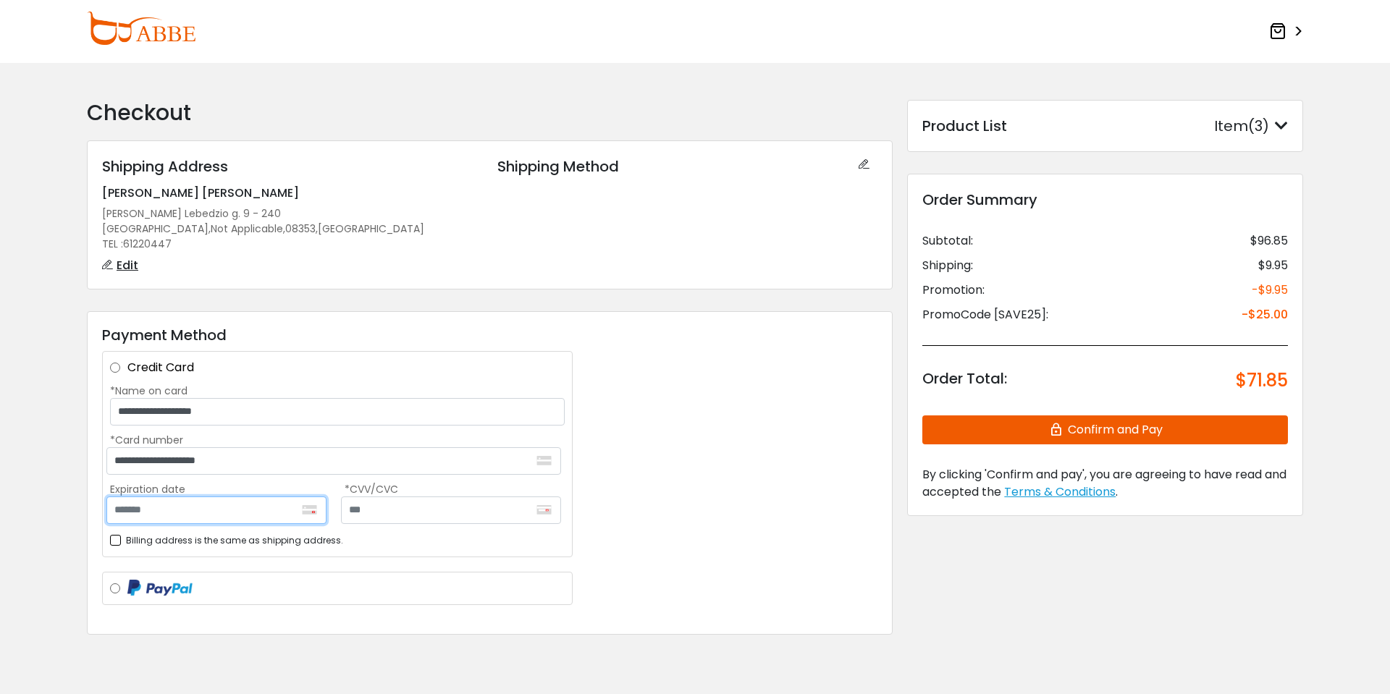
type input "*******"
click at [461, 518] on input "text" at bounding box center [451, 511] width 220 height 28
type input "***"
click at [1096, 439] on button "Confirm and Pay" at bounding box center [1105, 430] width 366 height 29
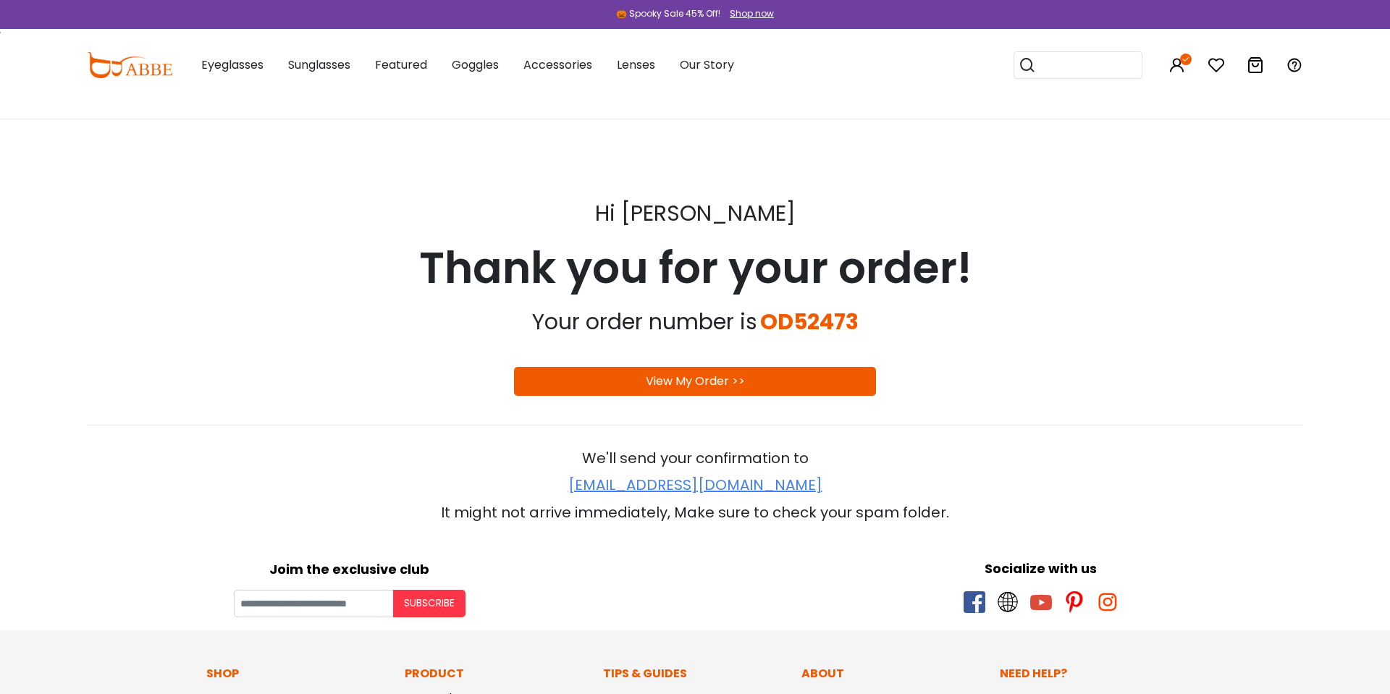
click at [799, 321] on div "OD52473" at bounding box center [809, 321] width 98 height 43
click at [900, 321] on div "Your order number is OD52473" at bounding box center [695, 321] width 1216 height 43
click at [987, 172] on body "receive-ok Glasses Store, Prescription Eyeglasses Online, Glasses Frames | ABBE…" at bounding box center [695, 554] width 1390 height 1108
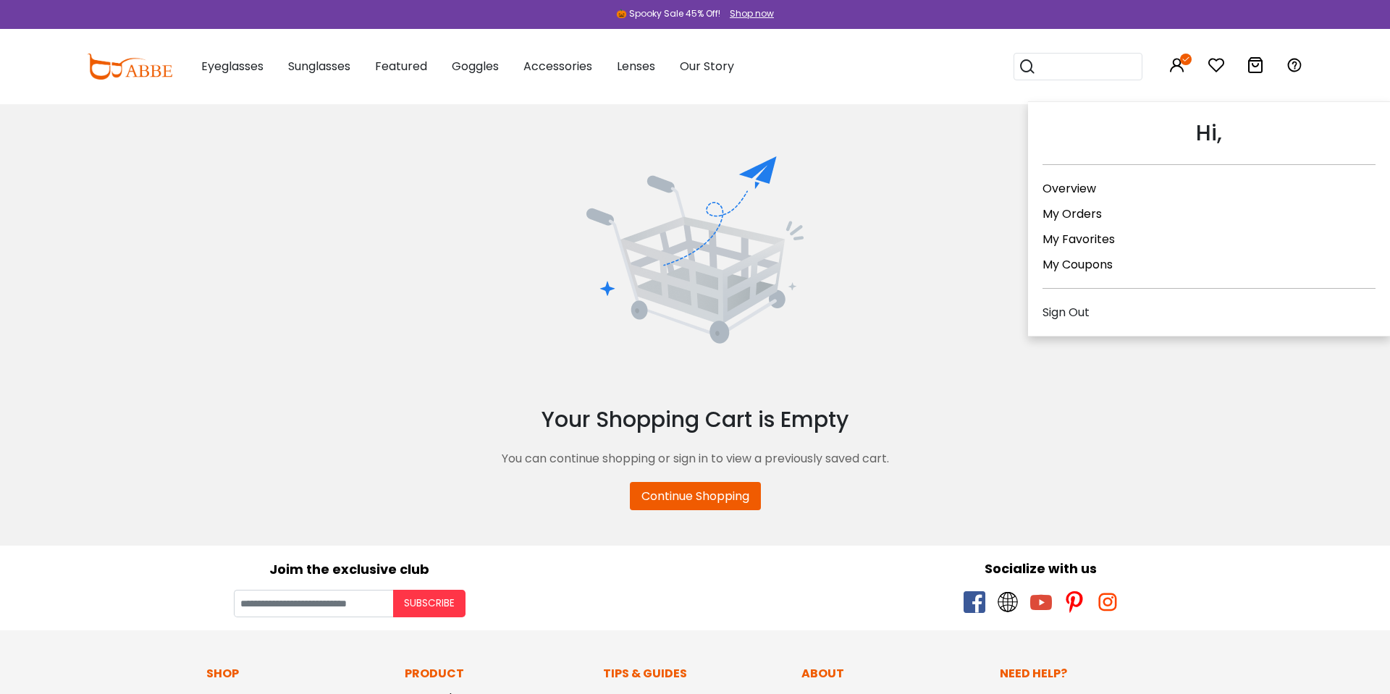
click at [1177, 67] on icon at bounding box center [1177, 64] width 17 height 17
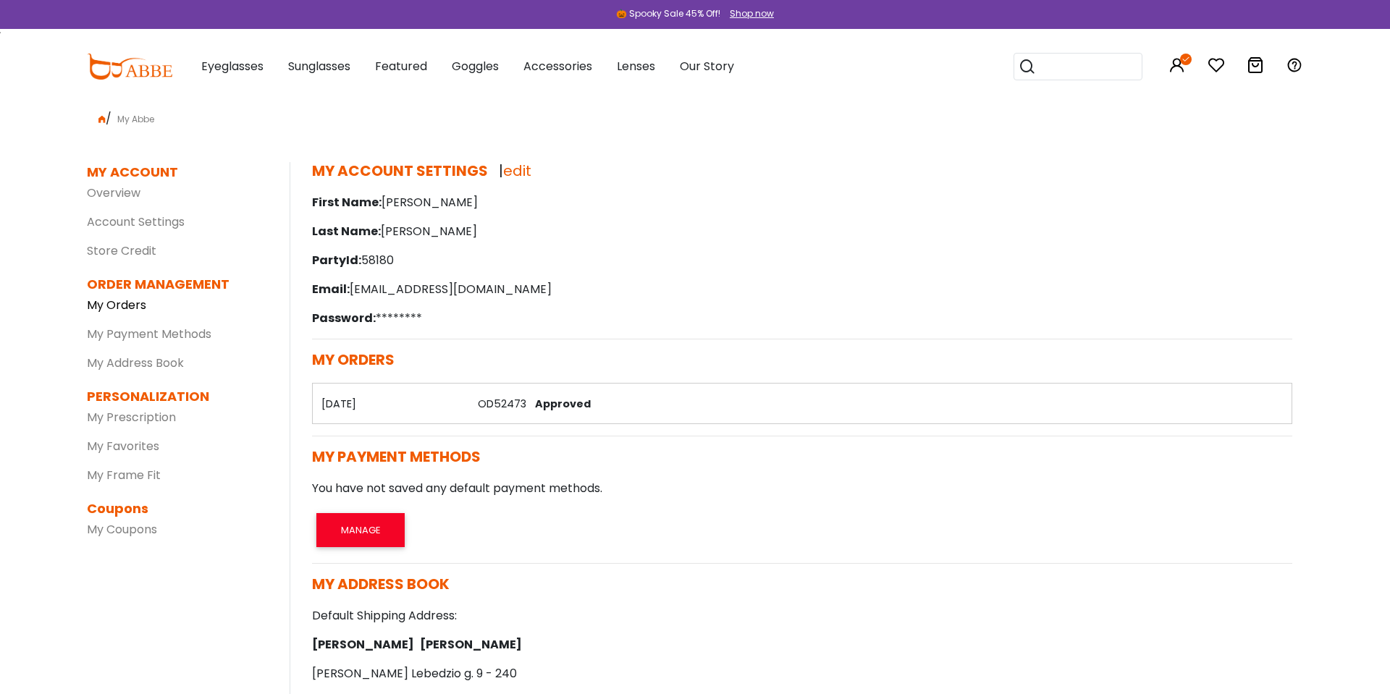
click at [127, 311] on link "My Orders" at bounding box center [116, 305] width 59 height 17
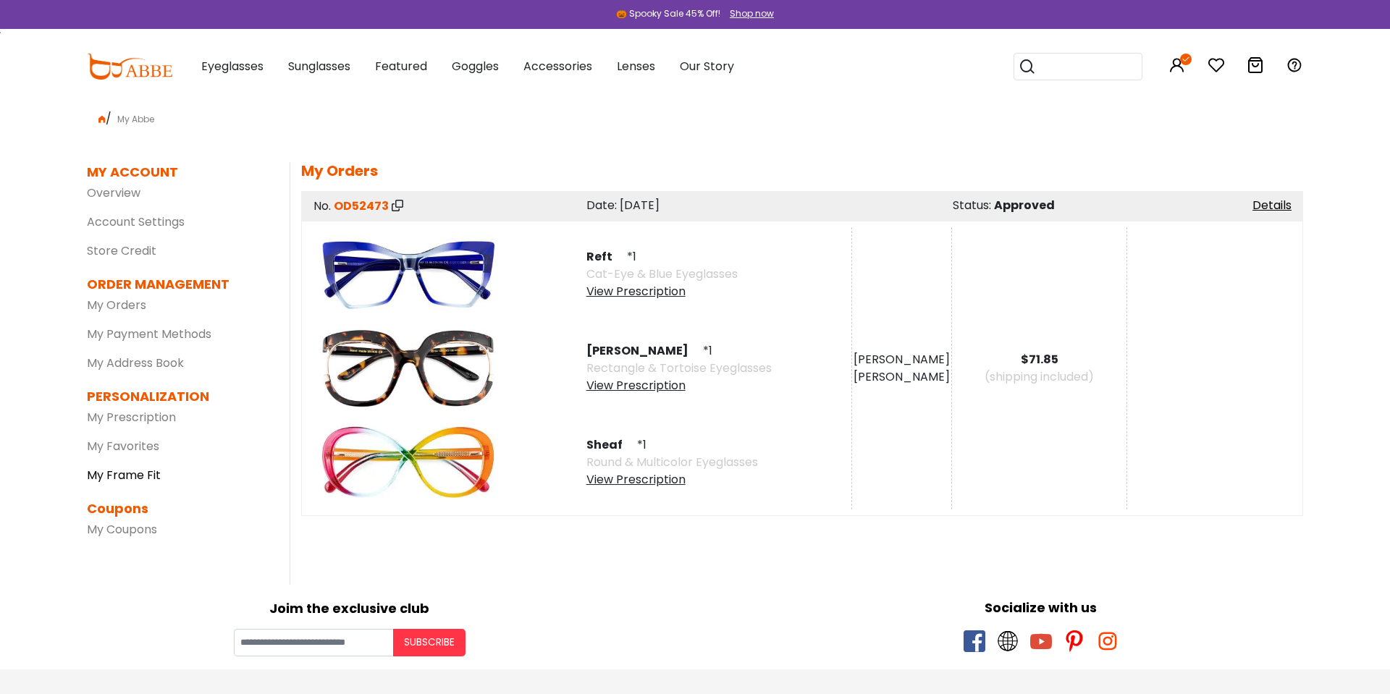
click at [130, 476] on link "My Frame Fit" at bounding box center [124, 475] width 74 height 17
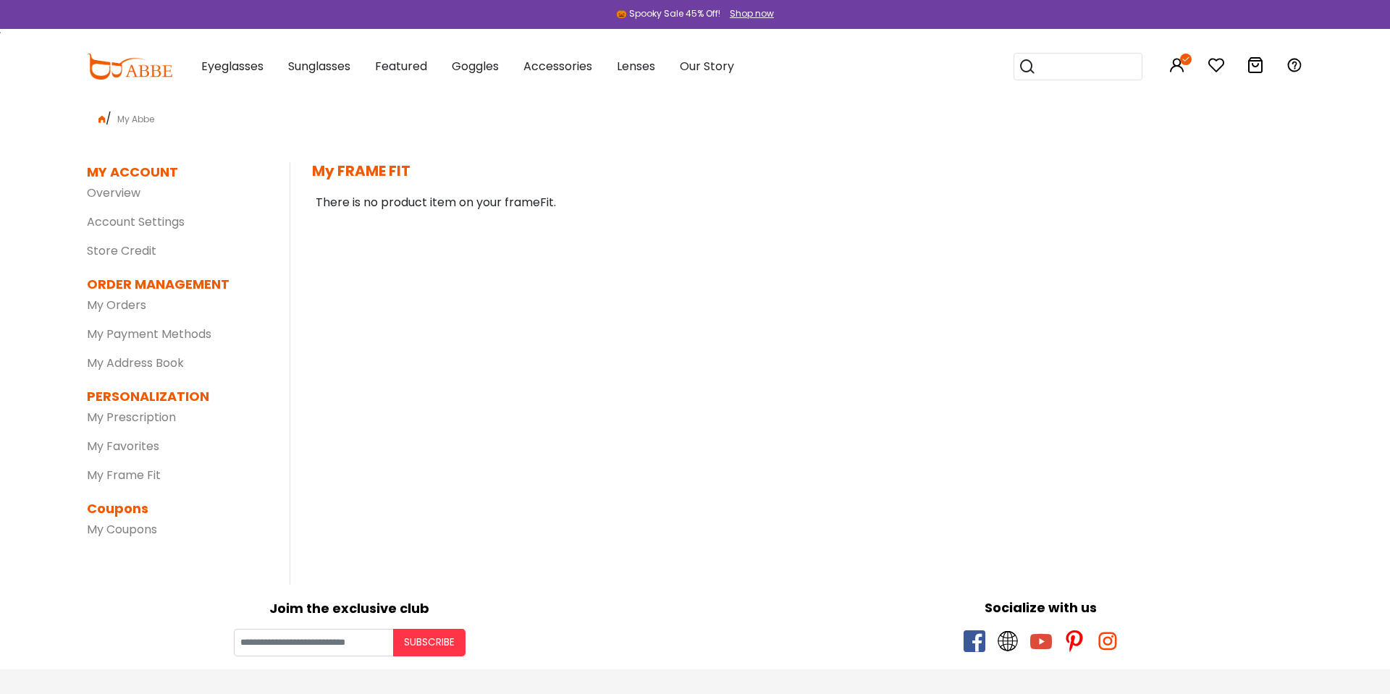
click at [141, 427] on dd "My Prescription" at bounding box center [177, 417] width 181 height 23
click at [135, 413] on link "My Prescription" at bounding box center [131, 417] width 89 height 17
